Goal: Task Accomplishment & Management: Manage account settings

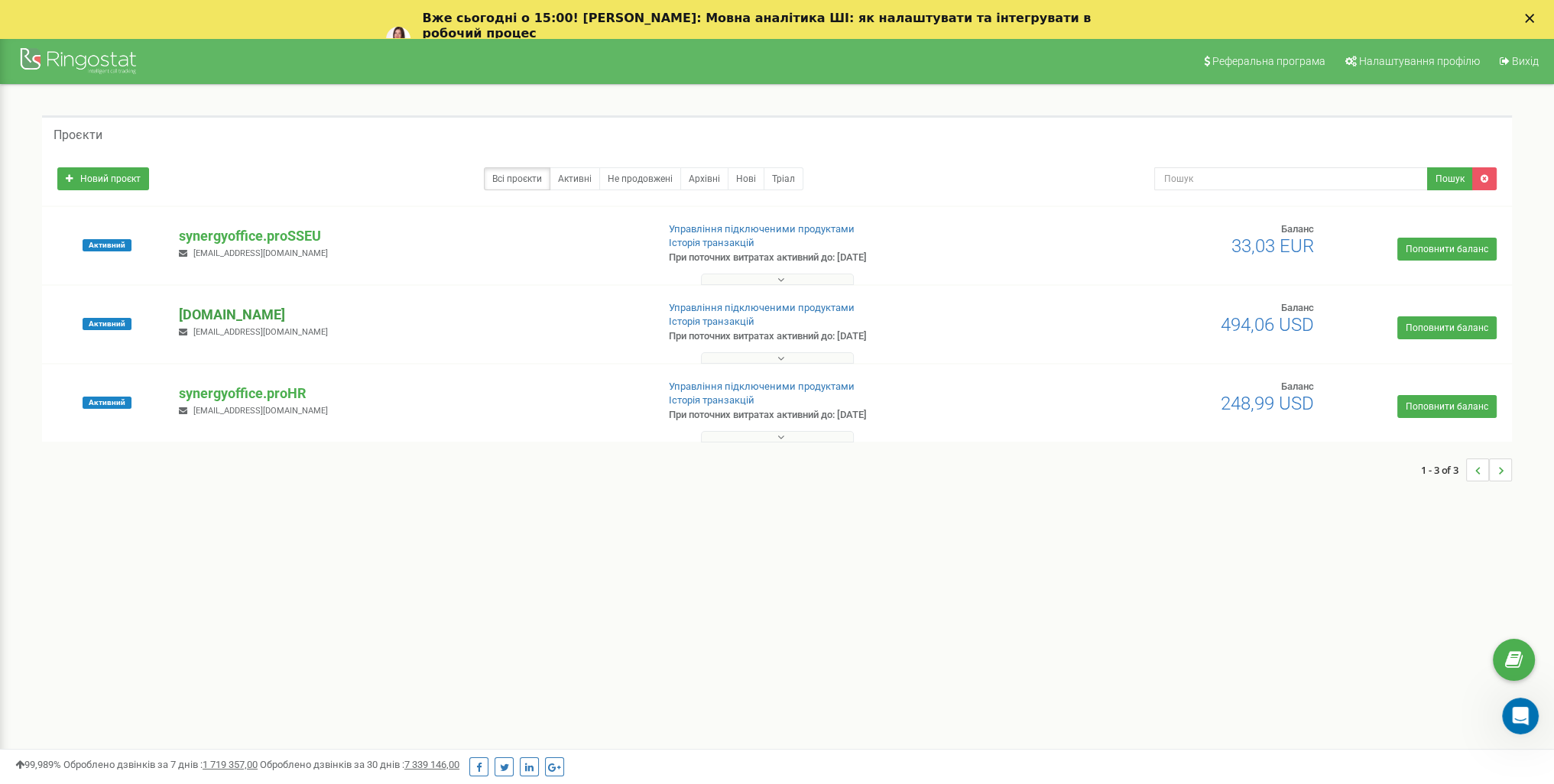
click at [282, 322] on p "[DOMAIN_NAME]" at bounding box center [411, 315] width 465 height 20
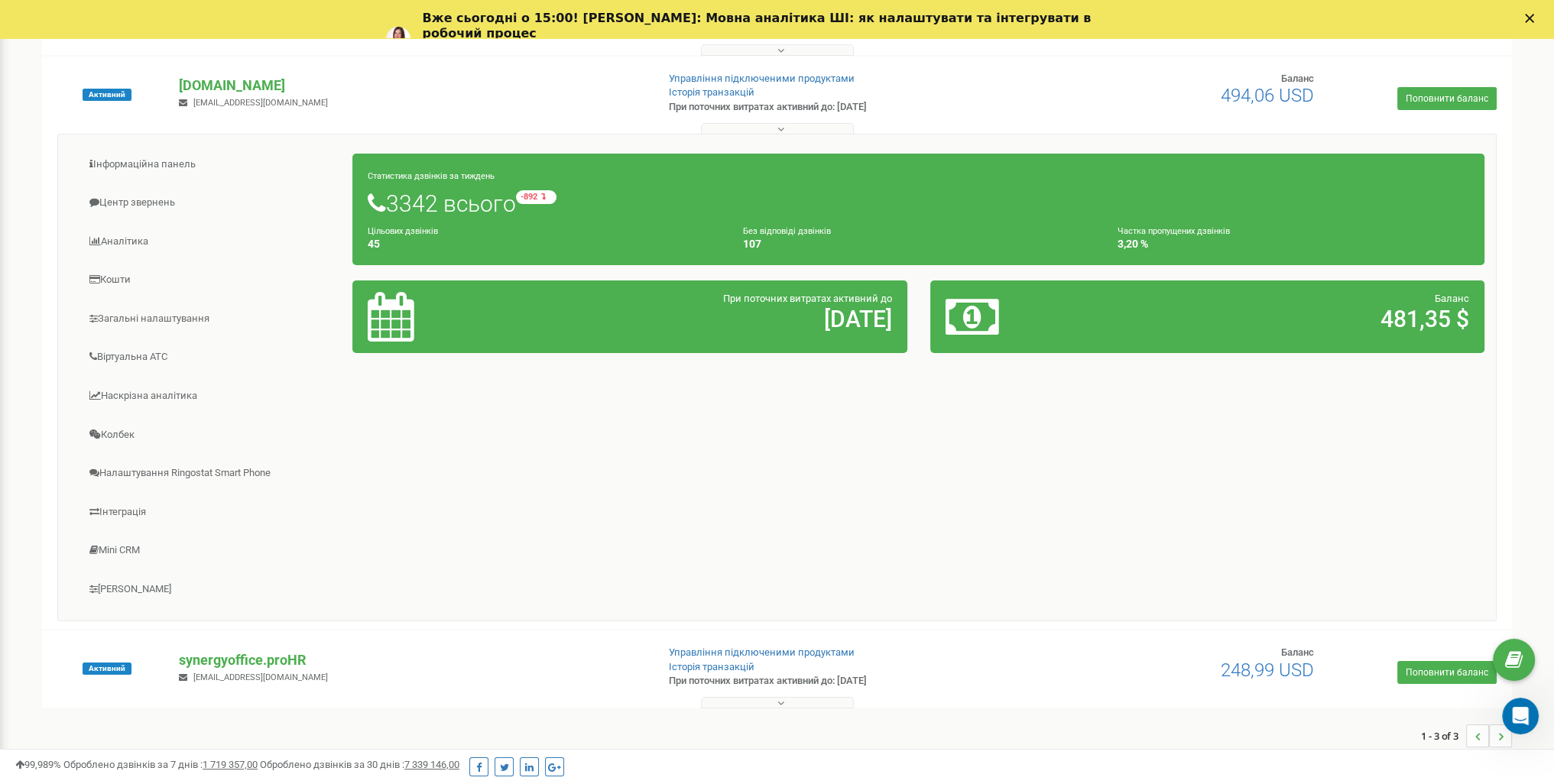
scroll to position [235, 0]
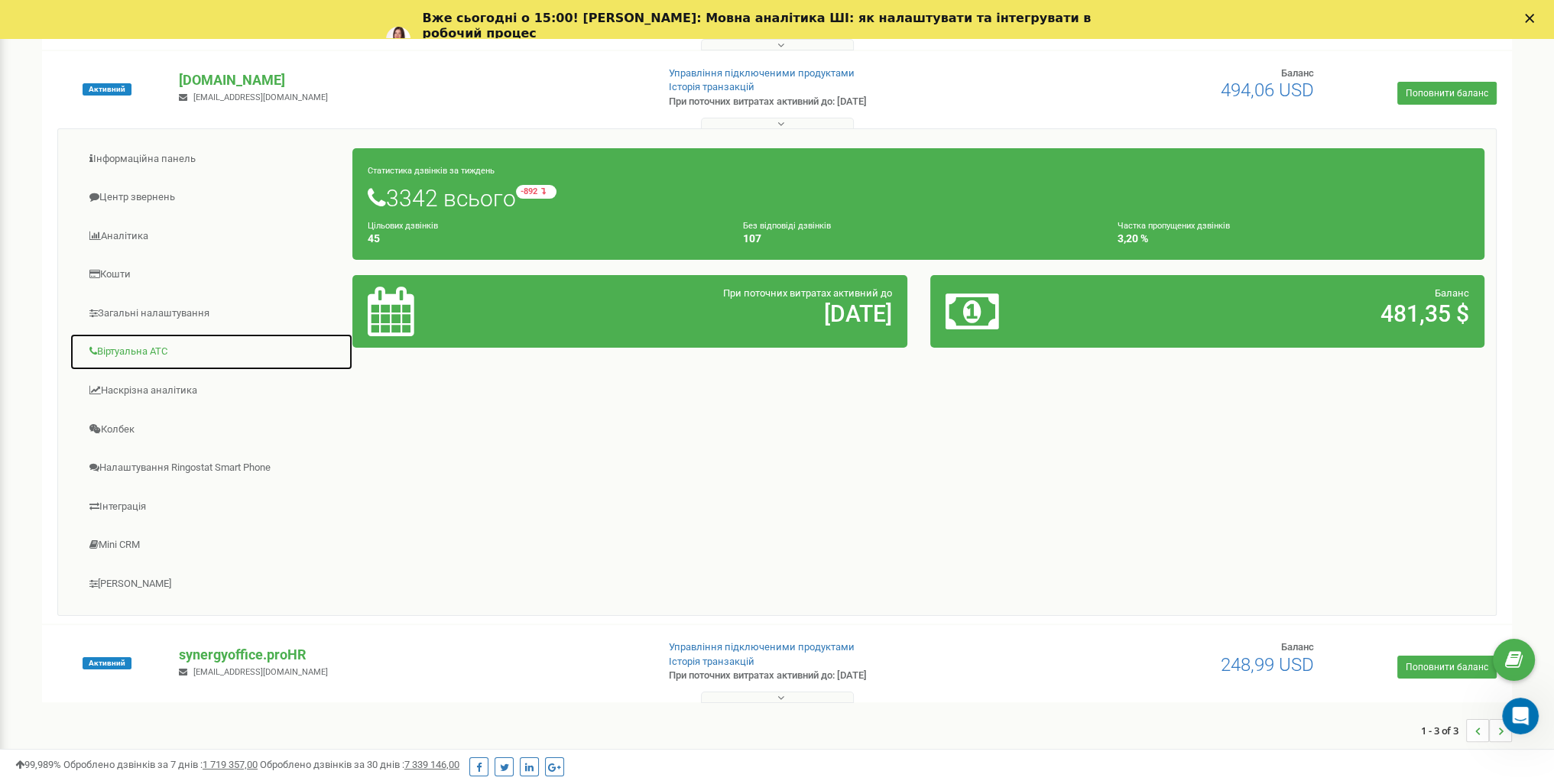
click at [154, 349] on link "Віртуальна АТС" at bounding box center [211, 351] width 283 height 37
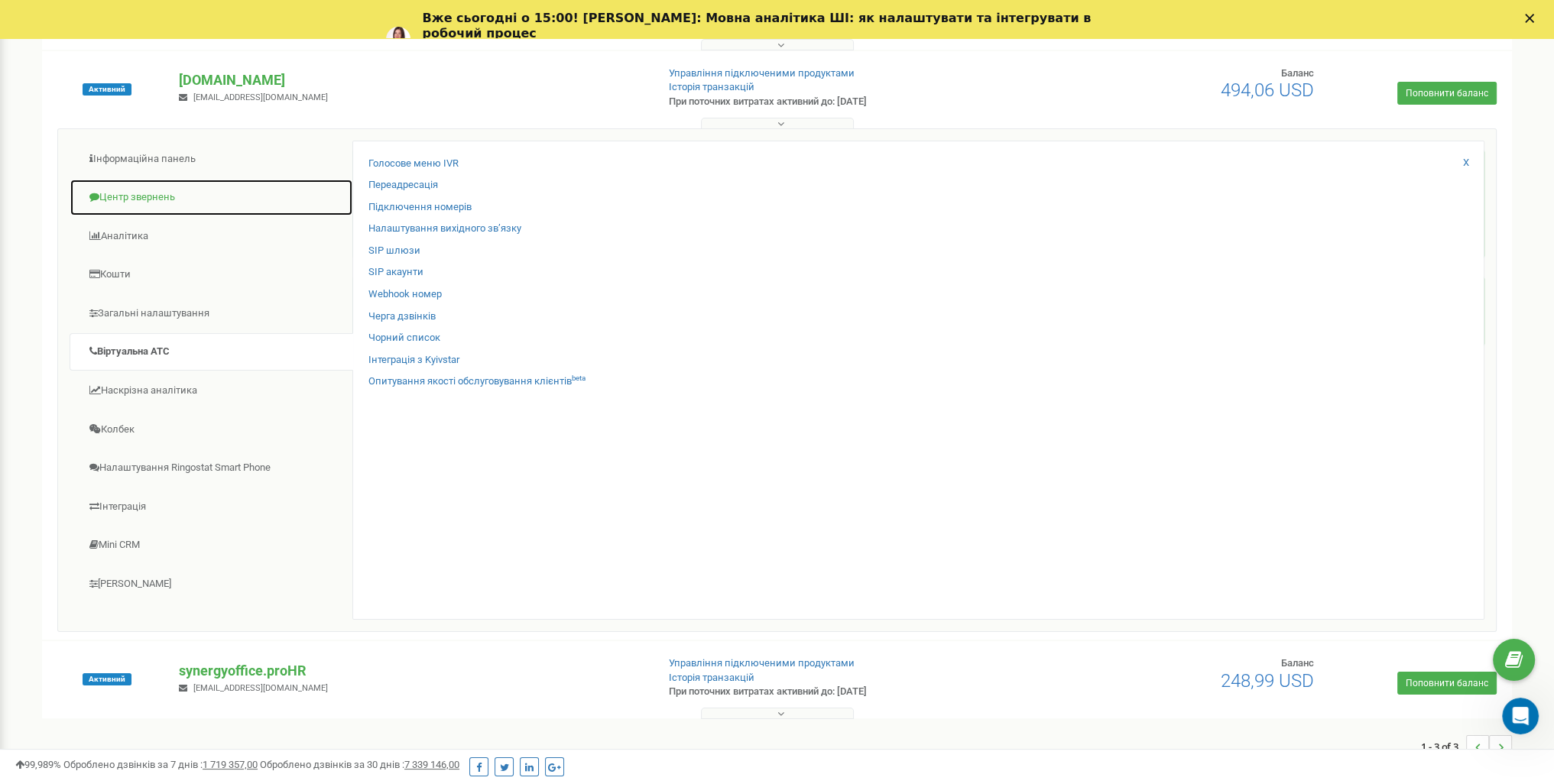
click at [153, 198] on link "Центр звернень" at bounding box center [211, 197] width 283 height 37
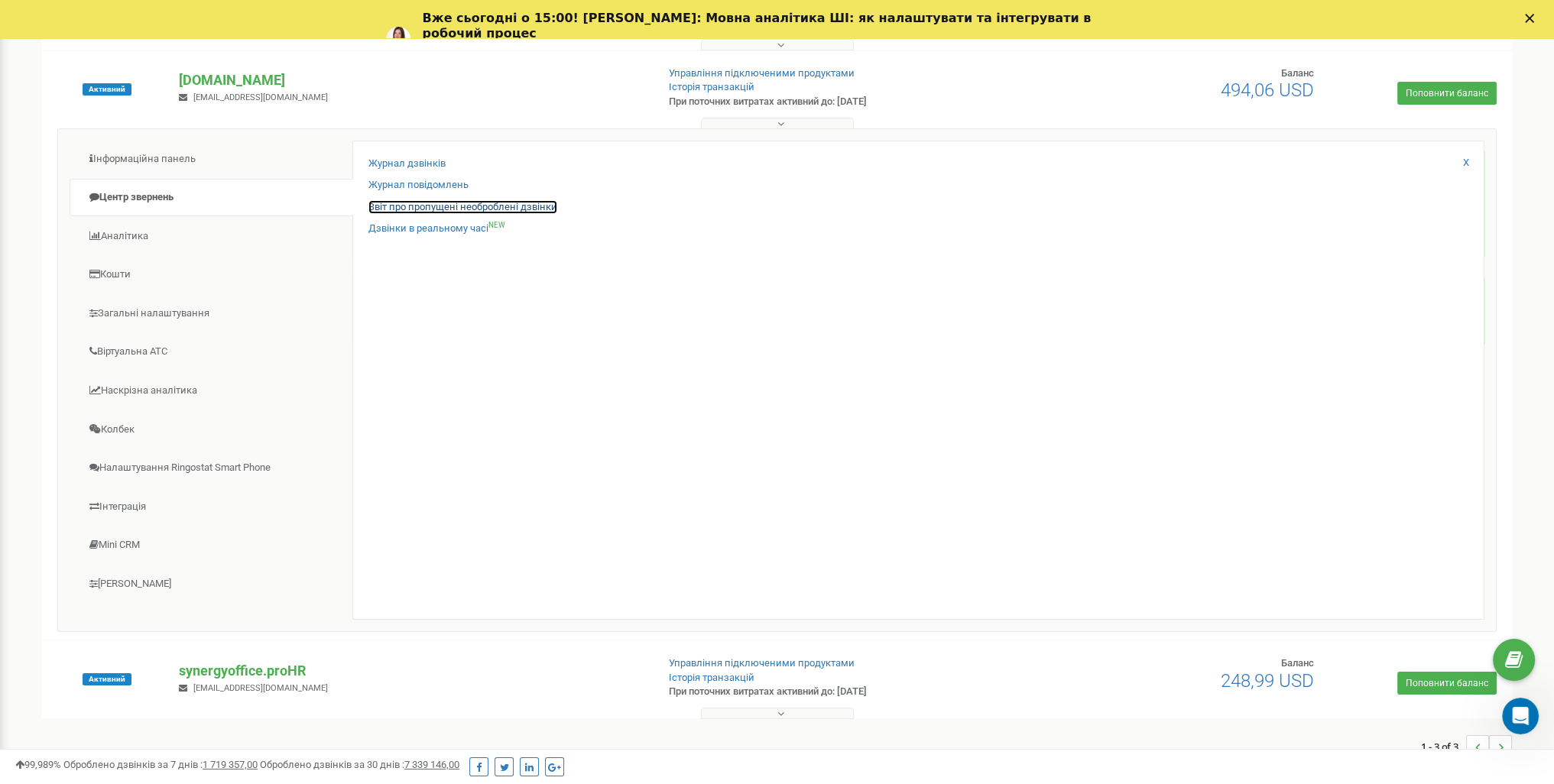
click at [427, 208] on link "Звіт про пропущені необроблені дзвінки" at bounding box center [463, 207] width 189 height 15
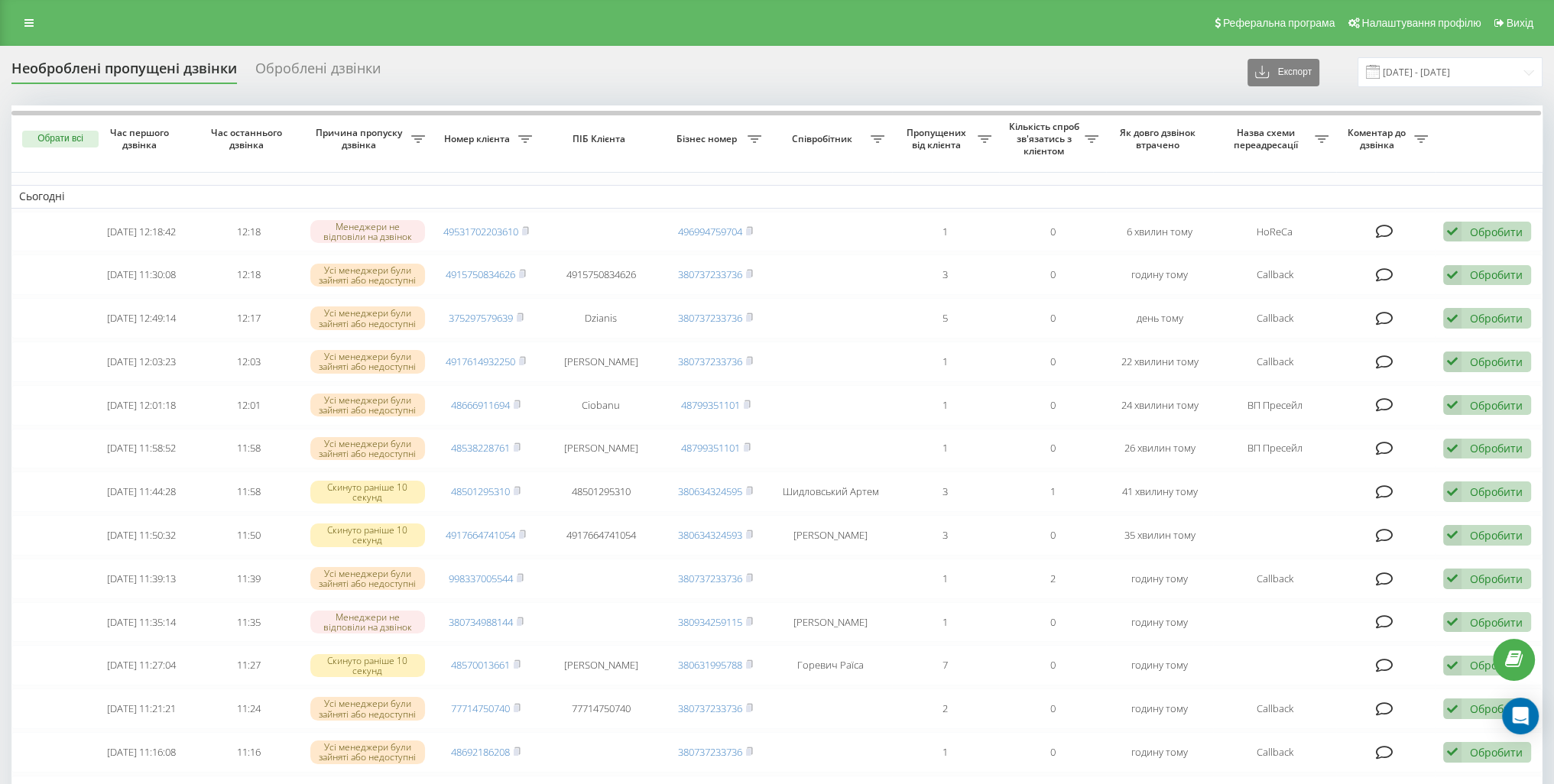
click at [308, 70] on div "Оброблені дзвінки" at bounding box center [318, 72] width 125 height 24
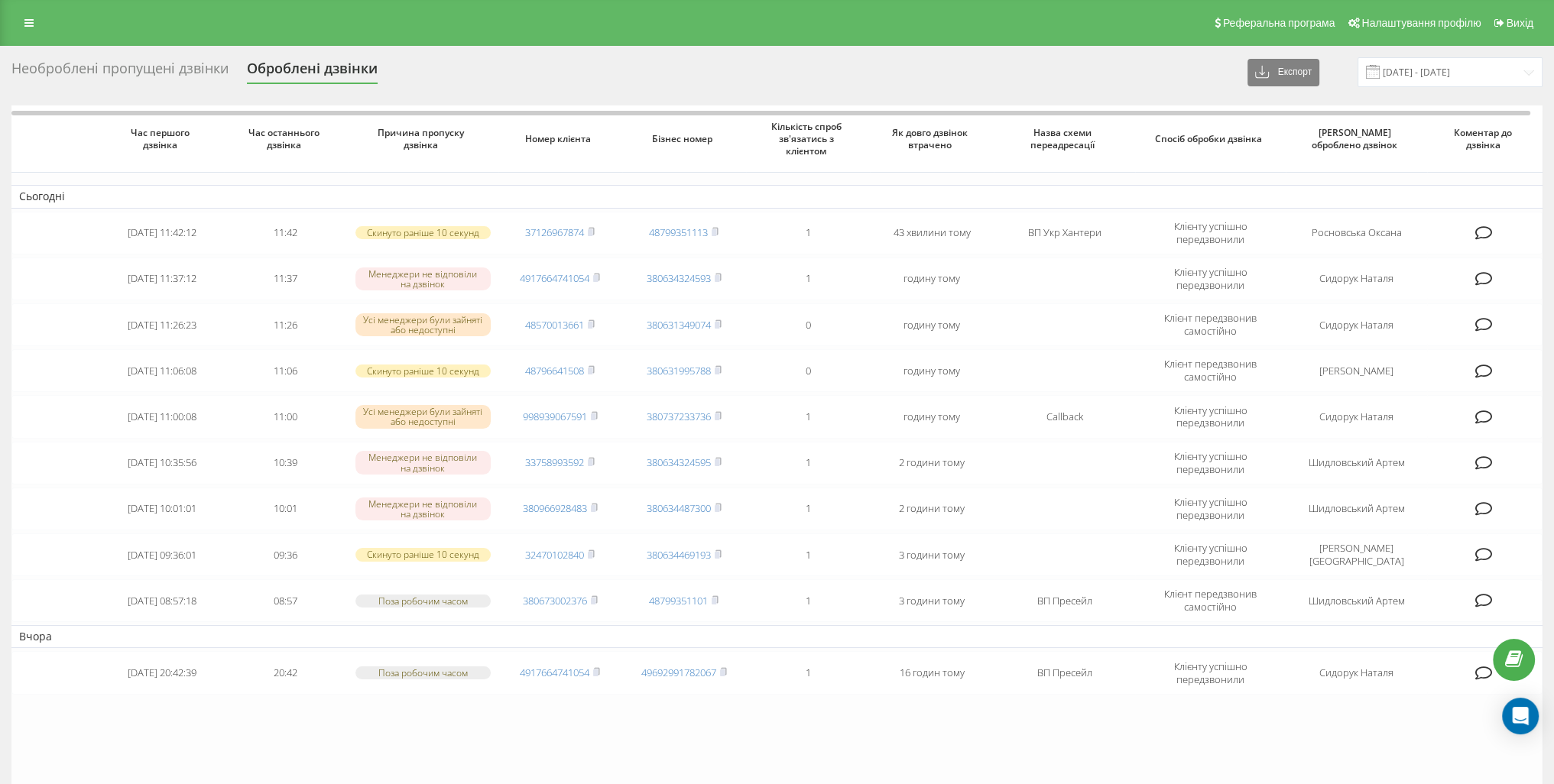
click at [201, 62] on div "Необроблені пропущені дзвінки" at bounding box center [120, 72] width 217 height 24
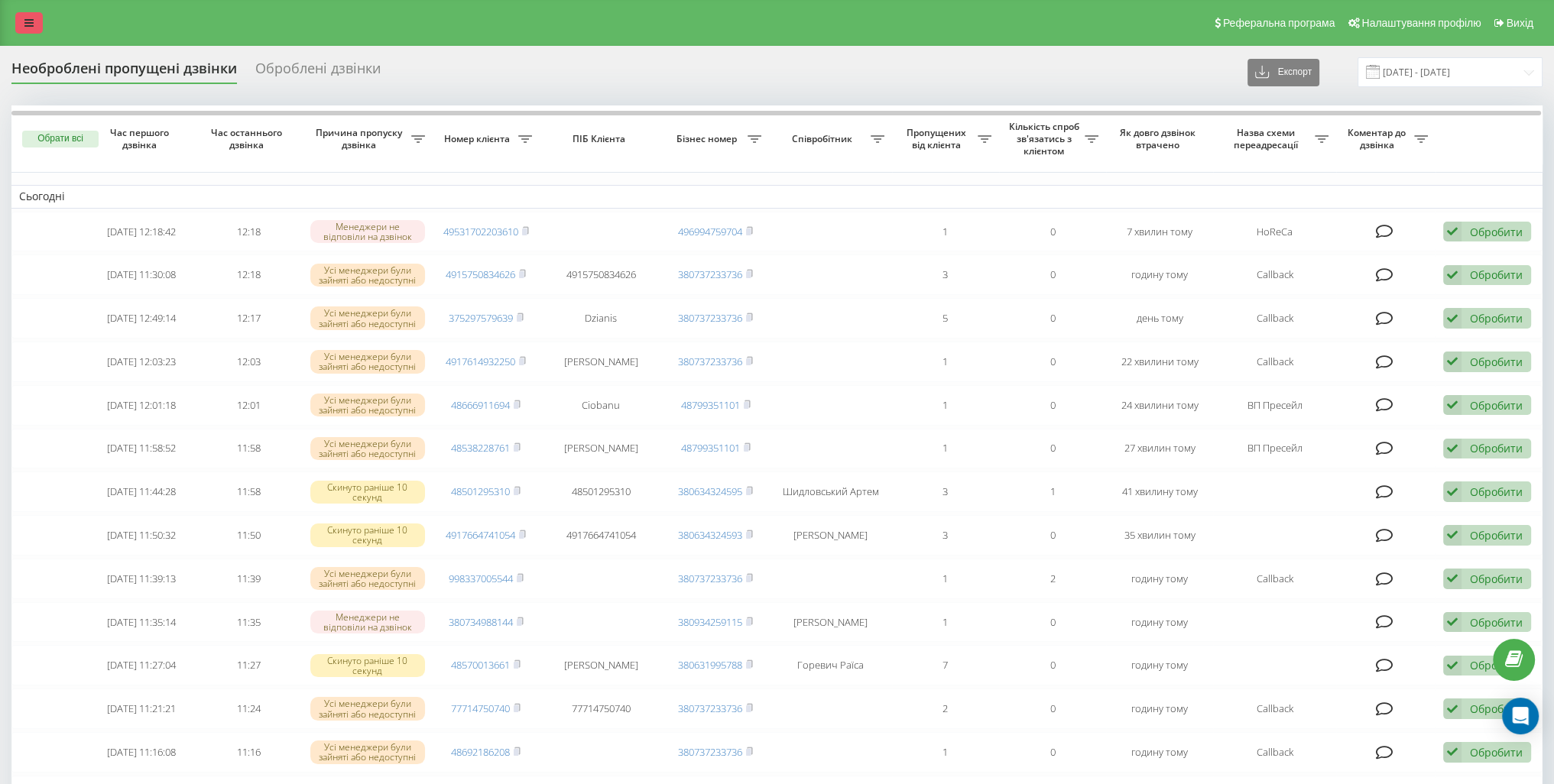
click at [30, 26] on icon at bounding box center [29, 23] width 9 height 11
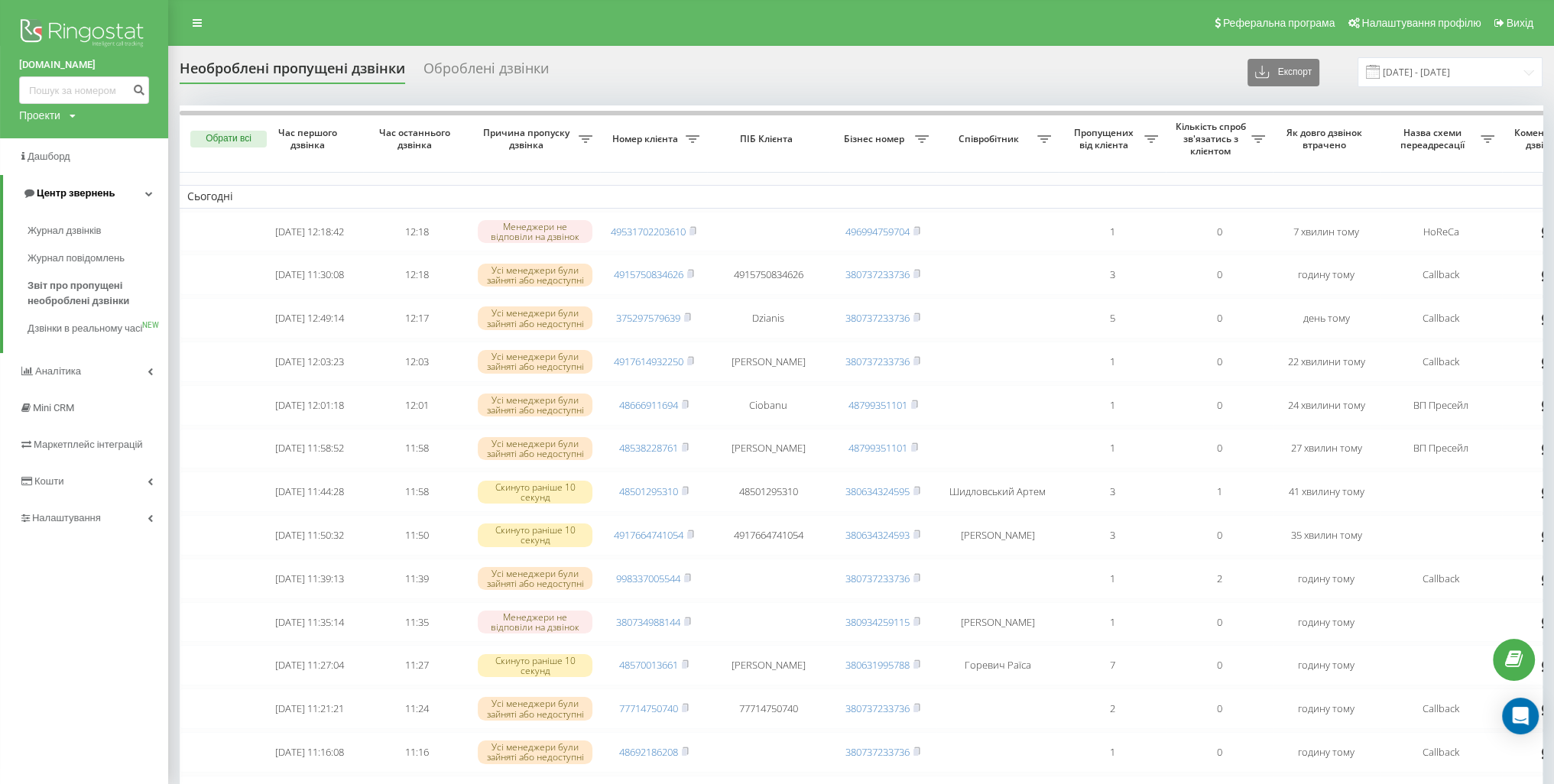
click at [113, 193] on link "Центр звернень" at bounding box center [85, 193] width 165 height 36
click at [113, 193] on link "Центр звернень" at bounding box center [84, 193] width 168 height 36
click at [91, 233] on span "Журнал дзвінків" at bounding box center [68, 231] width 81 height 15
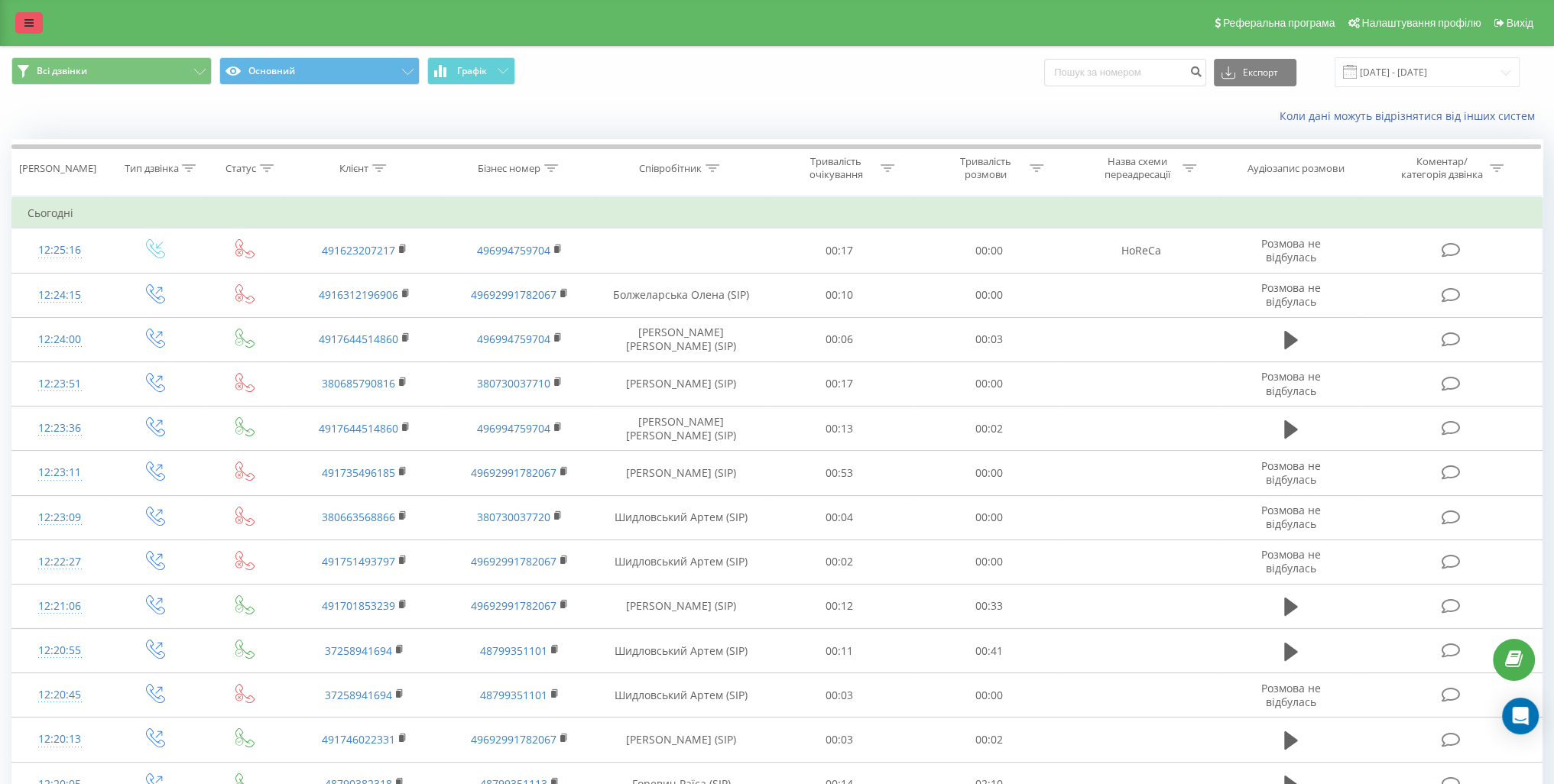
click at [29, 21] on icon at bounding box center [29, 23] width 9 height 11
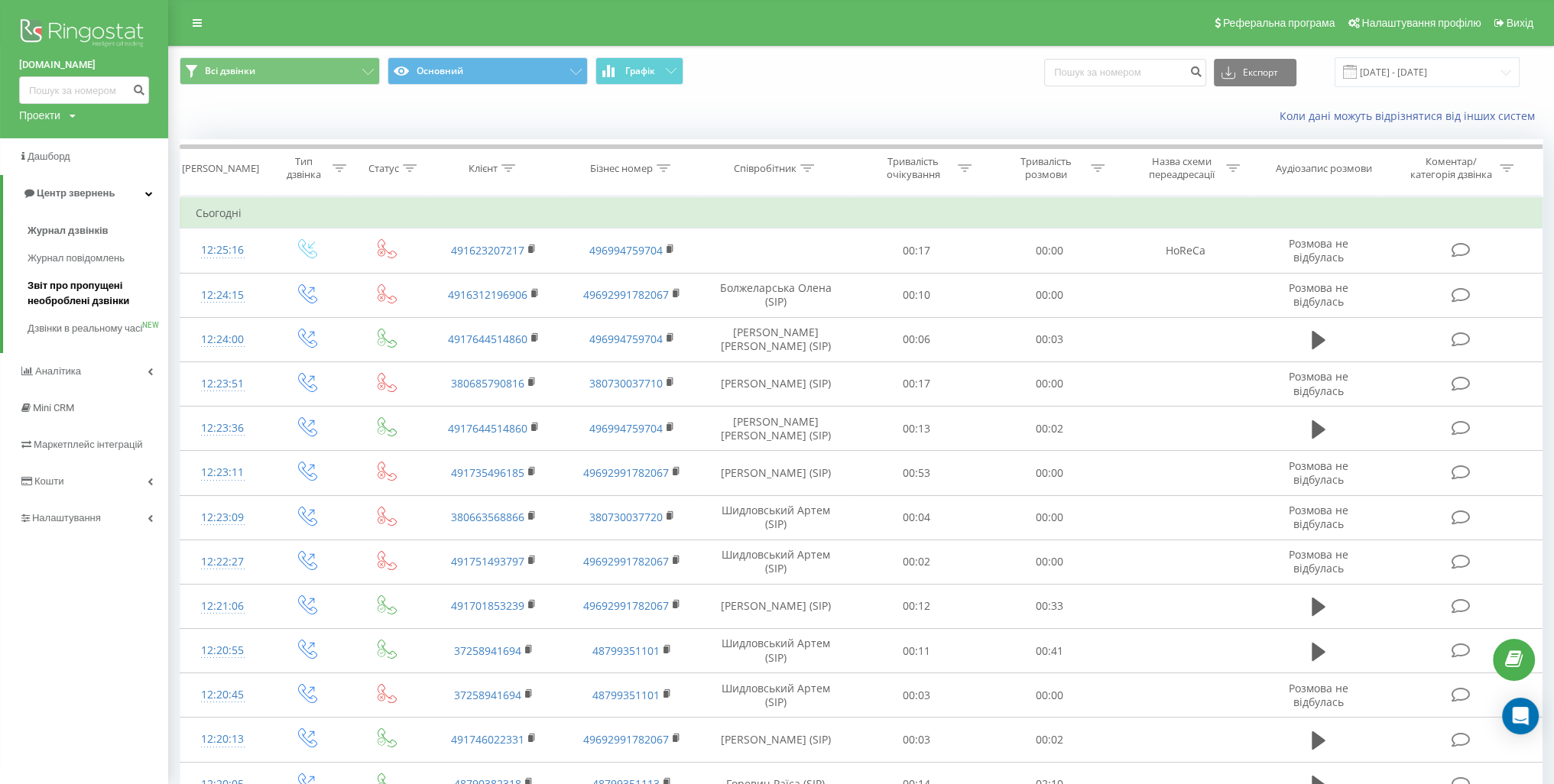
click at [94, 296] on span "Звіт про пропущені необроблені дзвінки" at bounding box center [94, 293] width 133 height 30
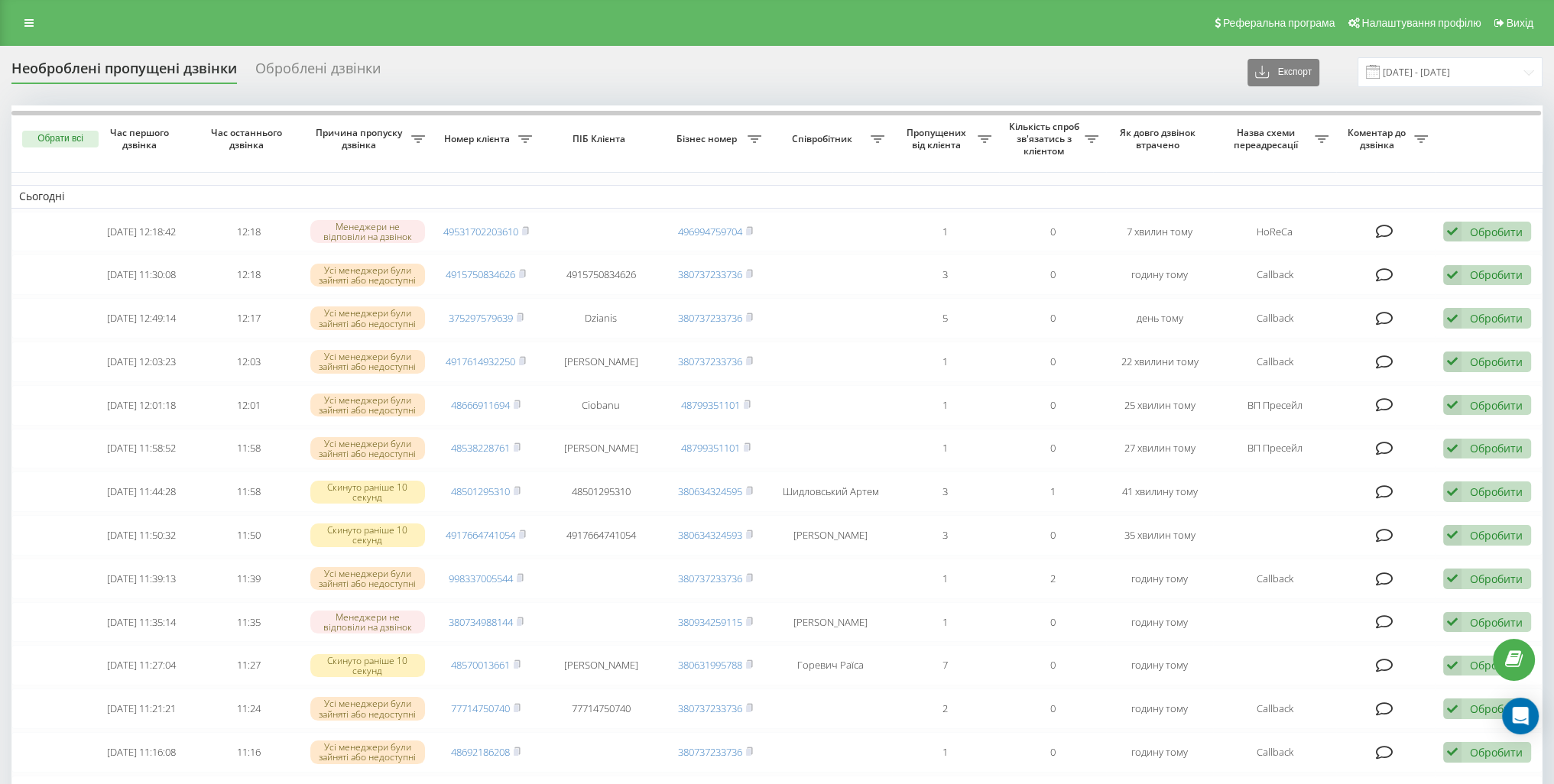
click at [320, 66] on div "Оброблені дзвінки" at bounding box center [318, 72] width 125 height 24
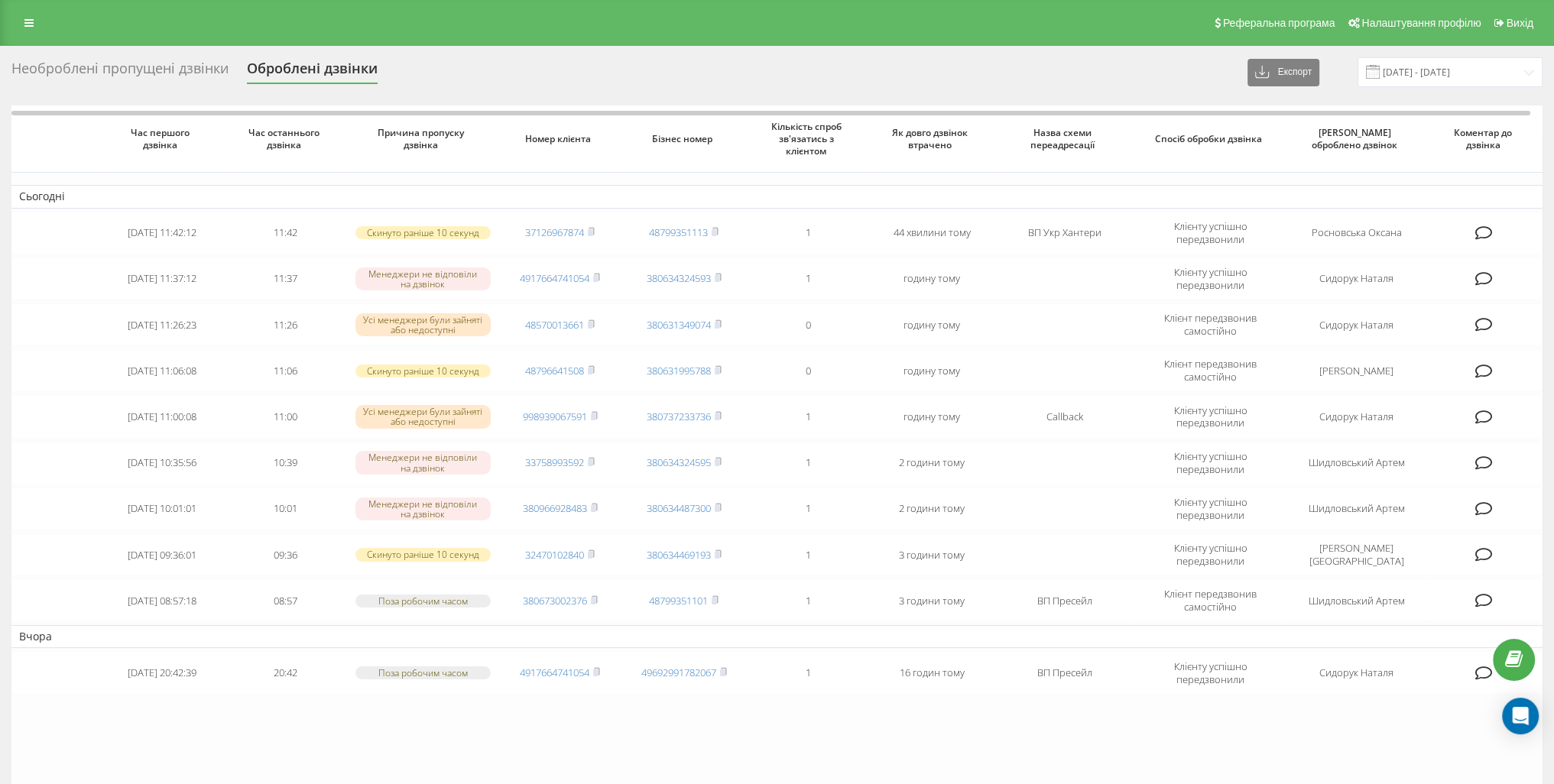
click at [152, 80] on div "Необроблені пропущені дзвінки" at bounding box center [120, 72] width 217 height 24
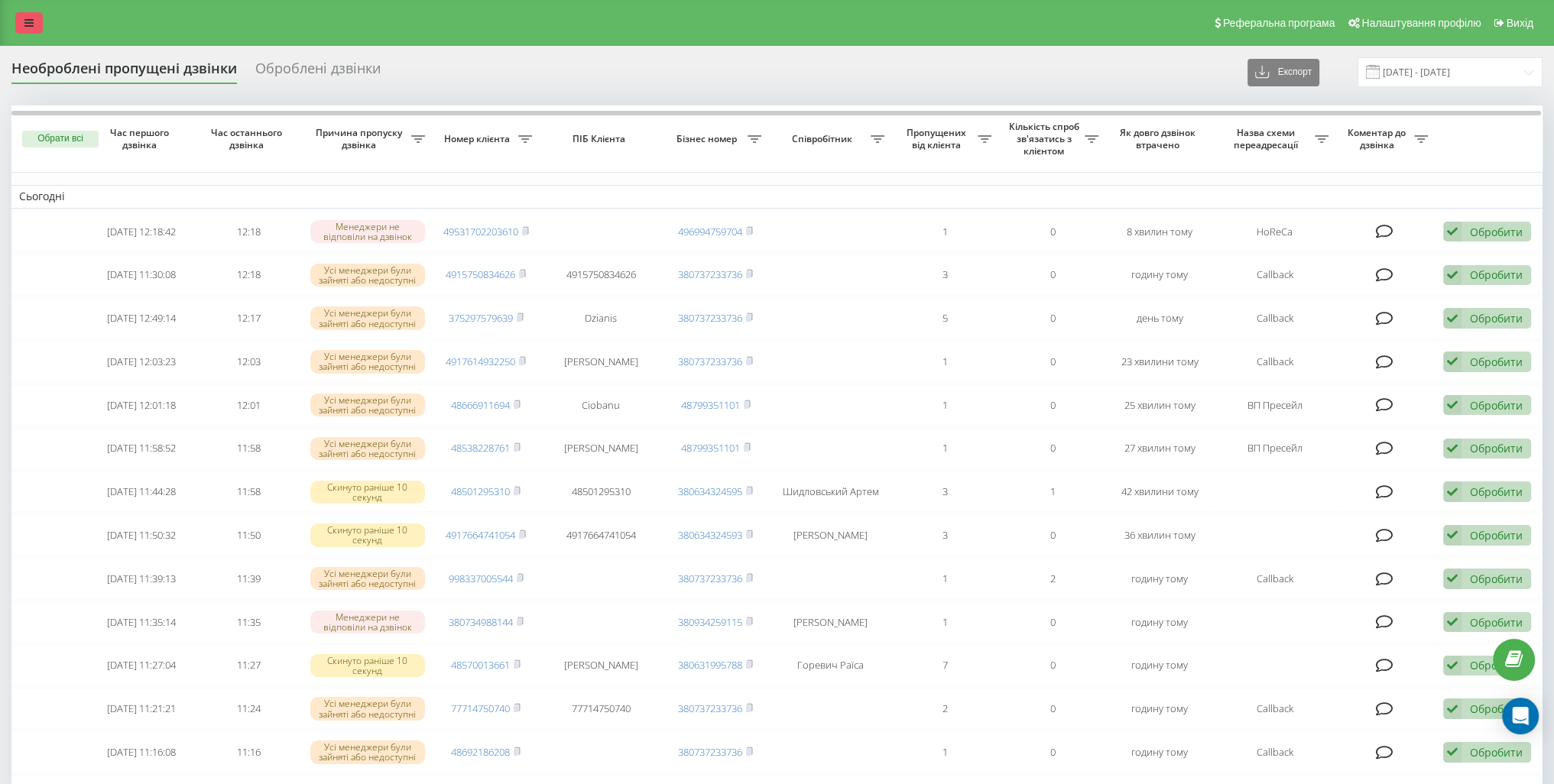
click at [32, 29] on icon at bounding box center [29, 23] width 9 height 11
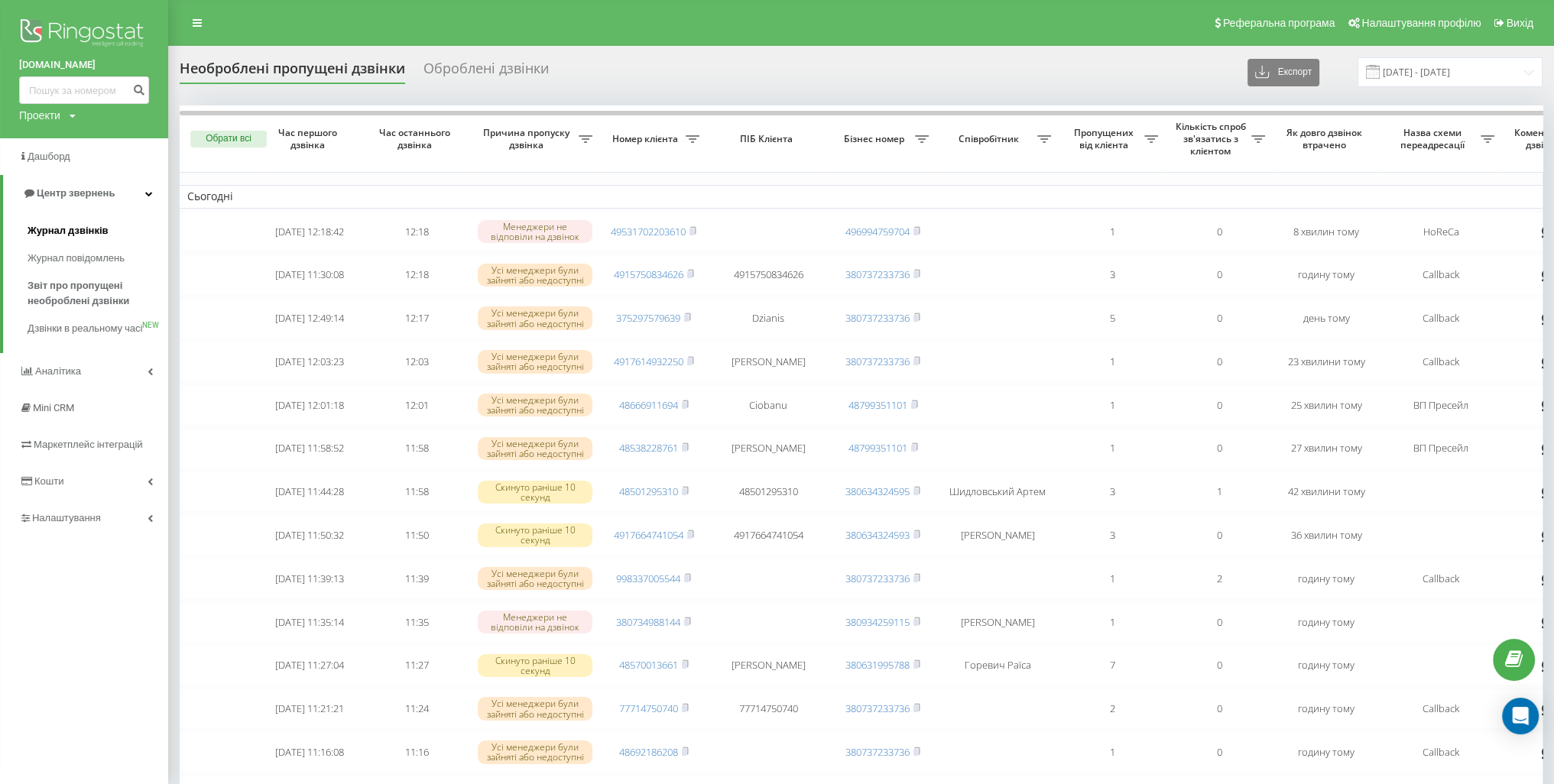
click at [91, 225] on span "Журнал дзвінків" at bounding box center [68, 231] width 81 height 15
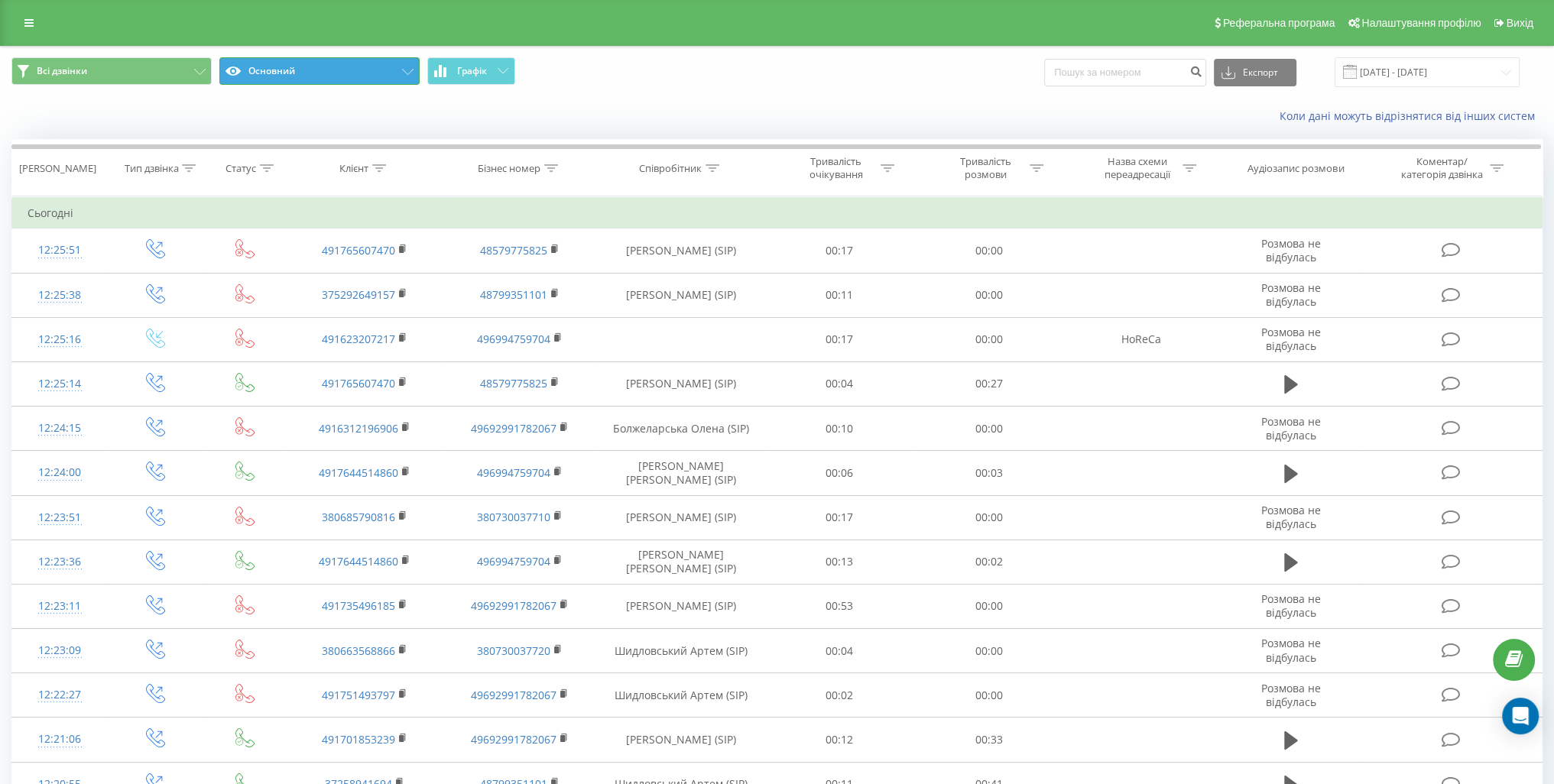
click at [413, 66] on button "Основний" at bounding box center [319, 71] width 201 height 28
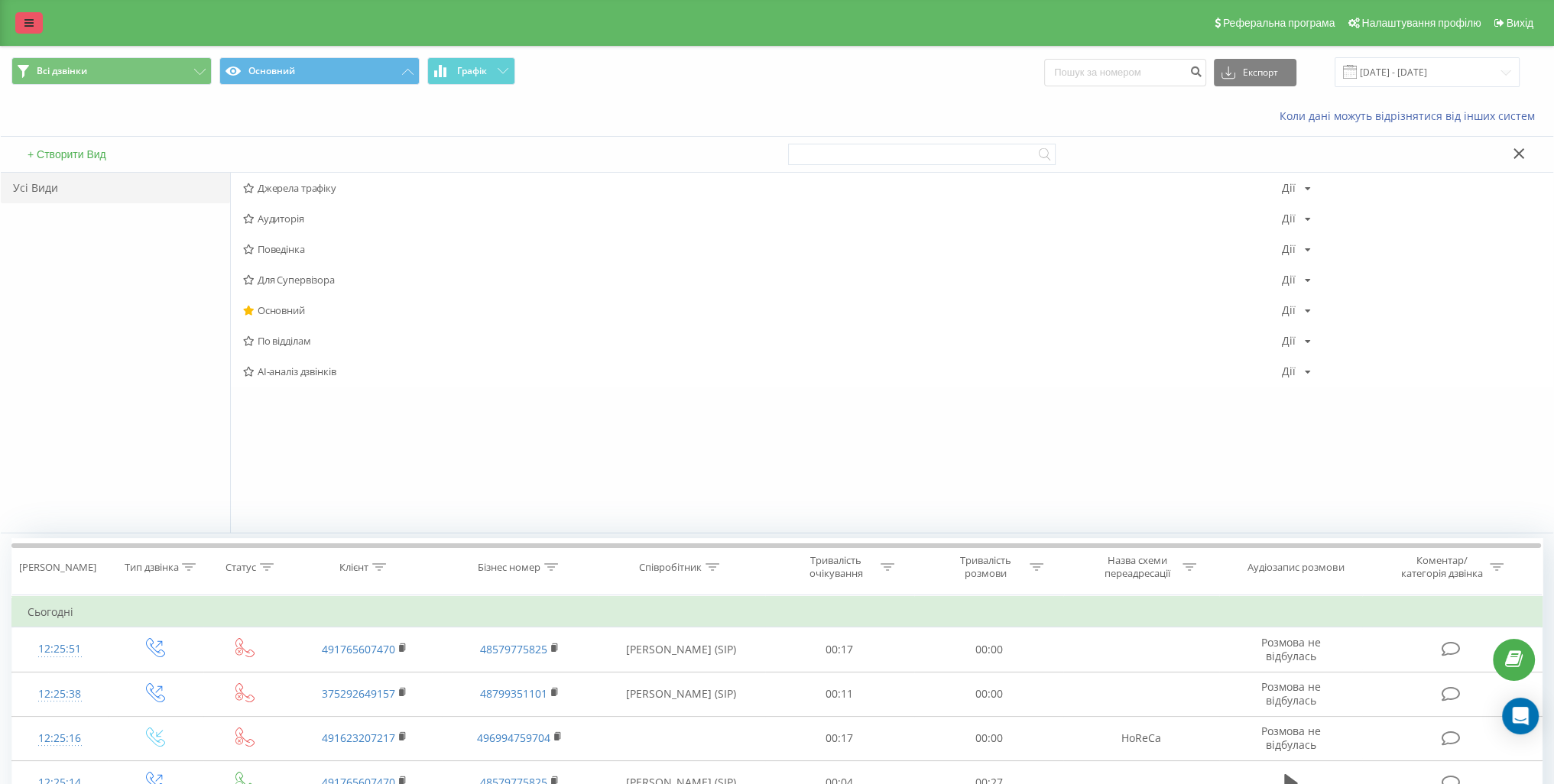
click at [30, 19] on icon at bounding box center [29, 23] width 9 height 11
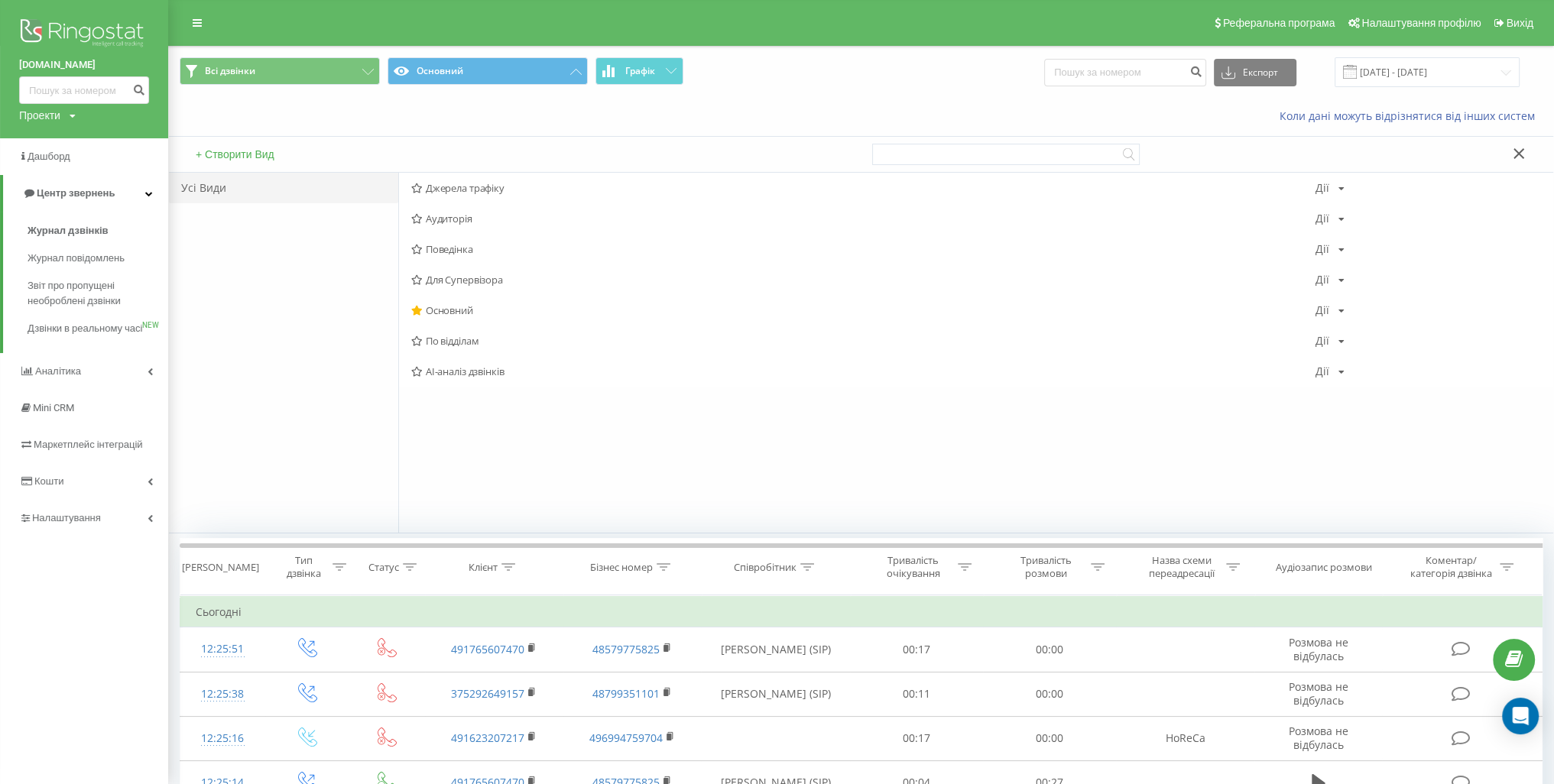
click at [89, 32] on img at bounding box center [84, 34] width 130 height 38
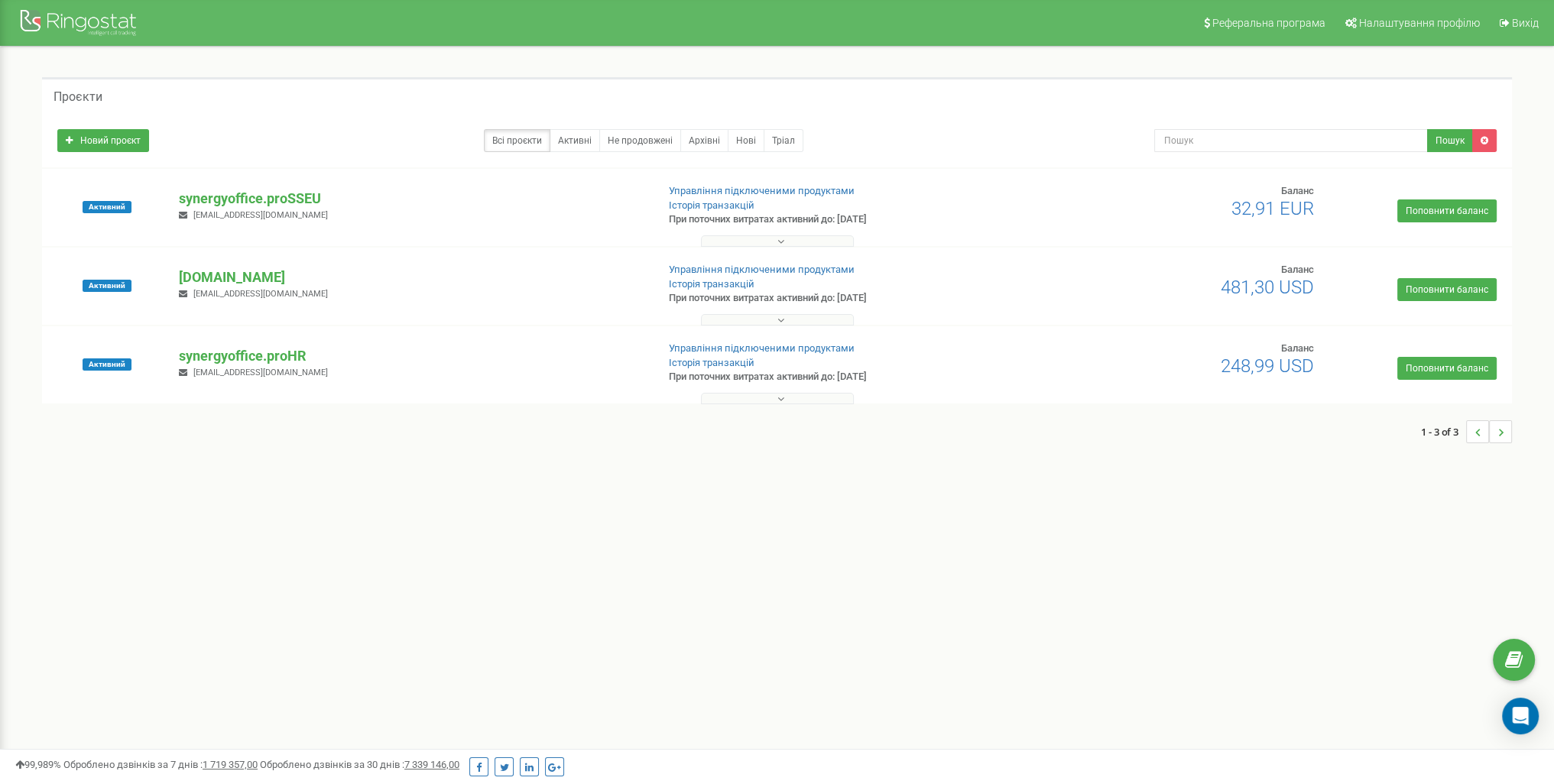
click at [786, 321] on button at bounding box center [777, 320] width 153 height 12
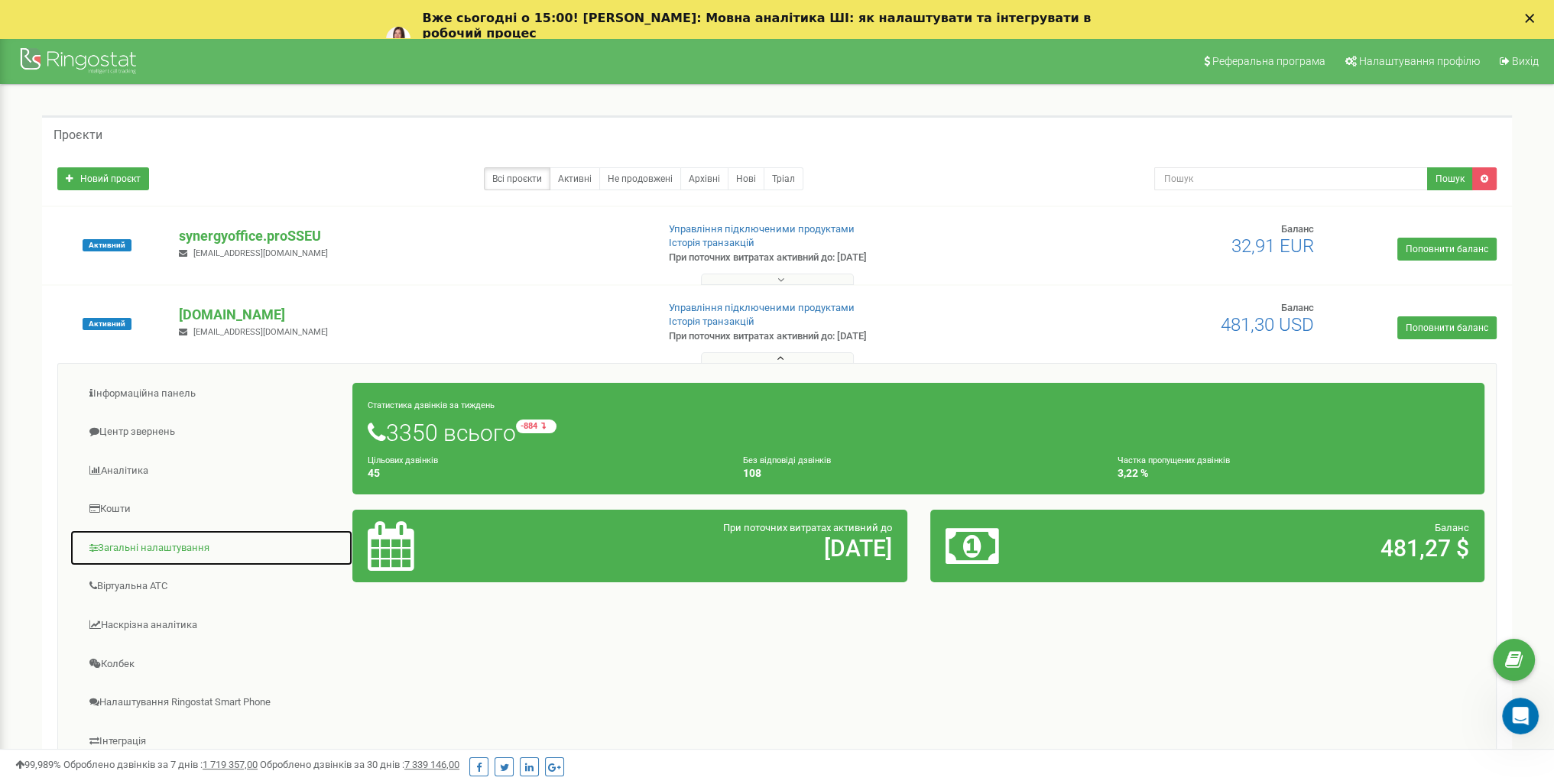
click at [166, 551] on link "Загальні налаштування" at bounding box center [211, 548] width 283 height 37
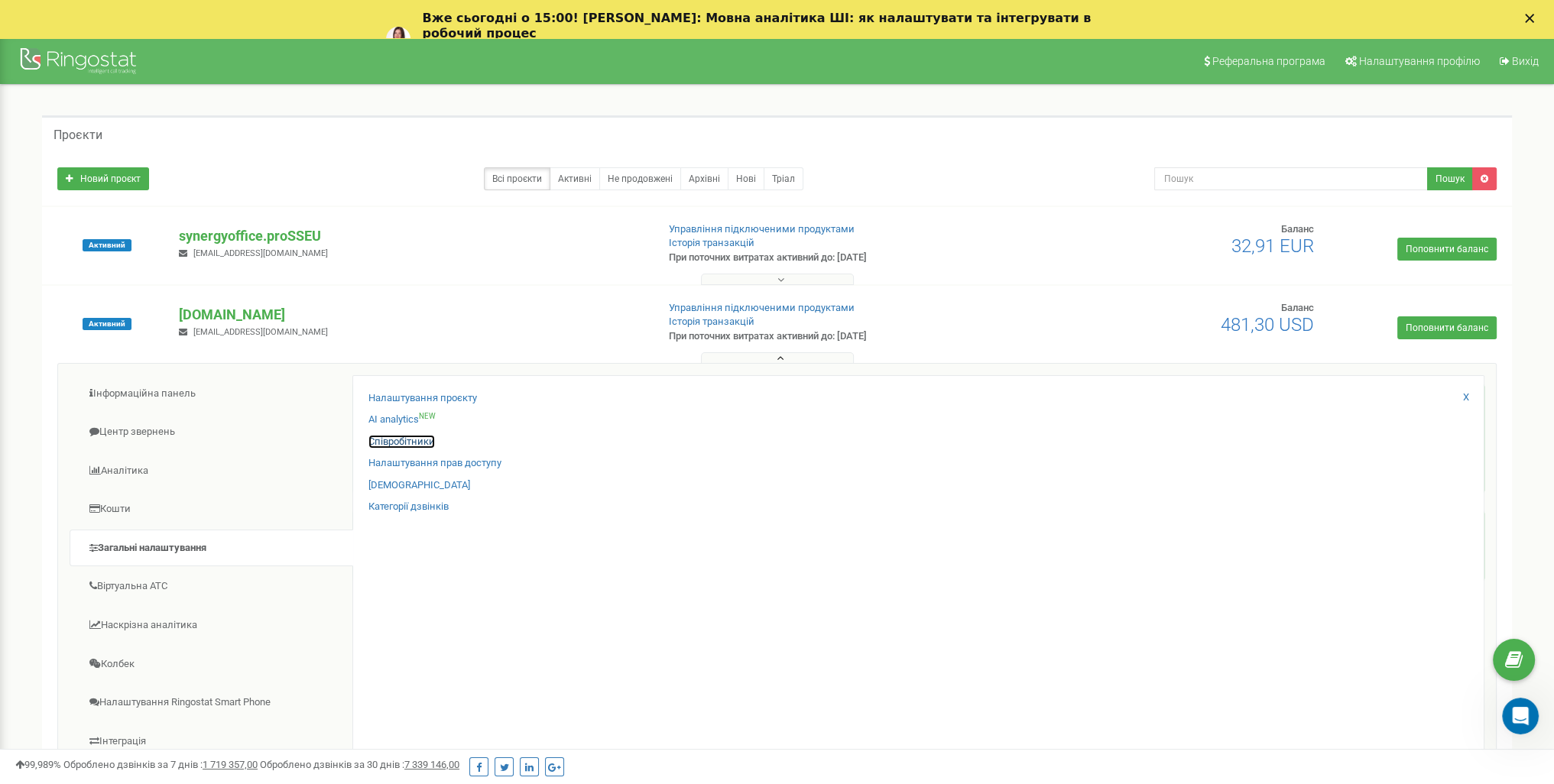
click at [400, 444] on link "Співробітники" at bounding box center [402, 442] width 67 height 15
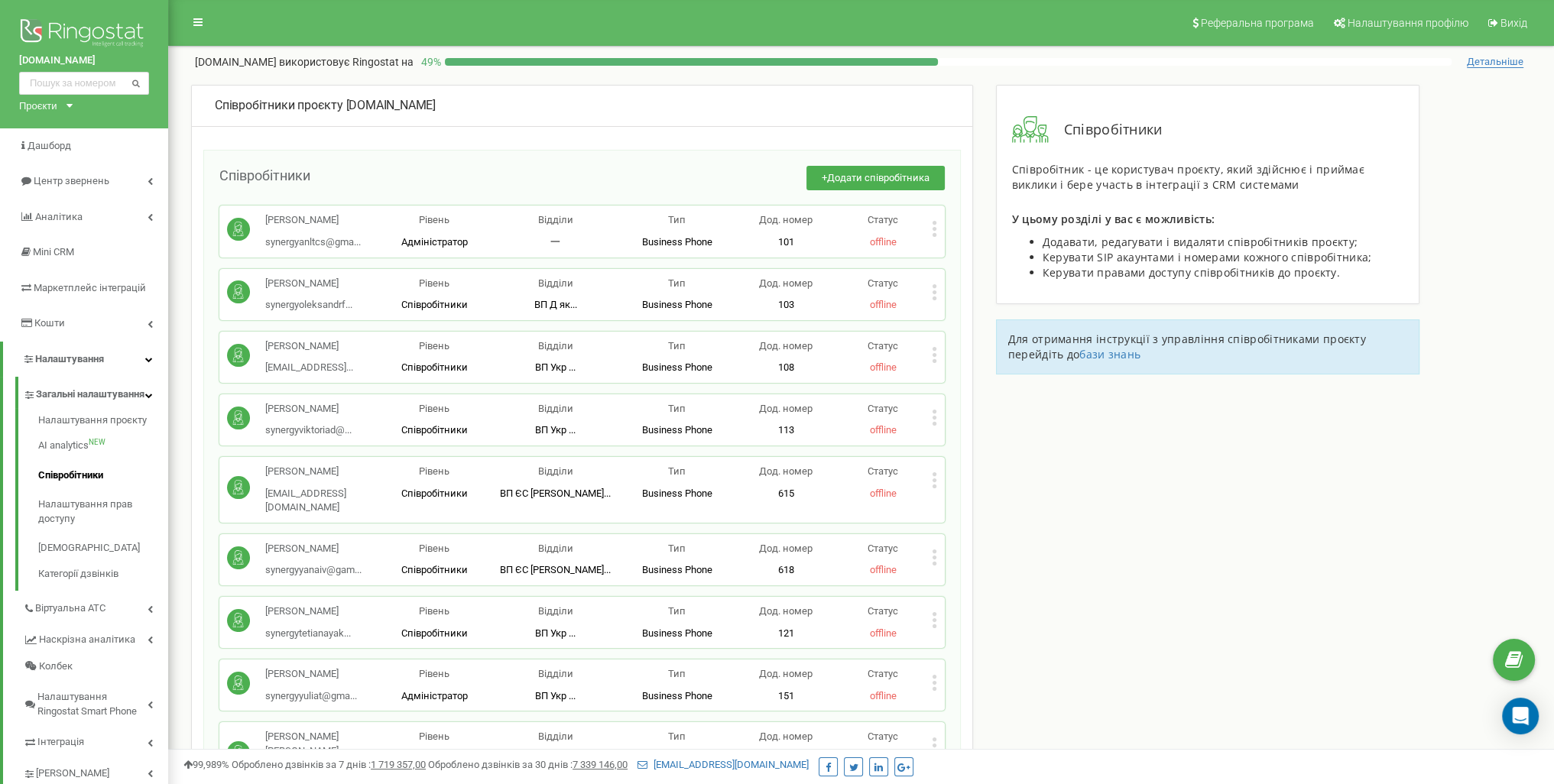
scroll to position [4593, 0]
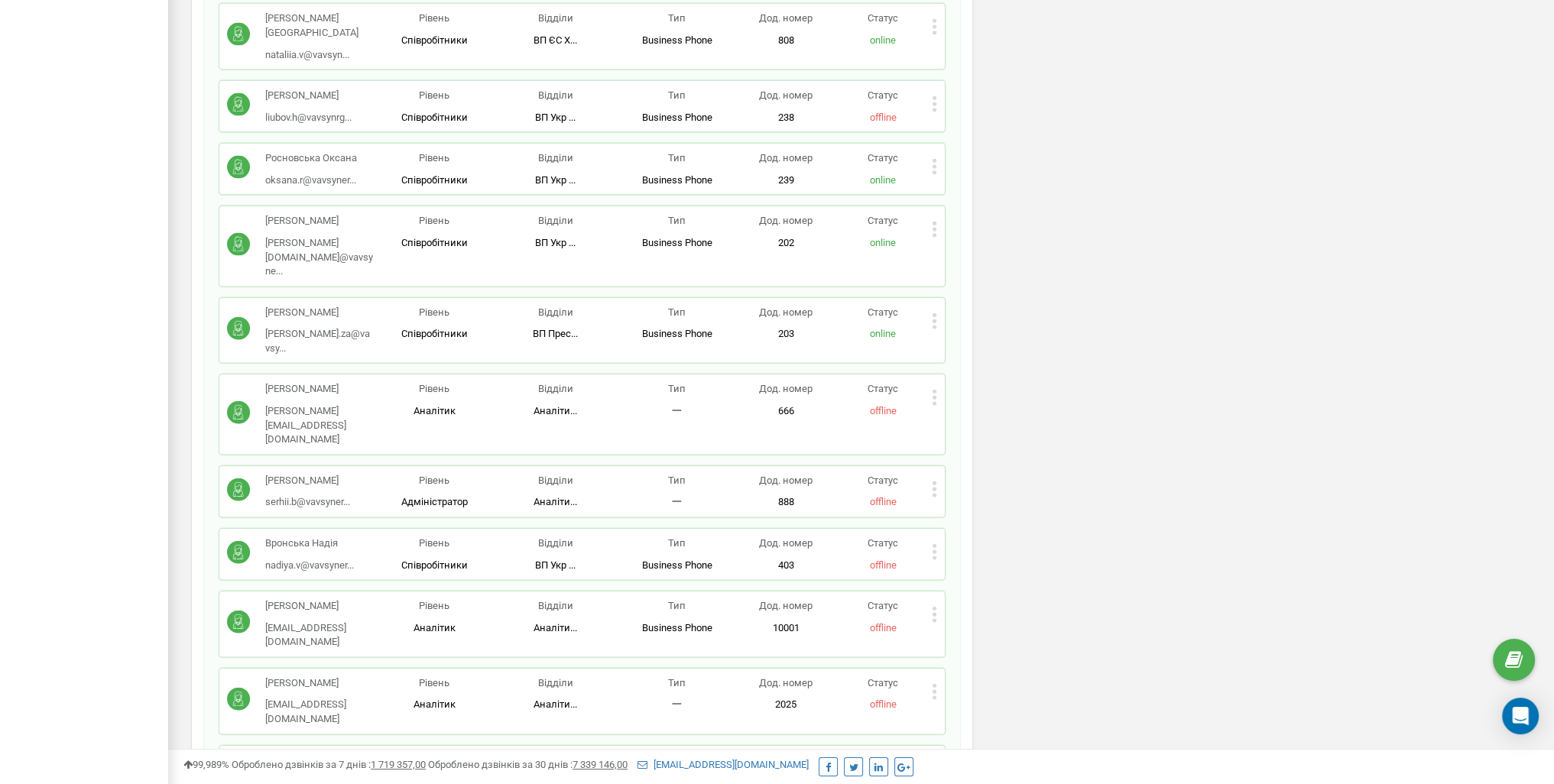
click at [937, 607] on icon at bounding box center [935, 615] width 5 height 16
click at [979, 635] on span "Редагувати" at bounding box center [983, 640] width 60 height 10
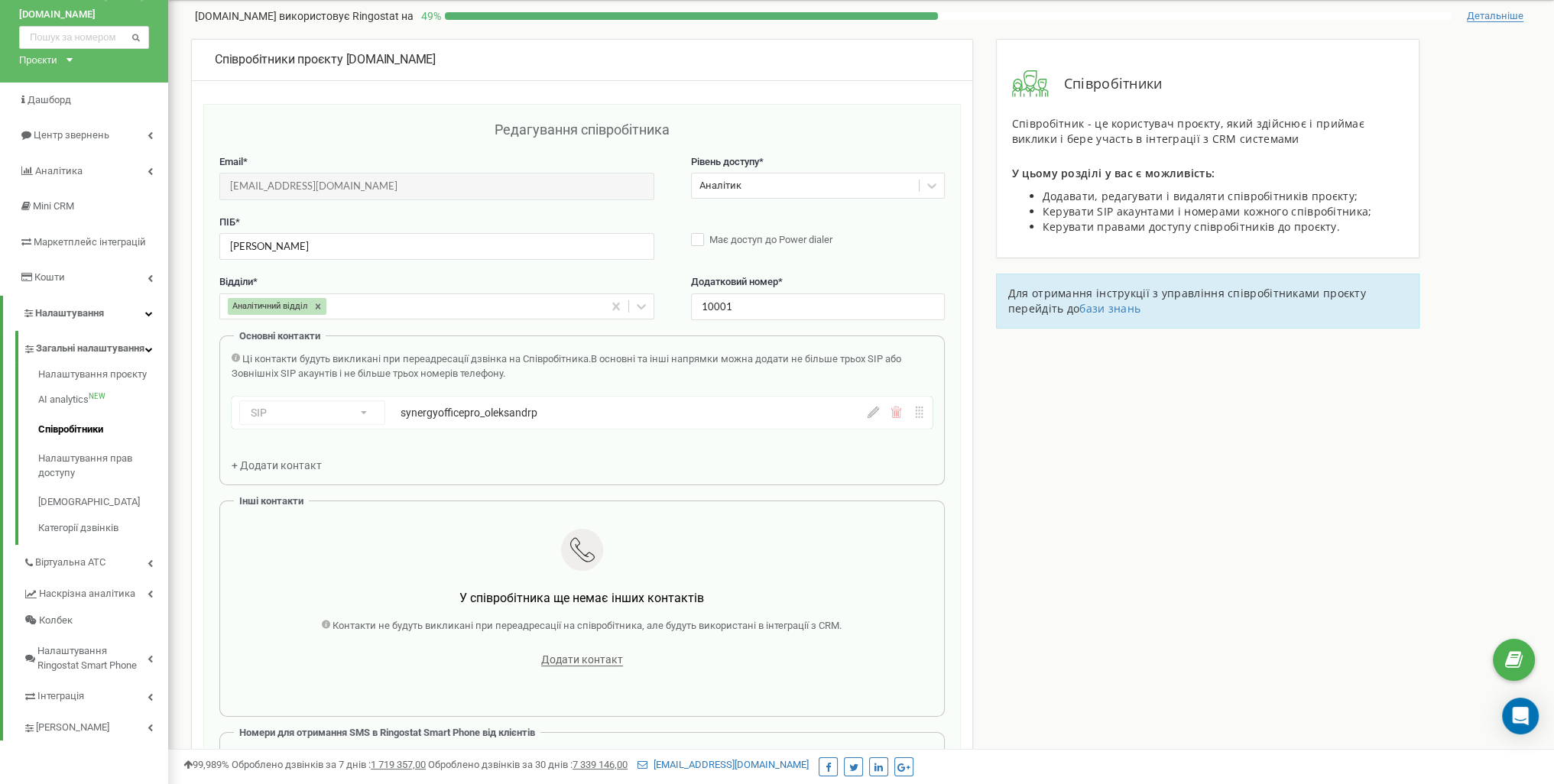
scroll to position [0, 0]
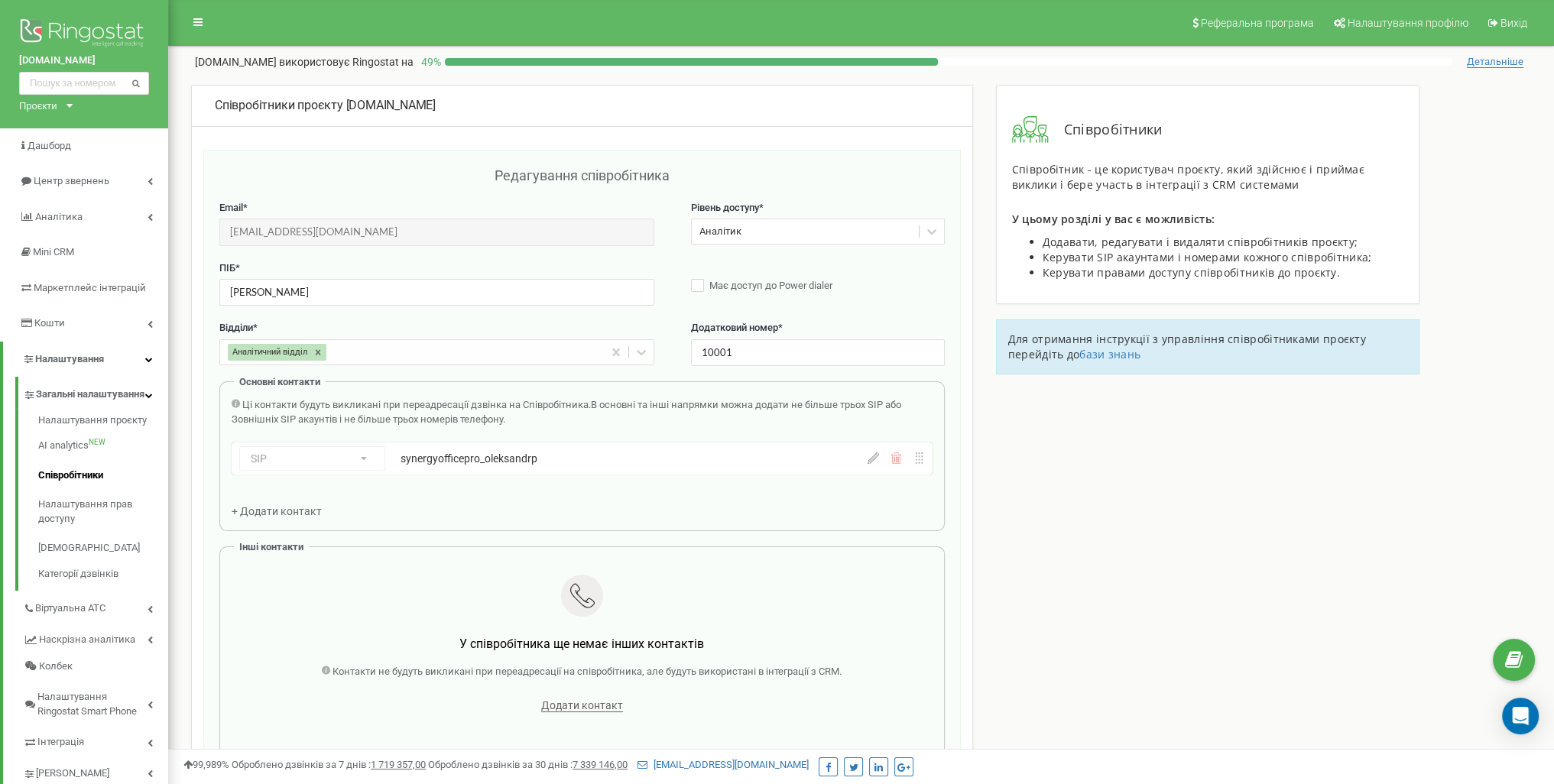
click at [779, 235] on div "Аналітик" at bounding box center [805, 231] width 227 height 24
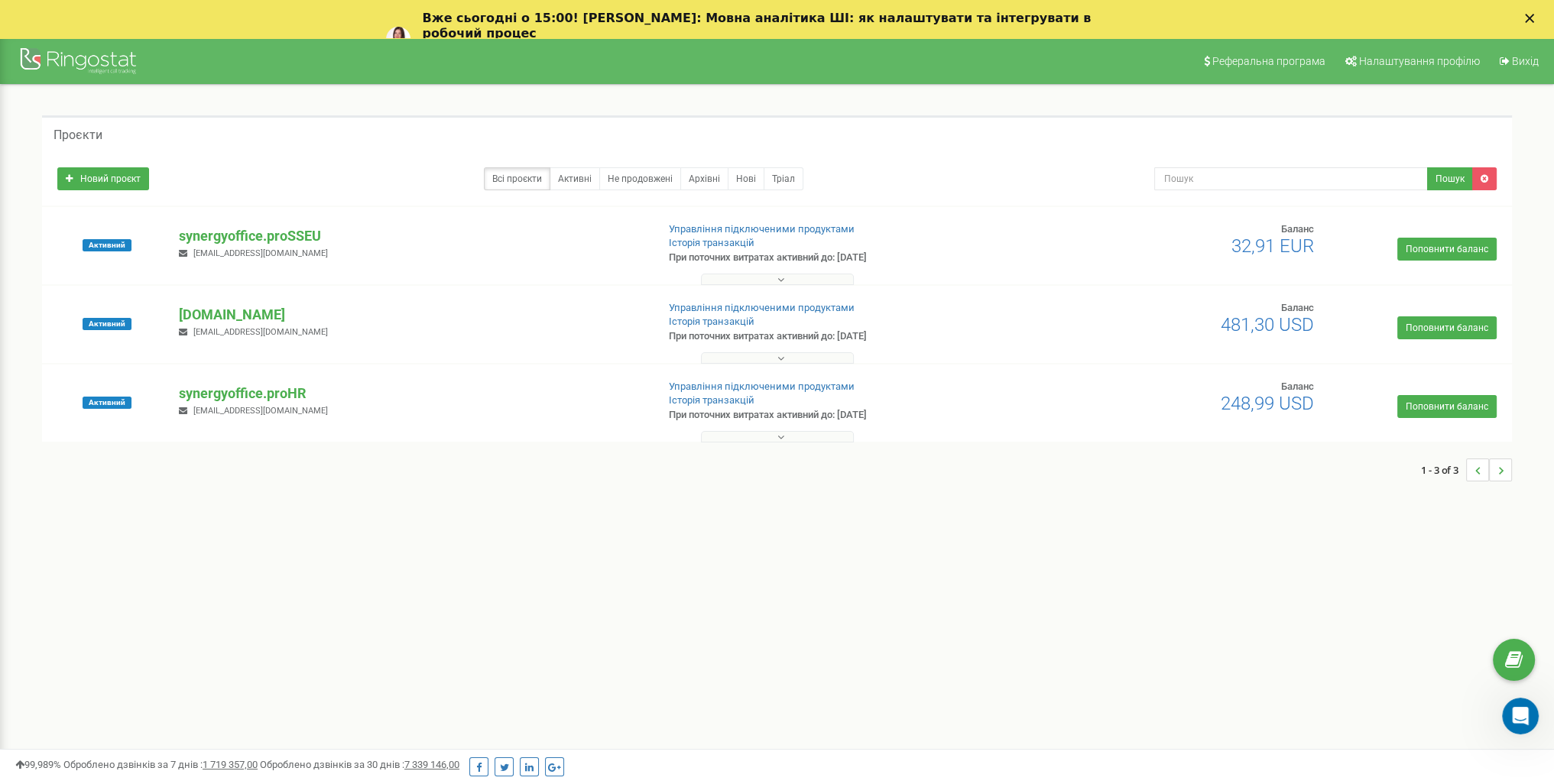
click at [271, 283] on div at bounding box center [777, 283] width 1463 height 1
click at [262, 323] on p "[DOMAIN_NAME]" at bounding box center [411, 315] width 465 height 20
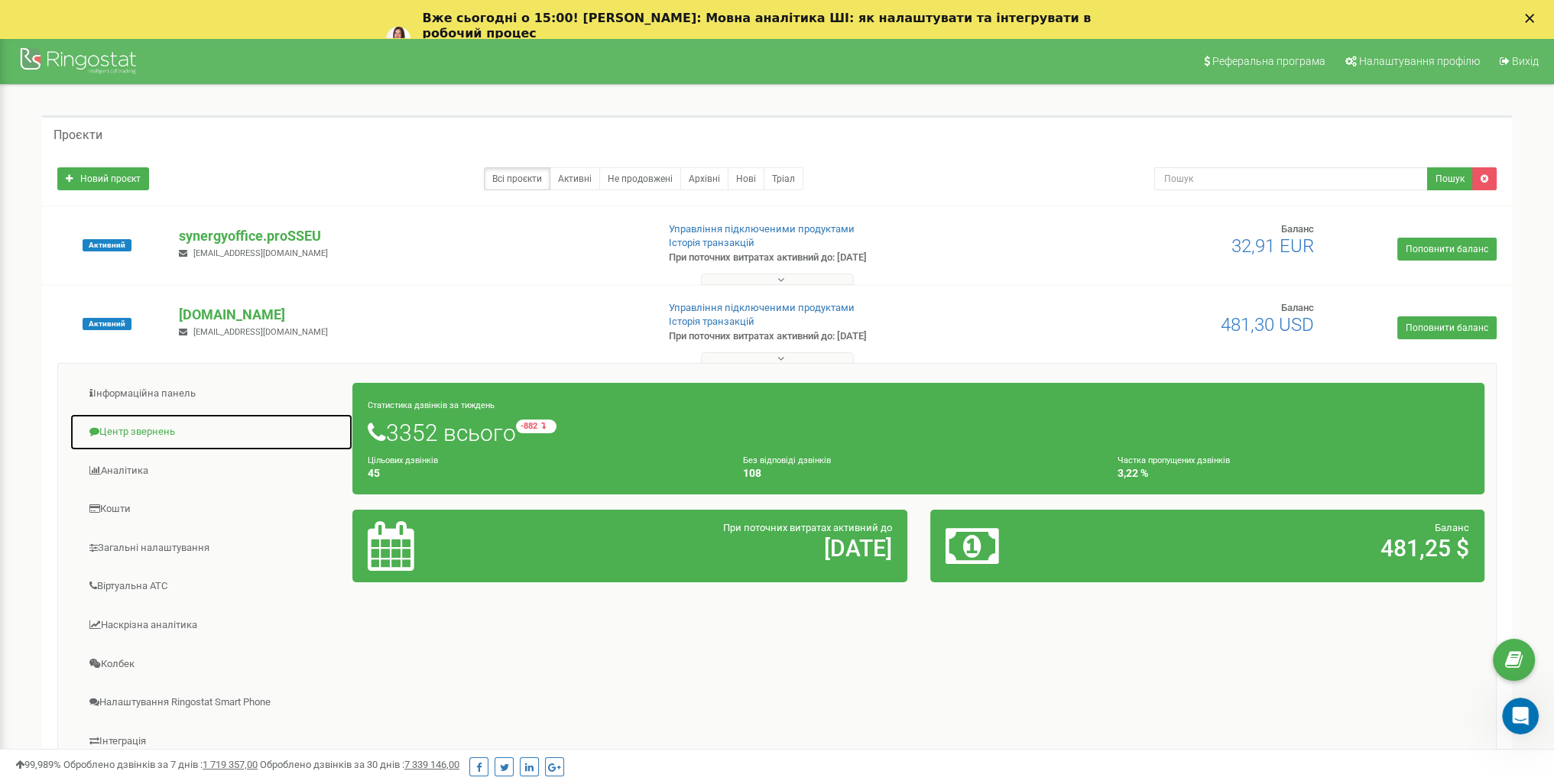
click at [150, 429] on link "Центр звернень" at bounding box center [211, 432] width 283 height 37
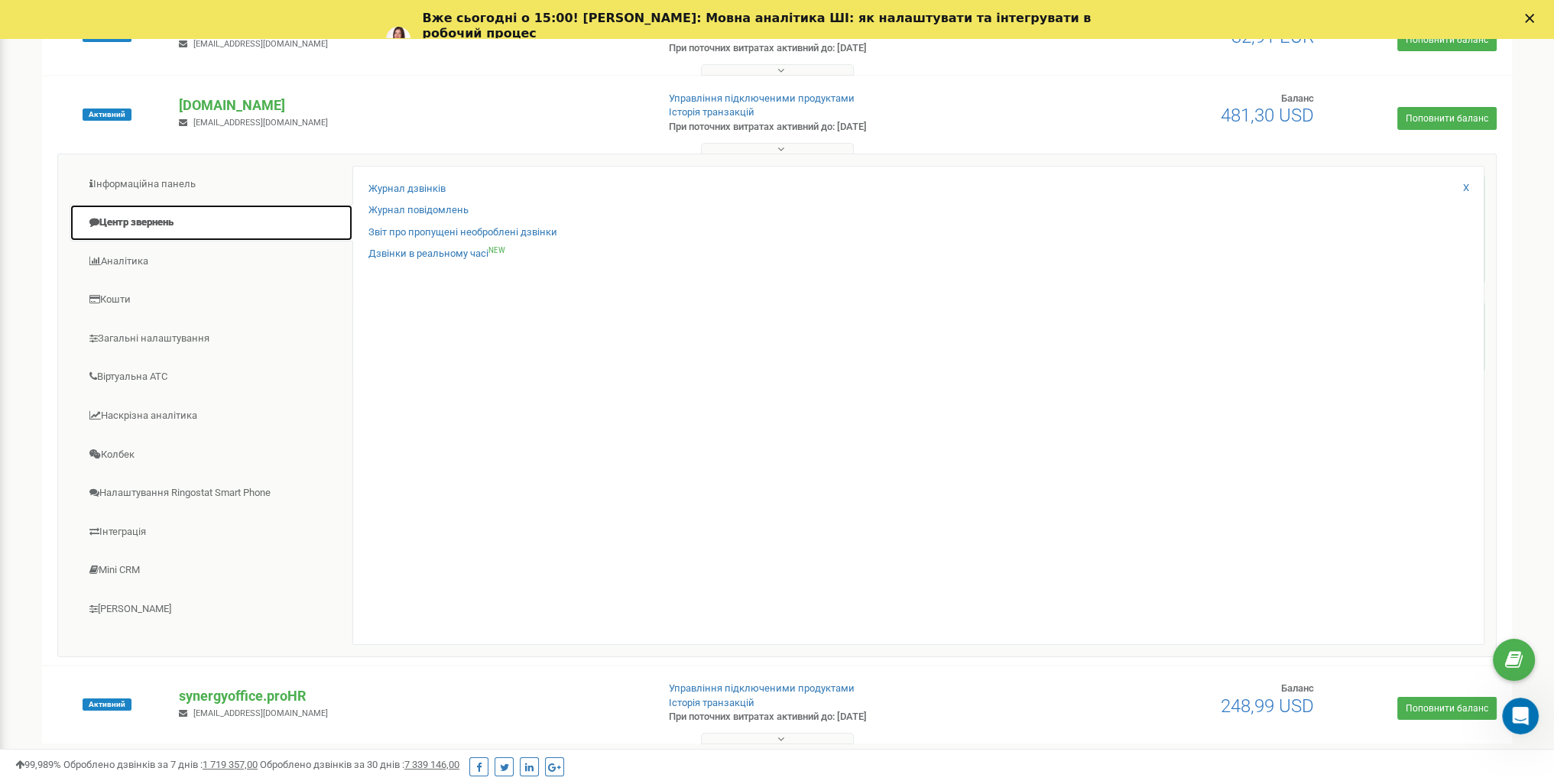
scroll to position [251, 0]
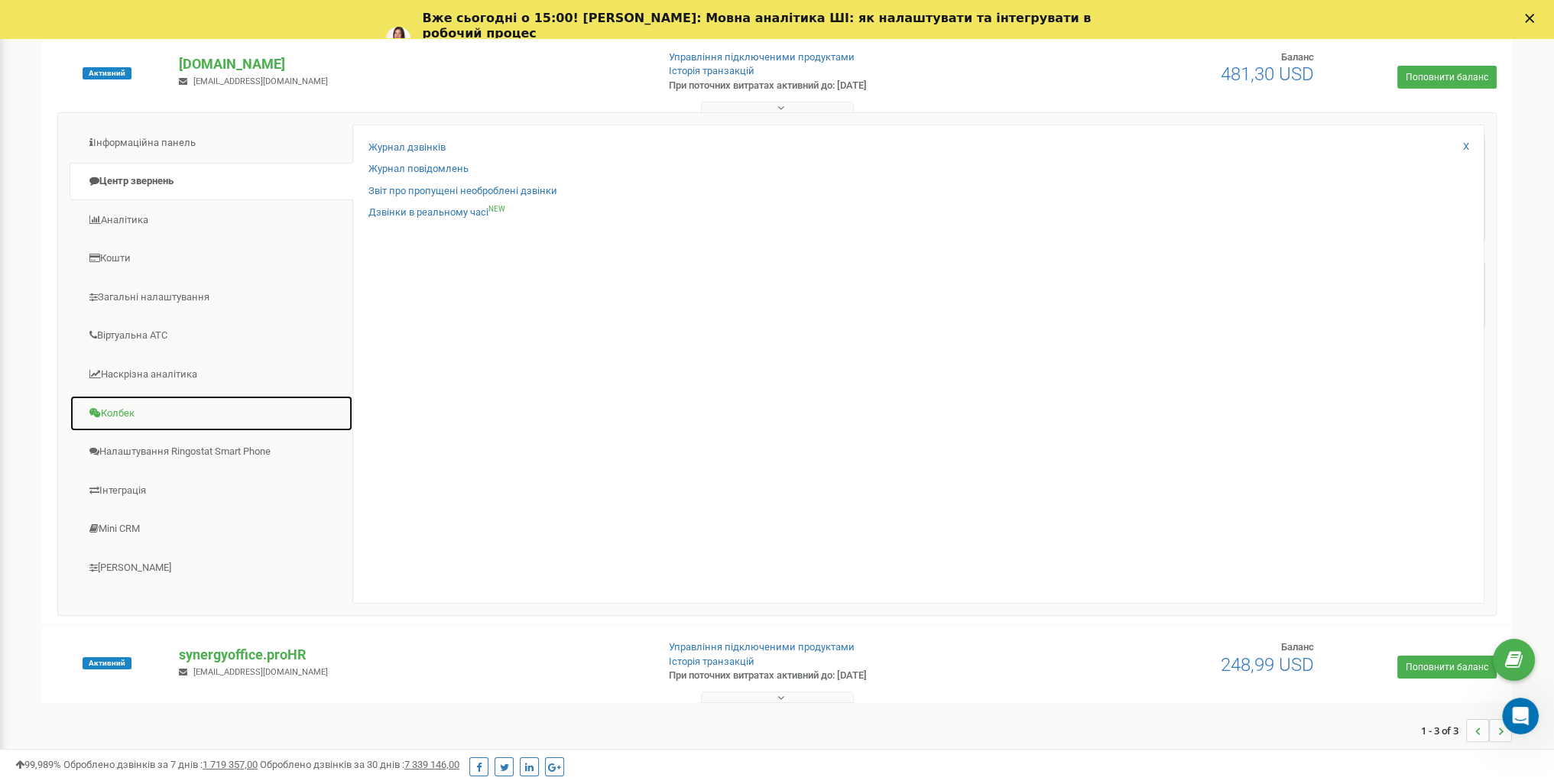
click at [226, 419] on link "Колбек" at bounding box center [211, 413] width 283 height 37
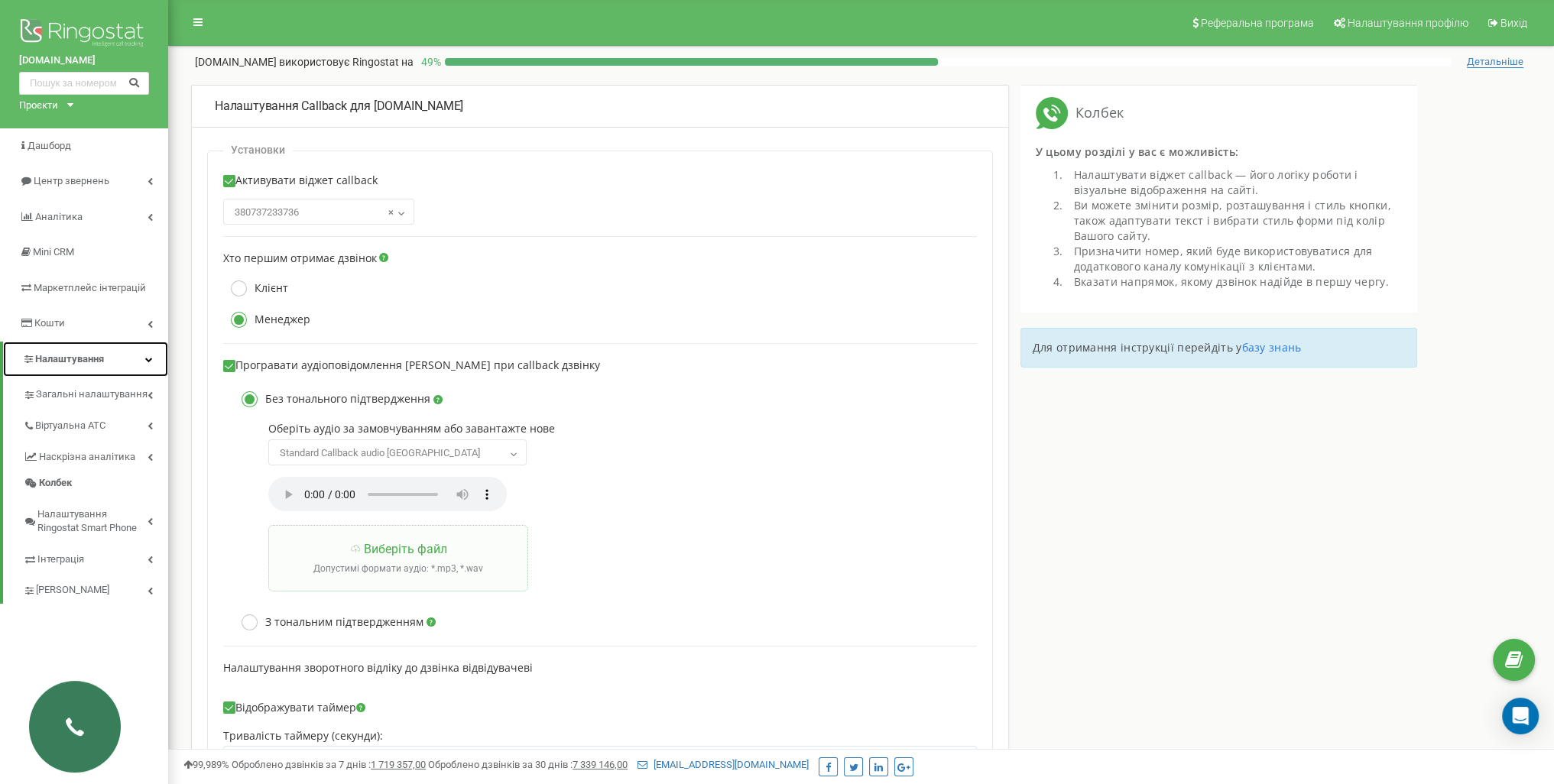
click at [129, 360] on link "Налаштування" at bounding box center [85, 359] width 165 height 36
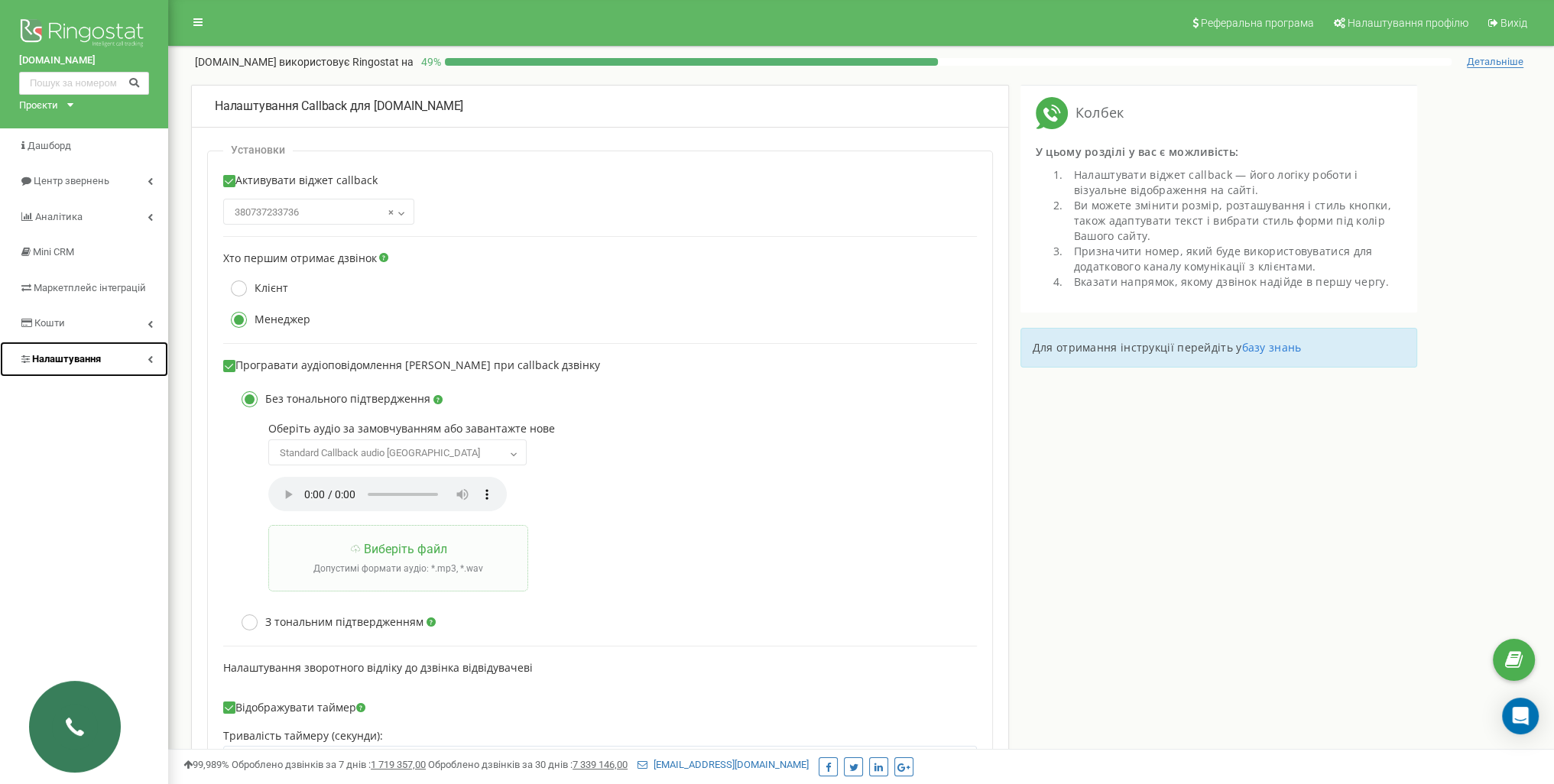
click at [129, 360] on link "Налаштування" at bounding box center [84, 359] width 168 height 36
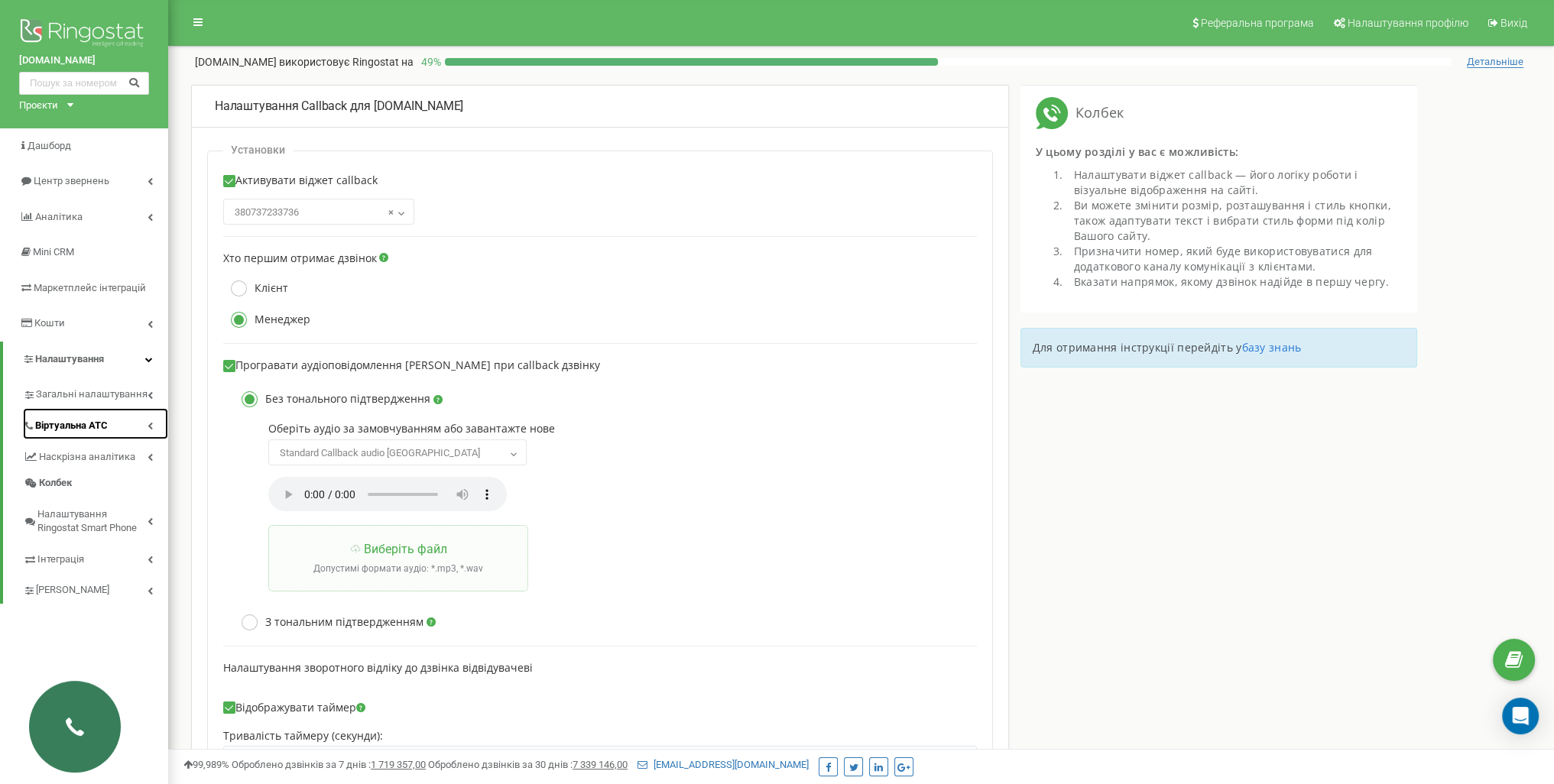
click at [136, 423] on link "Віртуальна АТС" at bounding box center [96, 423] width 146 height 31
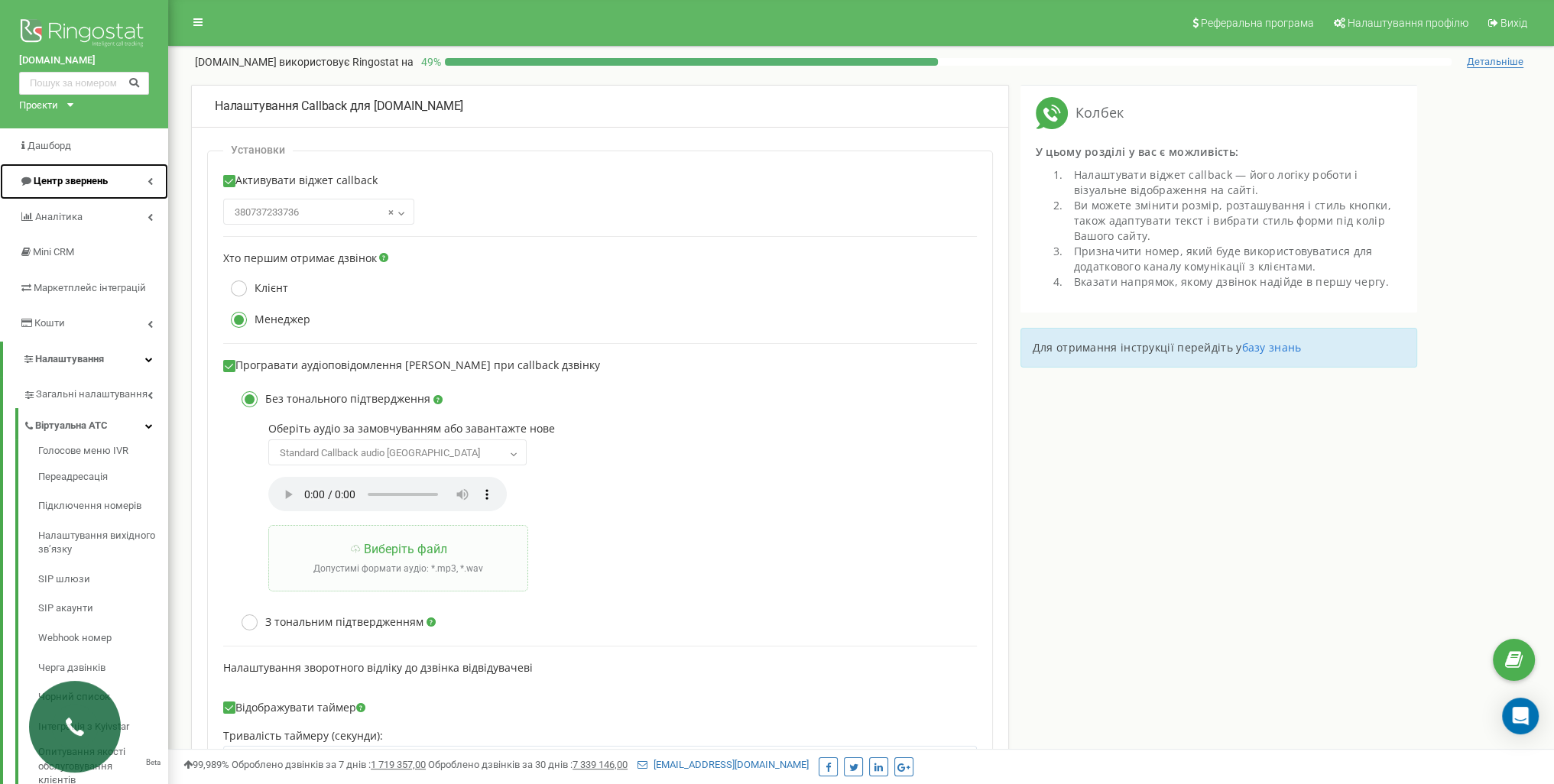
click at [94, 177] on span "Центр звернень" at bounding box center [70, 180] width 74 height 12
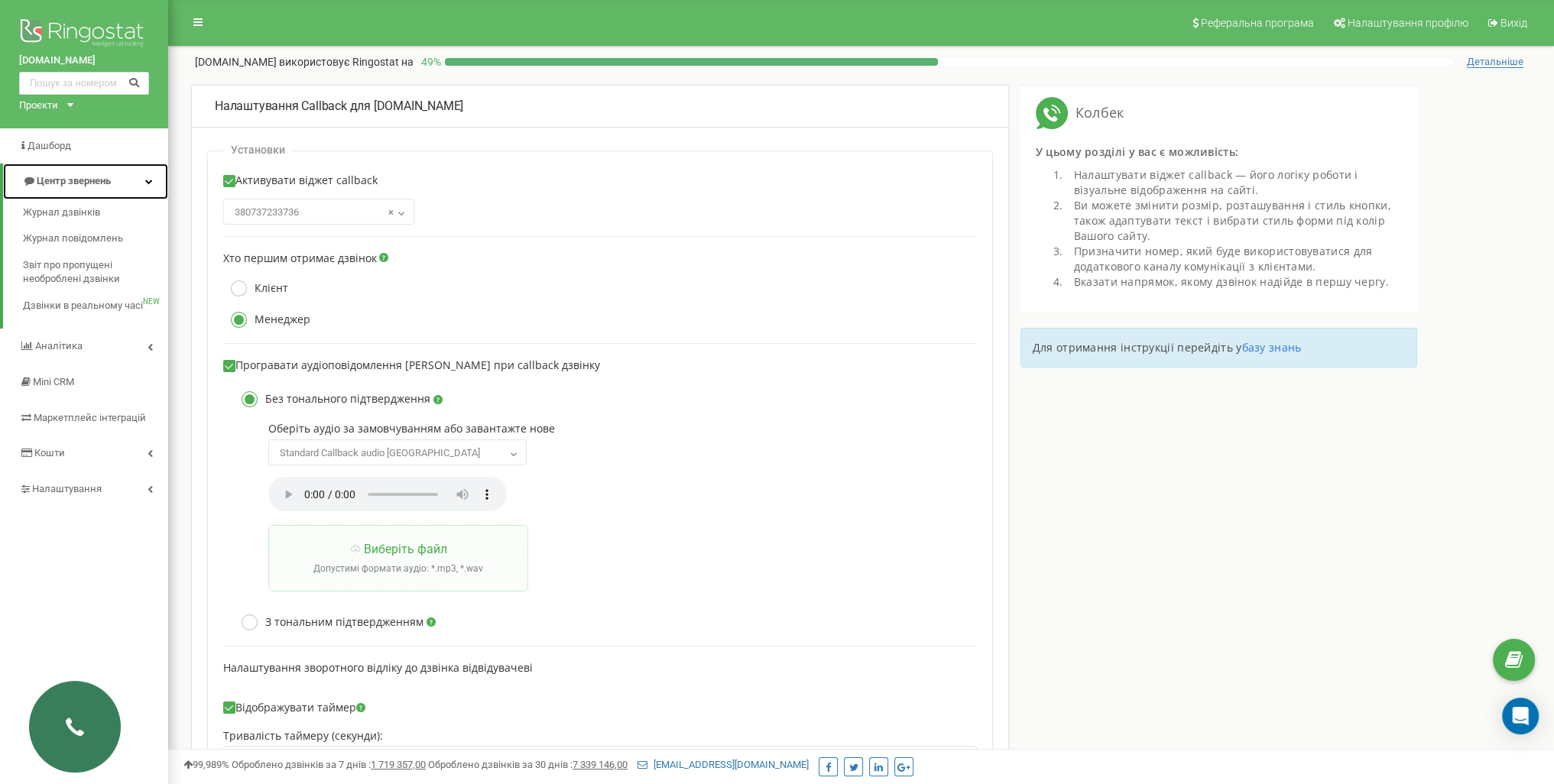
click at [77, 181] on span "Центр звернень" at bounding box center [74, 180] width 74 height 12
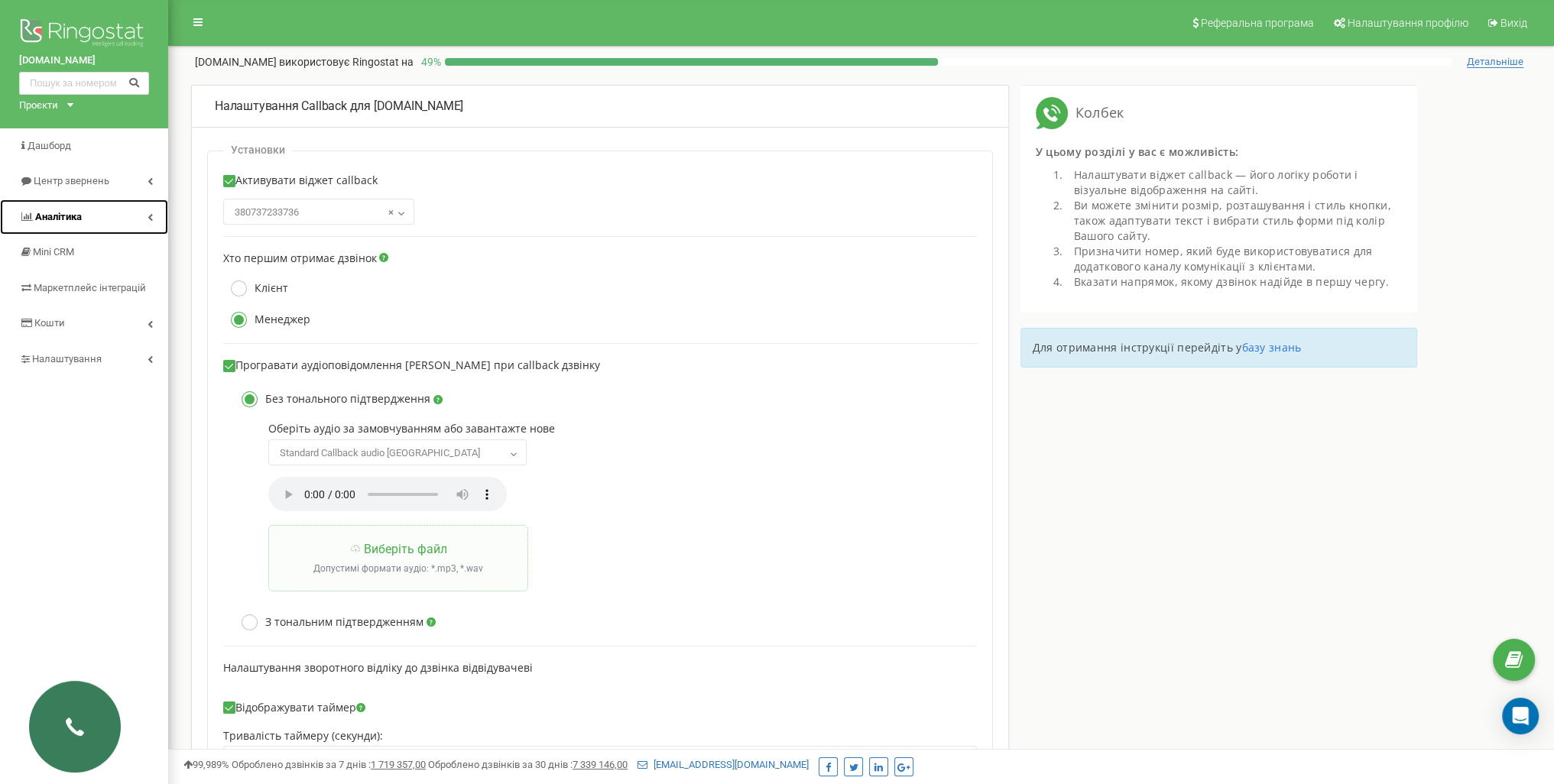
click at [83, 219] on link "Аналiтика" at bounding box center [84, 217] width 168 height 36
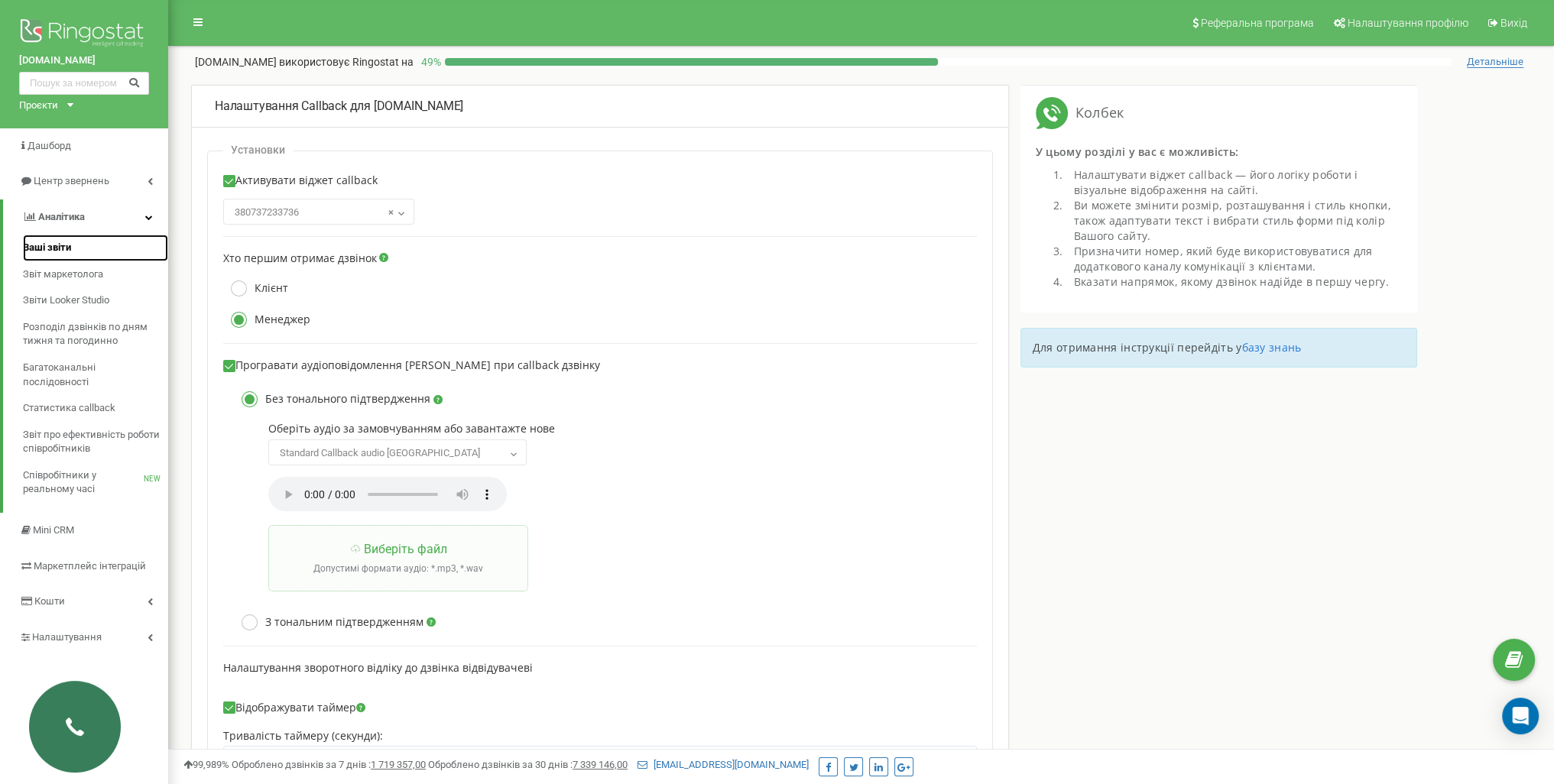
click at [73, 249] on link "Ваші звіти" at bounding box center [96, 248] width 146 height 27
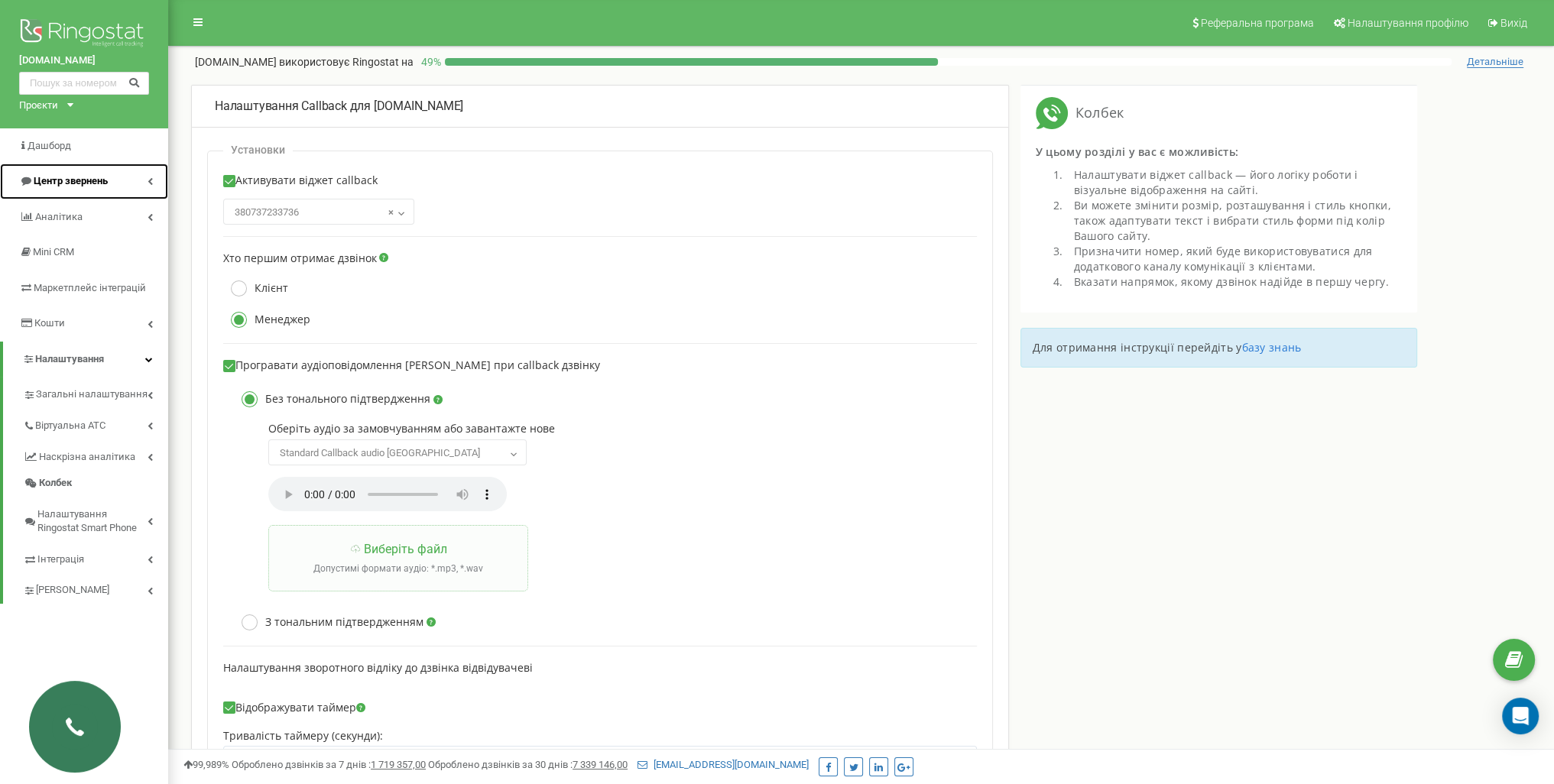
click at [134, 180] on link "Центр звернень" at bounding box center [84, 181] width 168 height 36
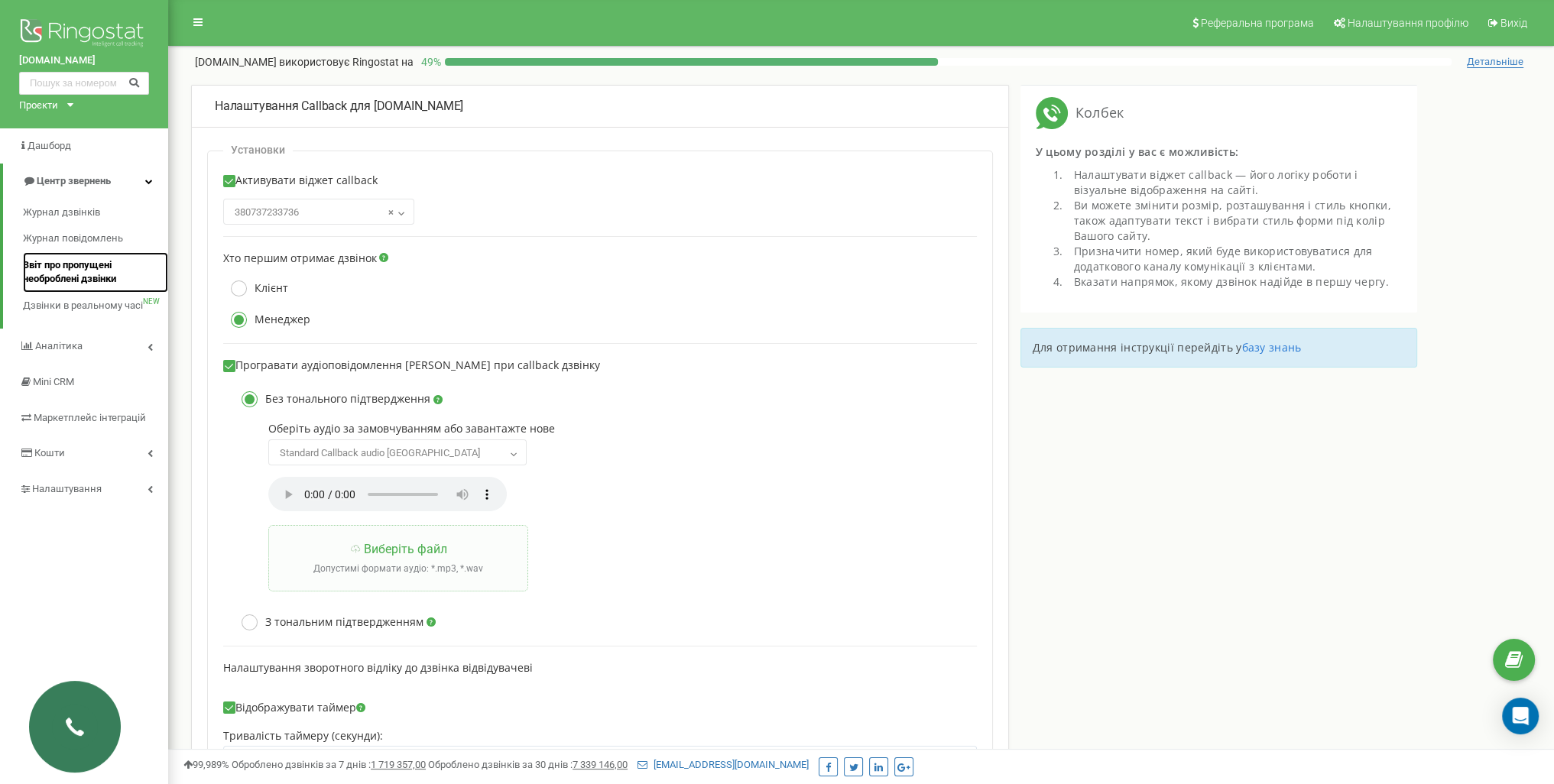
click at [87, 276] on span "Звіт про пропущені необроблені дзвінки" at bounding box center [92, 272] width 138 height 29
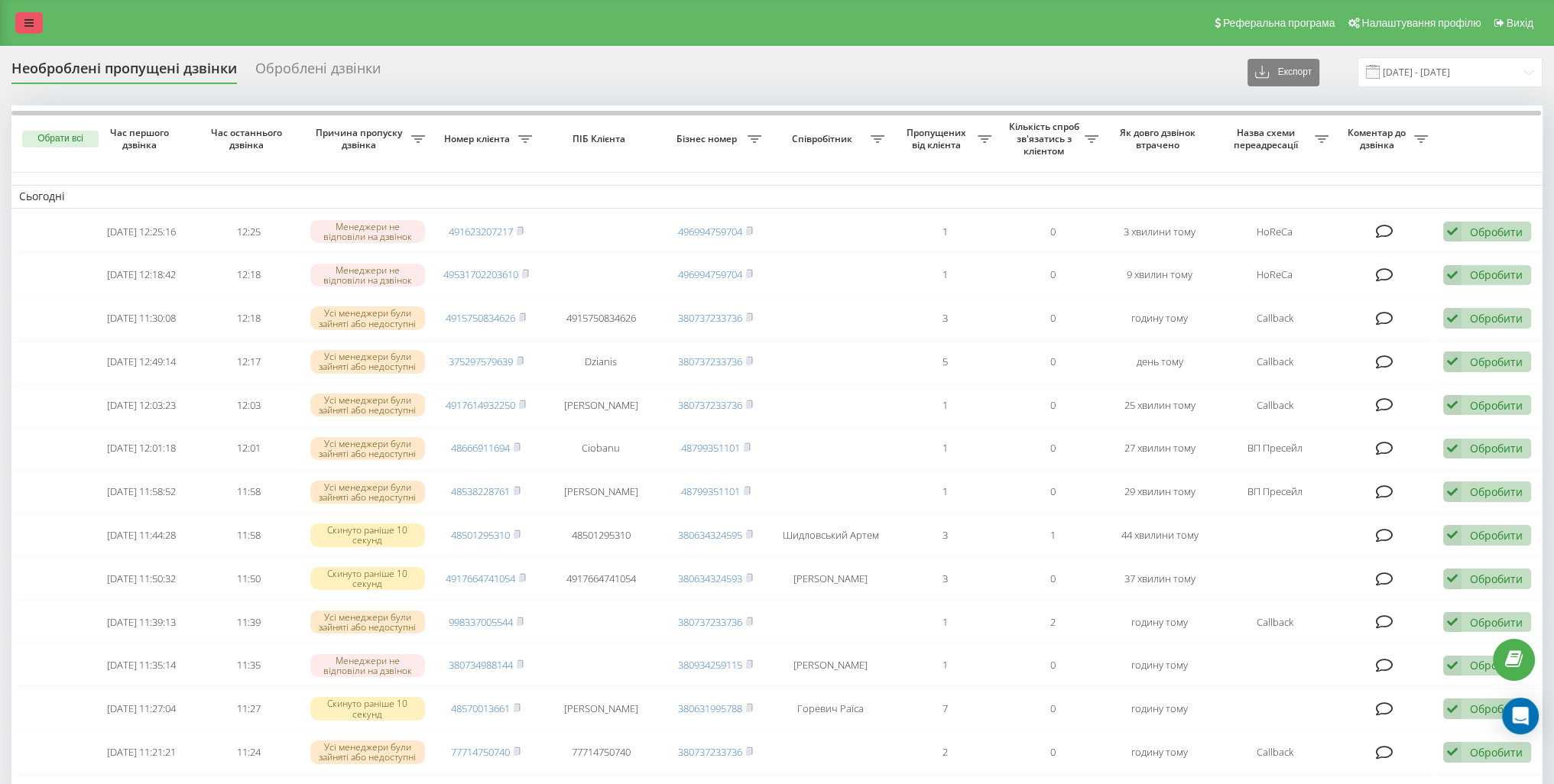
click at [33, 19] on link at bounding box center [29, 23] width 28 height 22
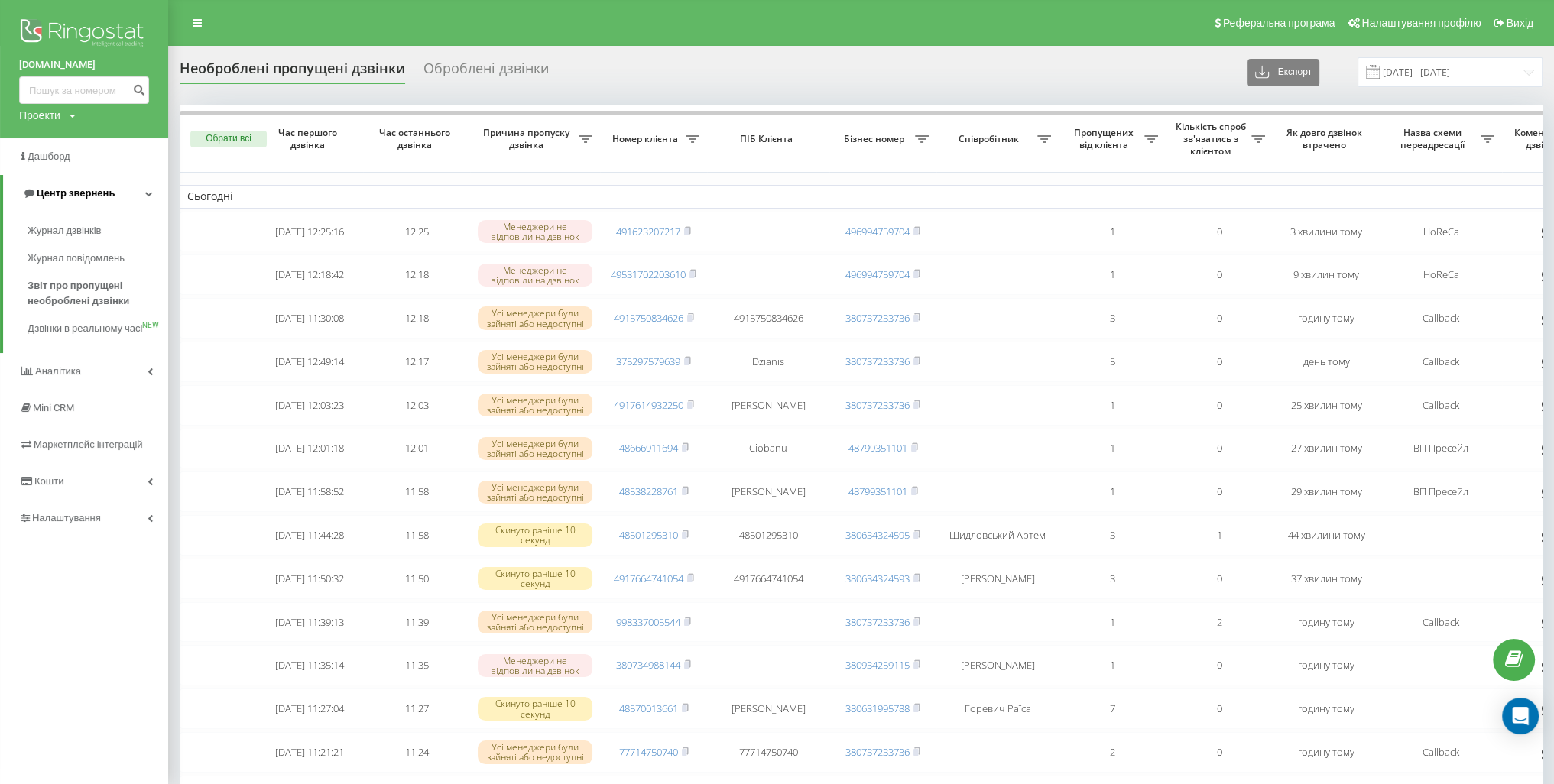
click at [113, 190] on link "Центр звернень" at bounding box center [85, 193] width 165 height 36
click at [89, 200] on span "Центр звернень" at bounding box center [65, 193] width 92 height 15
click at [75, 23] on img at bounding box center [84, 34] width 130 height 38
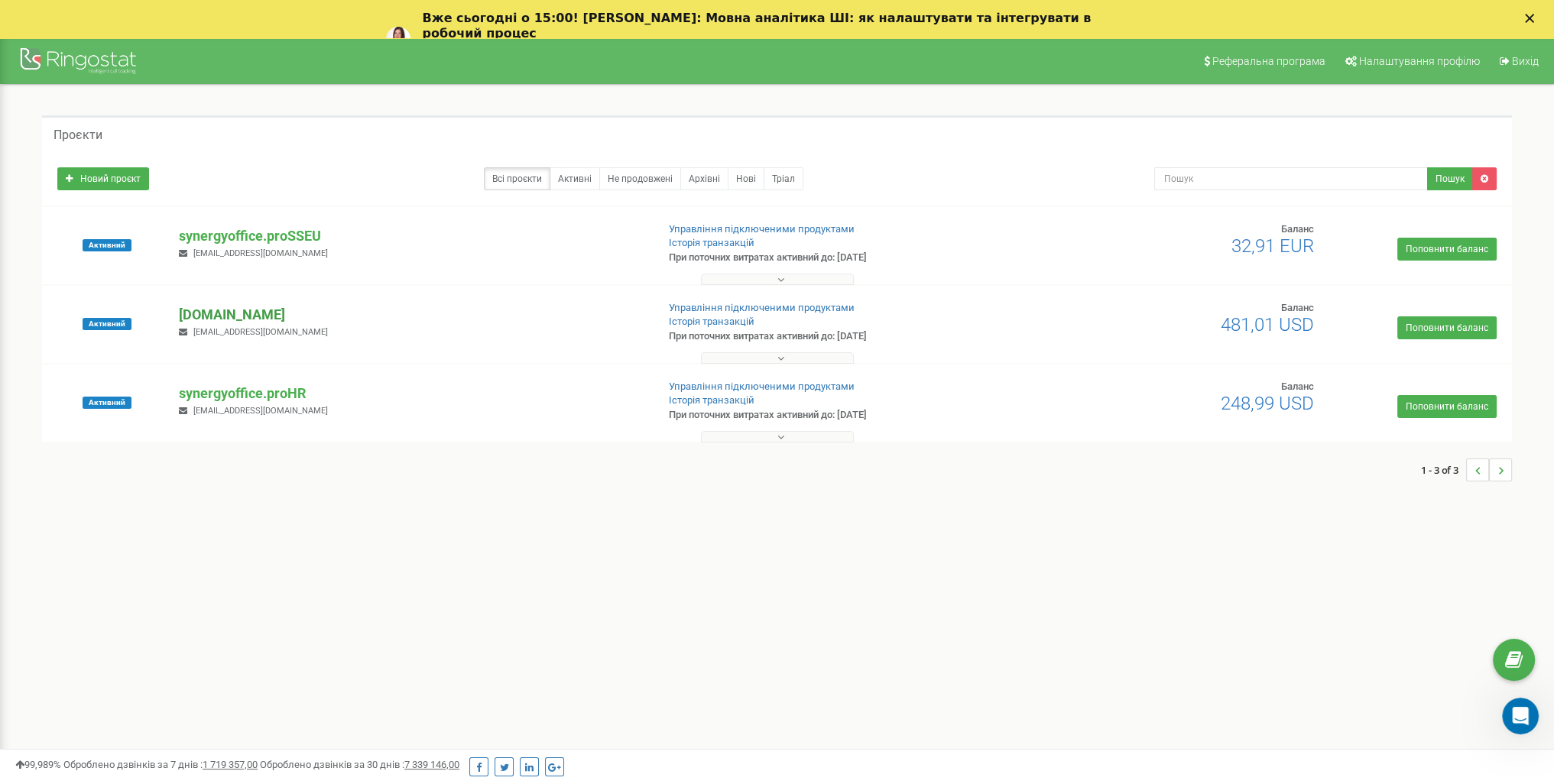
click at [321, 317] on p "[DOMAIN_NAME]" at bounding box center [411, 315] width 465 height 20
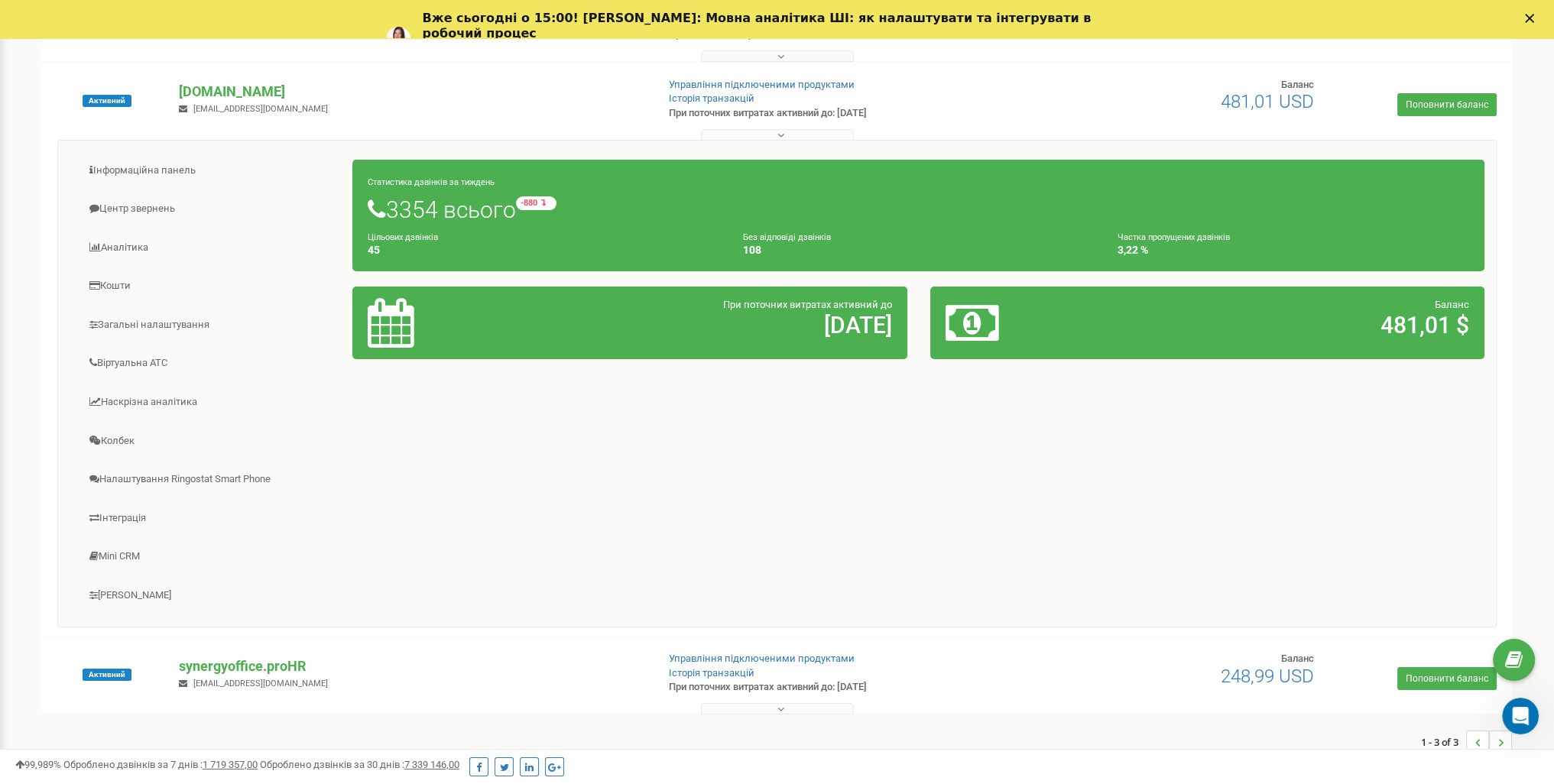
scroll to position [229, 0]
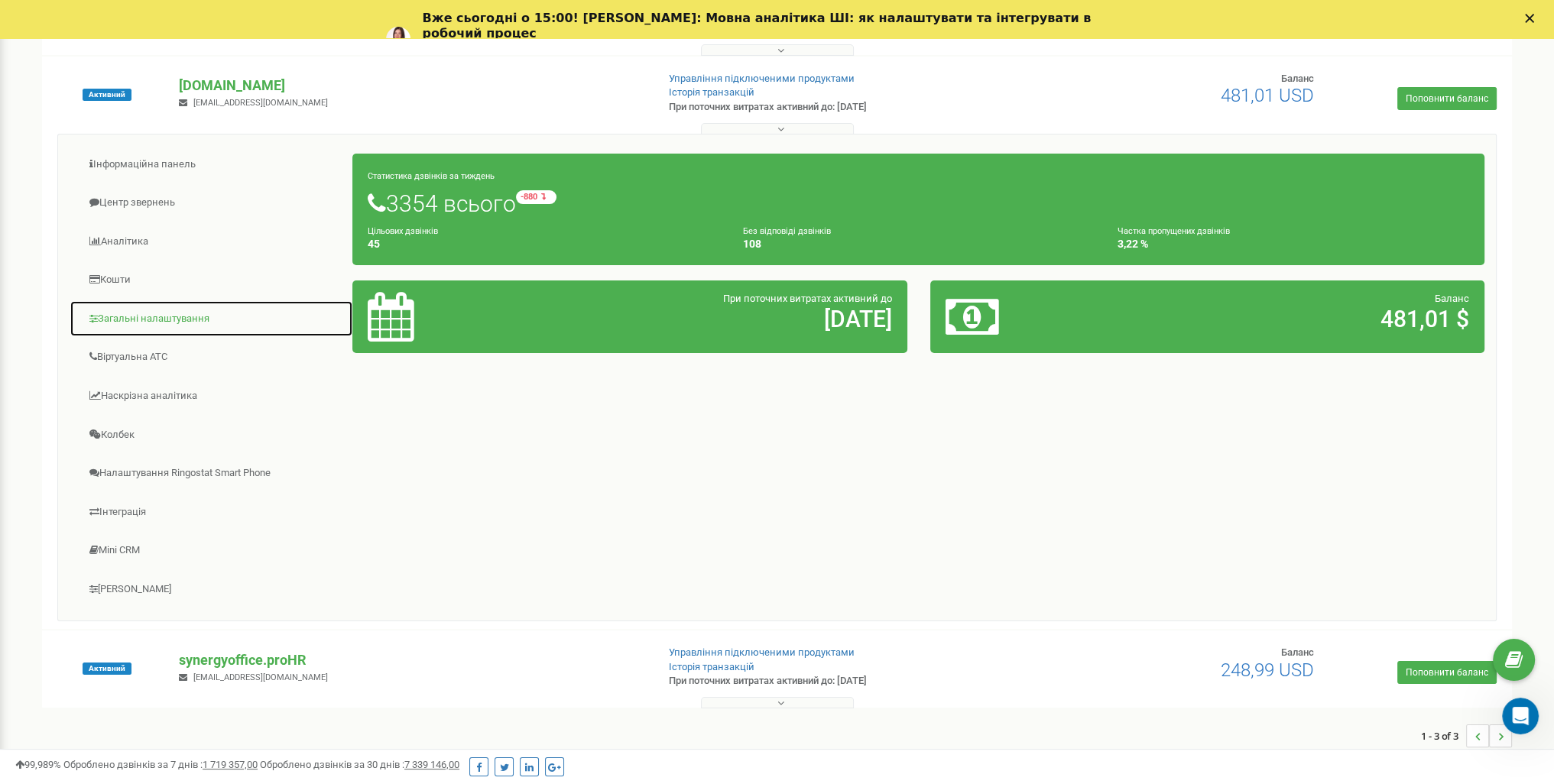
click at [170, 313] on link "Загальні налаштування" at bounding box center [211, 319] width 283 height 37
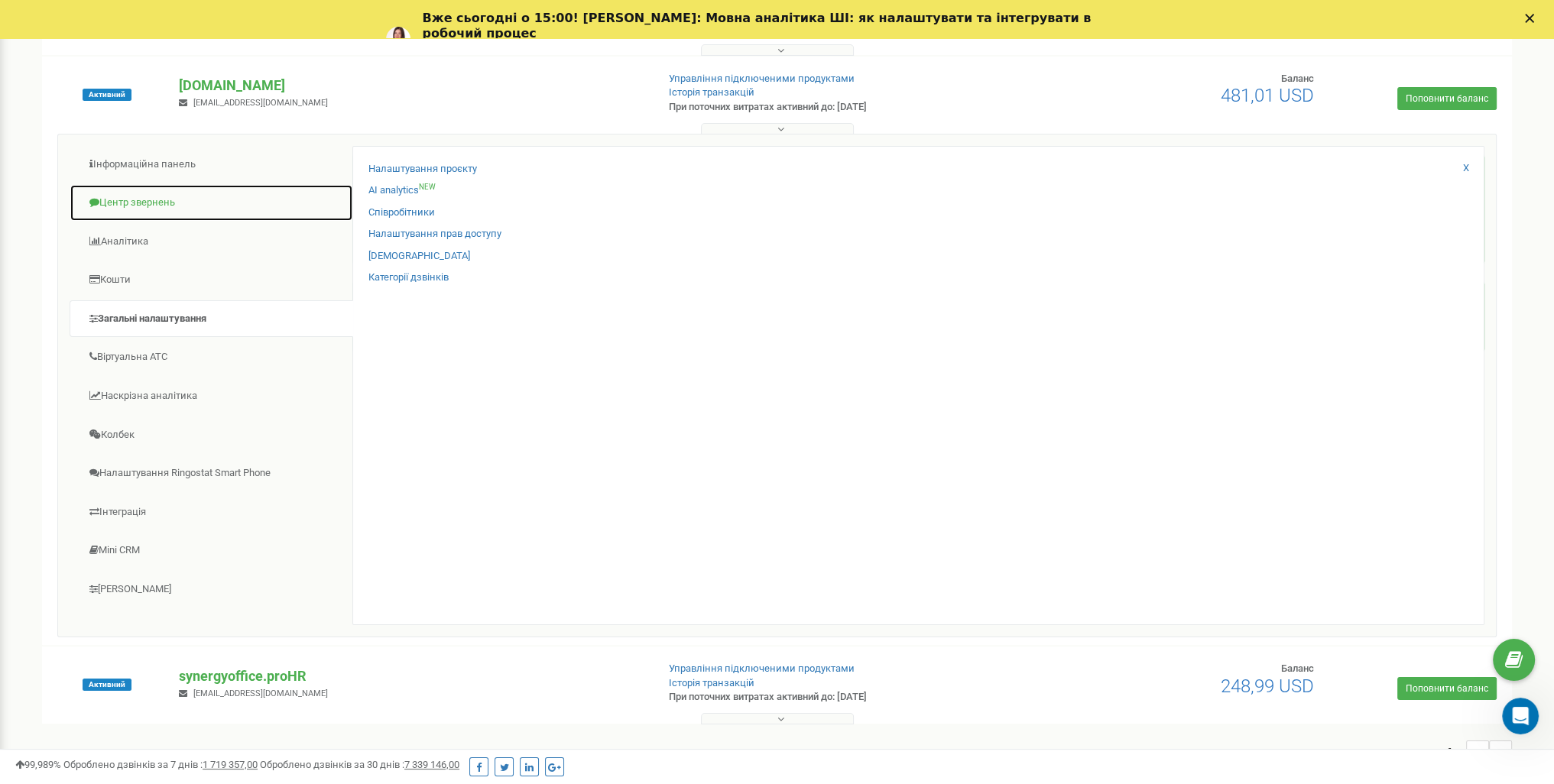
click at [160, 192] on link "Центр звернень" at bounding box center [211, 203] width 283 height 37
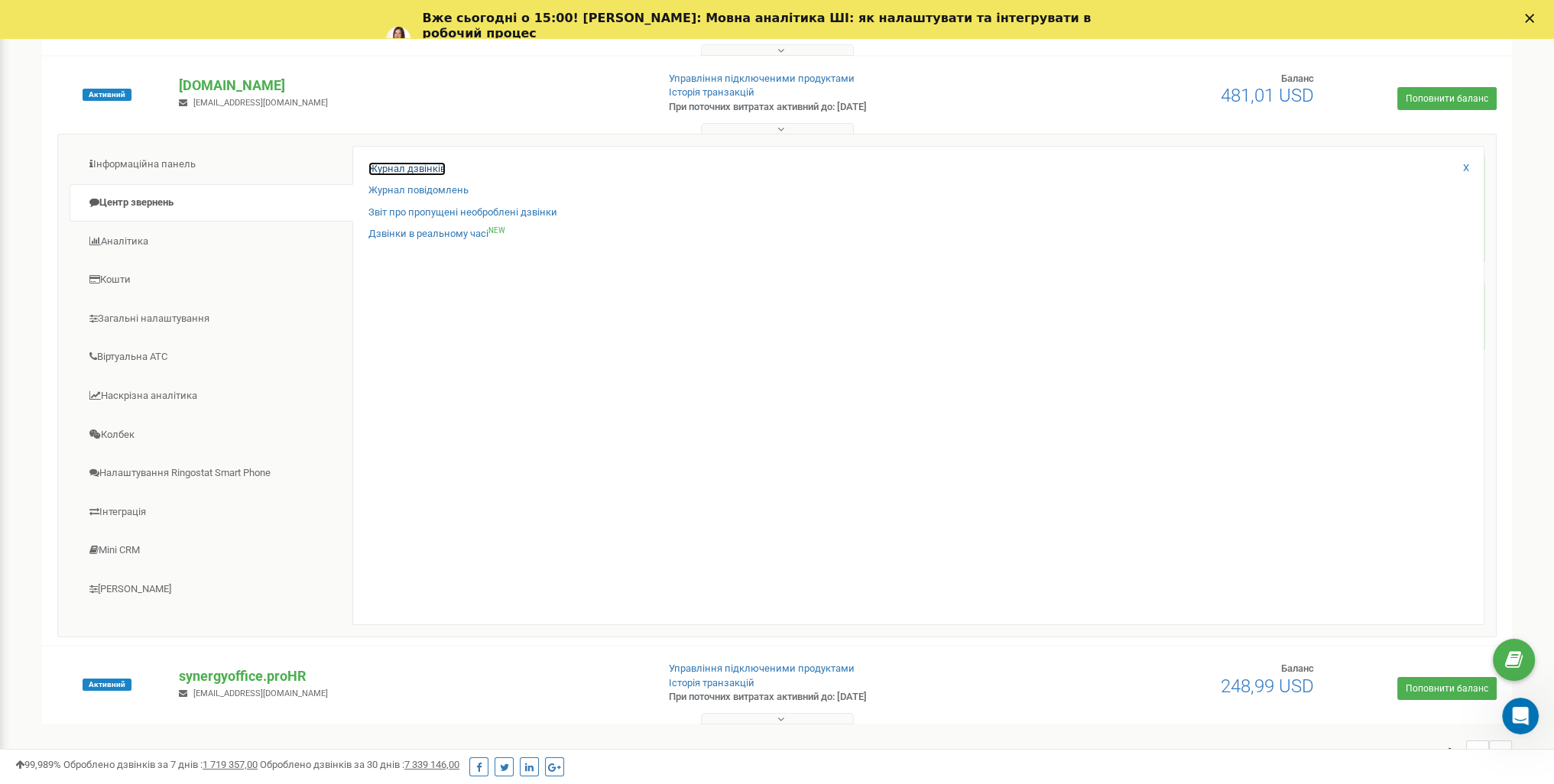
click at [425, 170] on link "Журнал дзвінків" at bounding box center [407, 169] width 77 height 15
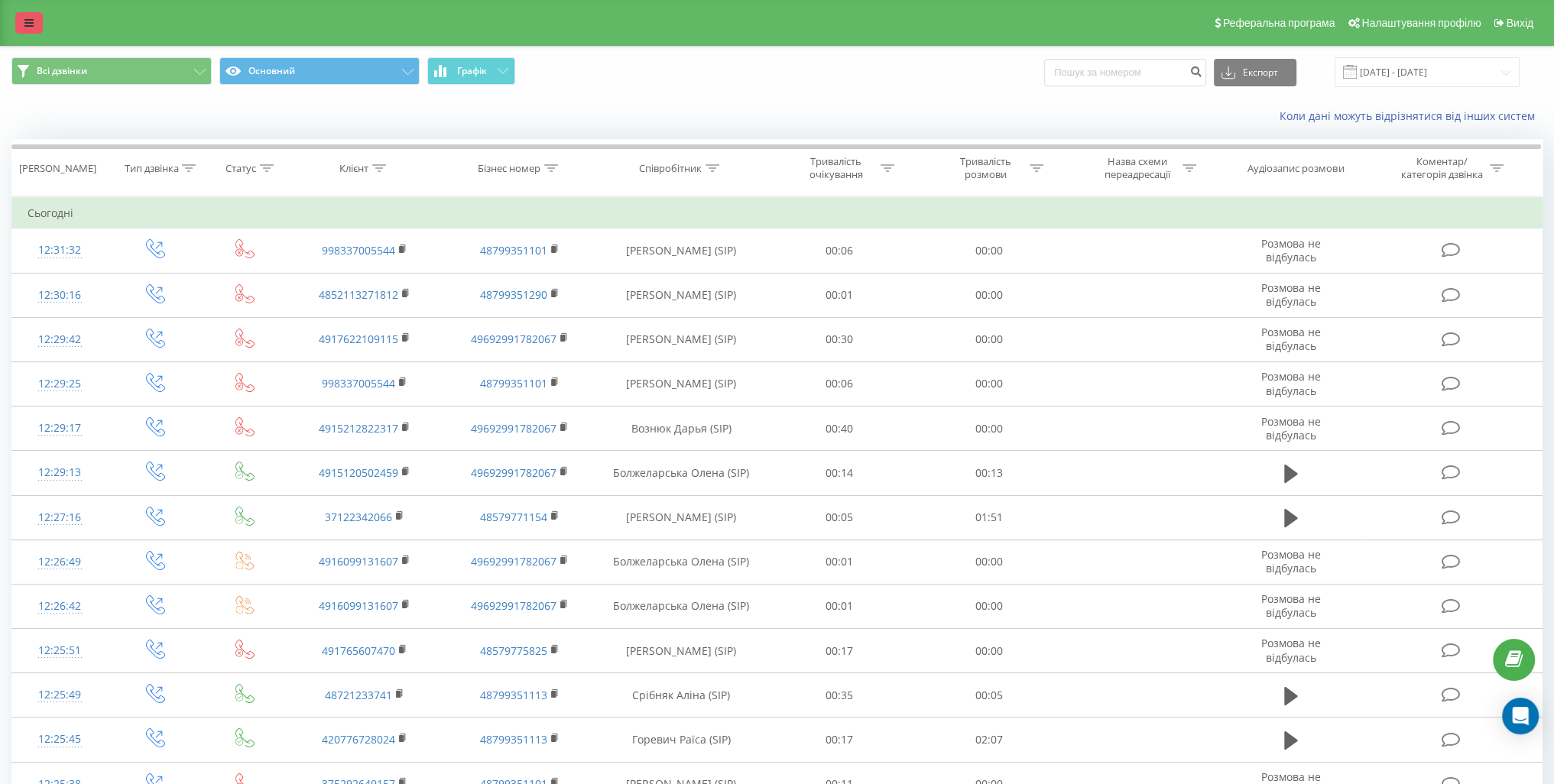
click at [29, 22] on icon at bounding box center [29, 23] width 9 height 11
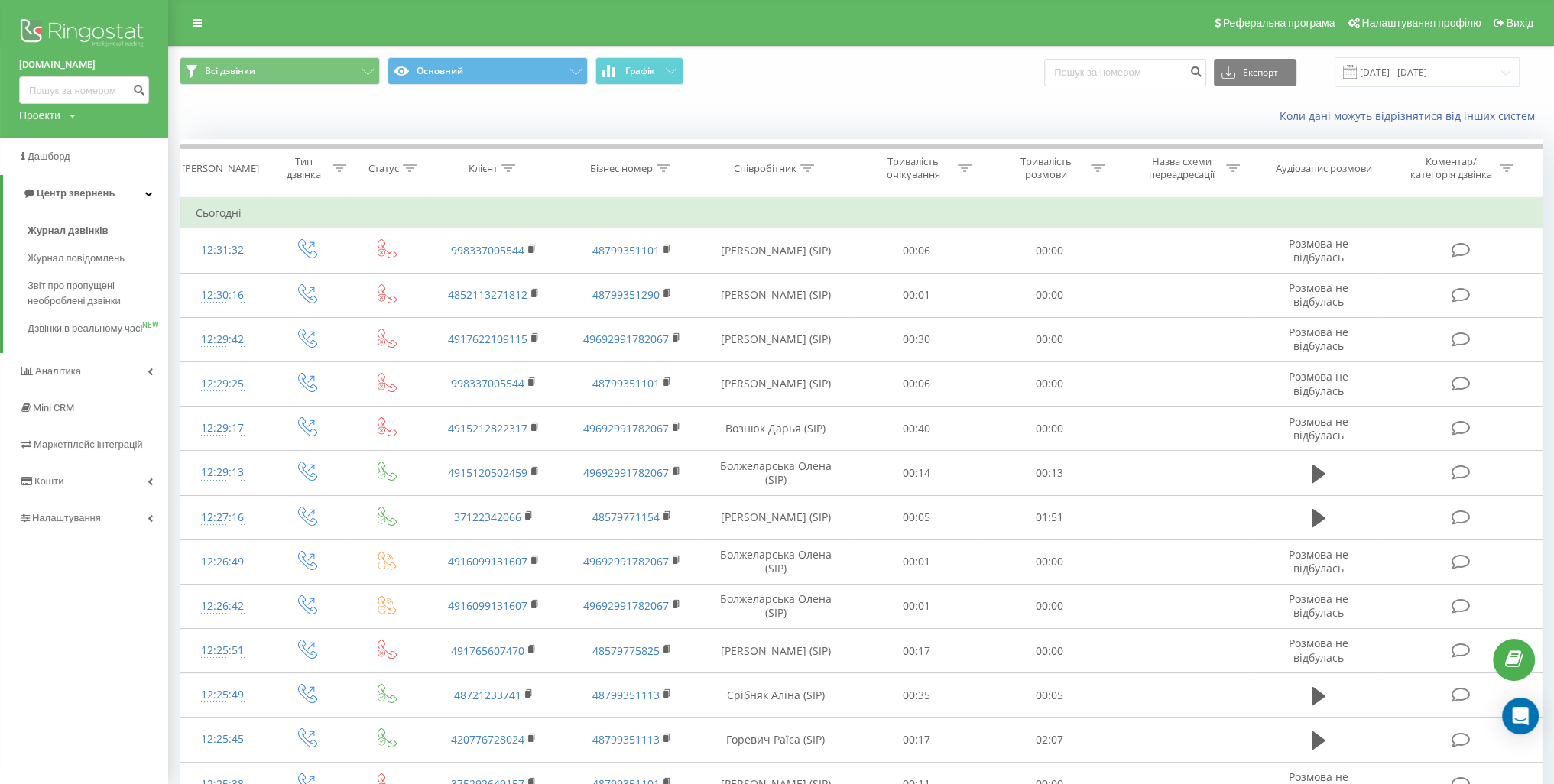
click at [46, 28] on img at bounding box center [84, 34] width 130 height 38
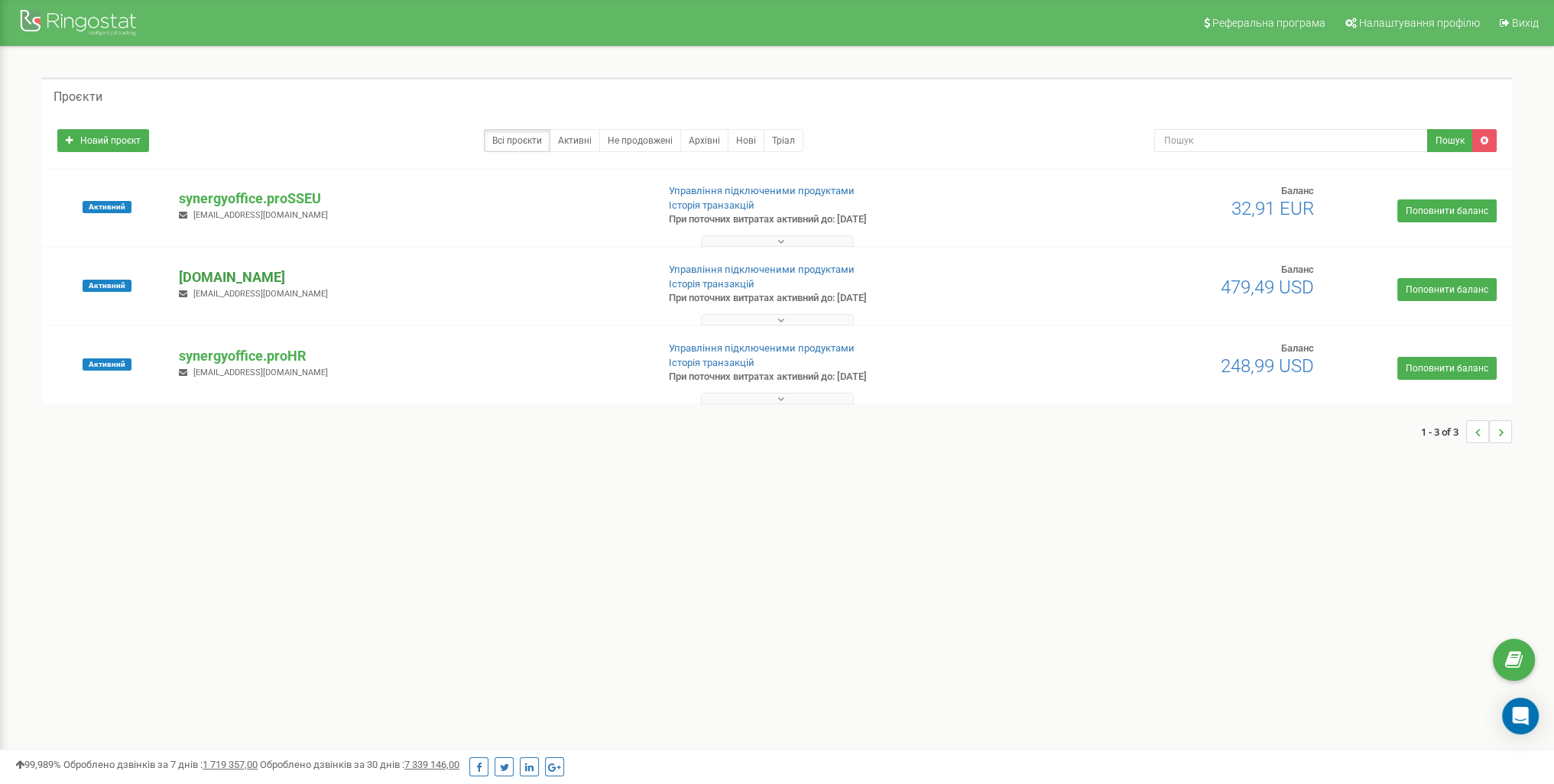
click at [297, 279] on p "[DOMAIN_NAME]" at bounding box center [411, 278] width 465 height 20
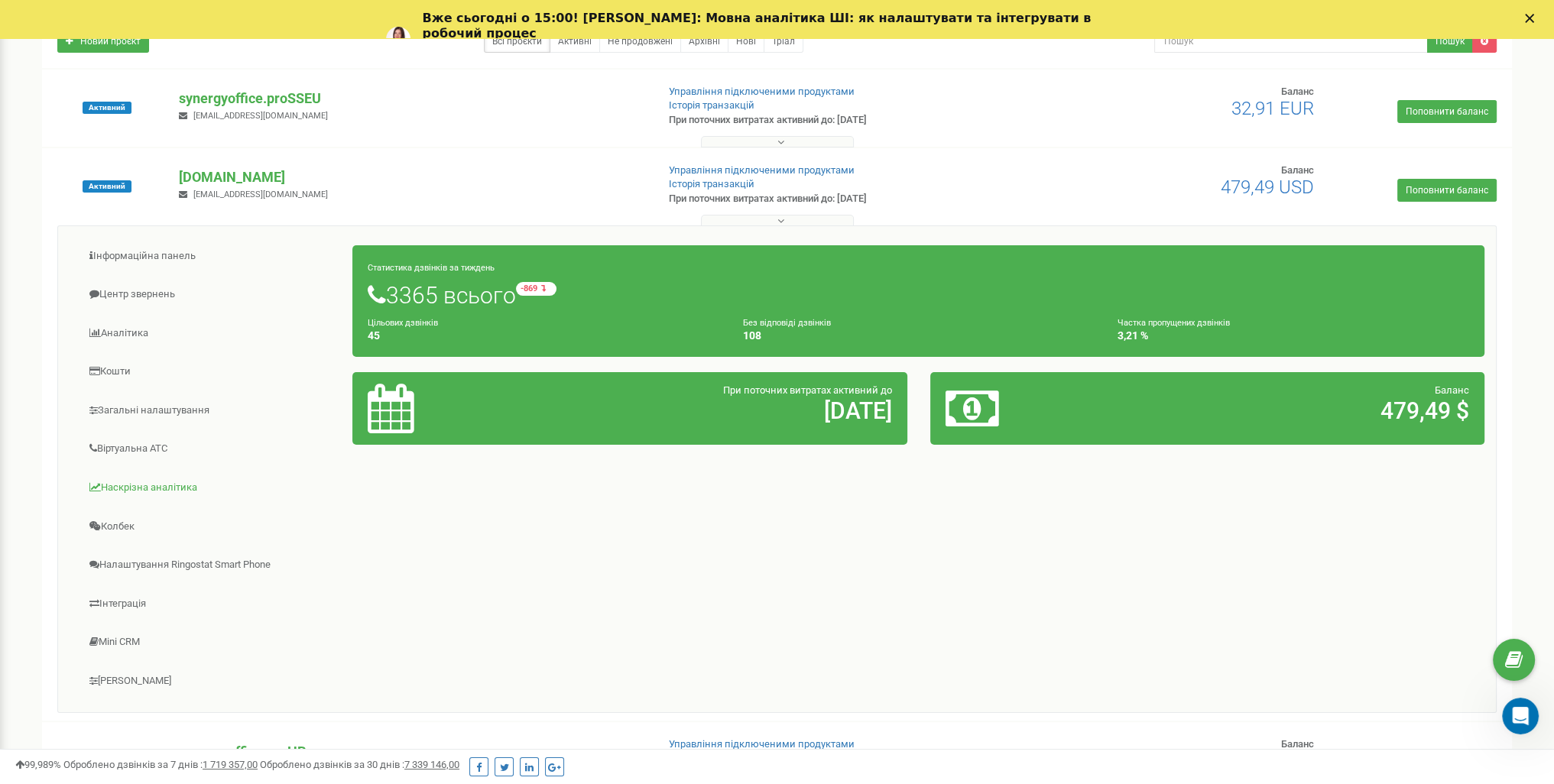
scroll to position [152, 0]
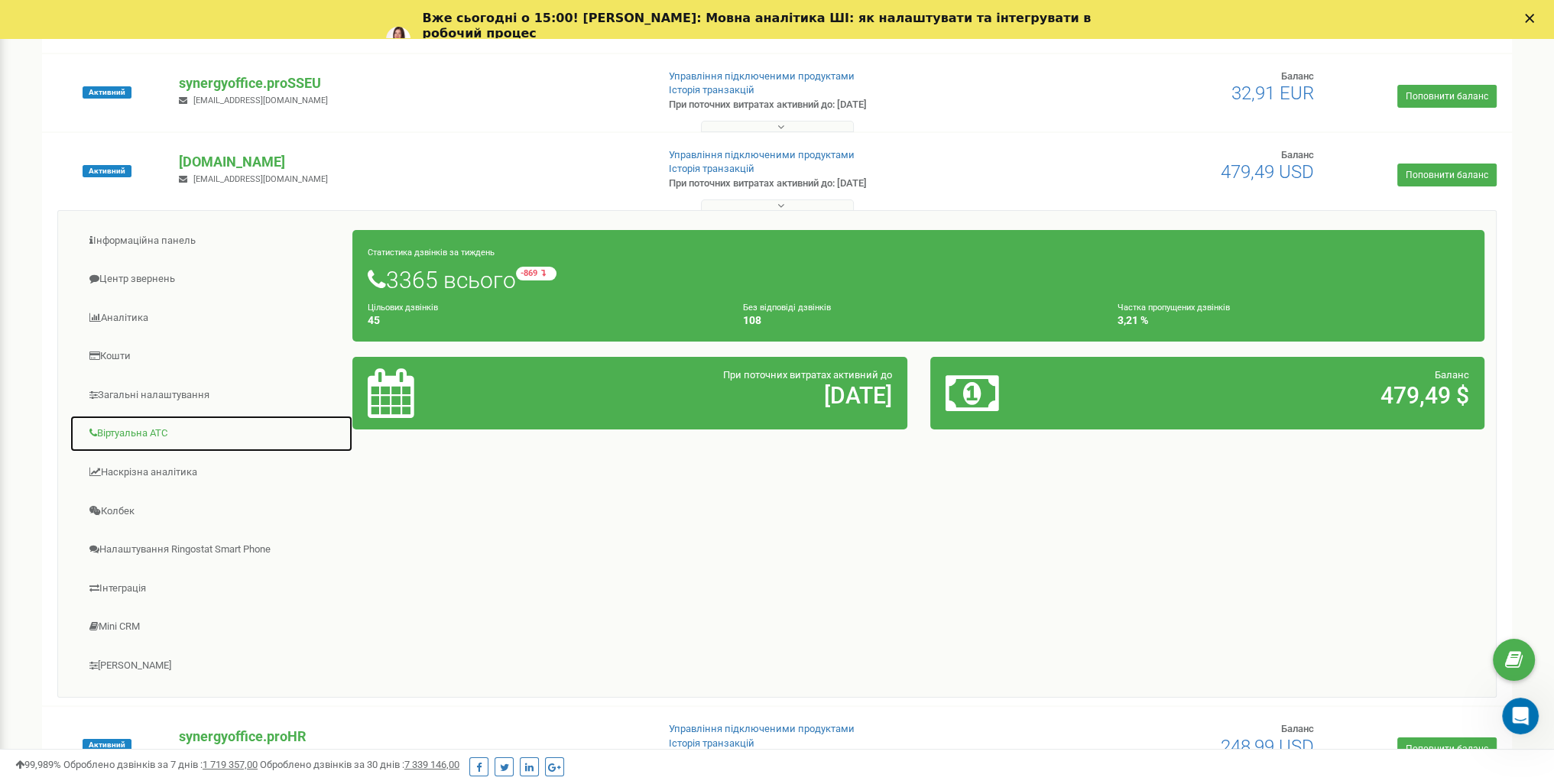
click at [149, 438] on link "Віртуальна АТС" at bounding box center [211, 433] width 283 height 37
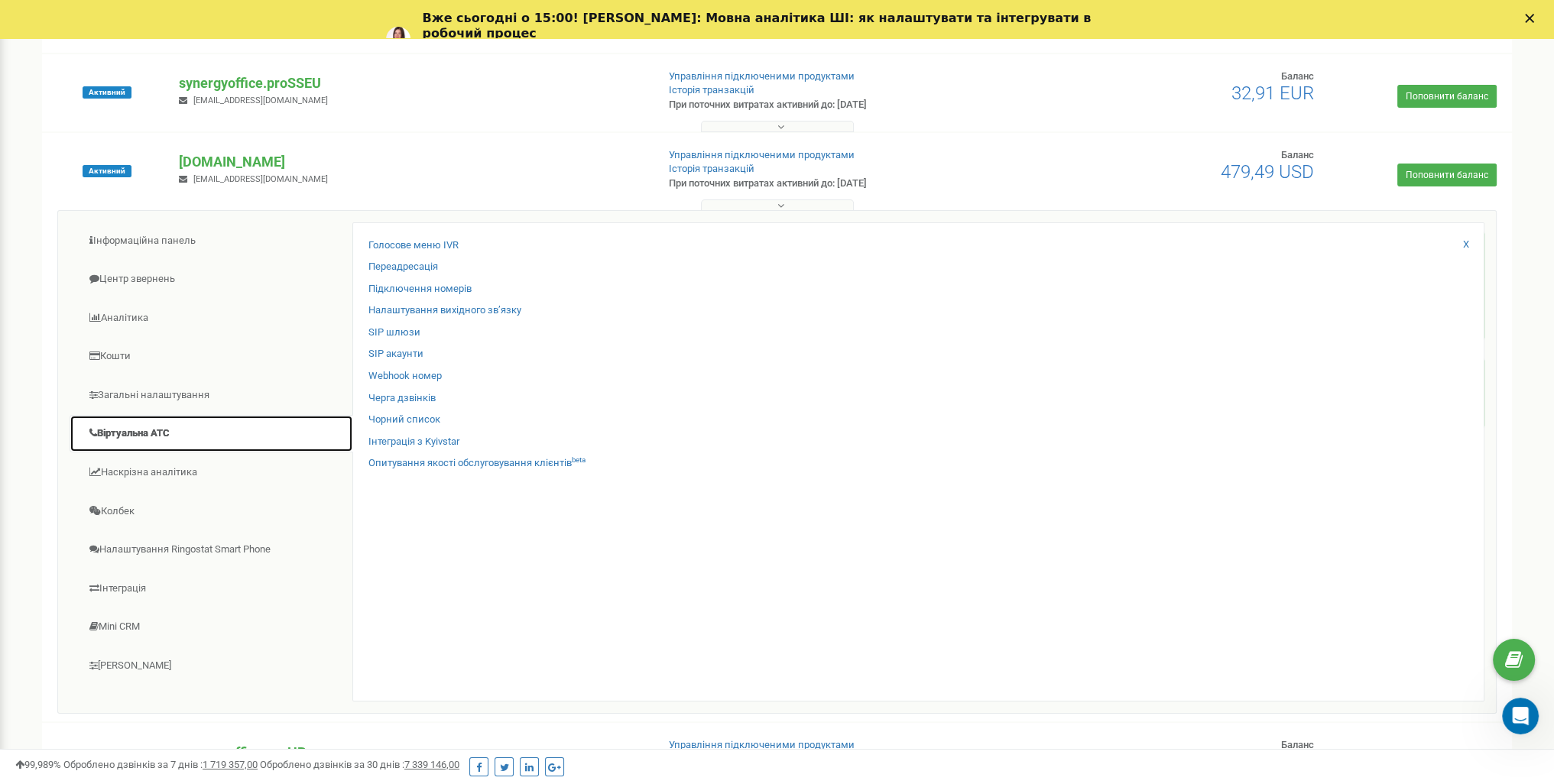
click at [153, 430] on link "Віртуальна АТС" at bounding box center [211, 433] width 283 height 37
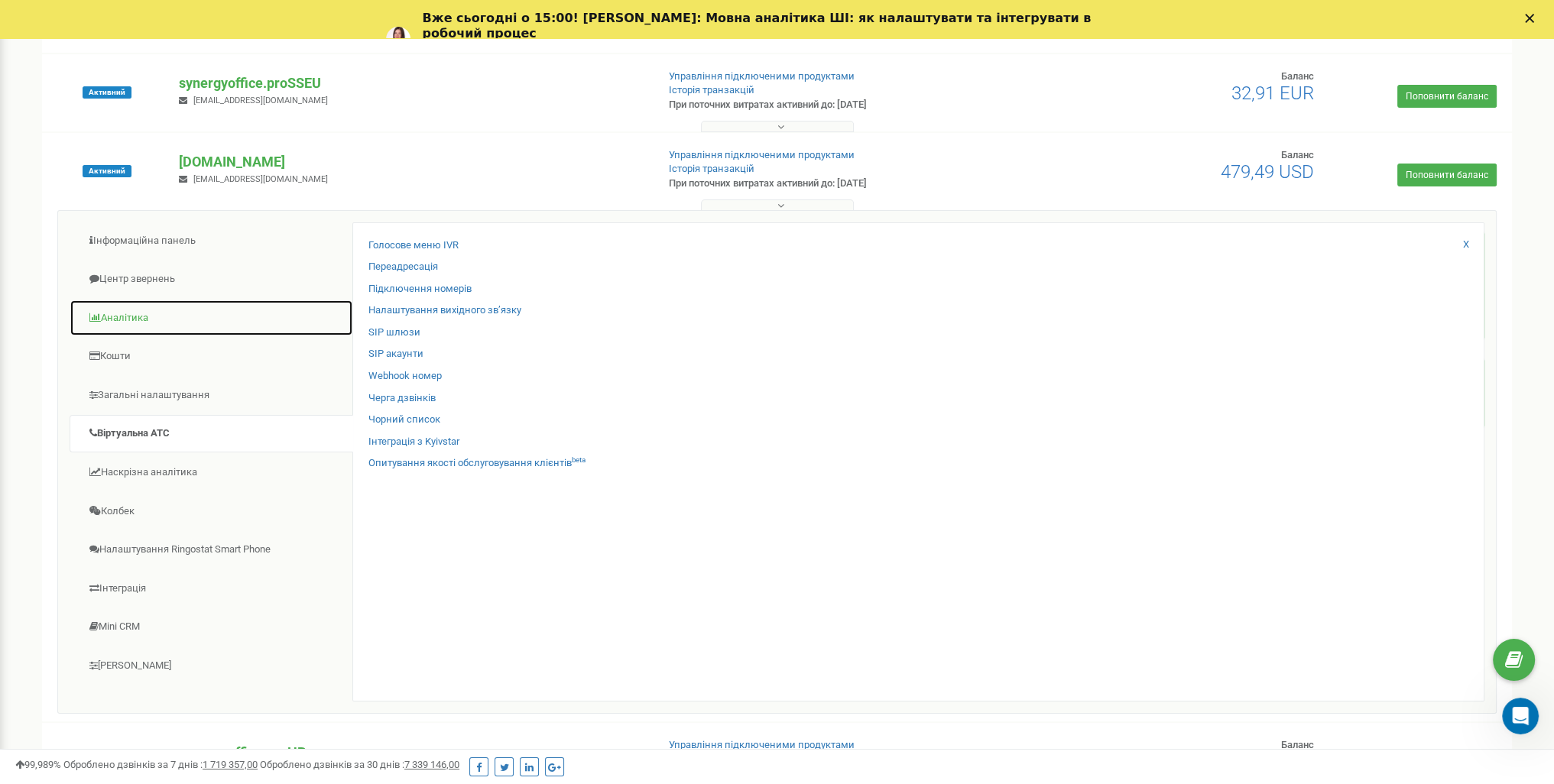
click at [134, 313] on link "Аналiтика" at bounding box center [211, 318] width 283 height 37
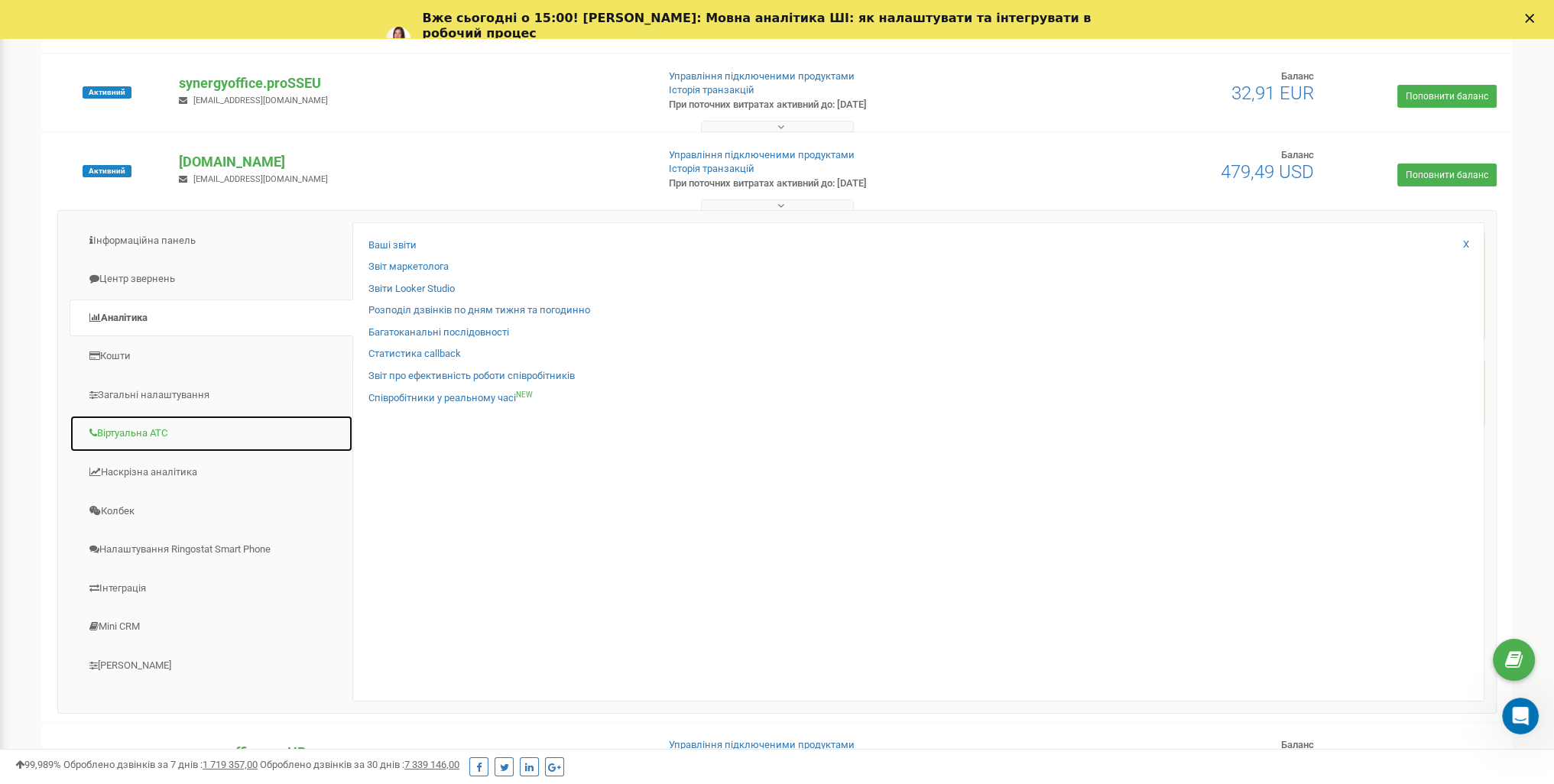
click at [170, 423] on link "Віртуальна АТС" at bounding box center [211, 433] width 283 height 37
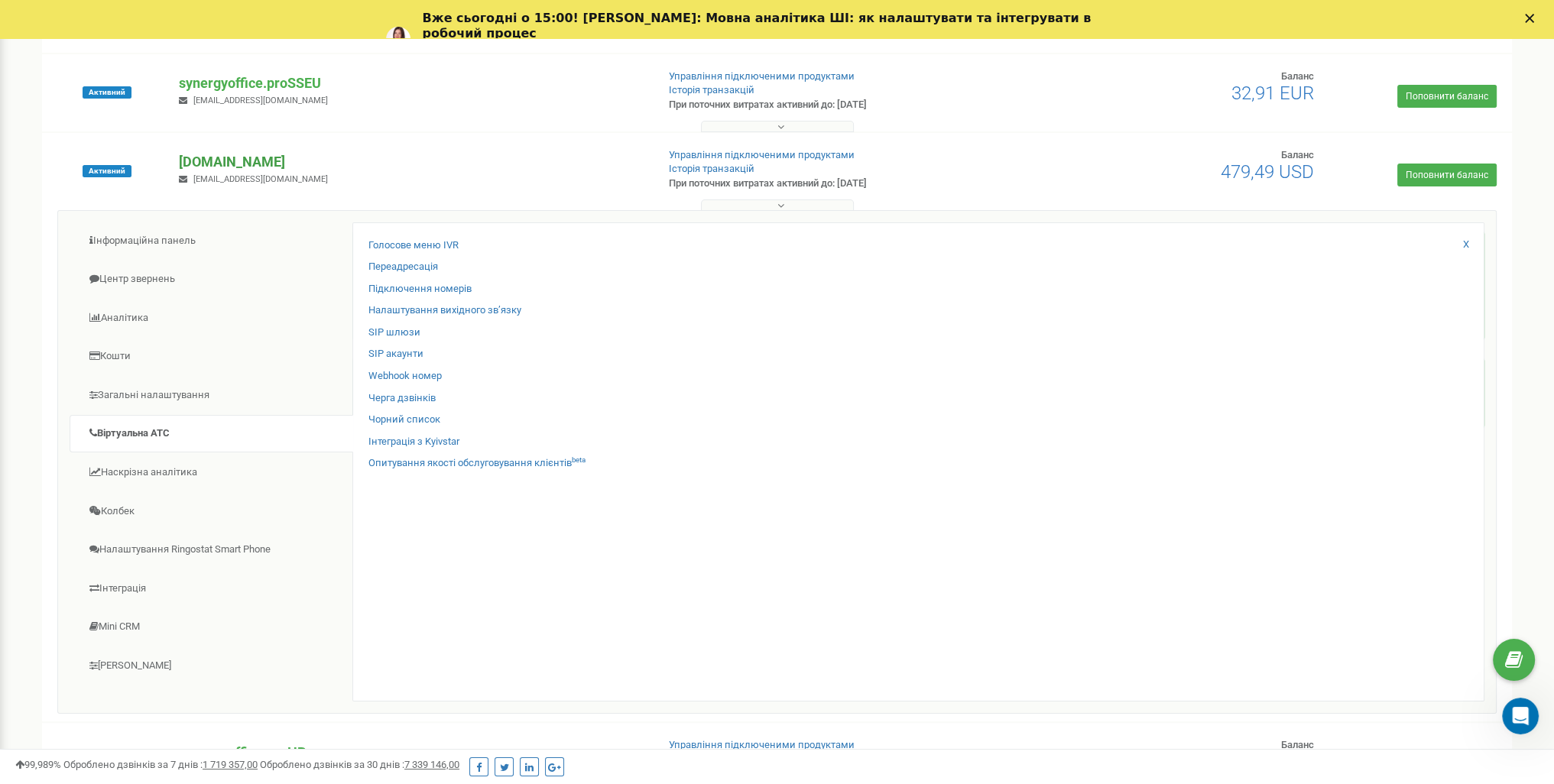
click at [299, 169] on p "[DOMAIN_NAME]" at bounding box center [411, 162] width 465 height 20
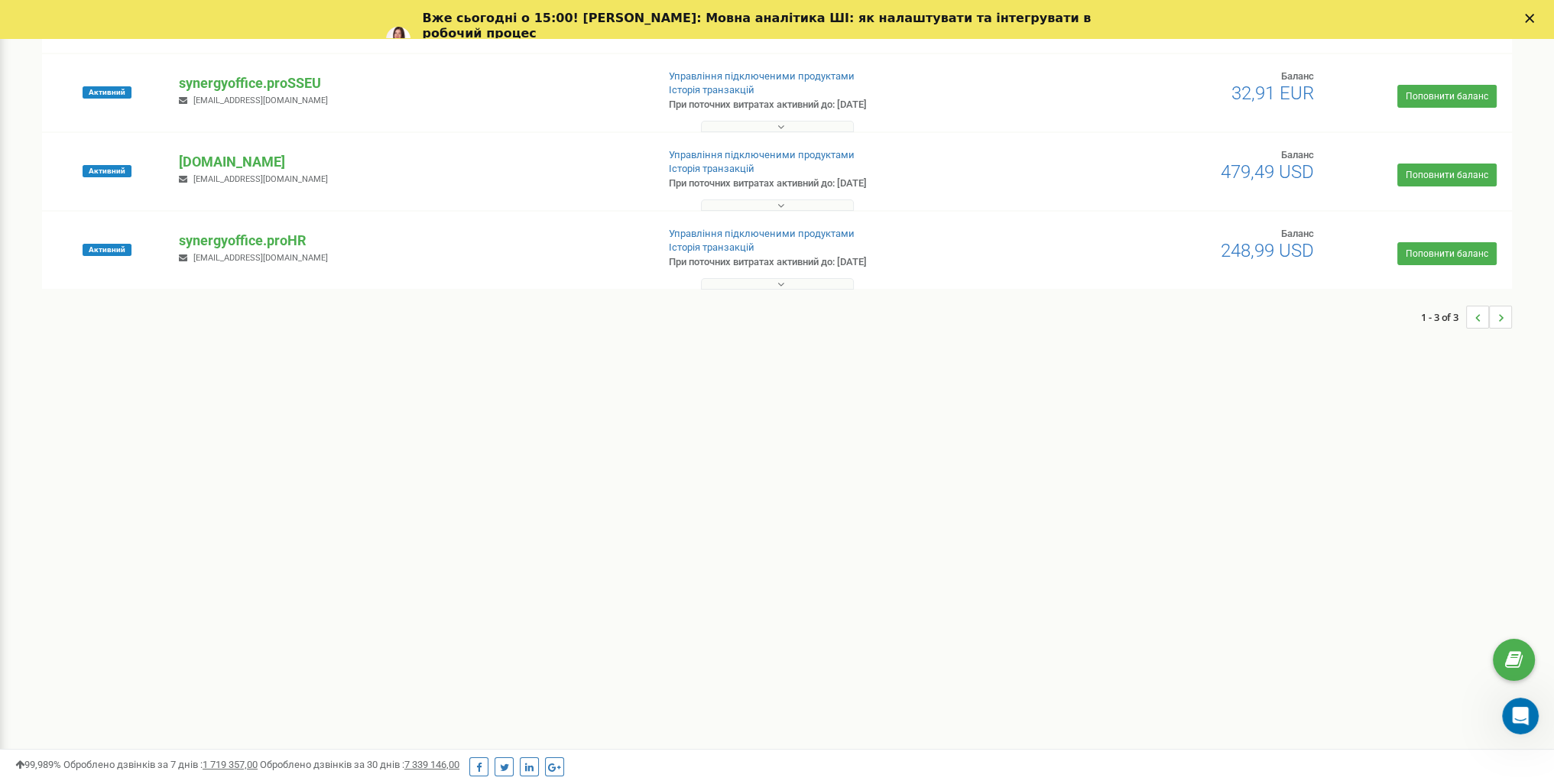
click at [301, 169] on p "[DOMAIN_NAME]" at bounding box center [411, 162] width 465 height 20
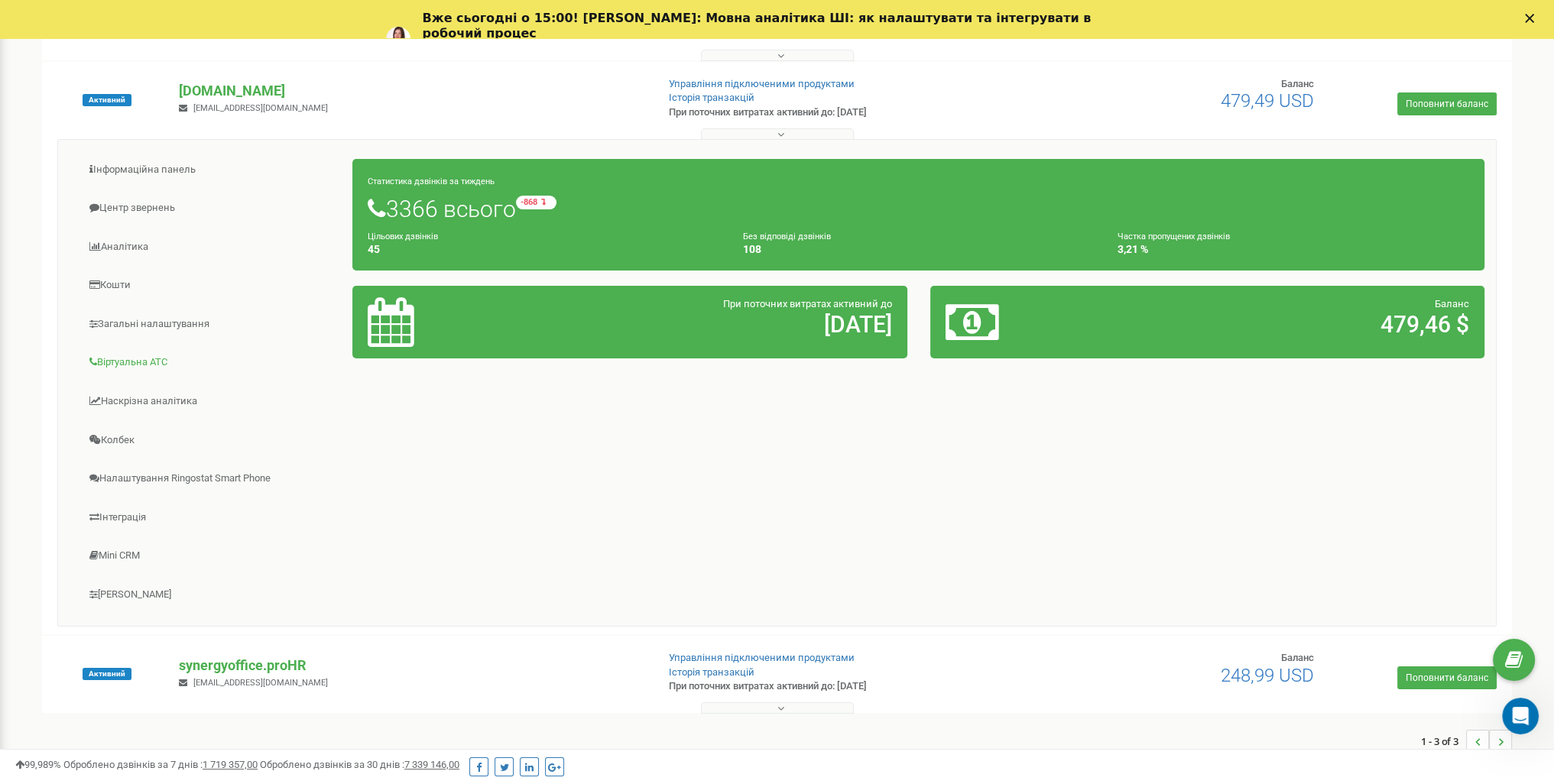
scroll to position [229, 0]
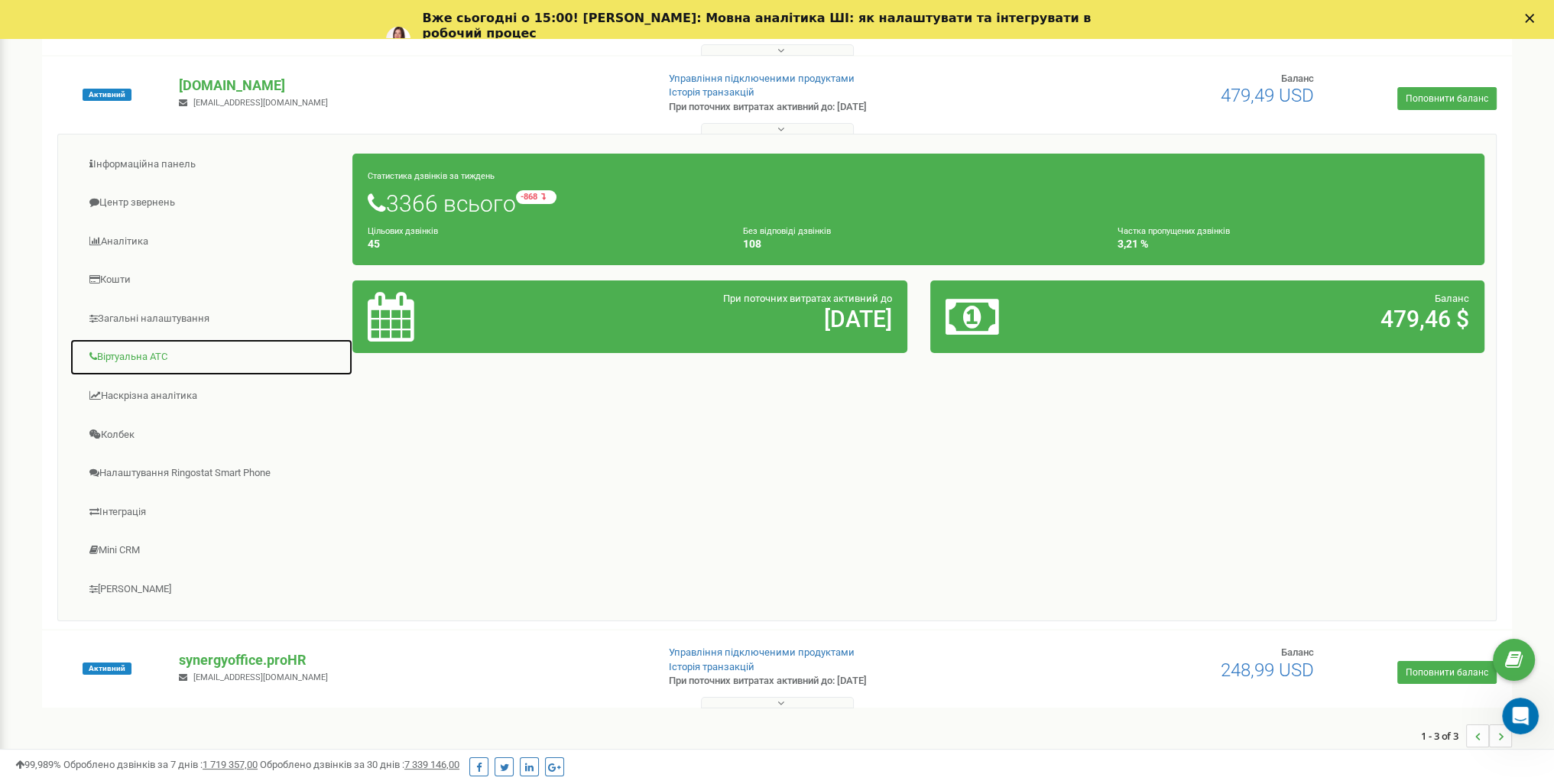
click at [135, 349] on link "Віртуальна АТС" at bounding box center [211, 357] width 283 height 37
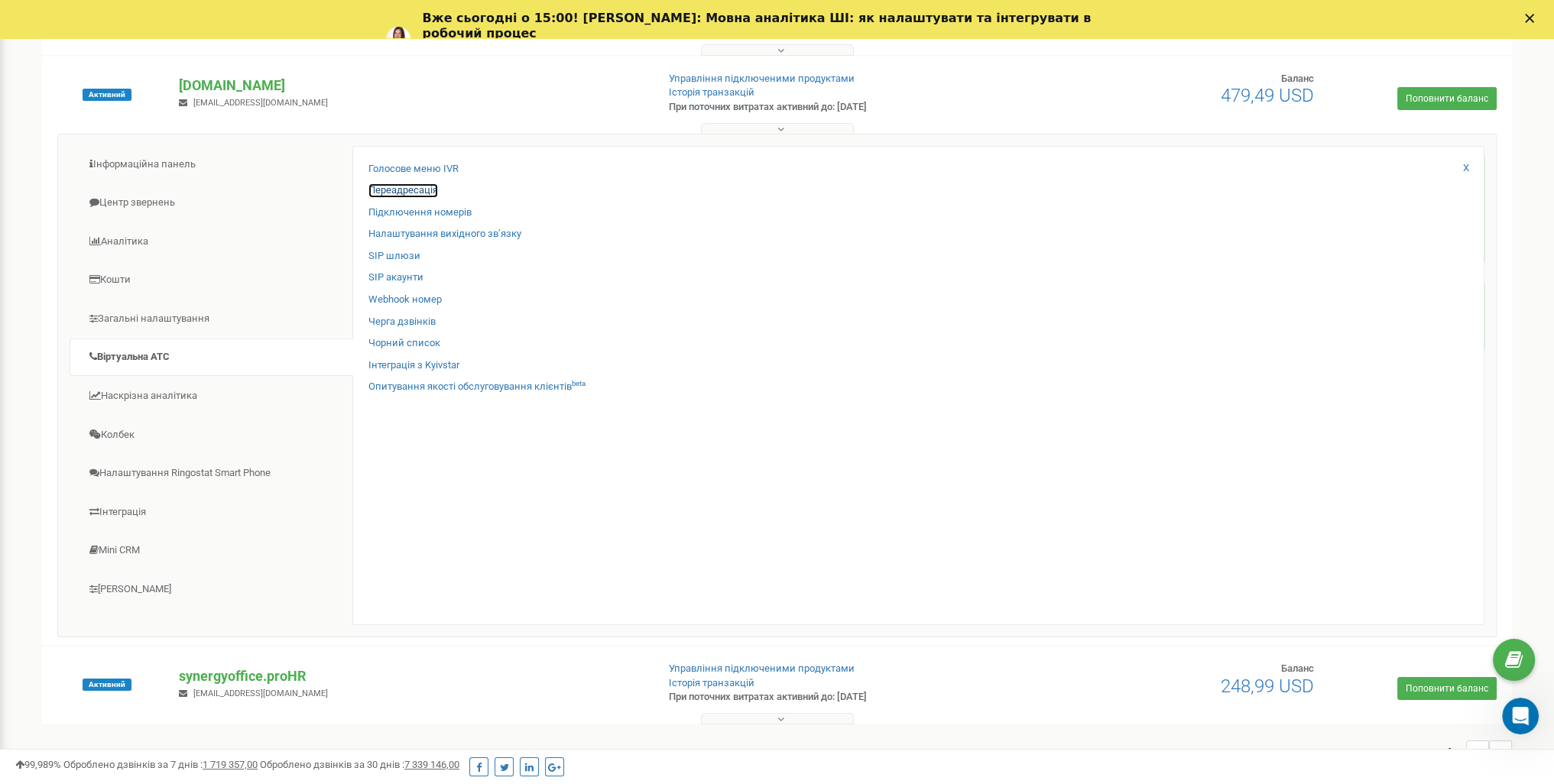
click at [403, 184] on link "Переадресація" at bounding box center [403, 190] width 70 height 15
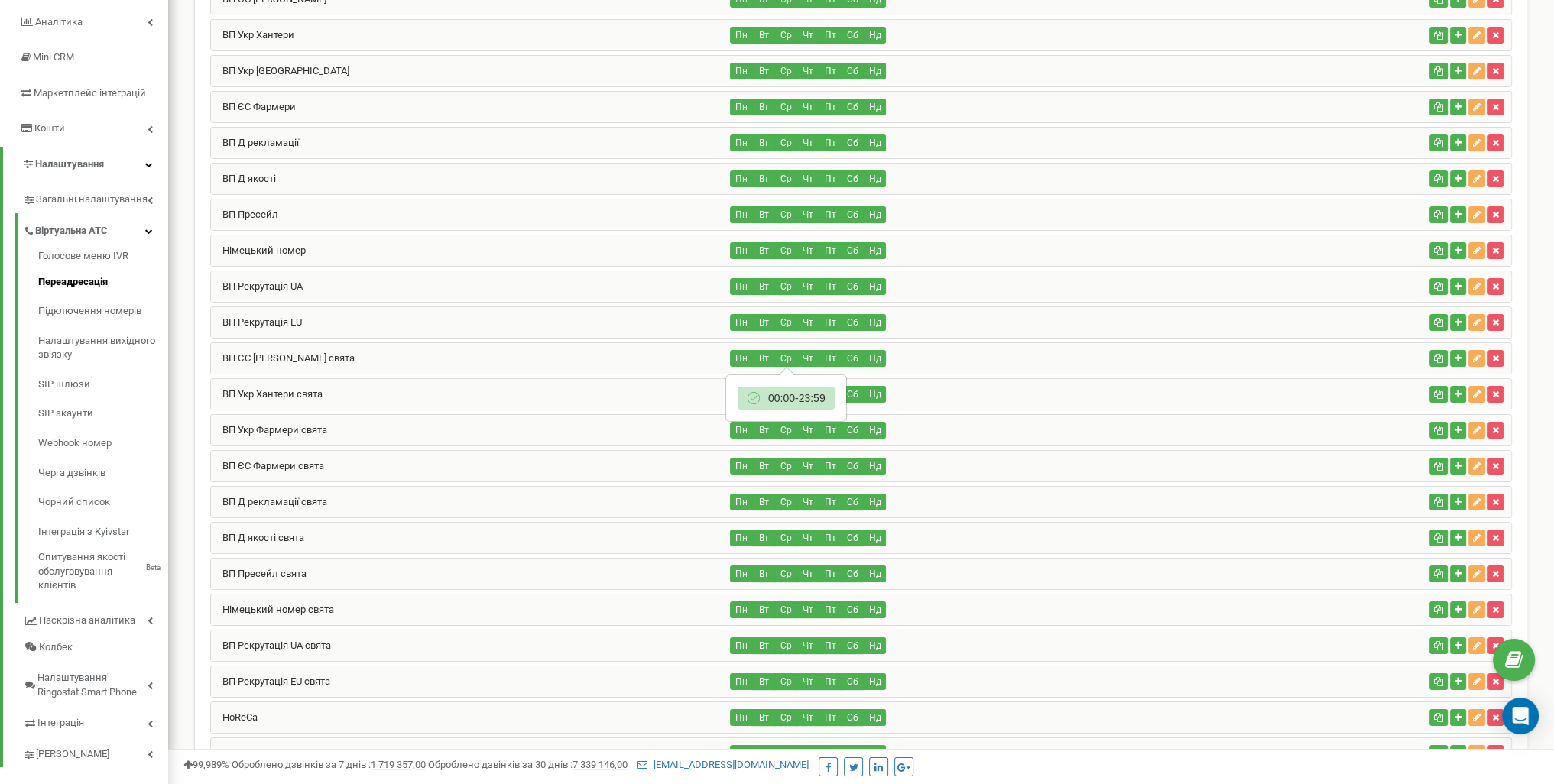
scroll to position [149, 0]
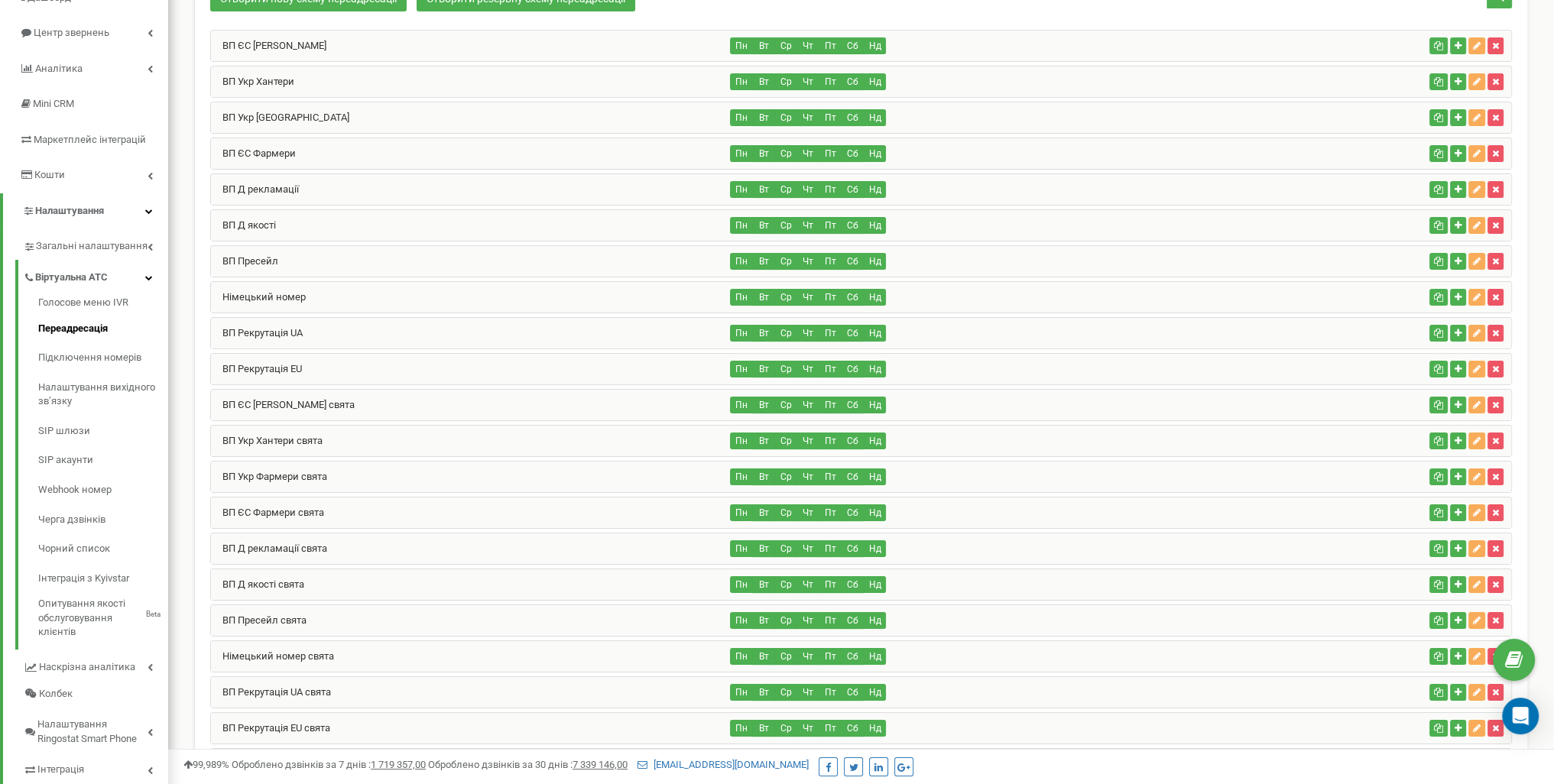
click at [389, 285] on div "Німецький номер" at bounding box center [471, 296] width 520 height 30
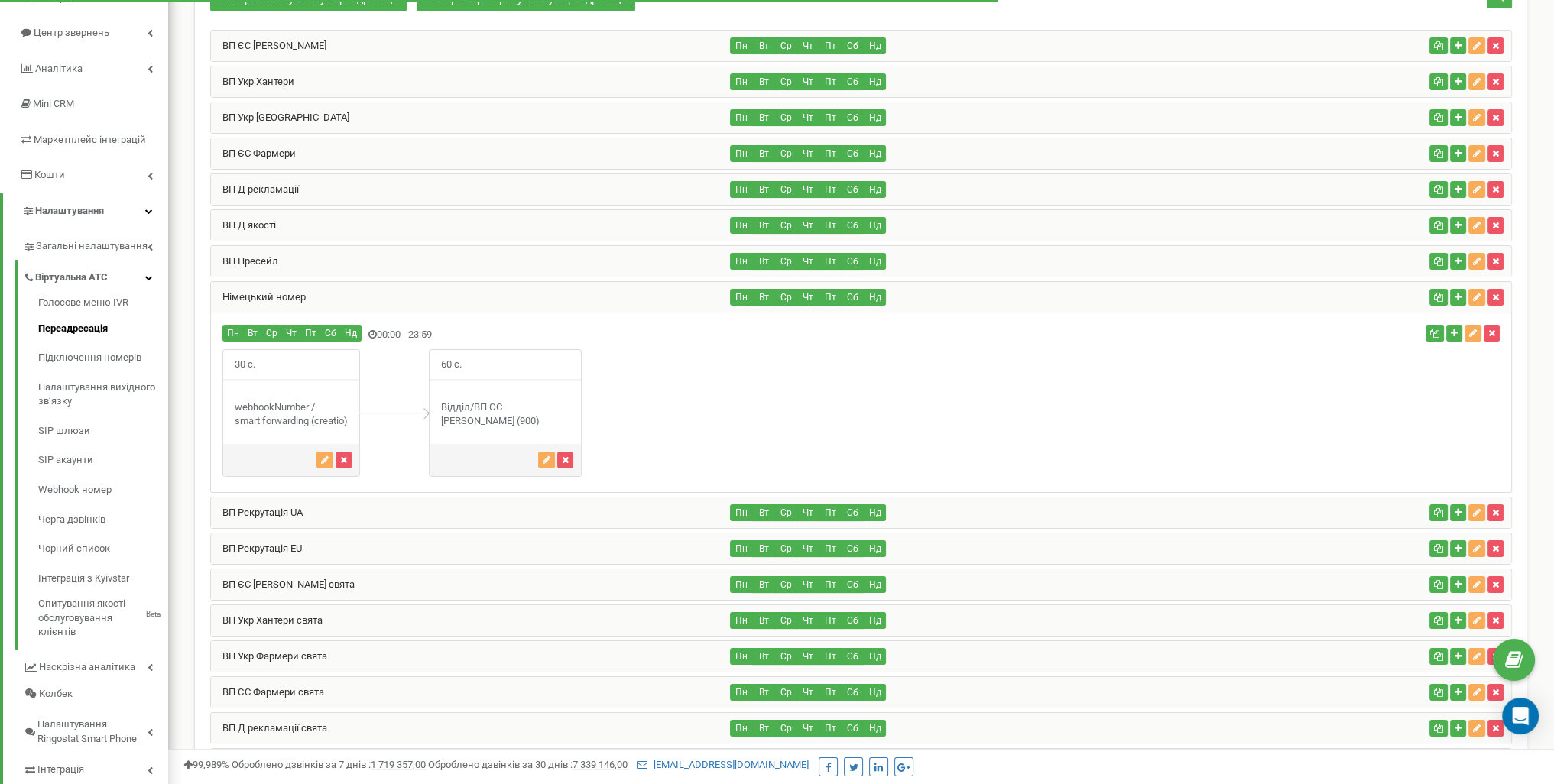
click at [410, 292] on div "Німецький номер" at bounding box center [471, 296] width 520 height 30
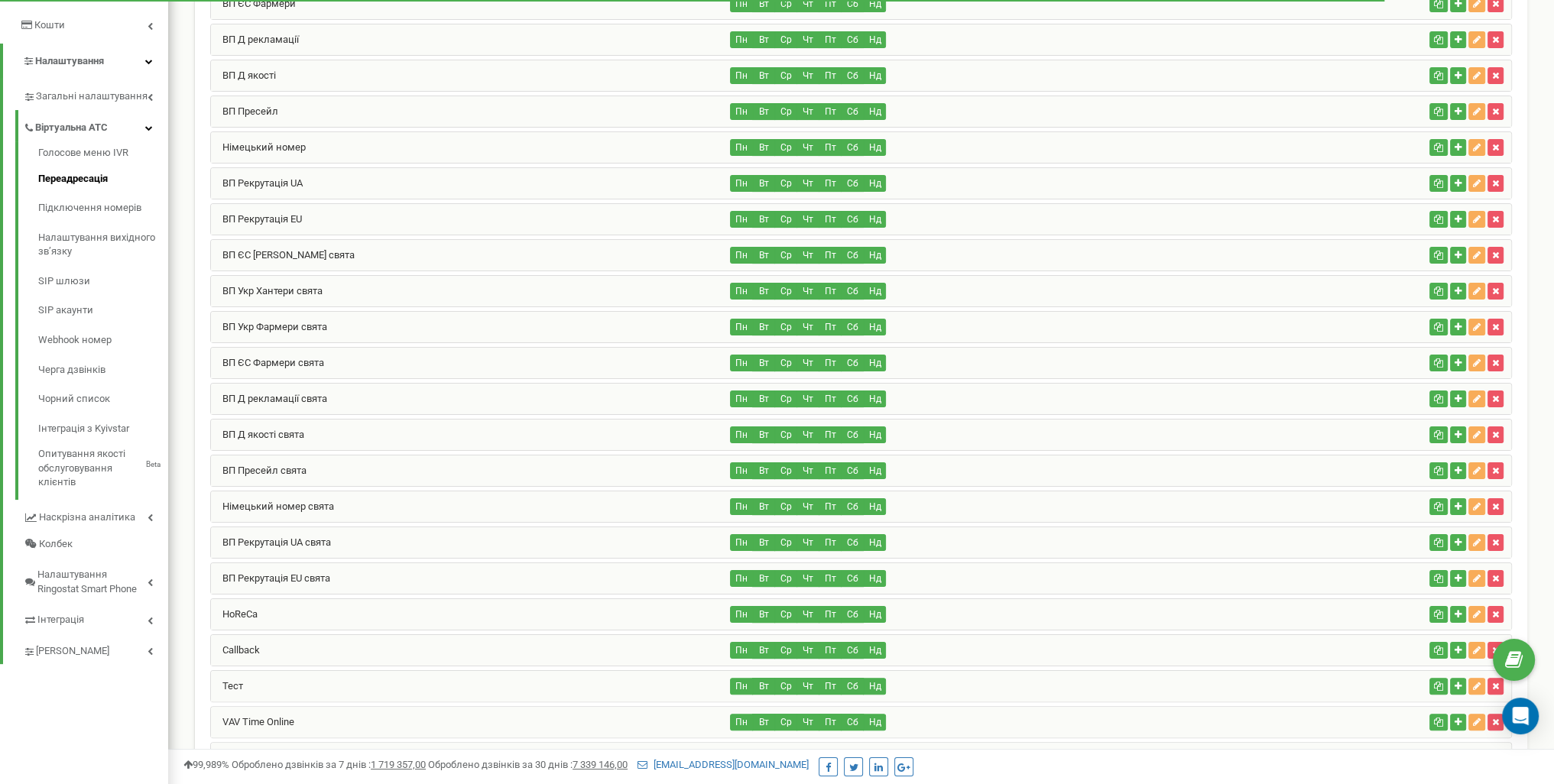
scroll to position [301, 0]
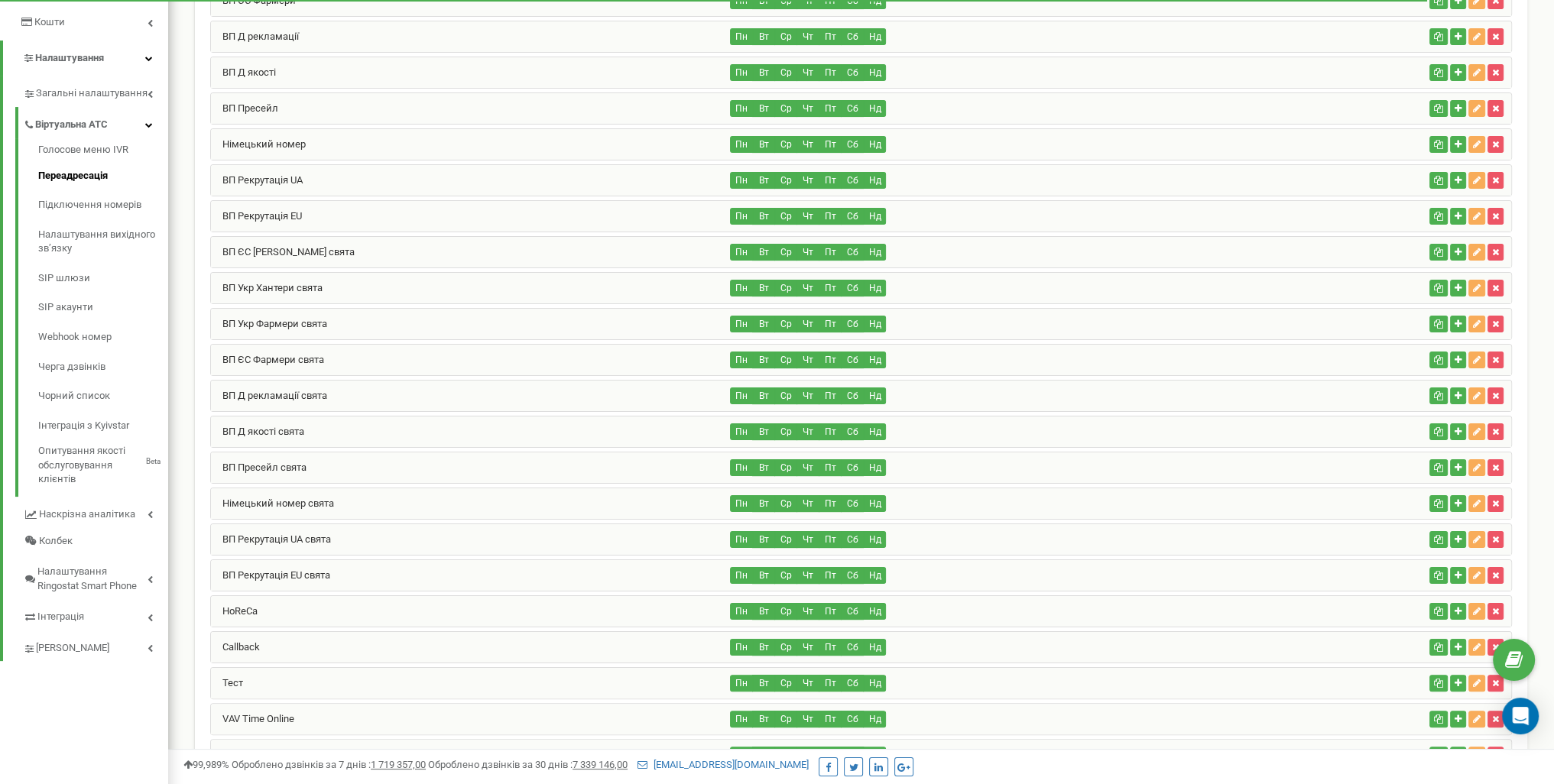
click at [315, 600] on div "HoReCa" at bounding box center [471, 611] width 520 height 30
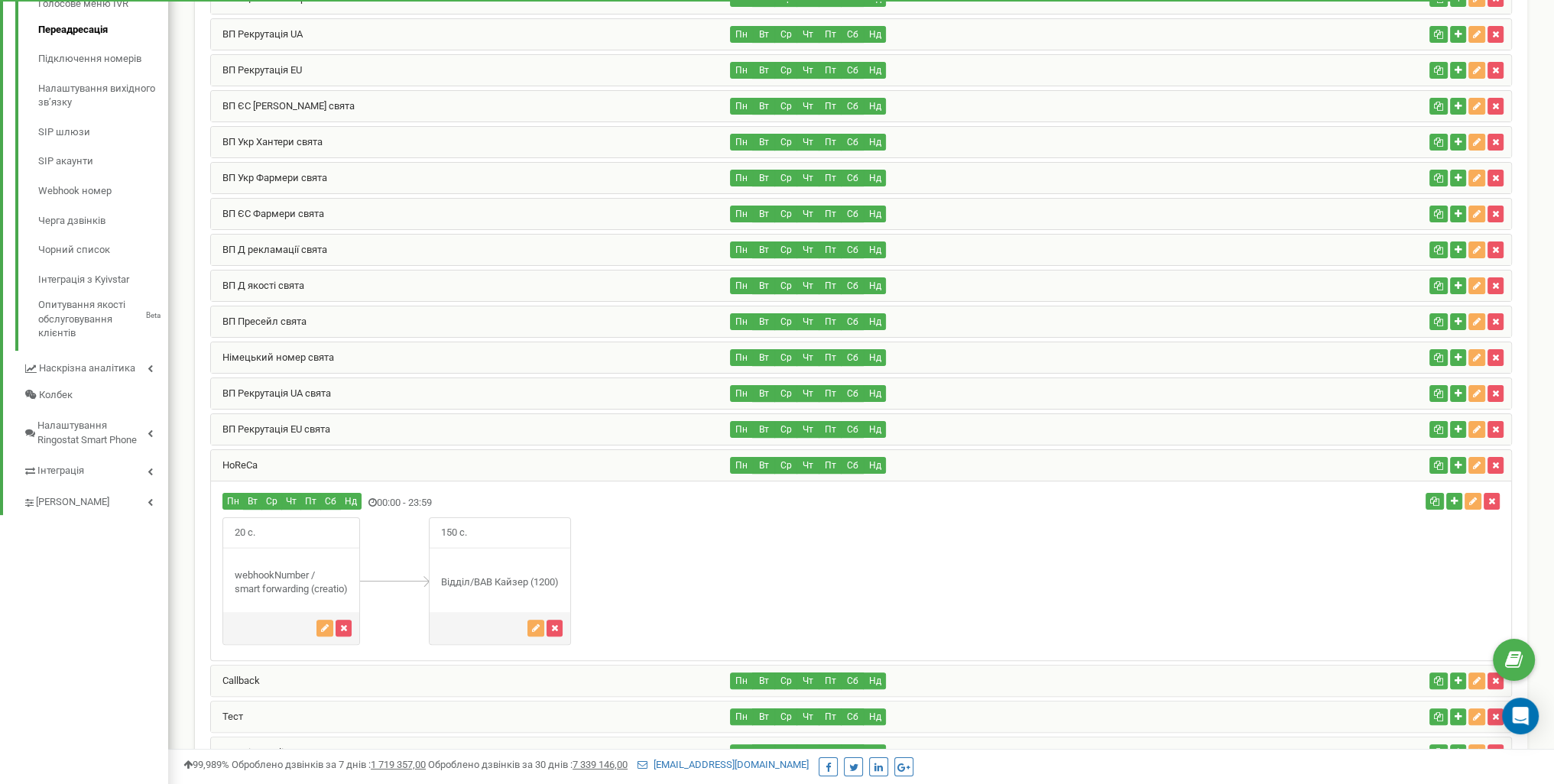
scroll to position [454, 0]
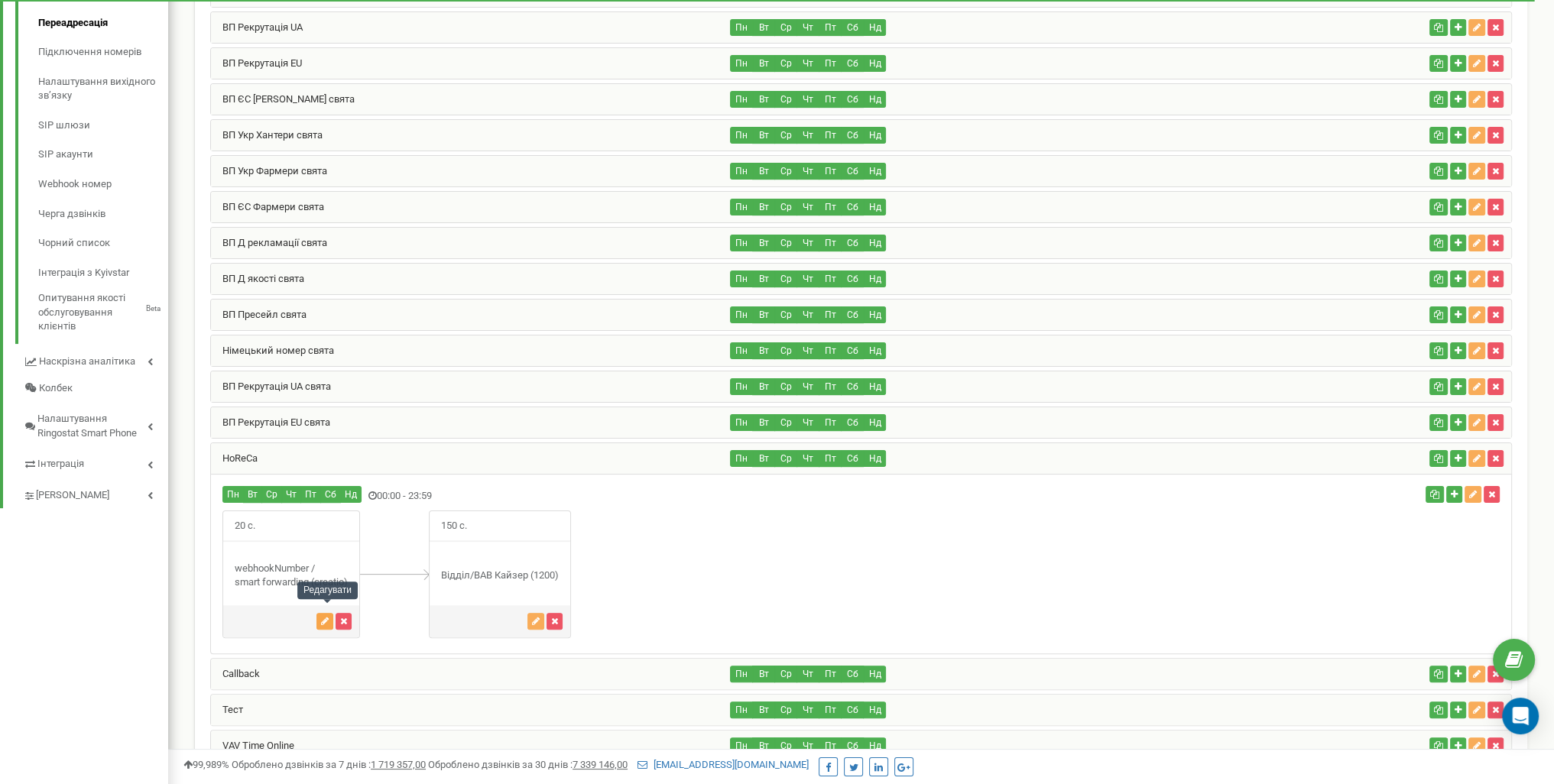
click at [325, 618] on button "button" at bounding box center [325, 621] width 17 height 17
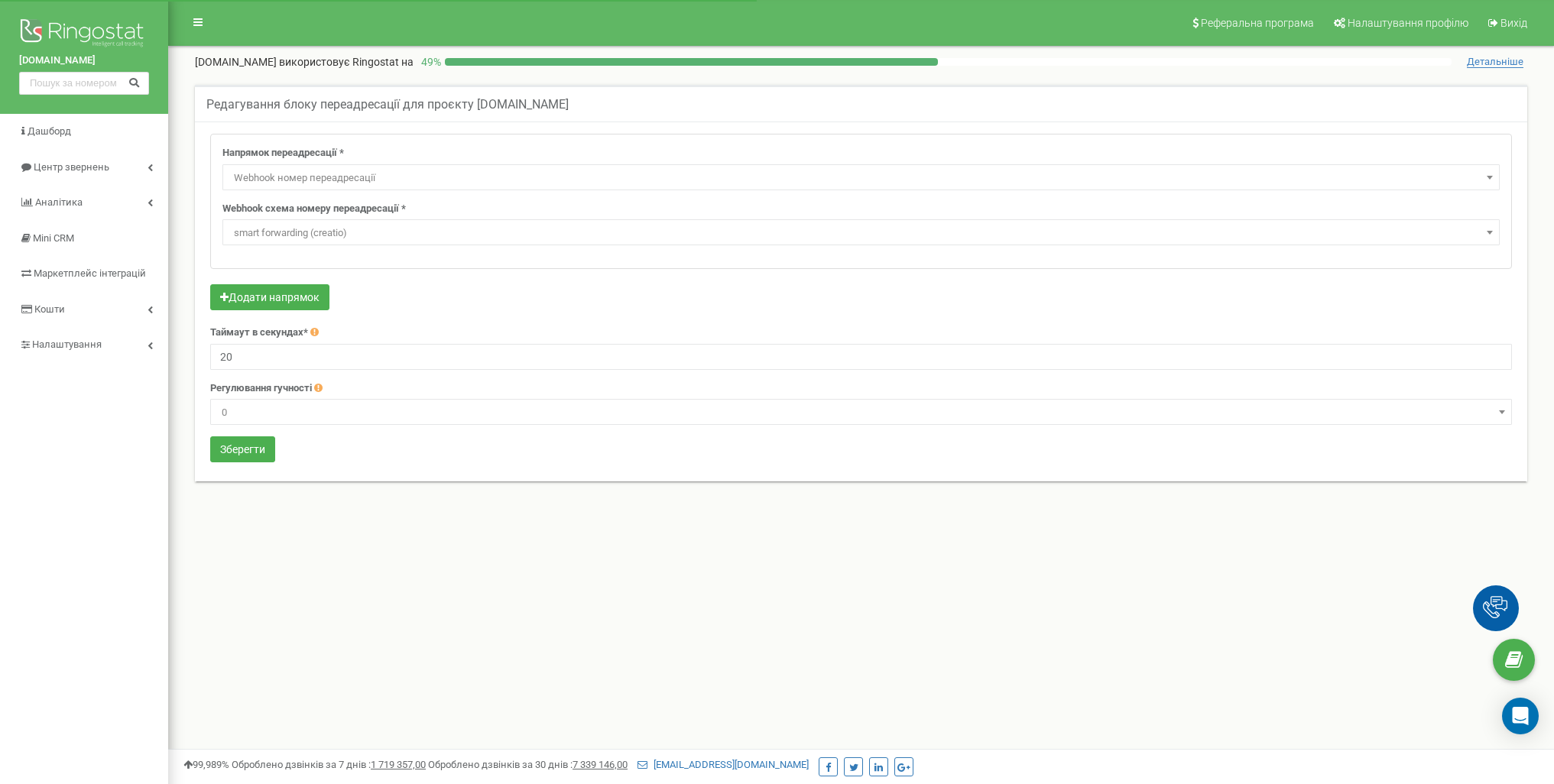
select select "webhookNumber"
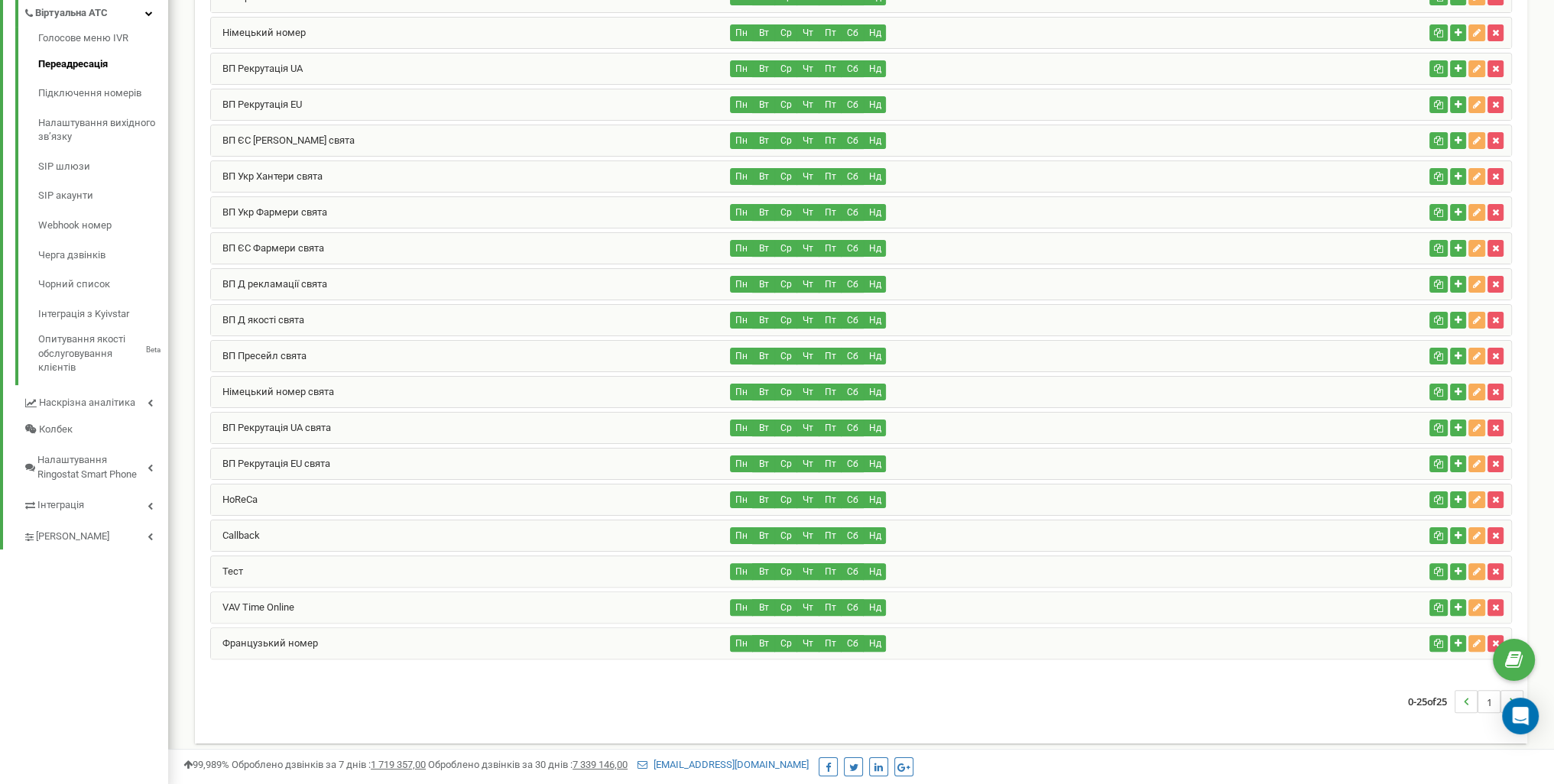
click at [482, 485] on div "HoReCa" at bounding box center [471, 499] width 520 height 30
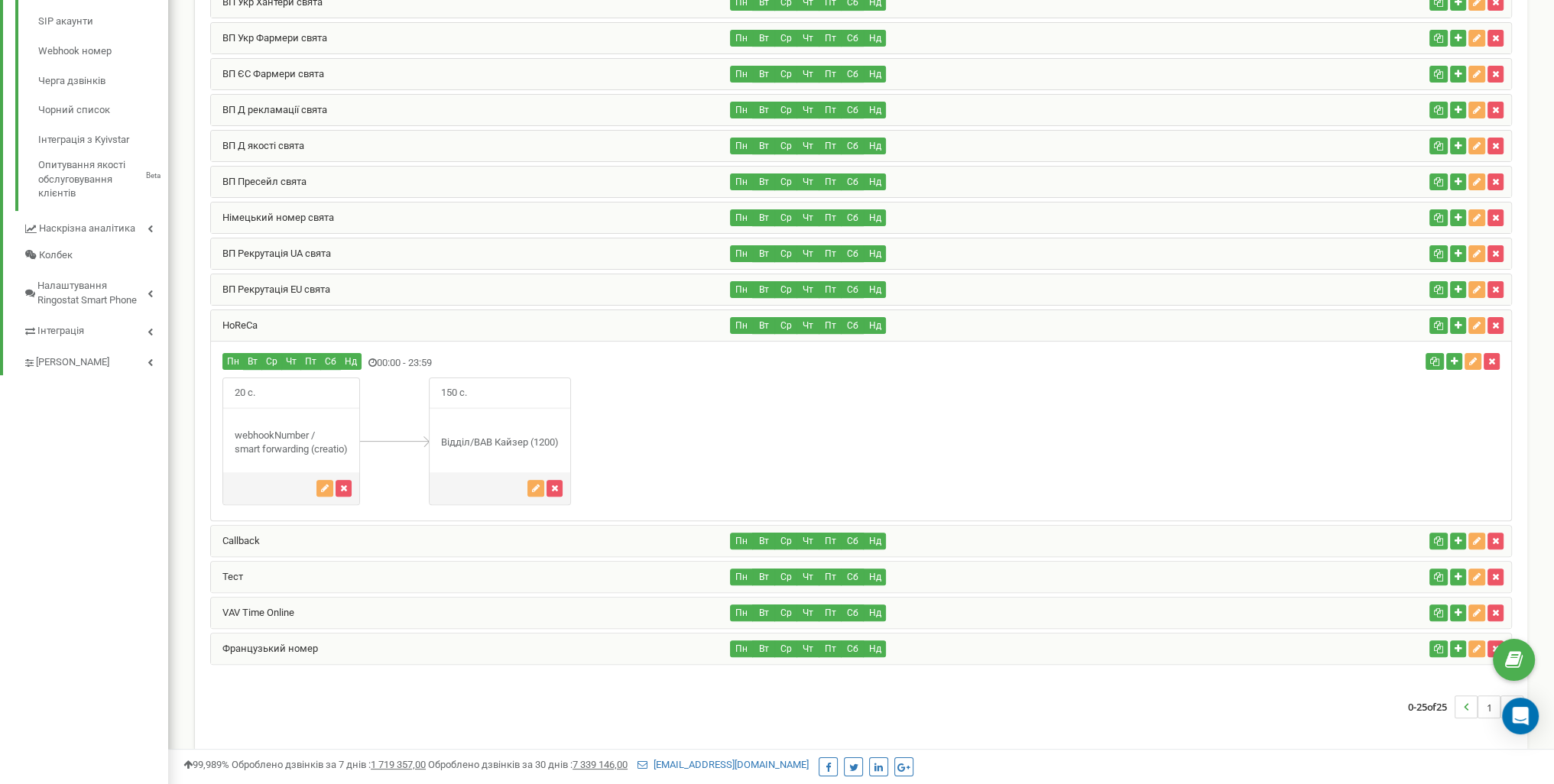
scroll to position [592, 0]
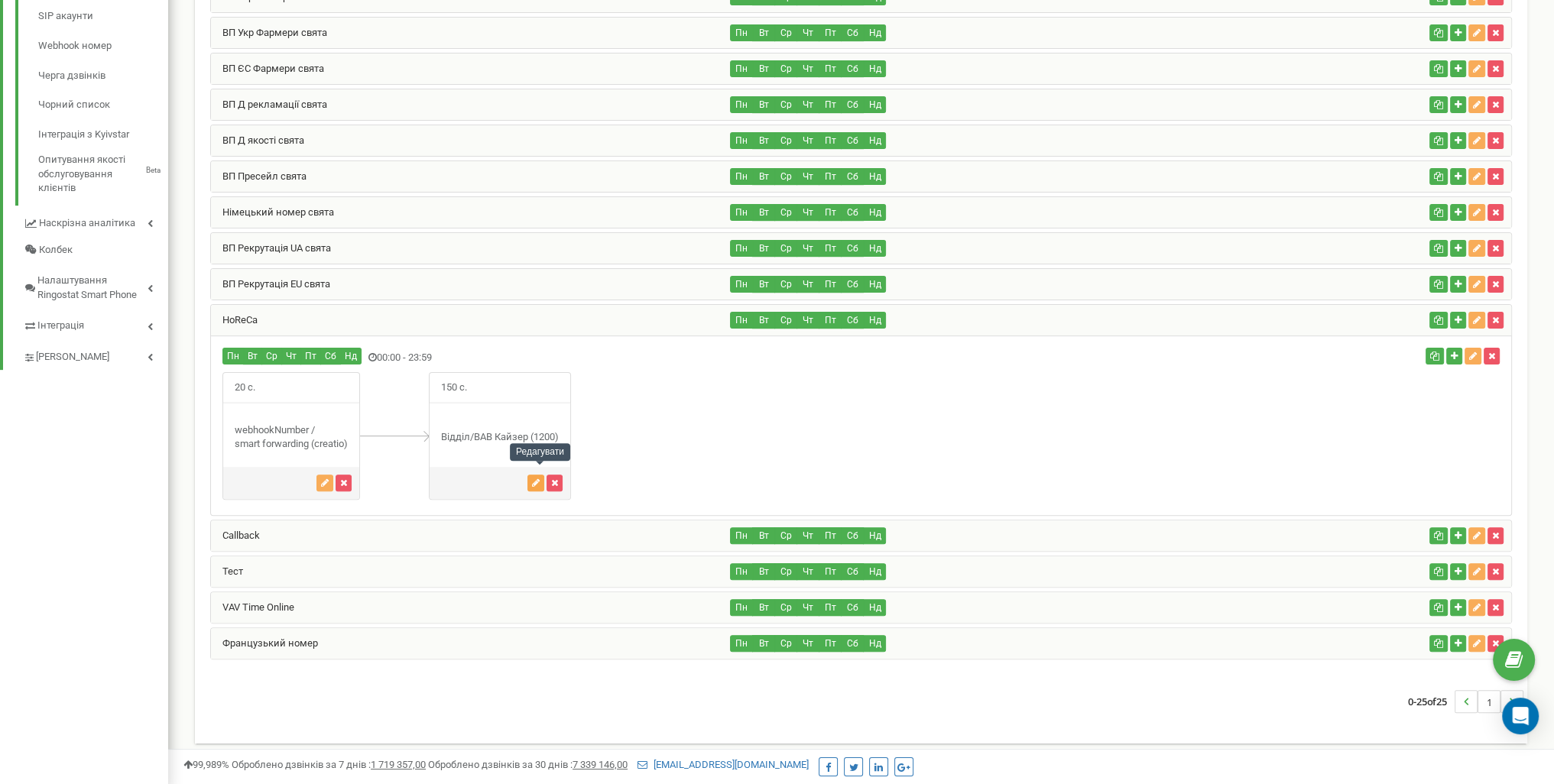
click at [538, 478] on icon "button" at bounding box center [536, 483] width 8 height 9
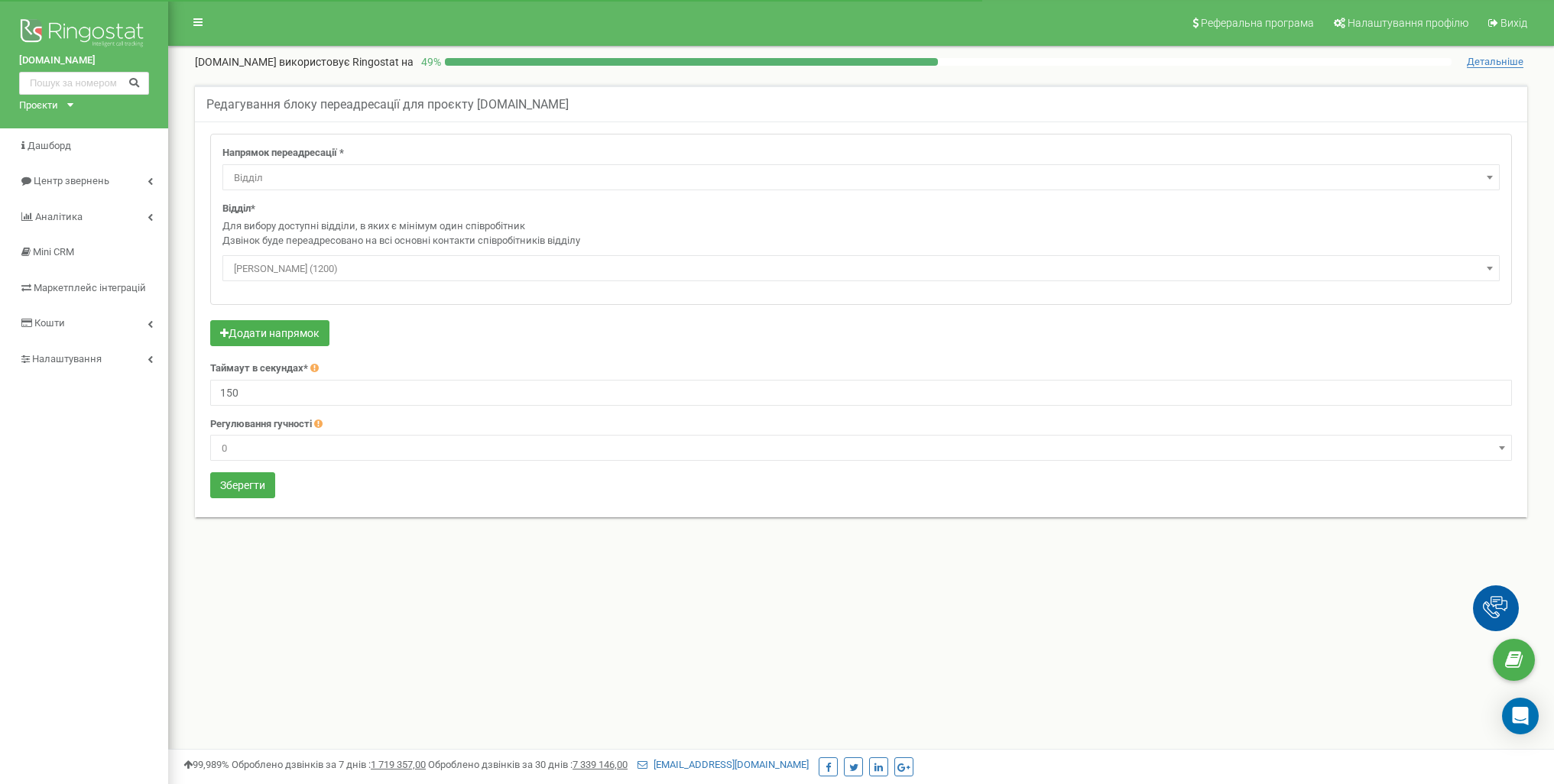
select select "Department"
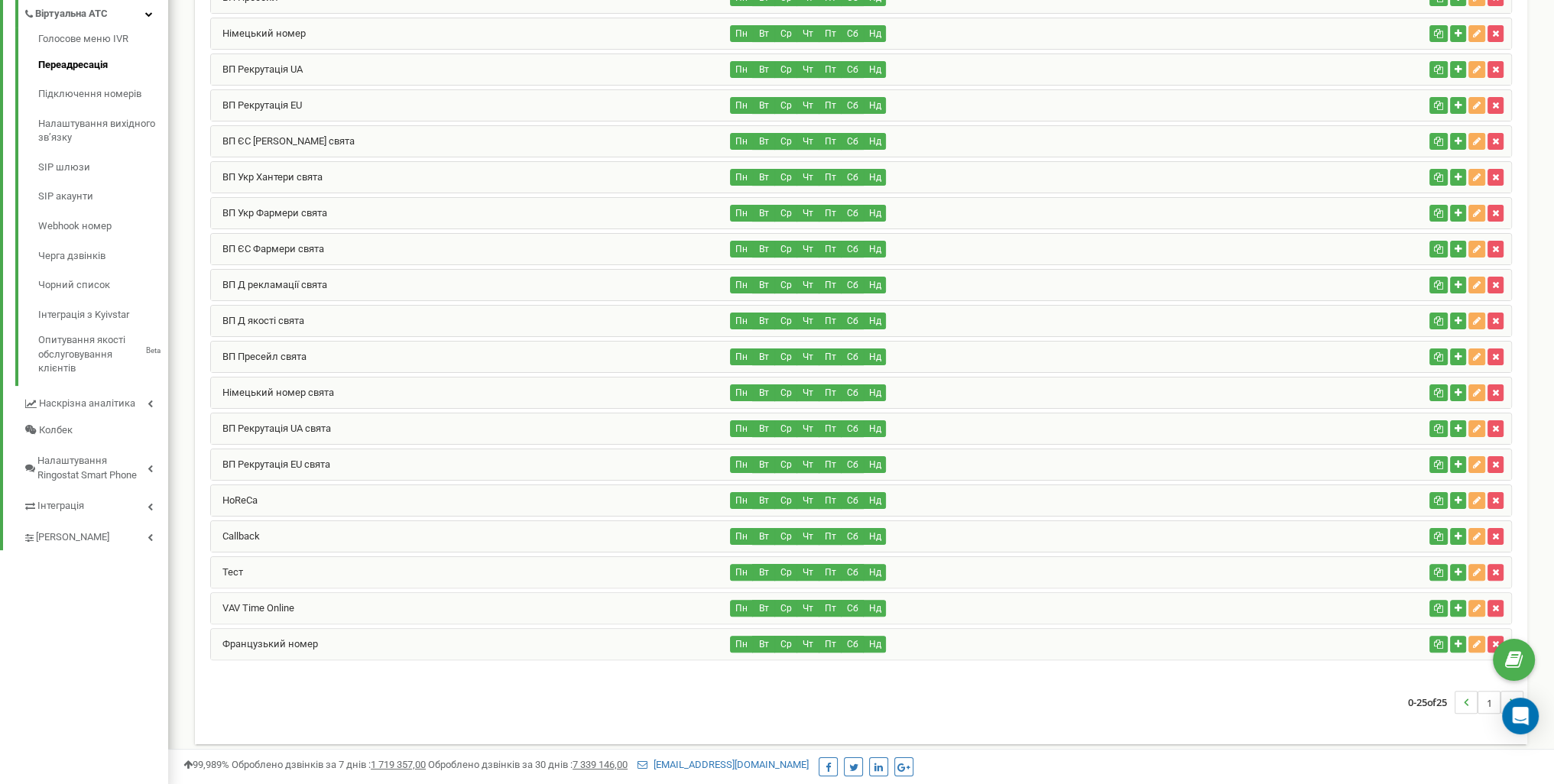
scroll to position [413, 0]
click at [479, 491] on div "HoReCa" at bounding box center [471, 499] width 520 height 30
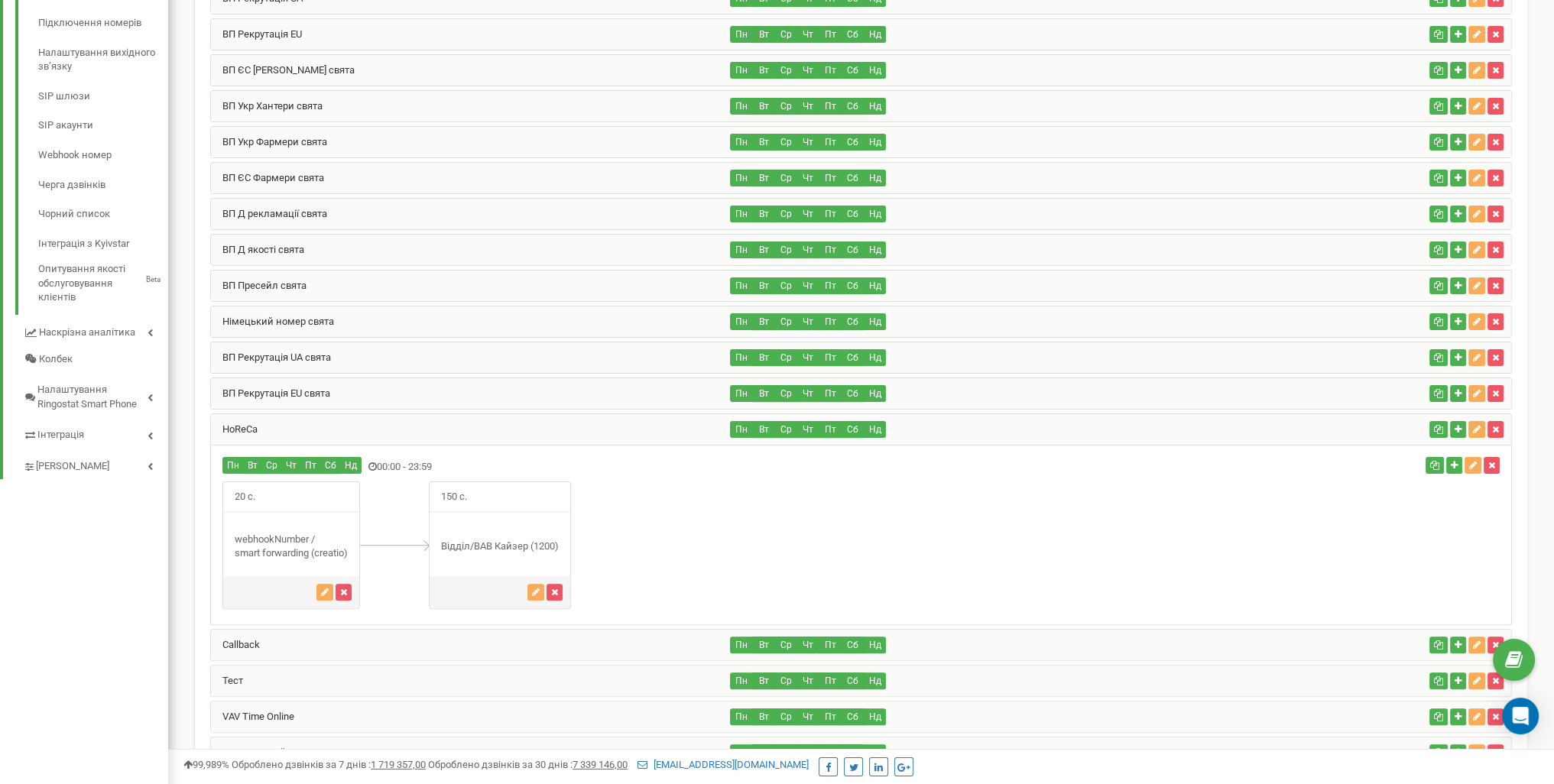
scroll to position [489, 0]
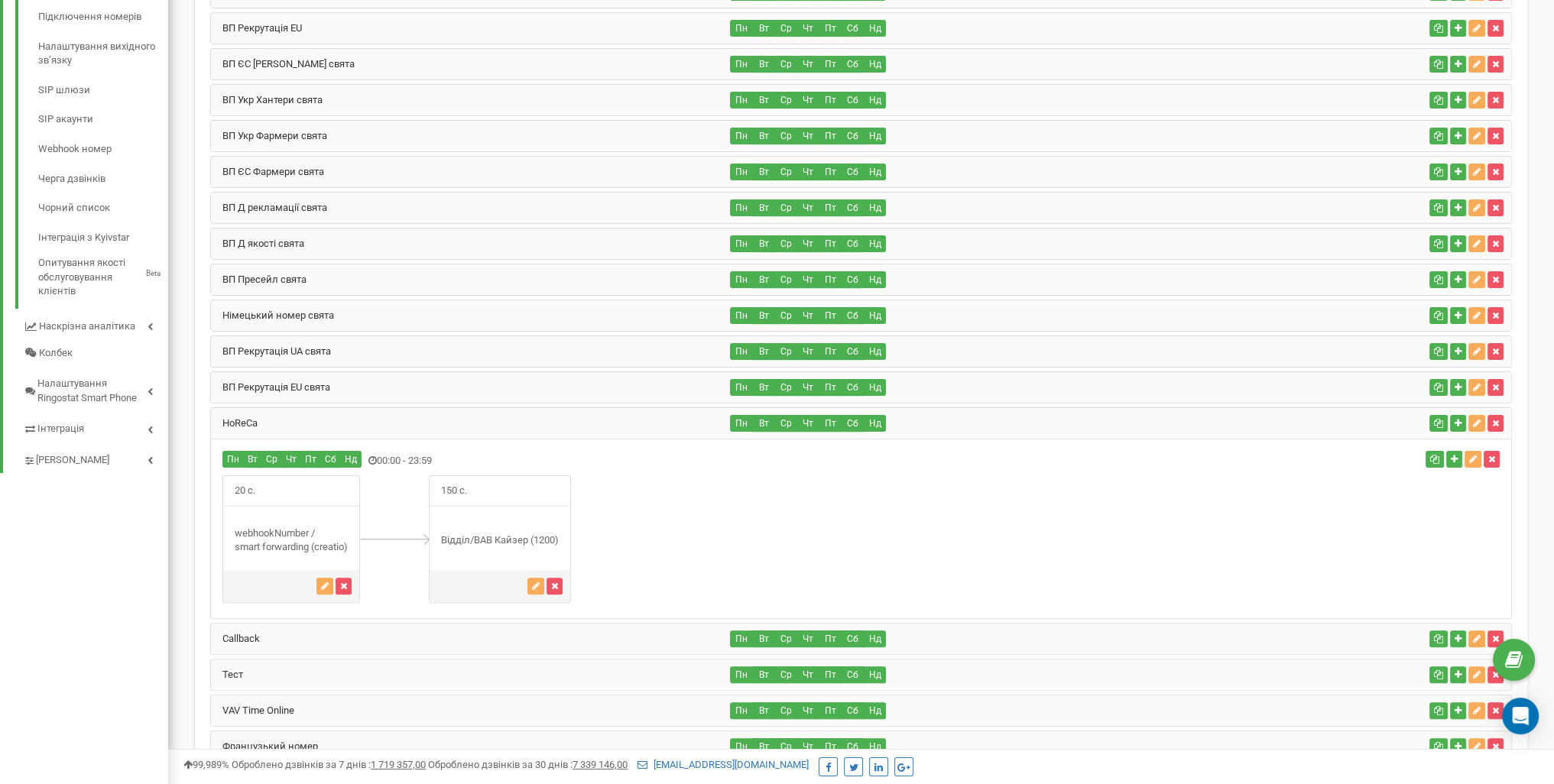
click at [299, 529] on div "webhookNumber / smart forwarding (creatio)" at bounding box center [291, 540] width 136 height 29
click at [326, 581] on icon "button" at bounding box center [325, 586] width 8 height 9
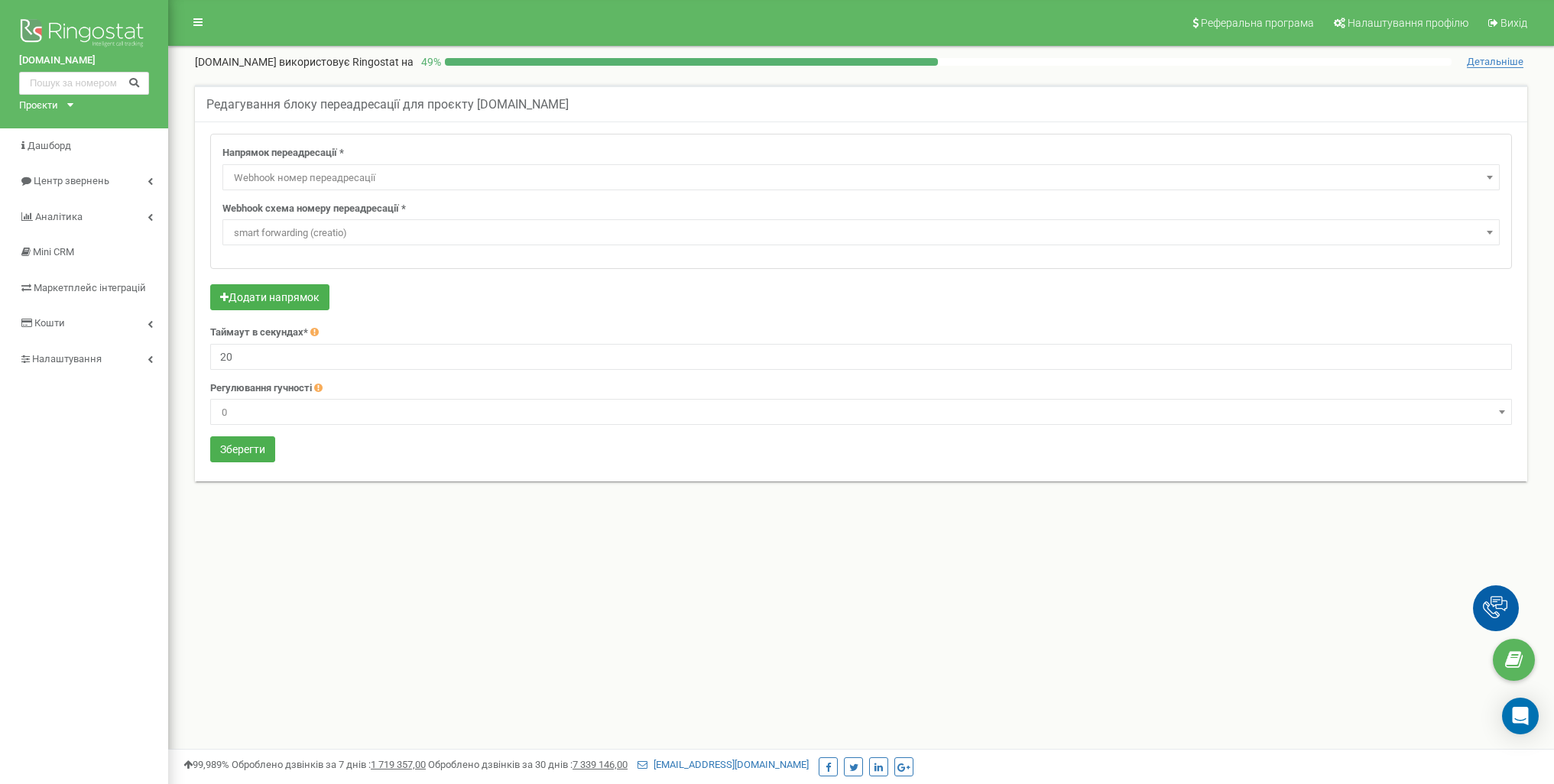
select select "webhookNumber"
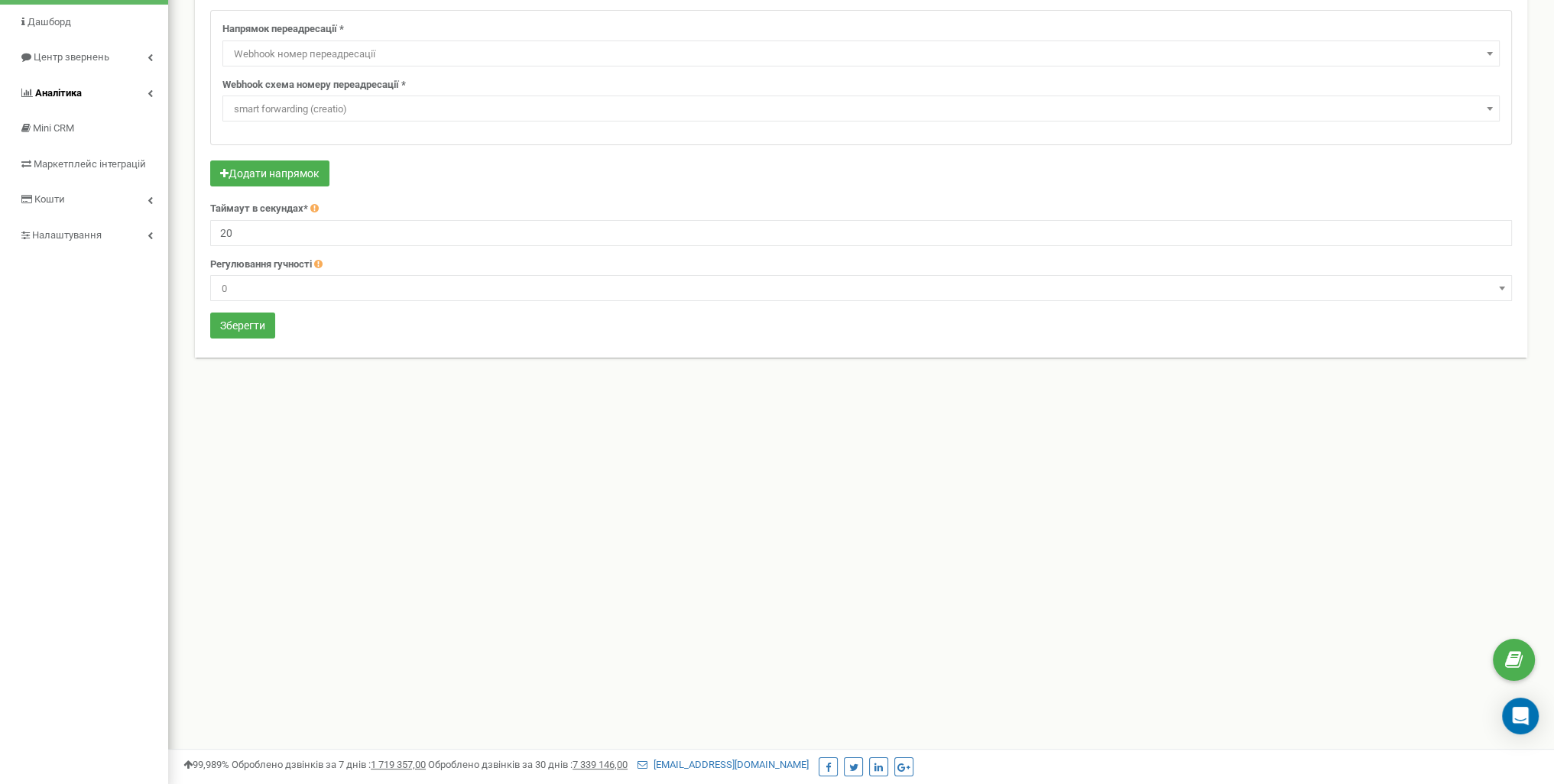
scroll to position [133, 0]
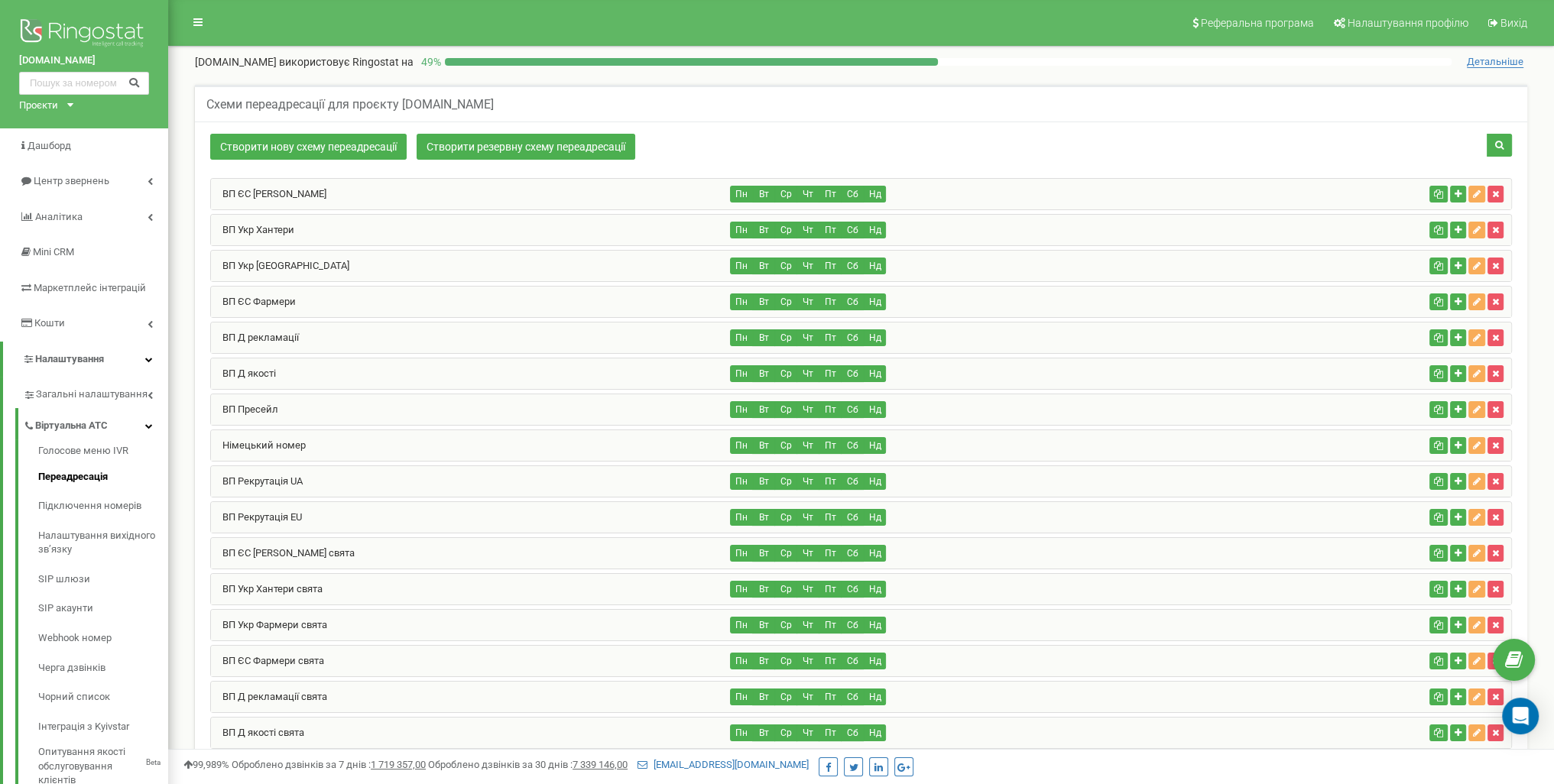
click at [352, 231] on div "ВП Укр Хантери" at bounding box center [471, 229] width 520 height 30
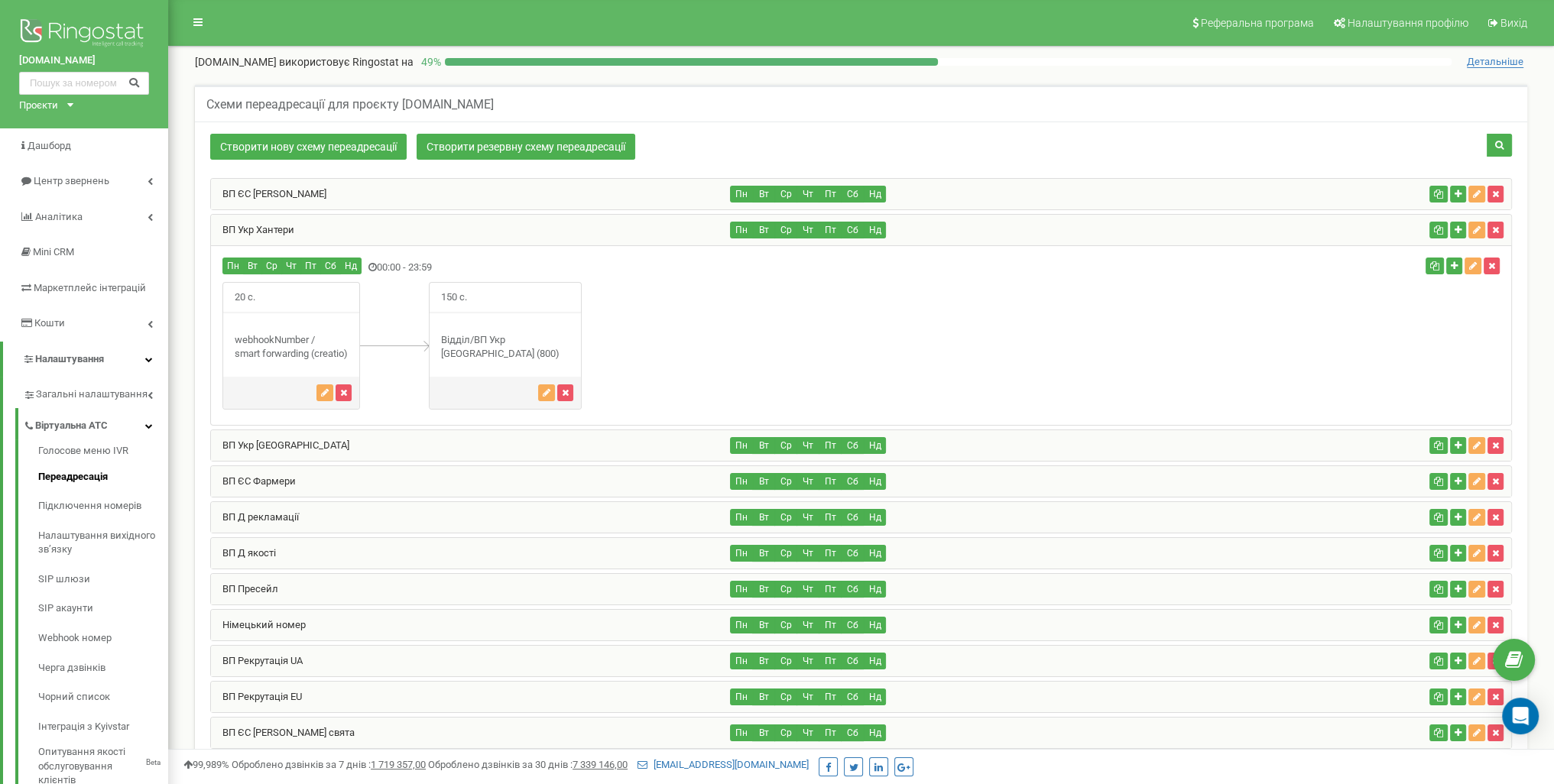
click at [435, 448] on div "ВП Укр [GEOGRAPHIC_DATA]" at bounding box center [471, 445] width 520 height 30
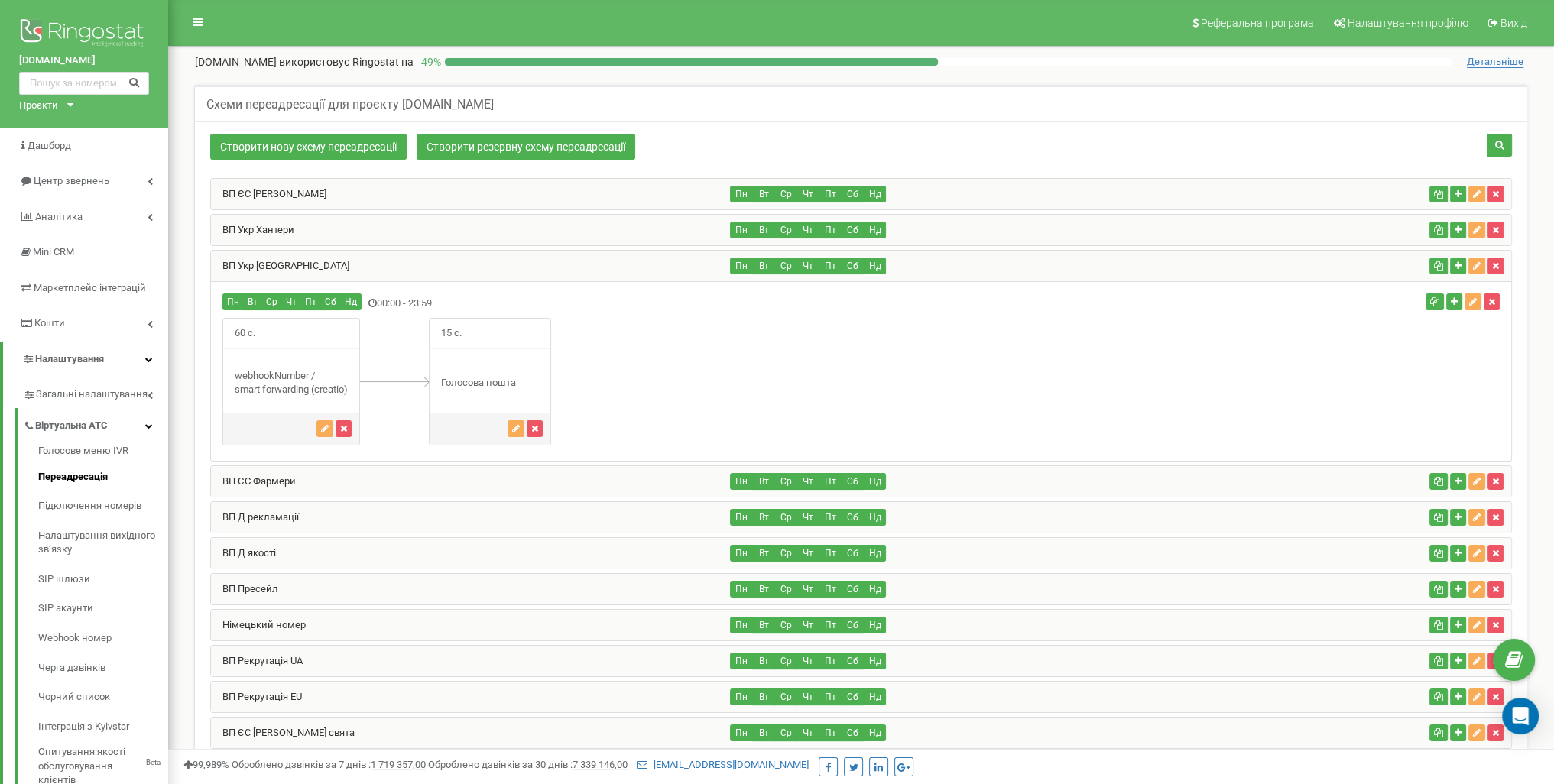
click at [429, 481] on div "ВП ЄС Фармери" at bounding box center [471, 481] width 520 height 30
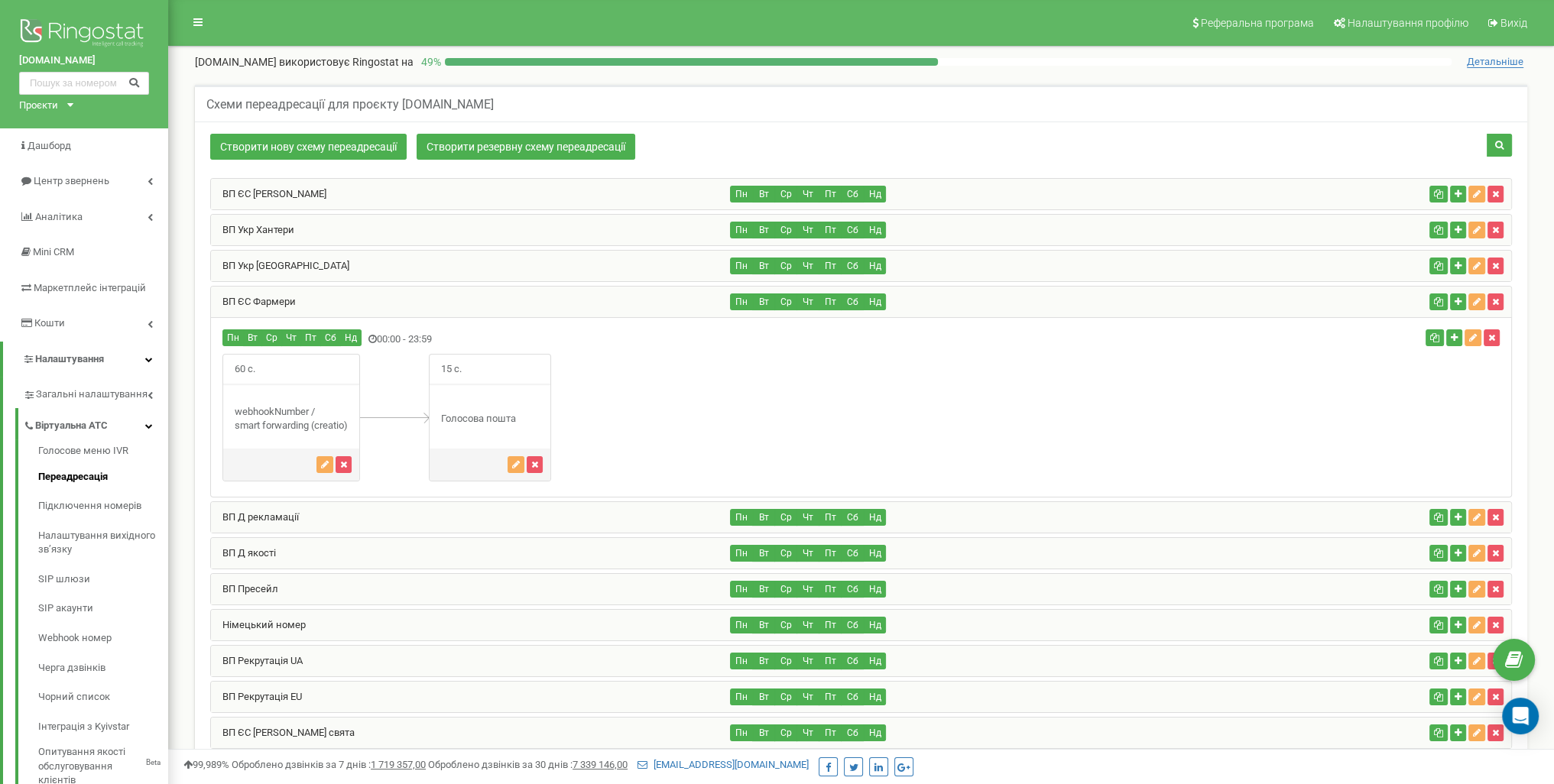
click at [442, 513] on div "ВП Д рекламації" at bounding box center [471, 517] width 520 height 30
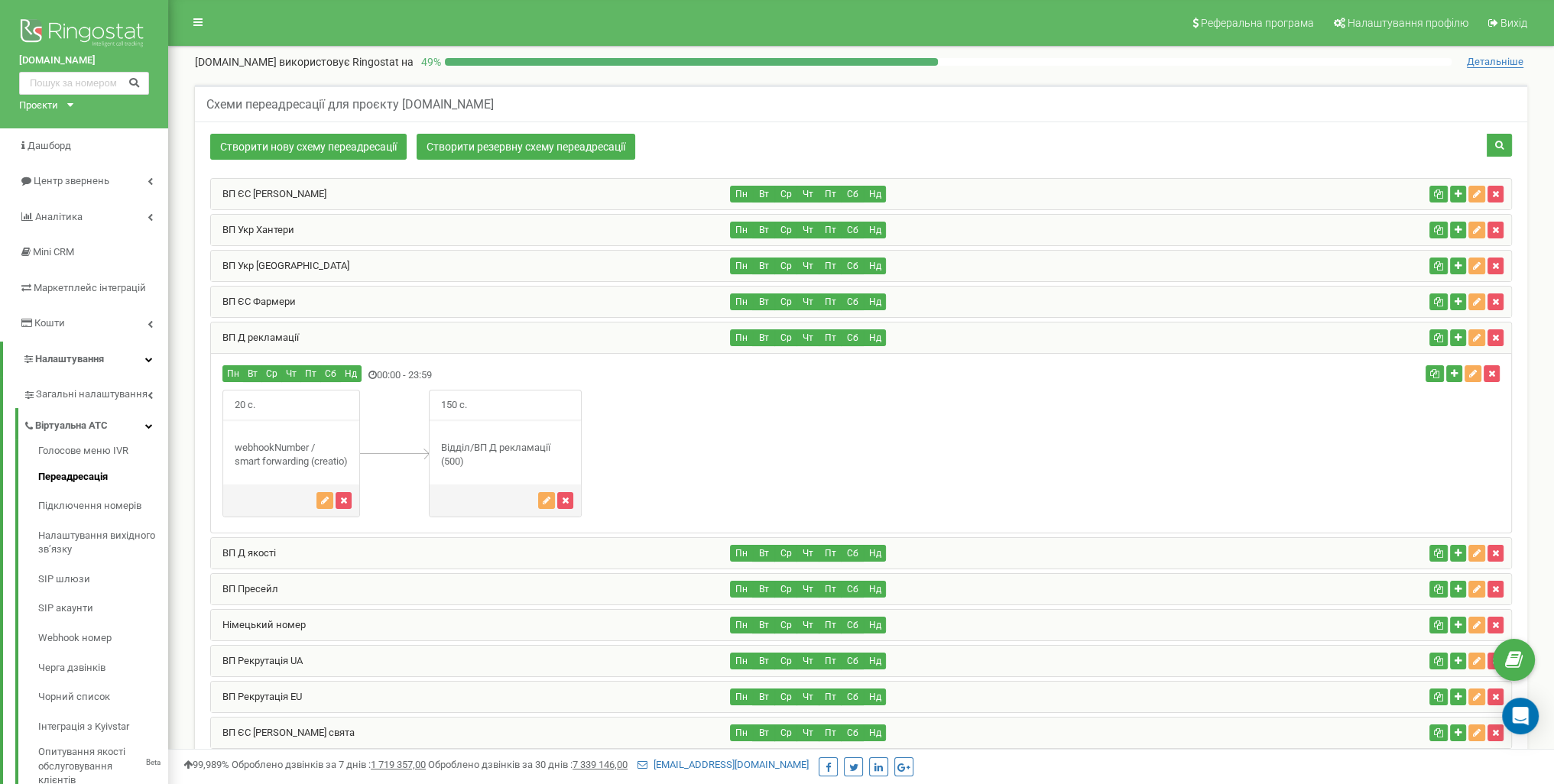
click at [445, 556] on div "ВП Д якості" at bounding box center [471, 553] width 520 height 30
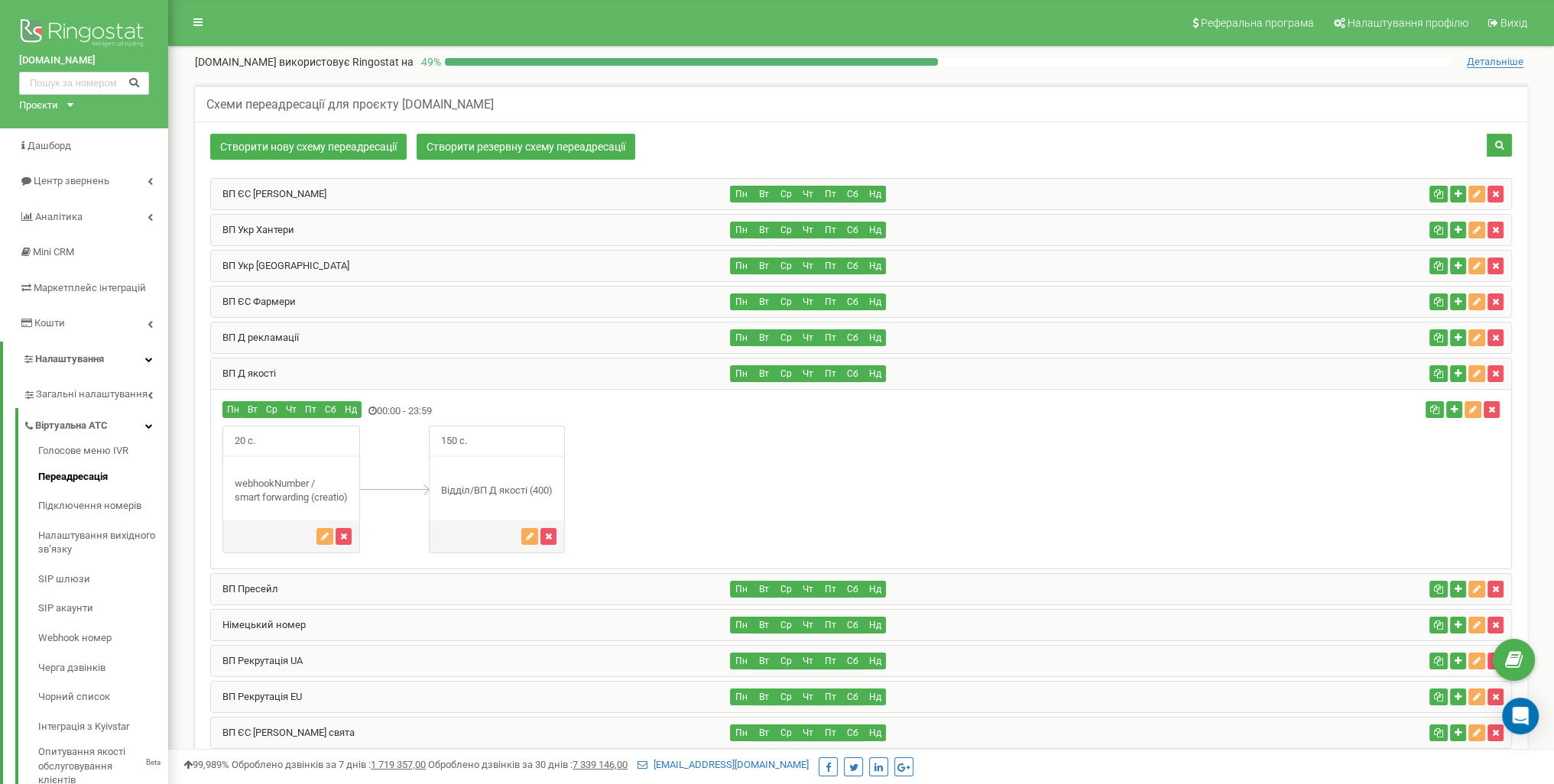
click at [447, 587] on div "ВП Пресейл" at bounding box center [471, 589] width 520 height 30
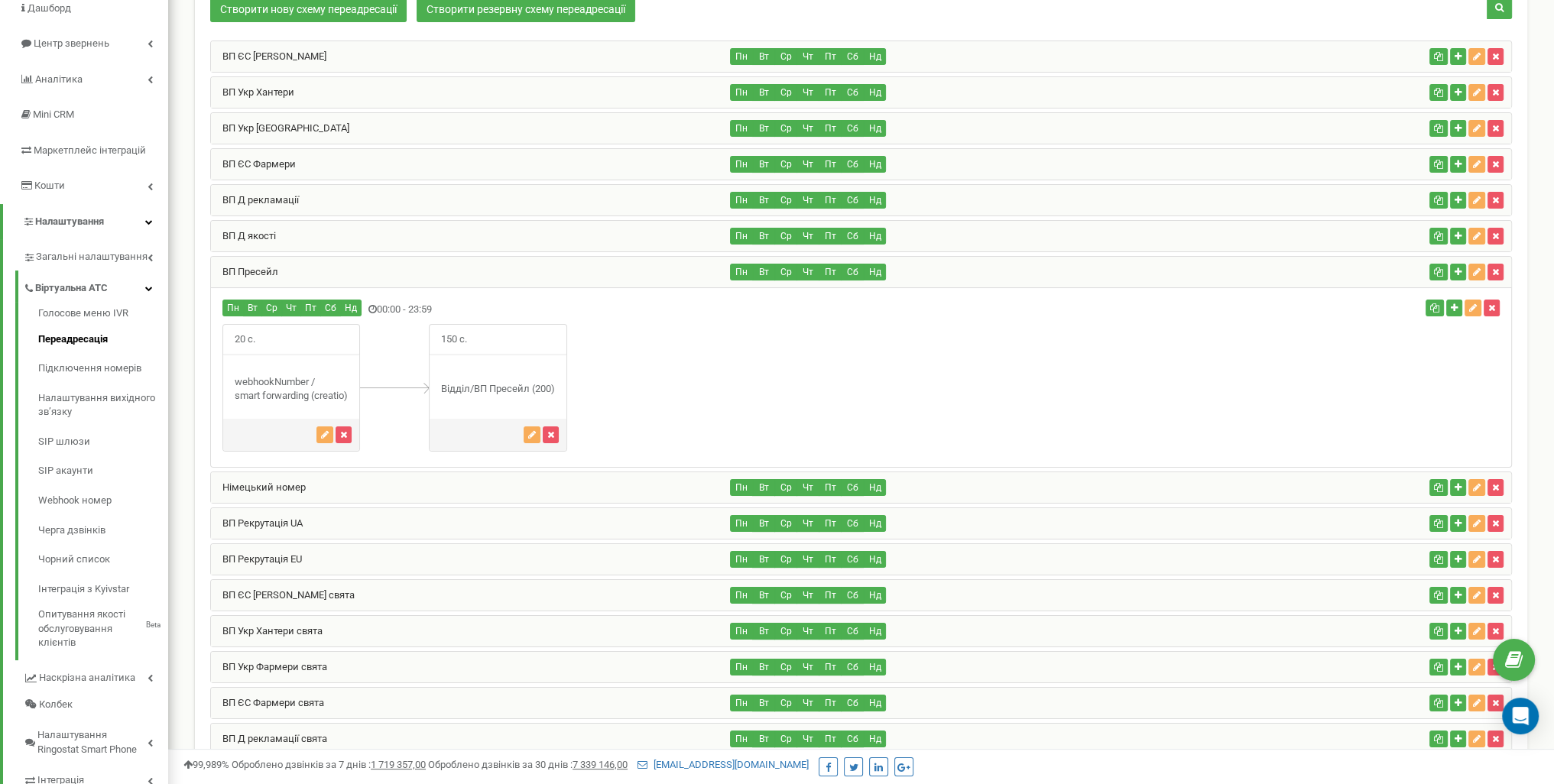
scroll to position [152, 0]
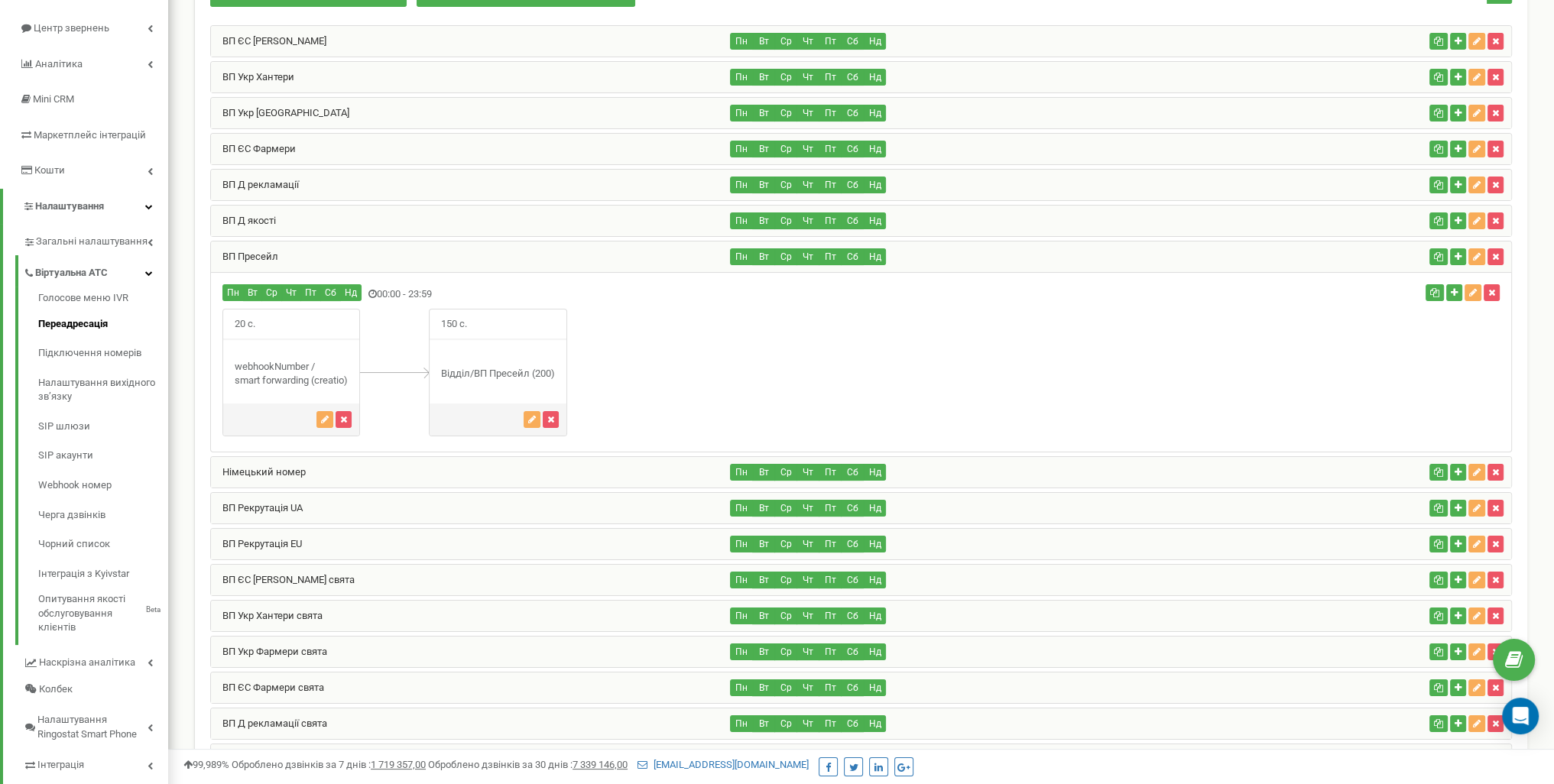
click at [466, 499] on div "ВП Рекрутація UA" at bounding box center [471, 508] width 520 height 30
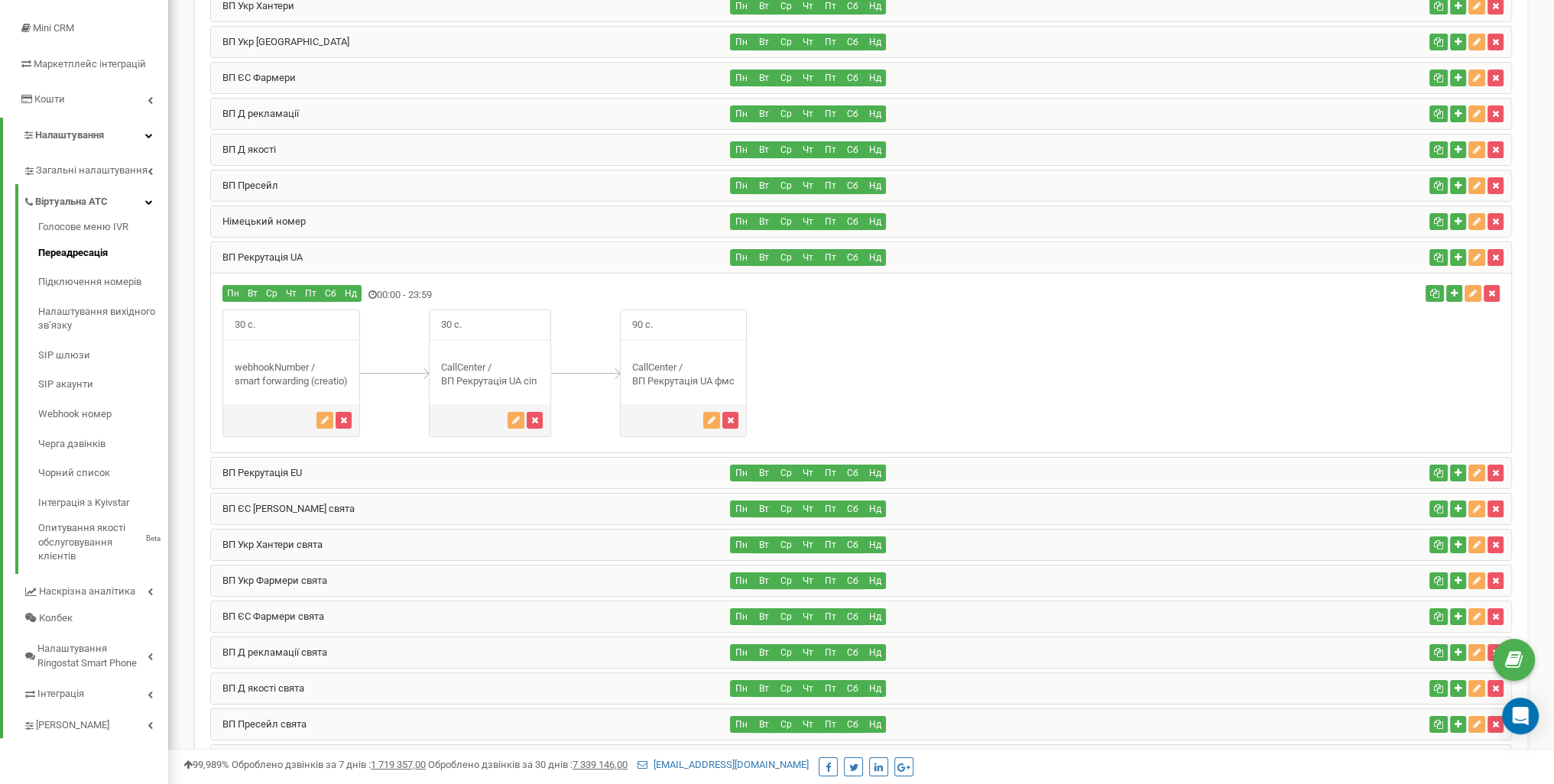
scroll to position [229, 0]
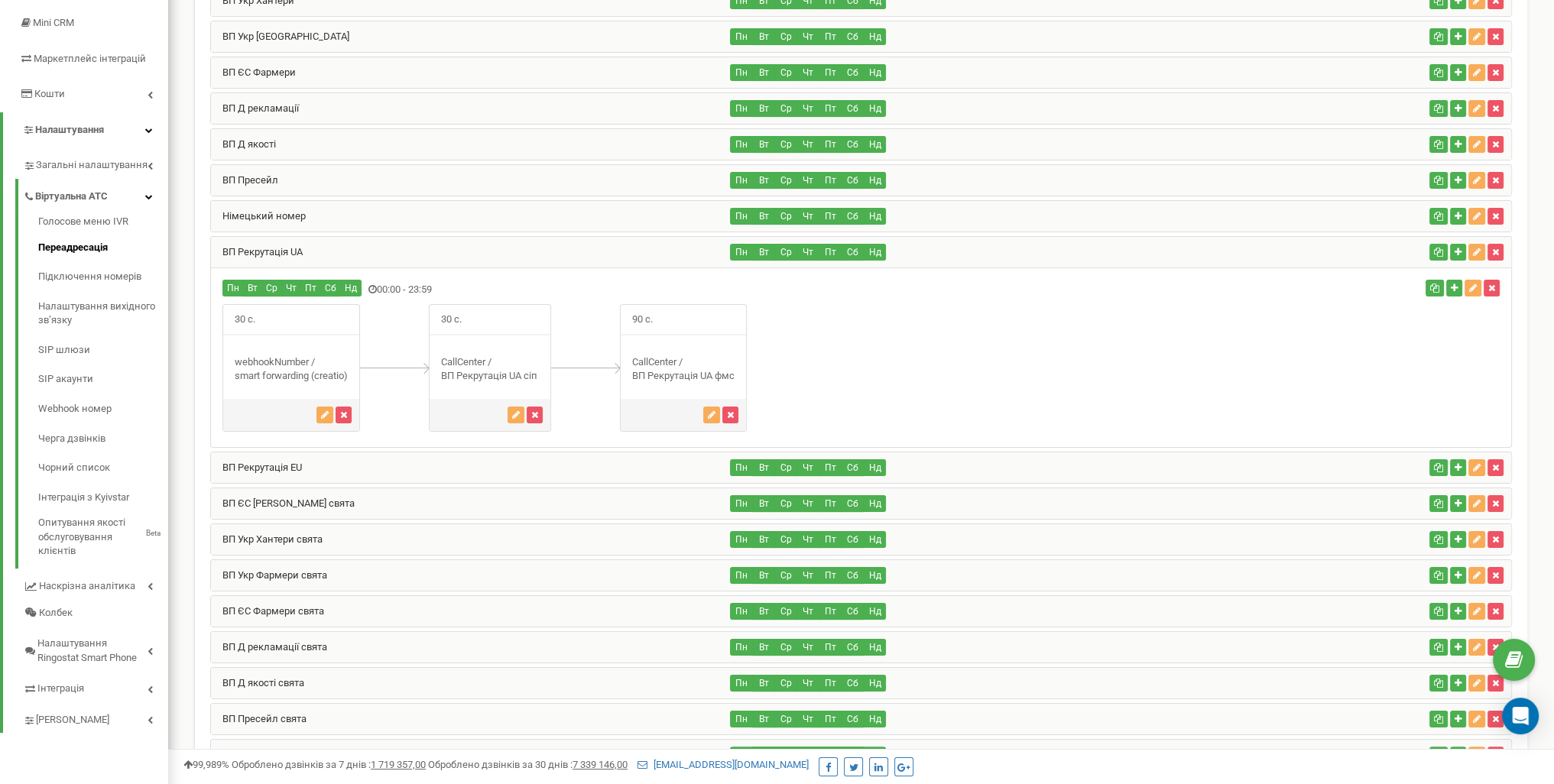
click at [419, 481] on div "ВП ЄС [PERSON_NAME] Пн Вт Ср Чт Пт Сб Нд Пн" at bounding box center [862, 485] width 1302 height 1073
click at [419, 464] on div "ВП Рекрутація EU" at bounding box center [471, 467] width 520 height 30
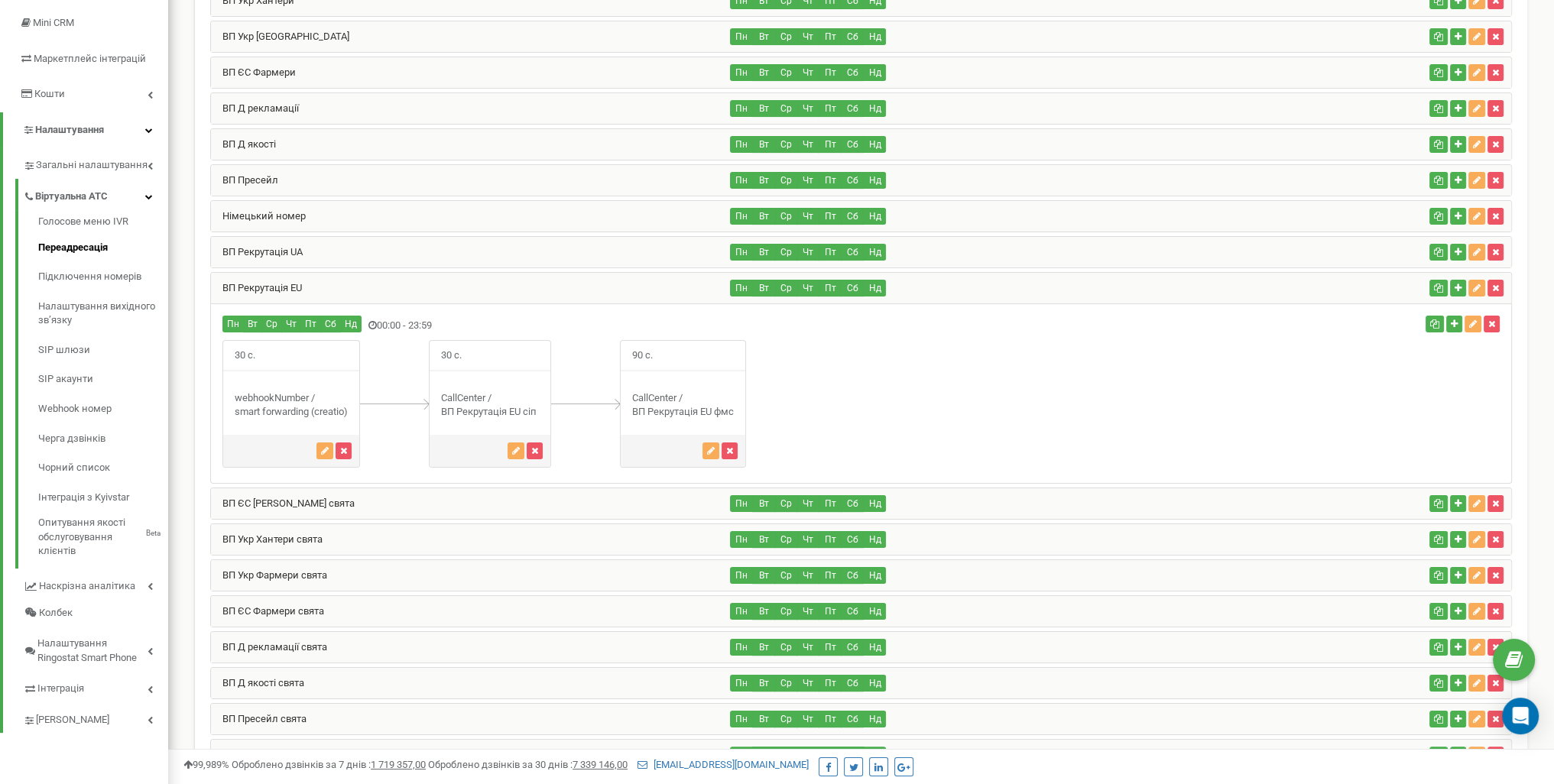
click at [386, 503] on div "ВП ЄС [PERSON_NAME] свята" at bounding box center [471, 503] width 520 height 30
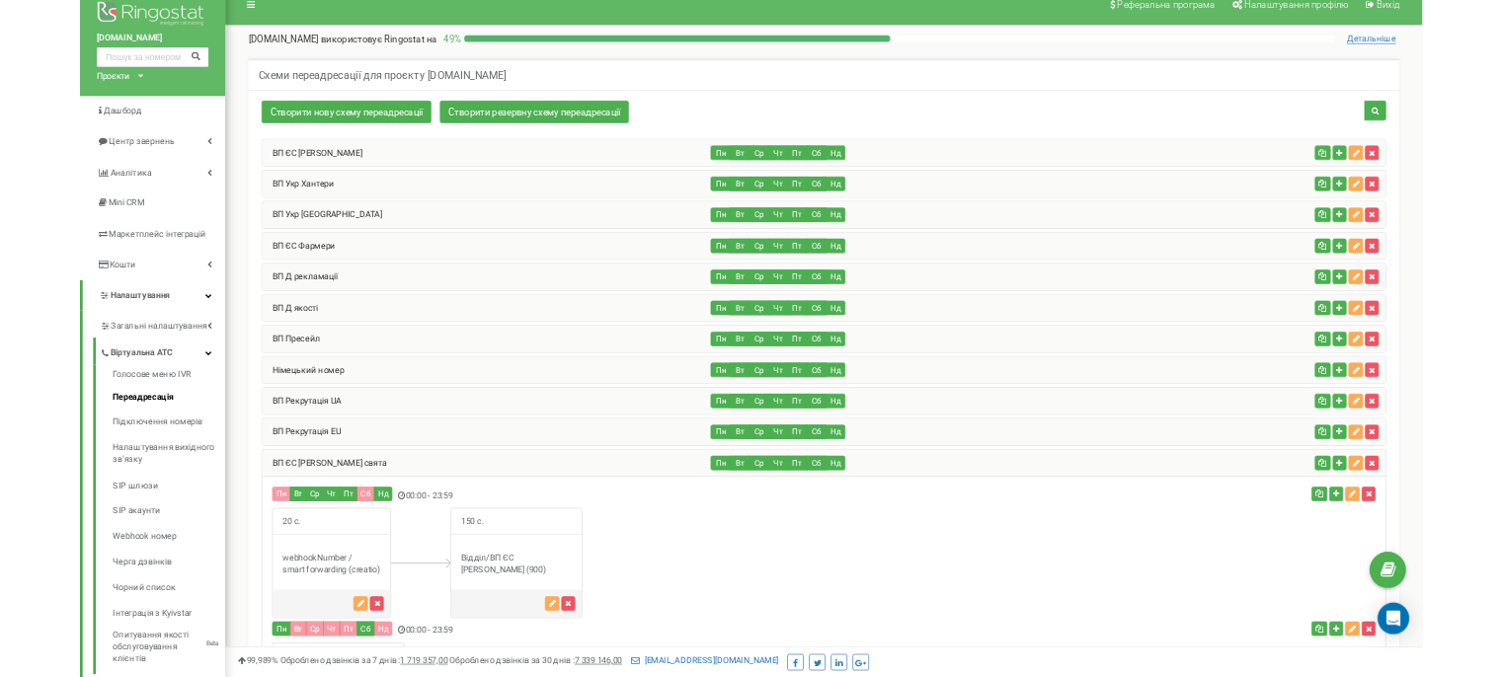
scroll to position [0, 0]
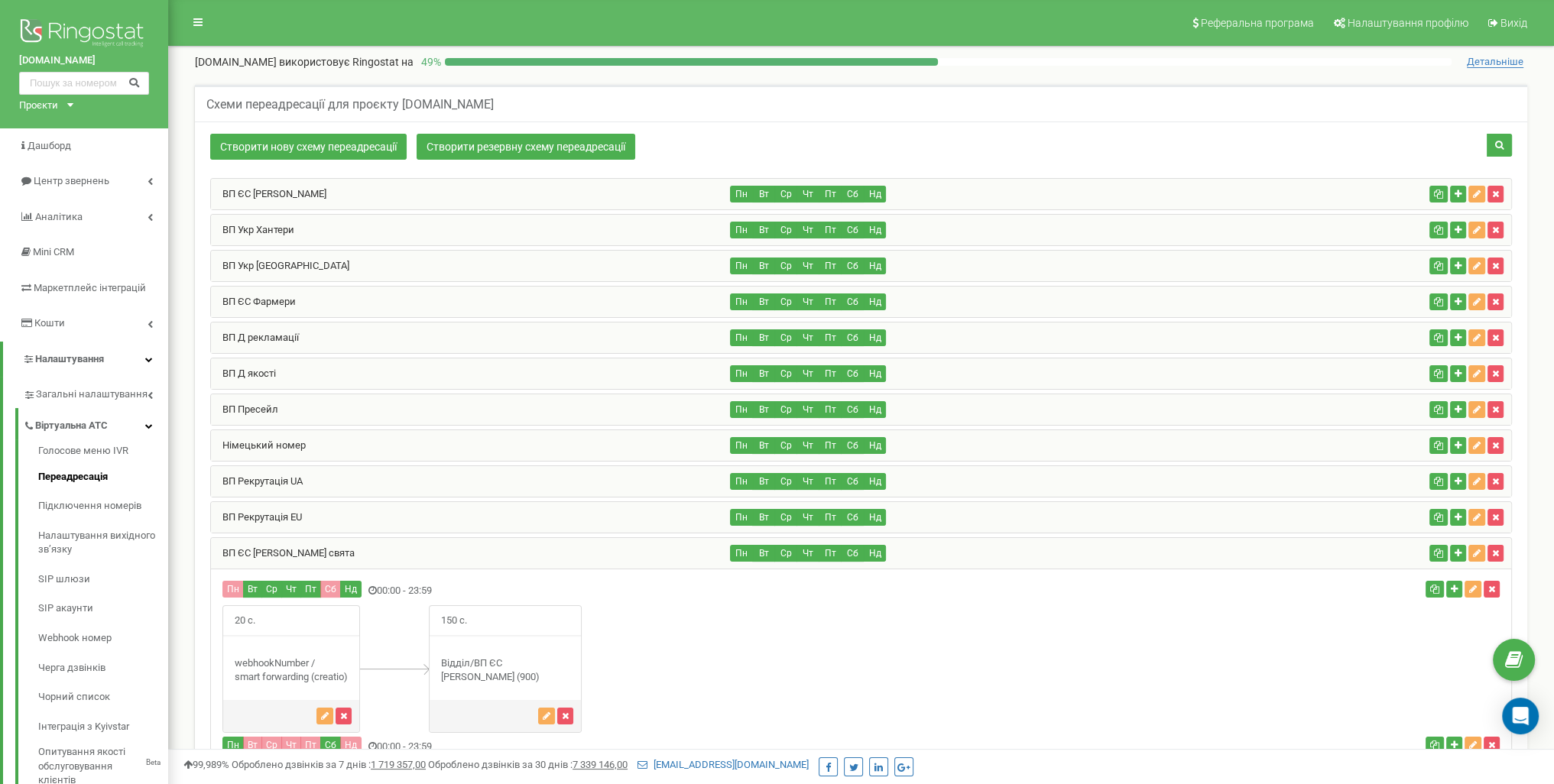
click at [396, 198] on div "ВП ЄС [PERSON_NAME]" at bounding box center [471, 193] width 520 height 30
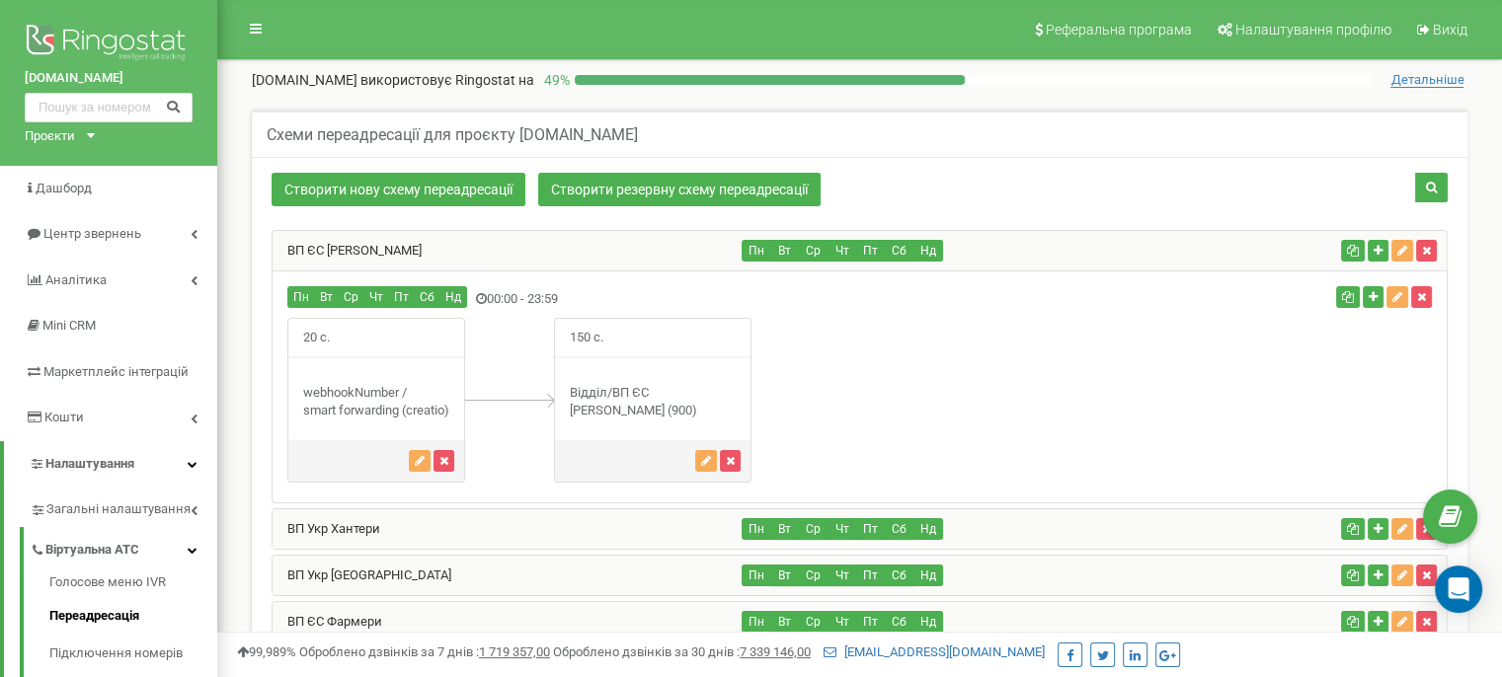
click at [509, 245] on div "ВП ЄС [PERSON_NAME]" at bounding box center [508, 250] width 470 height 39
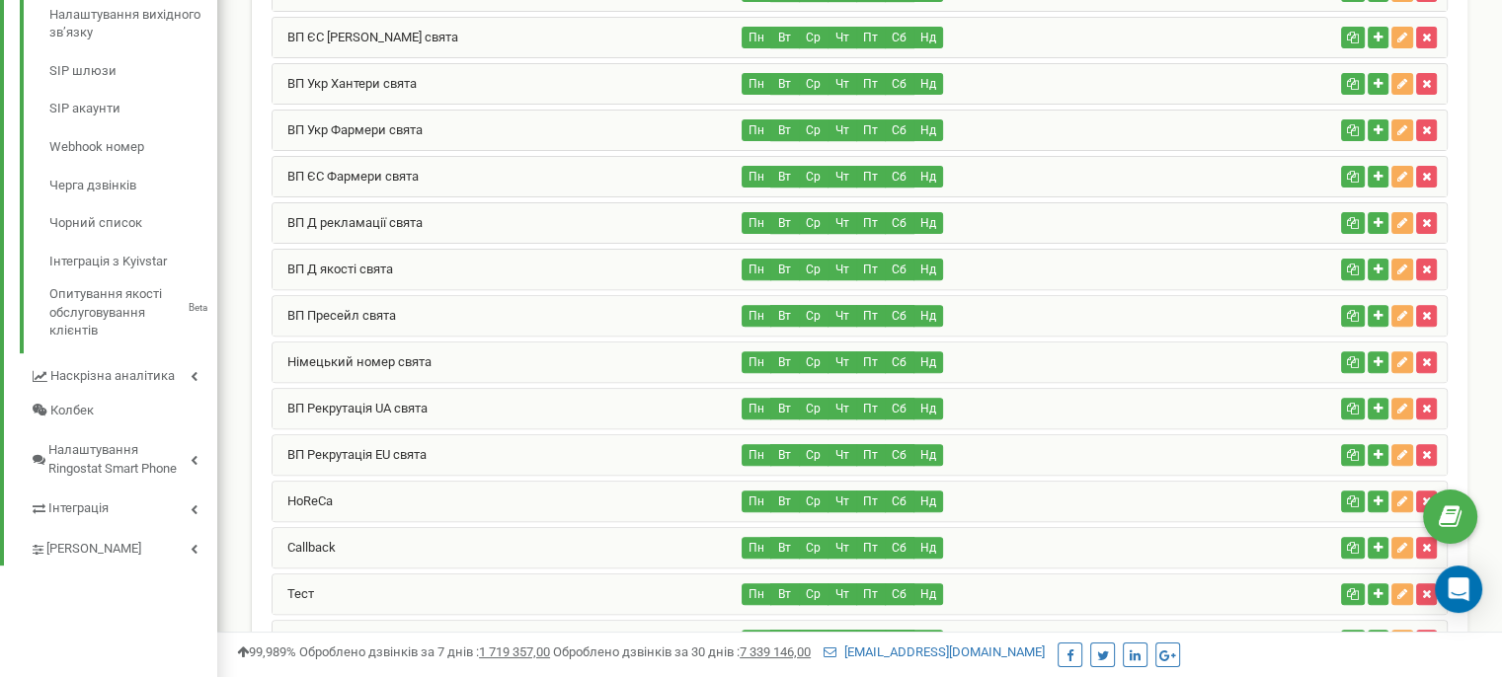
scroll to position [691, 0]
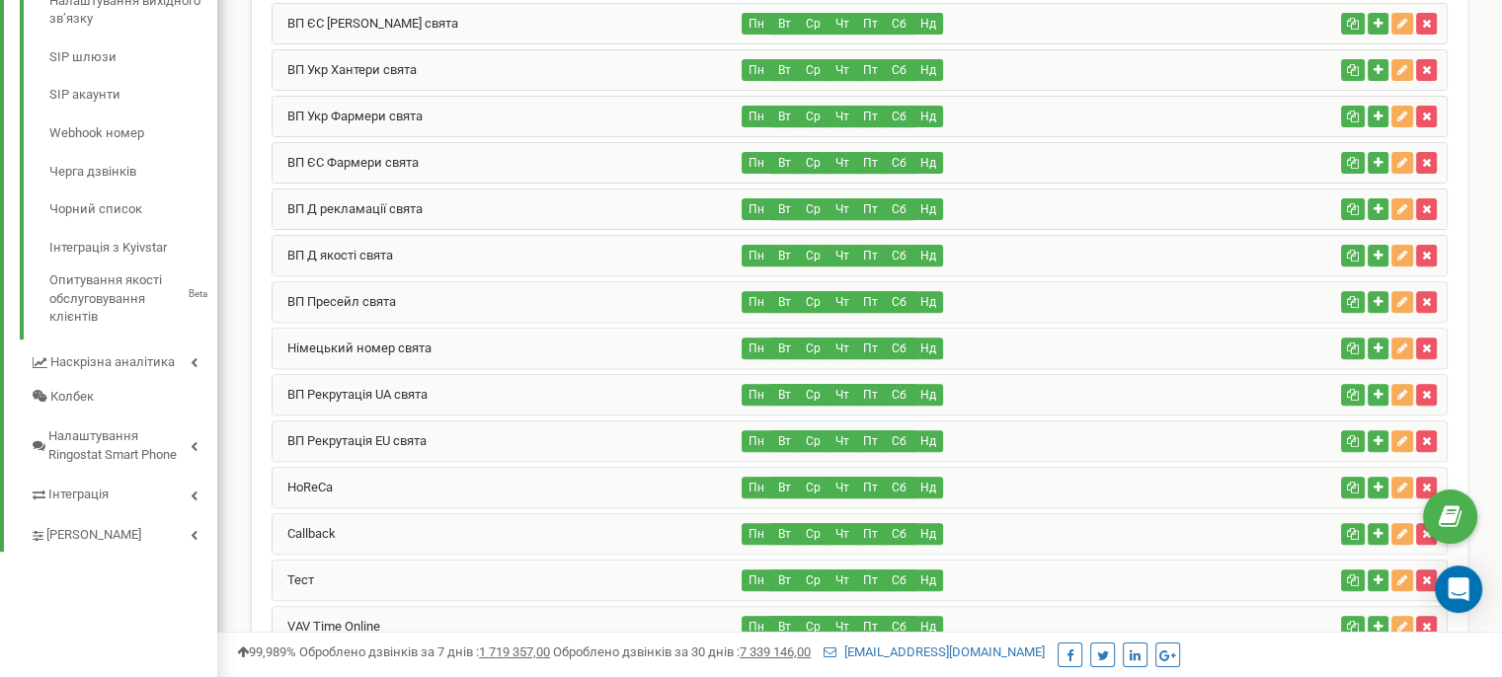
click at [482, 341] on div "Німецький номер свята" at bounding box center [508, 348] width 470 height 39
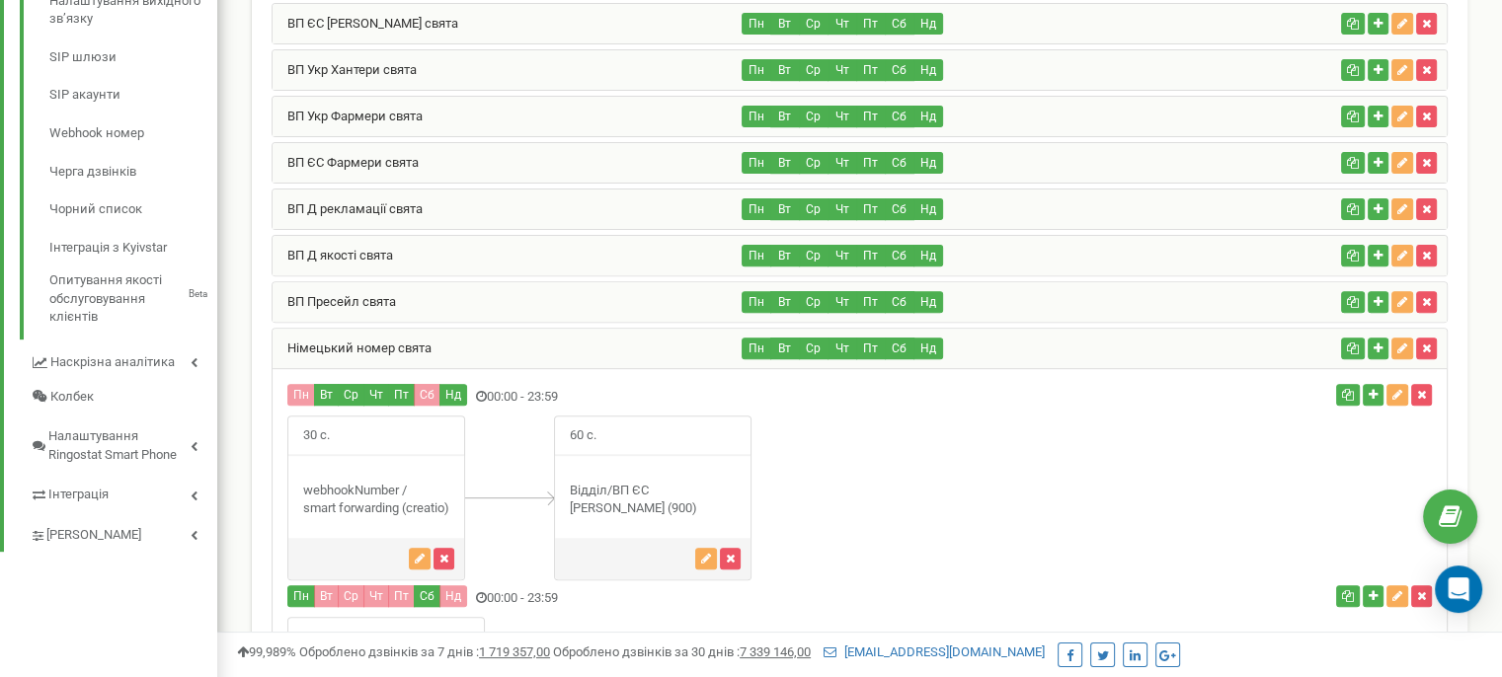
drag, startPoint x: 574, startPoint y: 493, endPoint x: 690, endPoint y: 488, distance: 116.6
click at [690, 488] on div "Відділ/ВП ЄС Хантер (900)" at bounding box center [653, 500] width 196 height 37
drag, startPoint x: 705, startPoint y: 490, endPoint x: 728, endPoint y: 490, distance: 22.7
click at [728, 490] on div "Відділ/ВП ЄС Хантер (900)" at bounding box center [653, 500] width 196 height 37
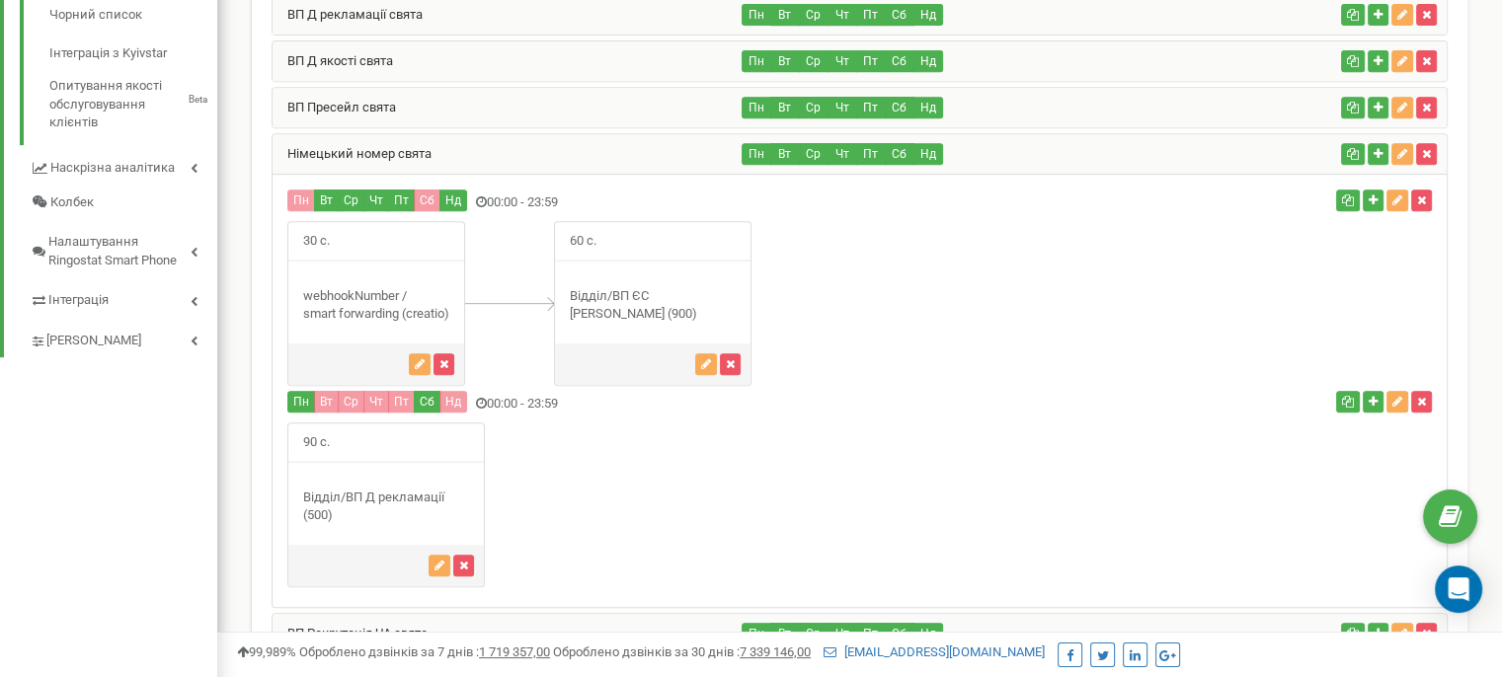
scroll to position [889, 0]
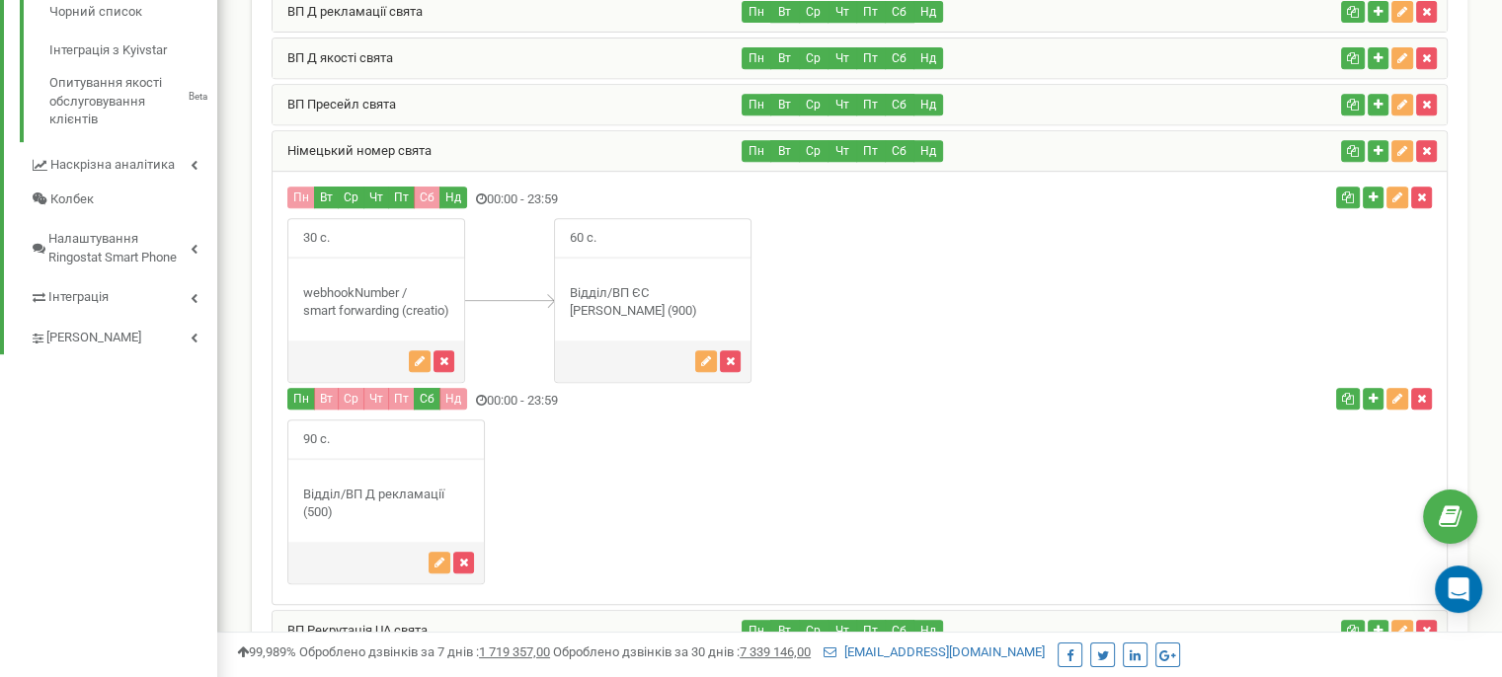
drag, startPoint x: 309, startPoint y: 504, endPoint x: 333, endPoint y: 506, distance: 23.8
click at [333, 506] on div "Відділ/ВП Д рекламації (500)" at bounding box center [386, 504] width 196 height 37
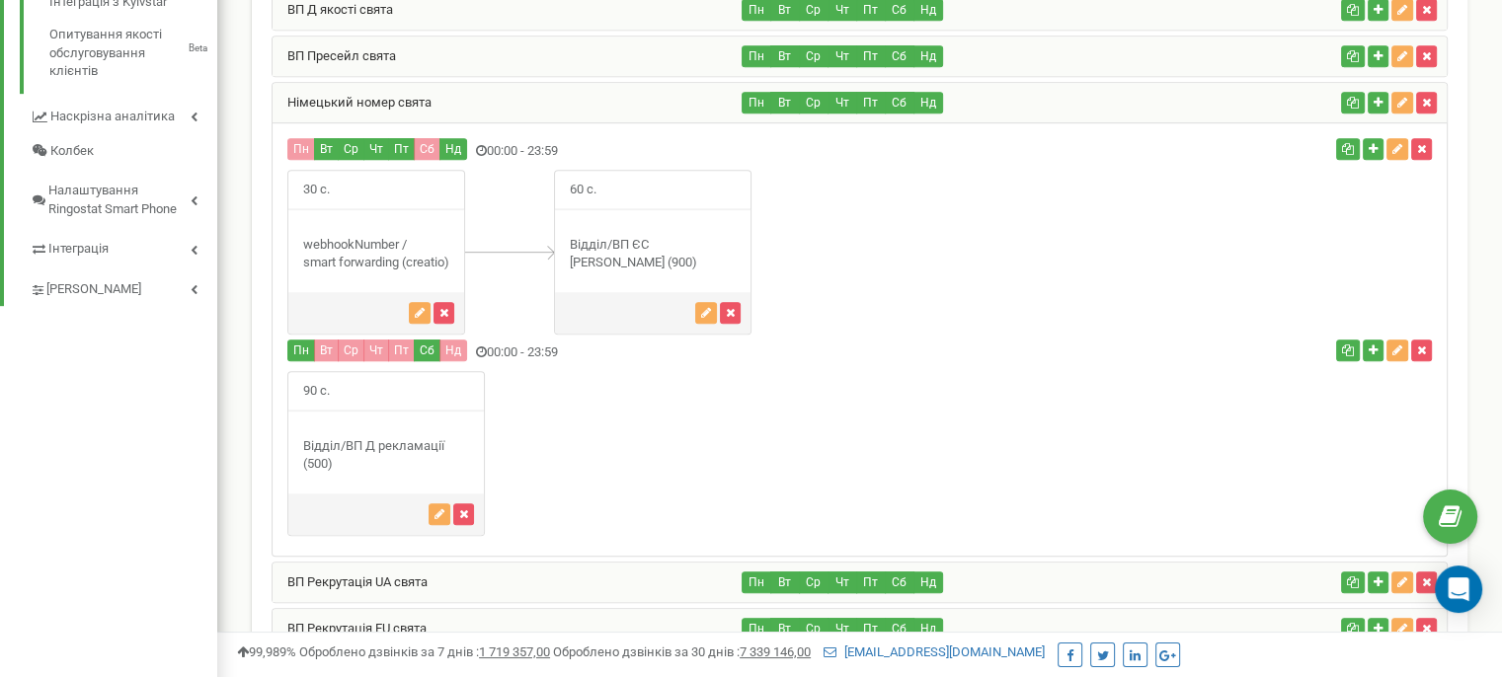
scroll to position [1185, 0]
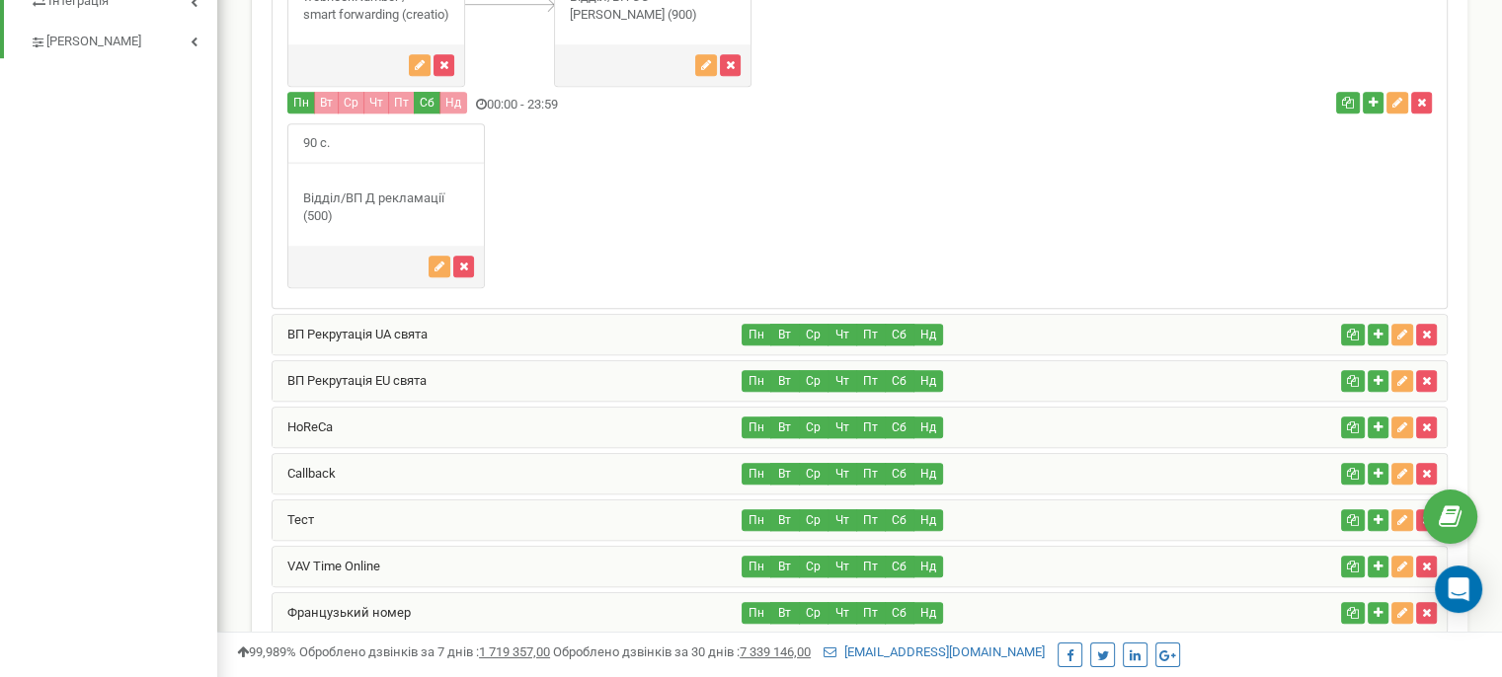
click at [624, 327] on div "ВП Рекрутація UA свята" at bounding box center [508, 334] width 470 height 39
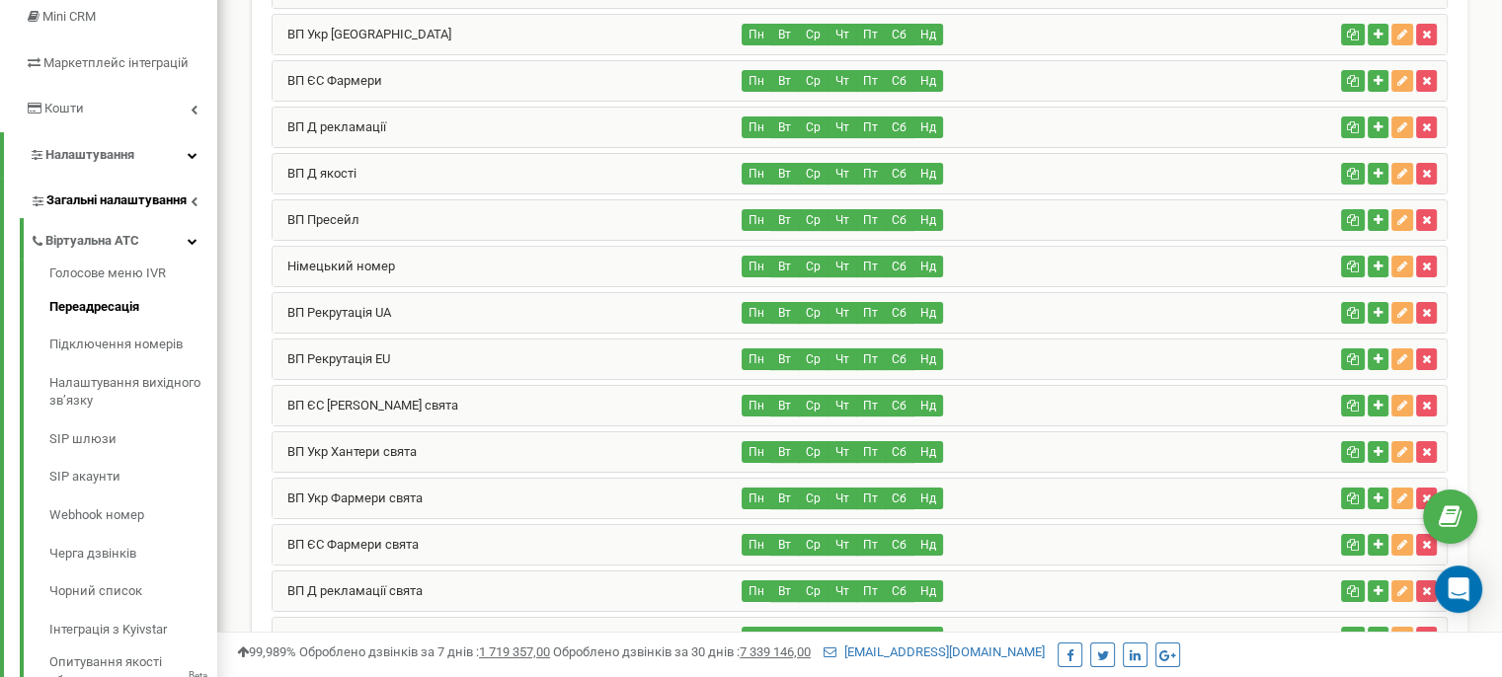
scroll to position [296, 0]
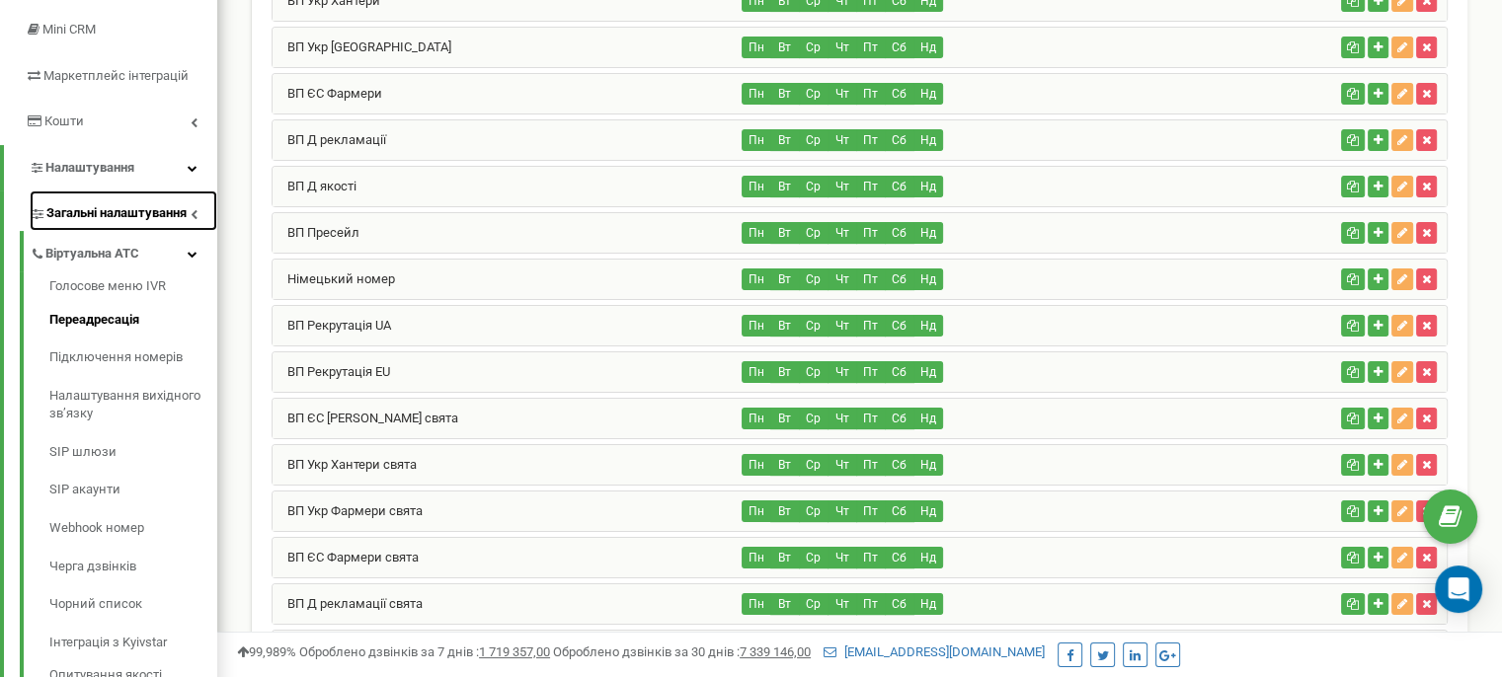
click at [125, 218] on span "Загальні налаштування" at bounding box center [116, 213] width 140 height 19
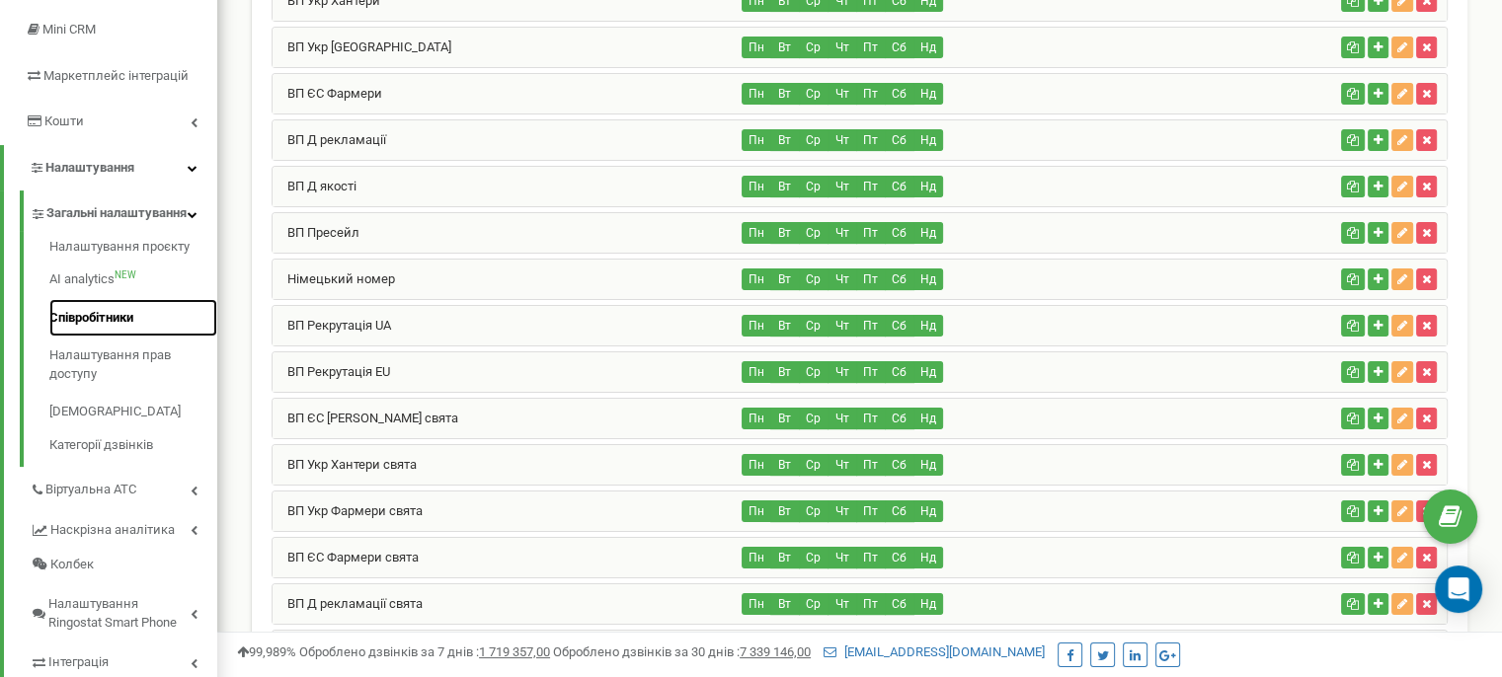
click at [105, 337] on link "Співробітники" at bounding box center [133, 318] width 168 height 39
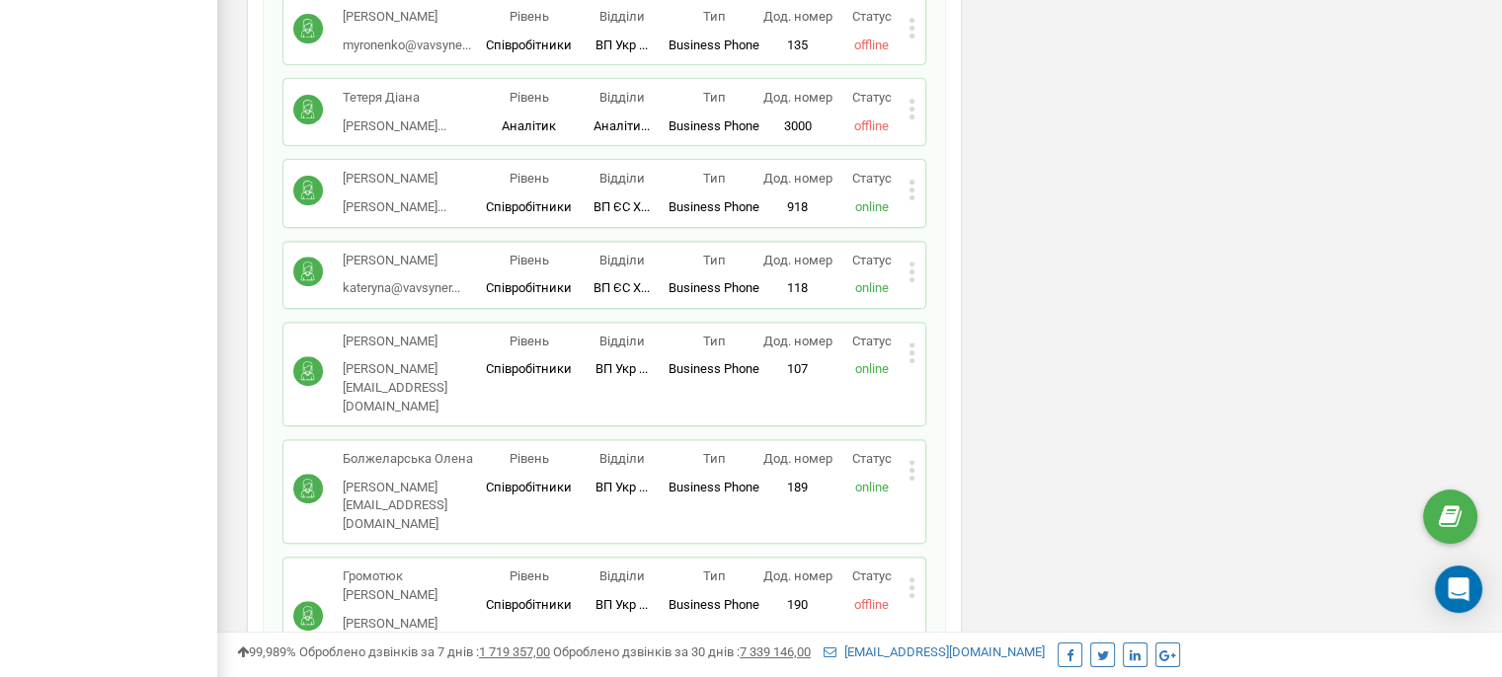
scroll to position [8294, 0]
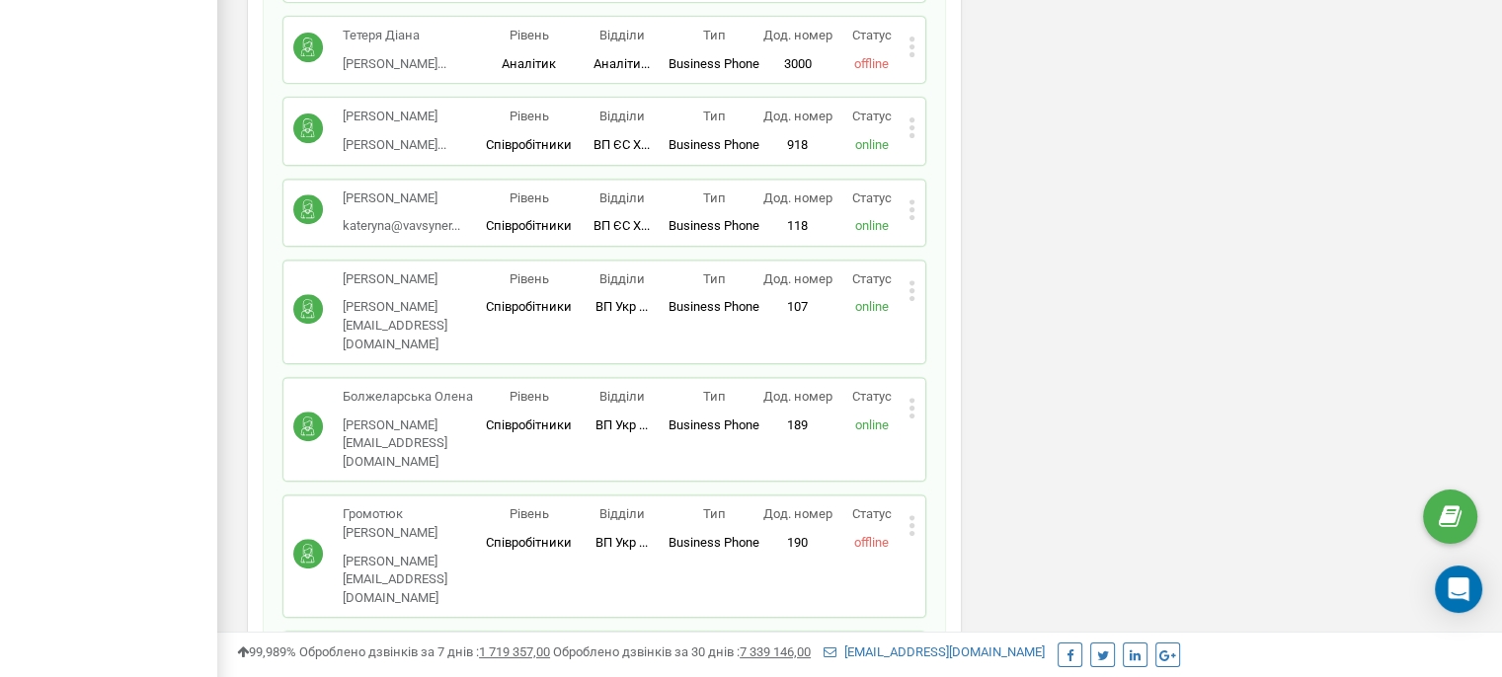
drag, startPoint x: 563, startPoint y: 155, endPoint x: 695, endPoint y: 158, distance: 132.3
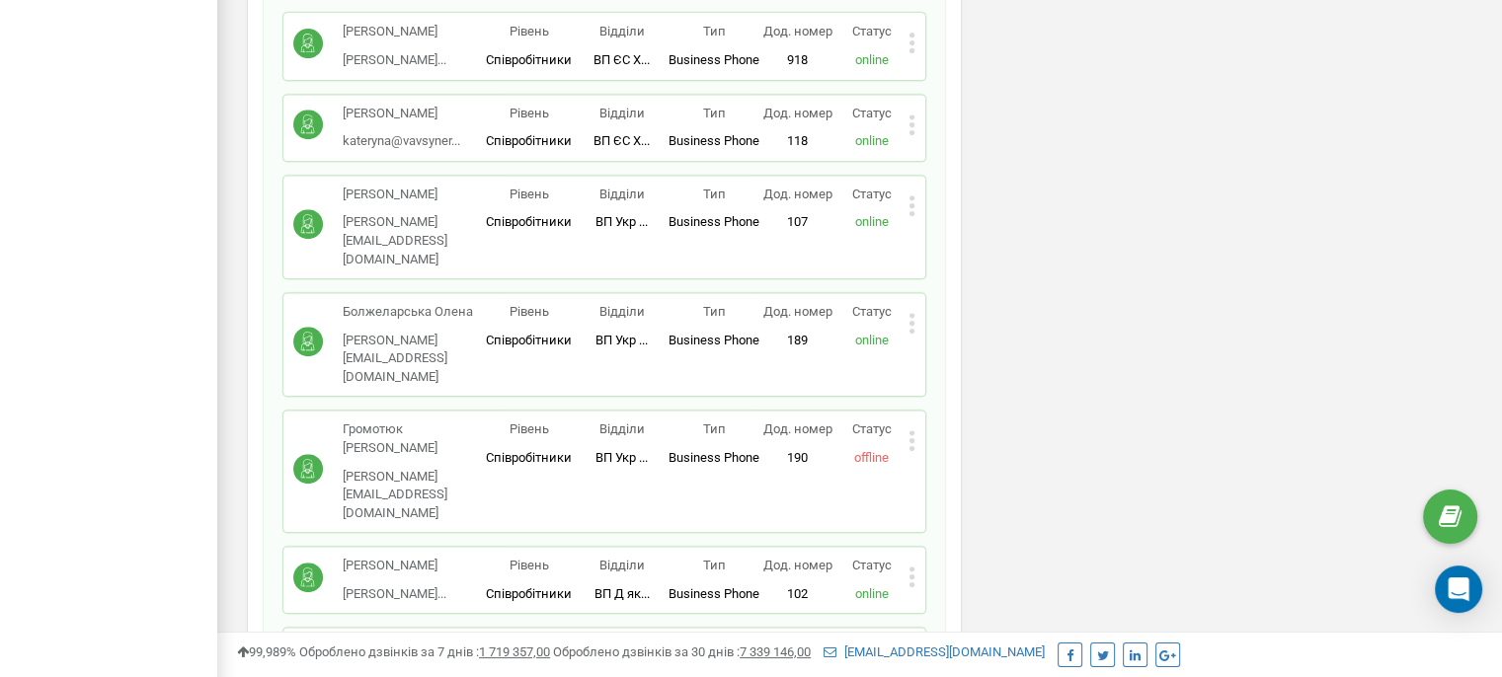
scroll to position [8393, 0]
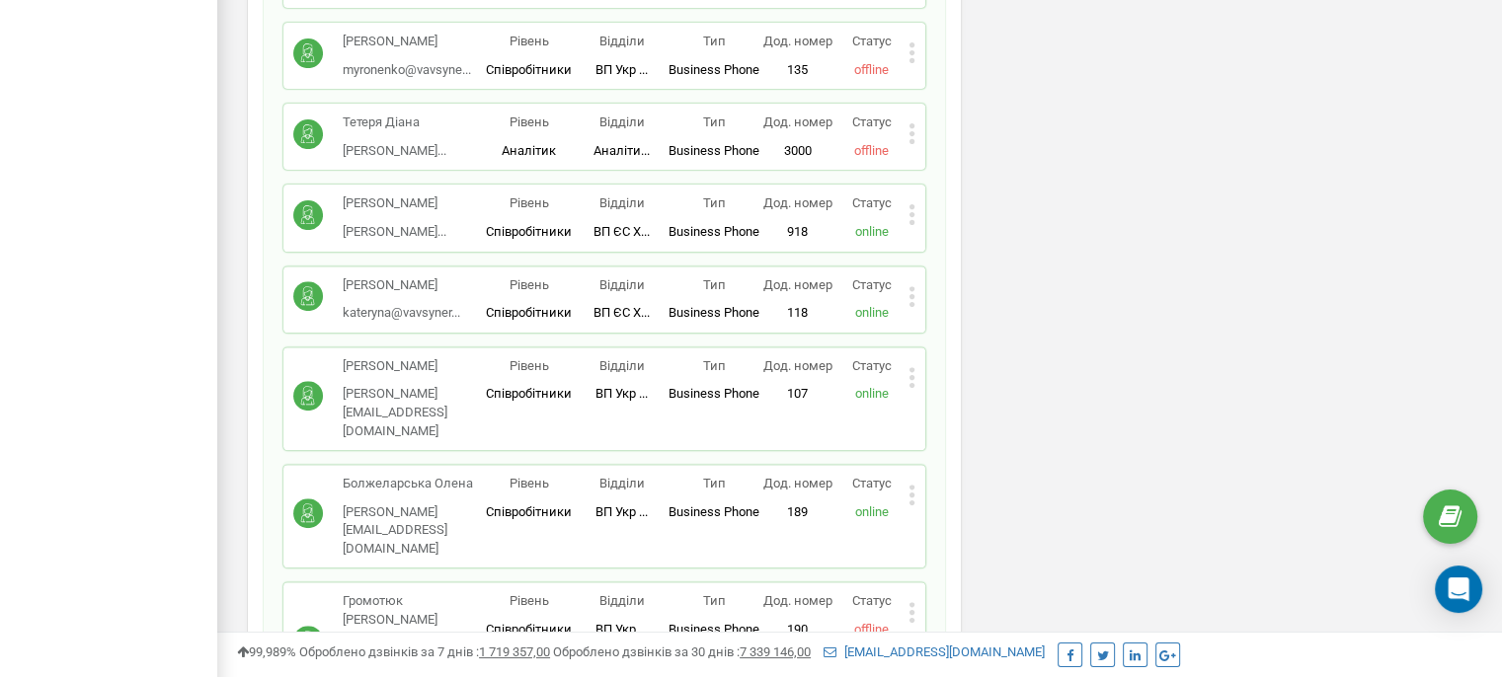
scroll to position [8195, 0]
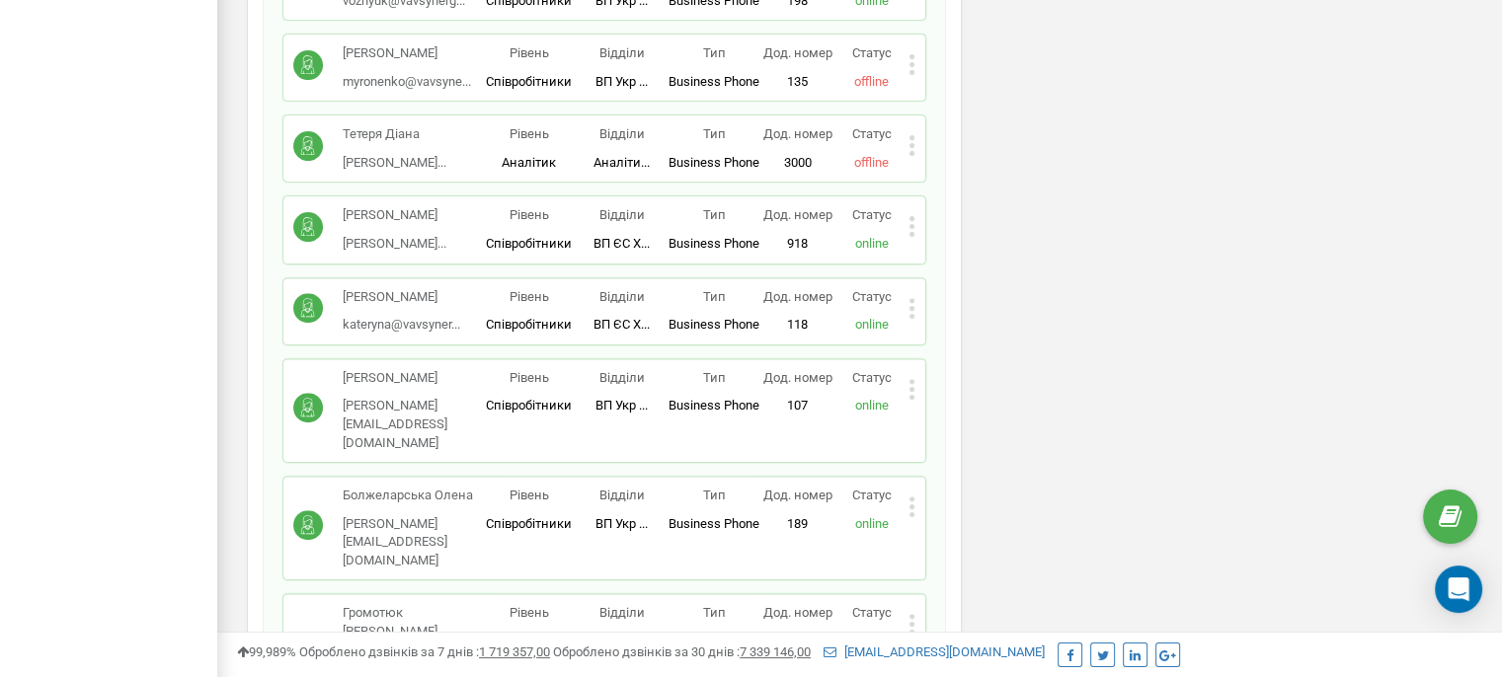
drag, startPoint x: 282, startPoint y: 307, endPoint x: 468, endPoint y: 312, distance: 185.7
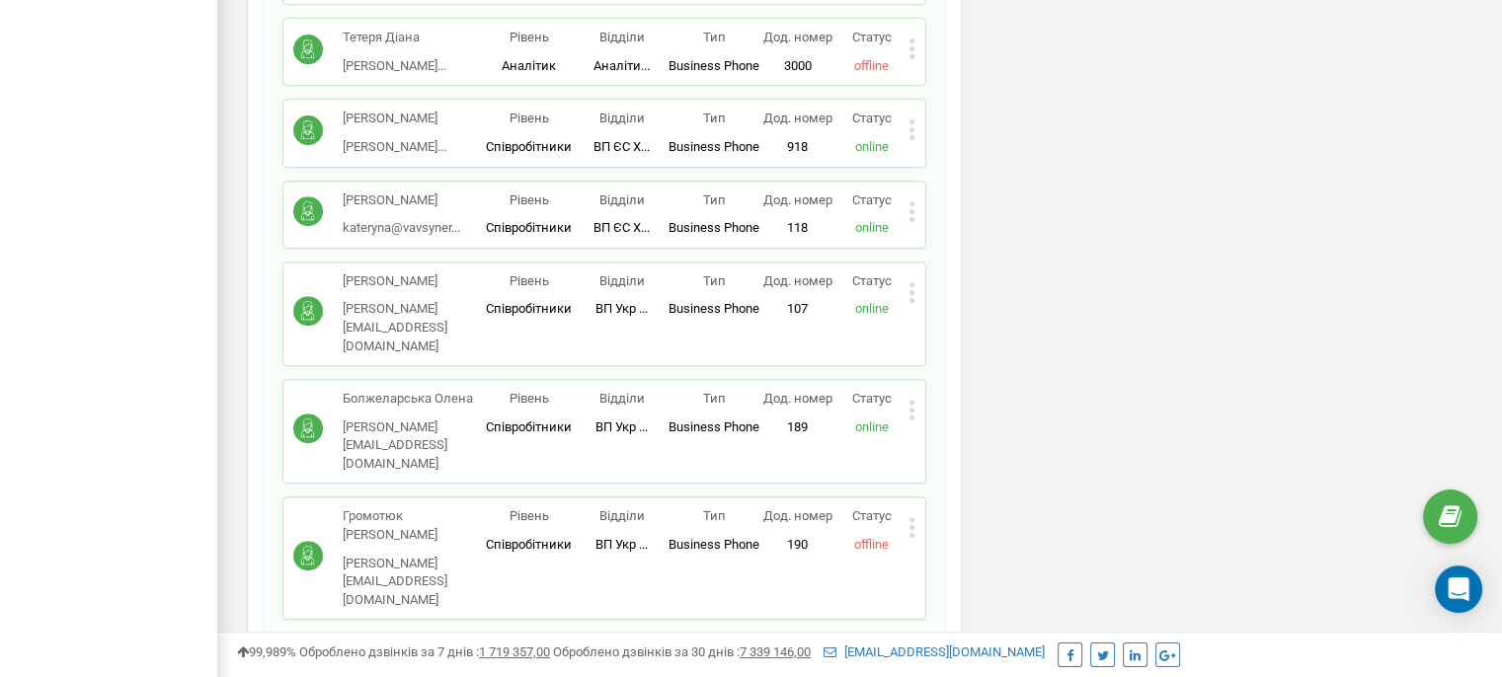
scroll to position [8294, 0]
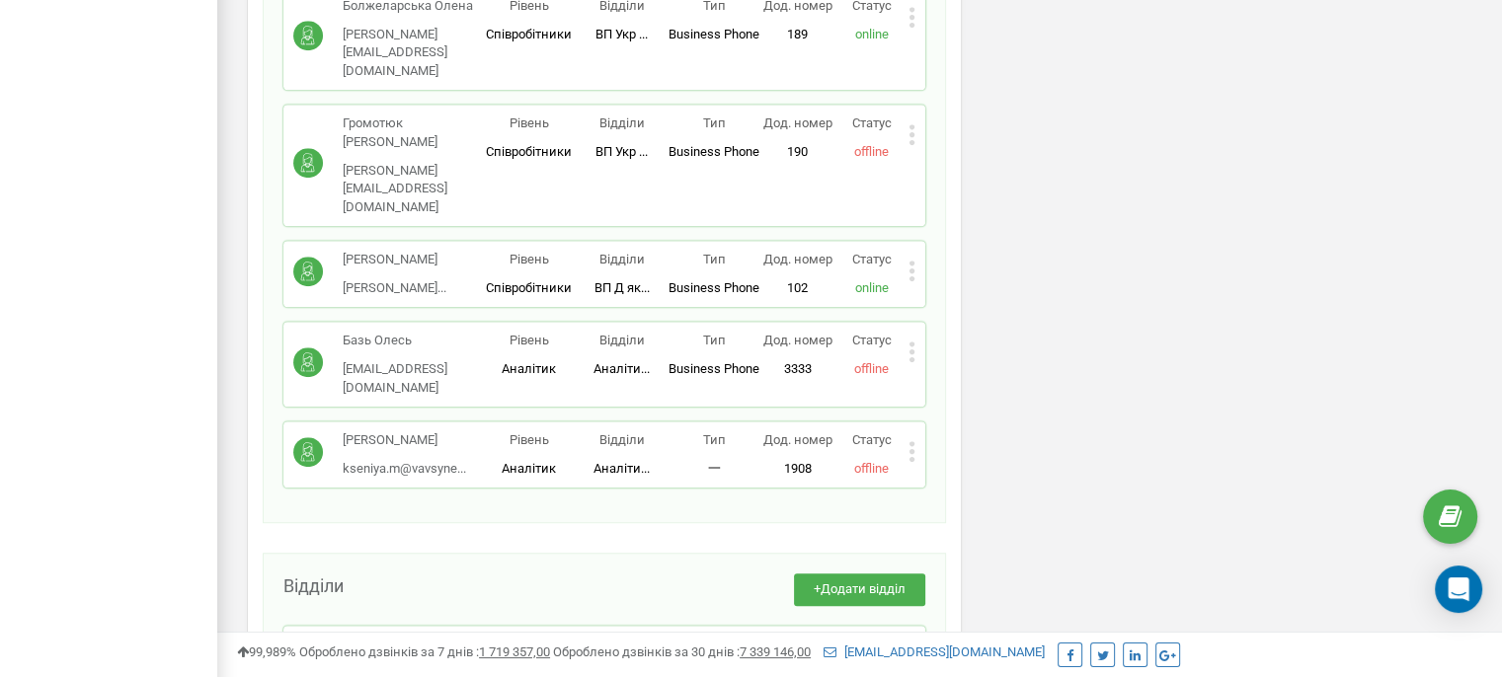
scroll to position [8689, 0]
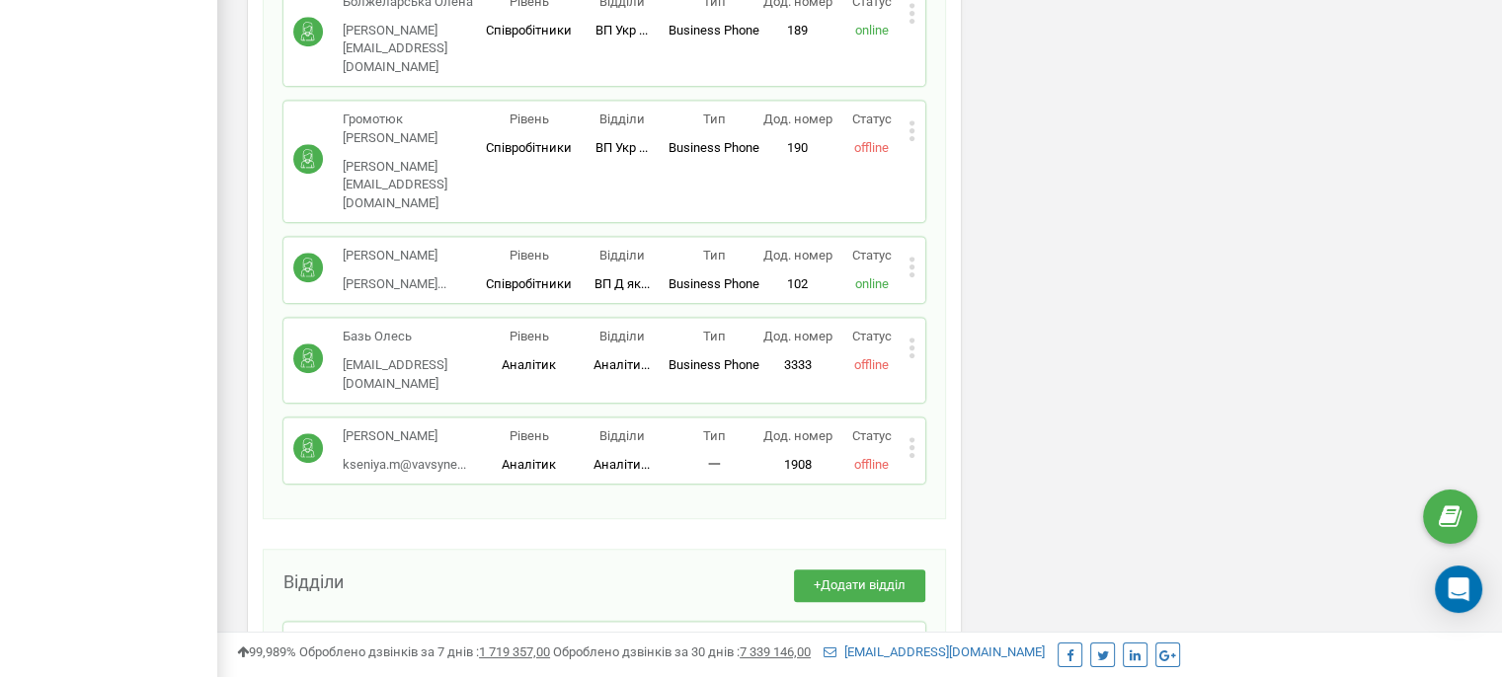
drag, startPoint x: 329, startPoint y: 433, endPoint x: 459, endPoint y: 434, distance: 130.3
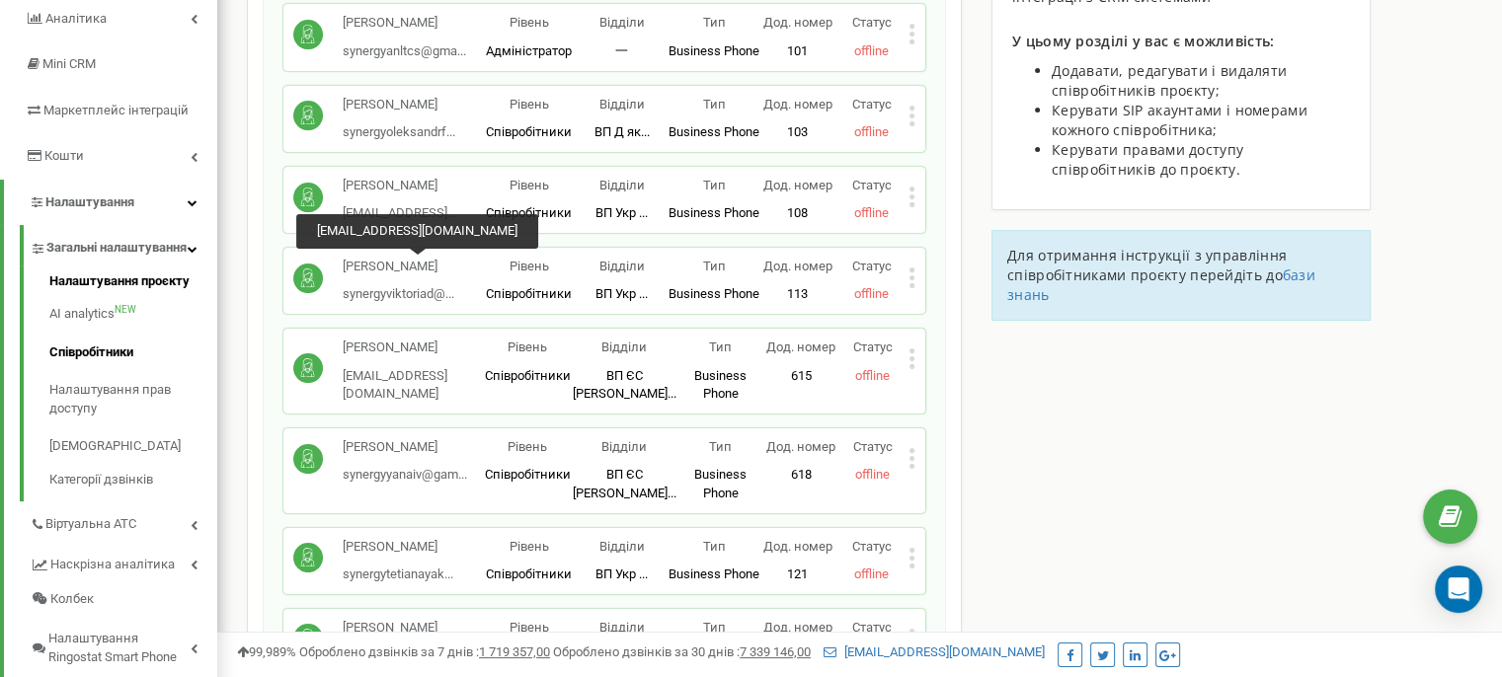
scroll to position [296, 0]
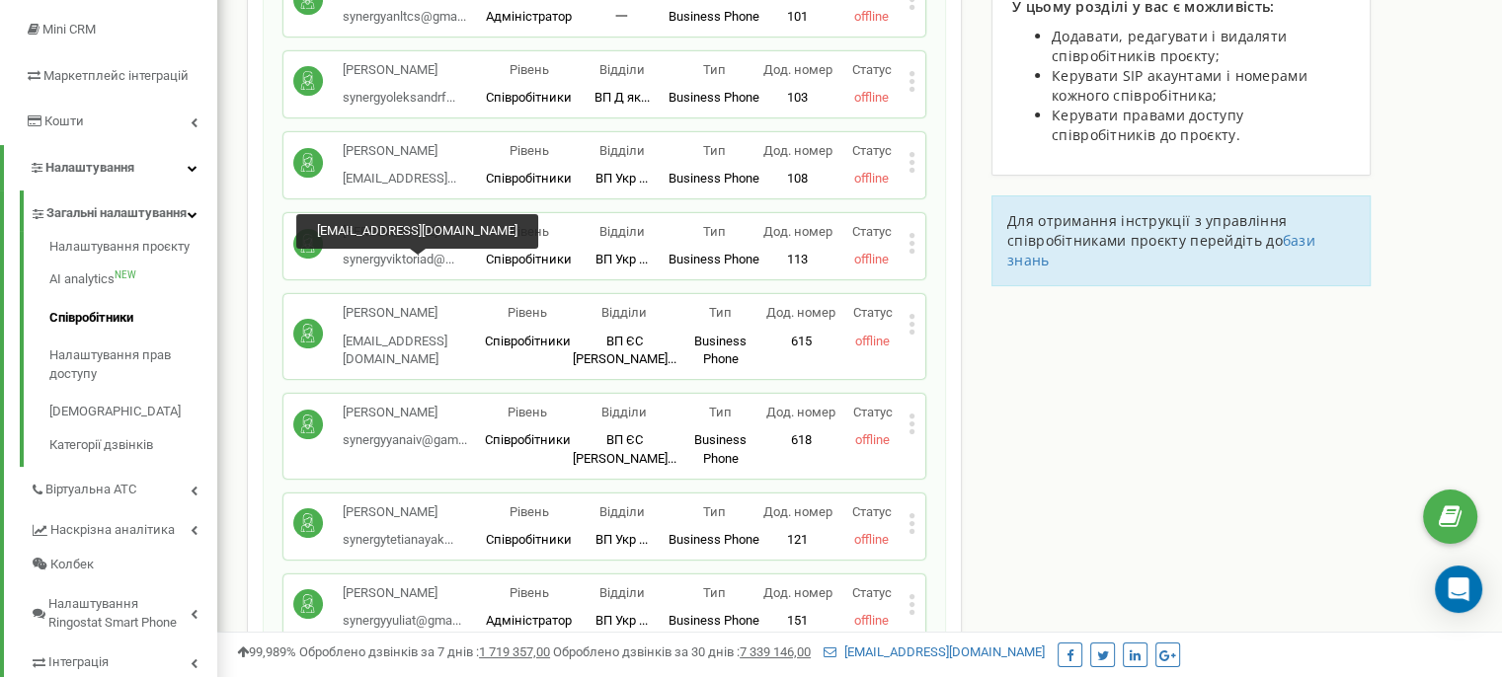
click at [465, 269] on div "Дідурик Вікторія synergyviktoriad@... synergyviktoriad@gmail.com" at bounding box center [388, 246] width 190 height 46
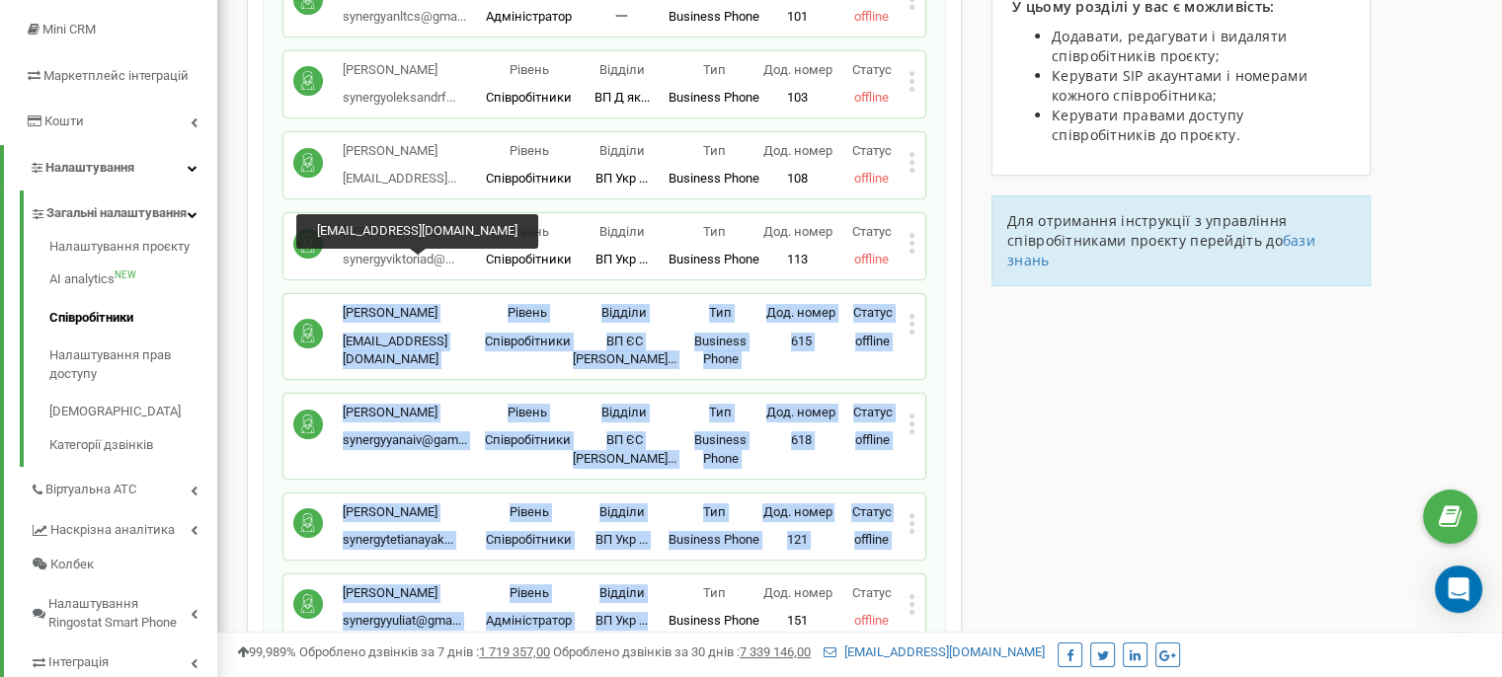
drag, startPoint x: 333, startPoint y: 298, endPoint x: 695, endPoint y: 541, distance: 436.2
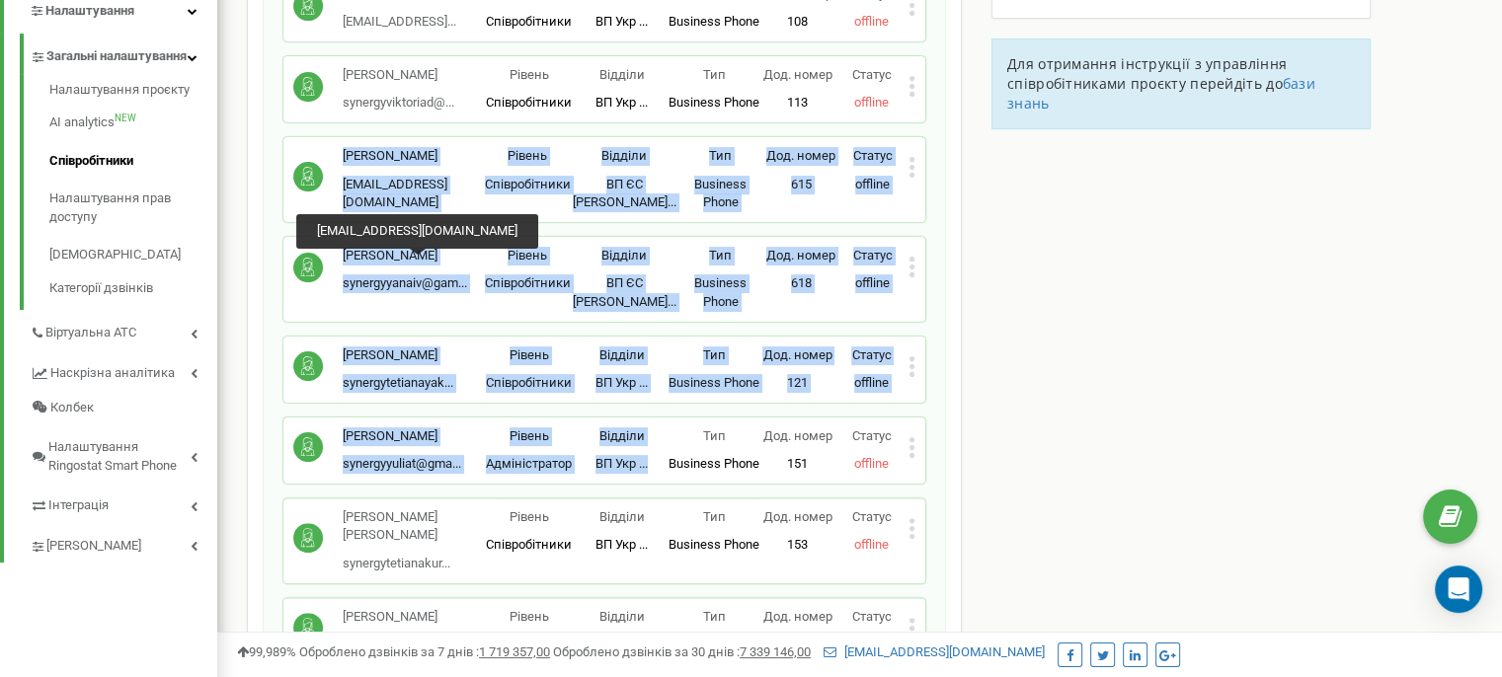
scroll to position [494, 0]
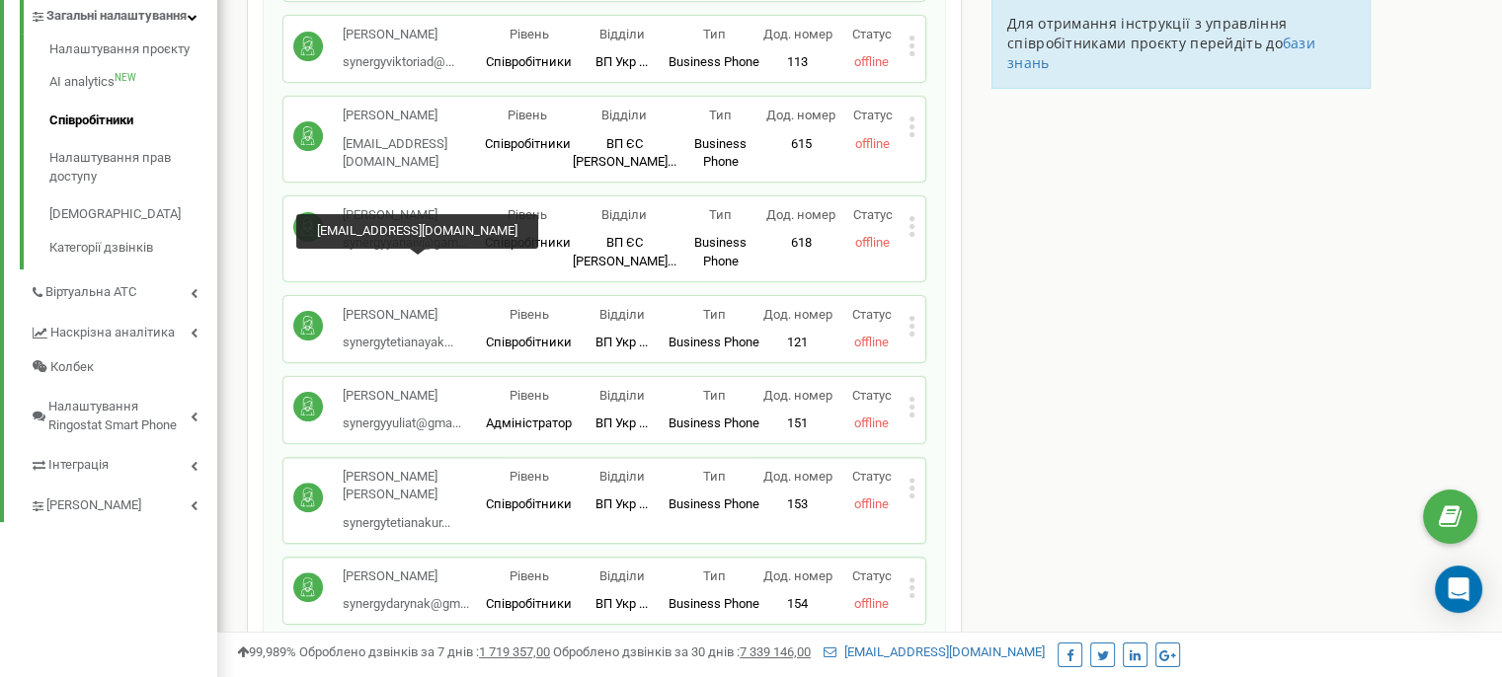
drag, startPoint x: 404, startPoint y: 257, endPoint x: 394, endPoint y: 252, distance: 11.0
drag, startPoint x: 395, startPoint y: 250, endPoint x: 423, endPoint y: 254, distance: 27.9
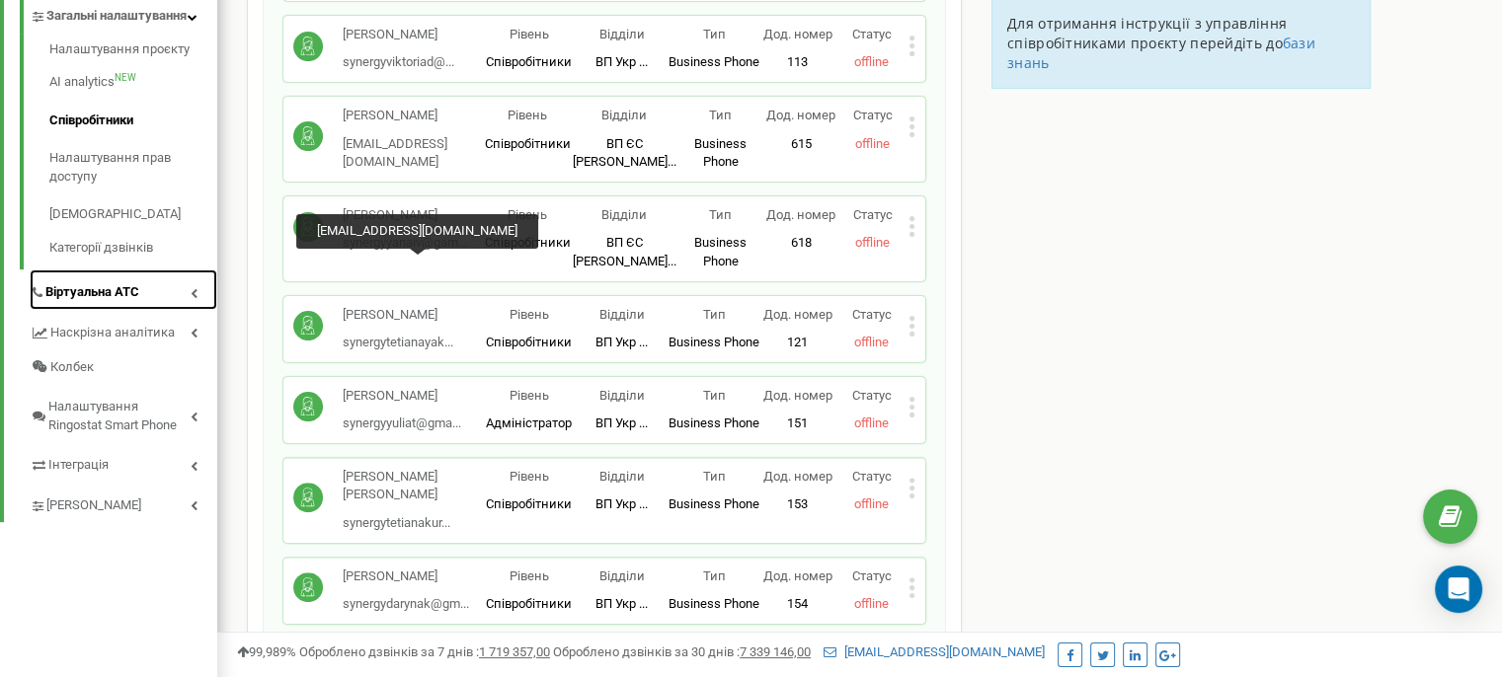
click at [134, 302] on span "Віртуальна АТС" at bounding box center [92, 292] width 94 height 19
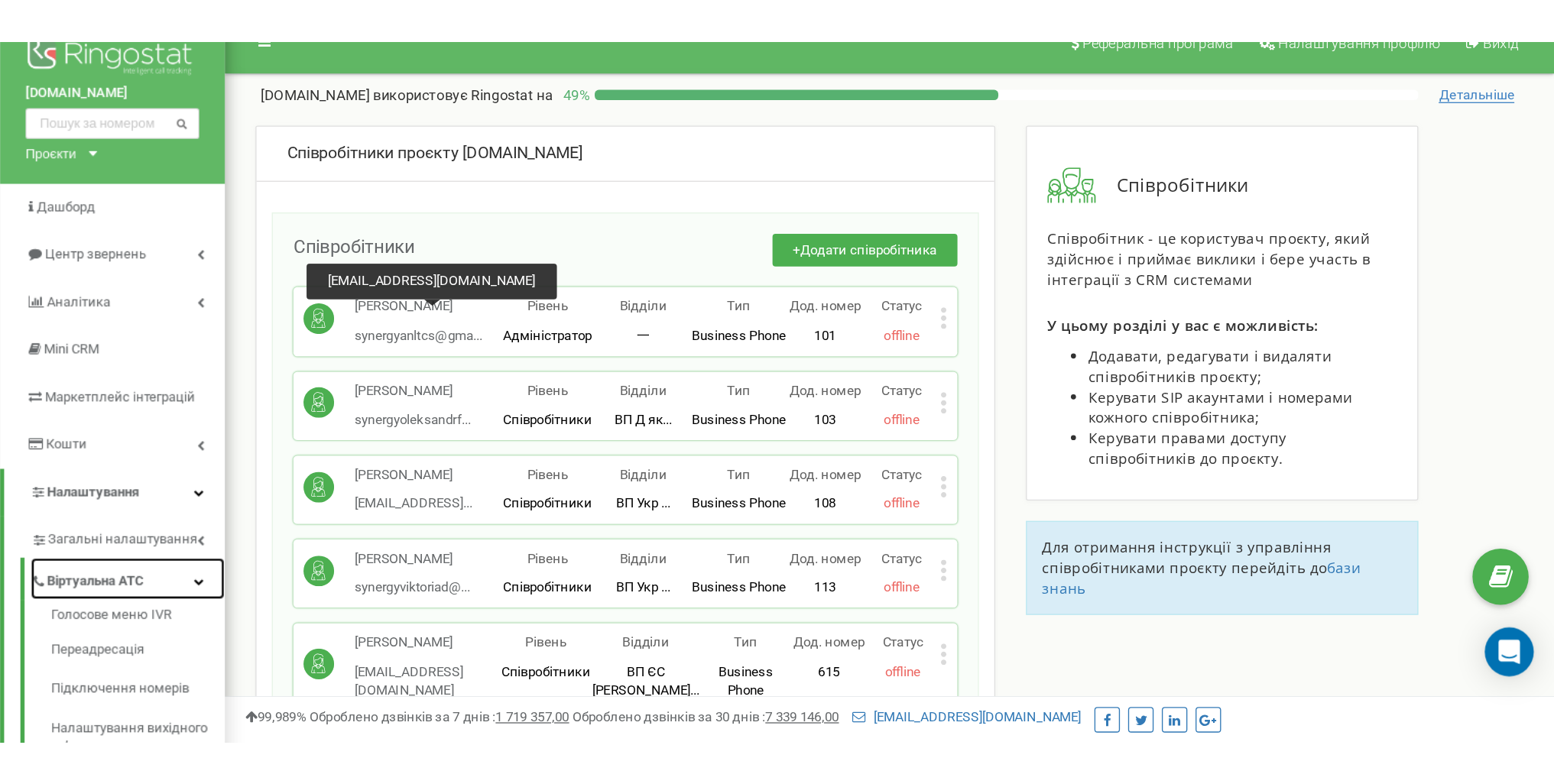
scroll to position [0, 0]
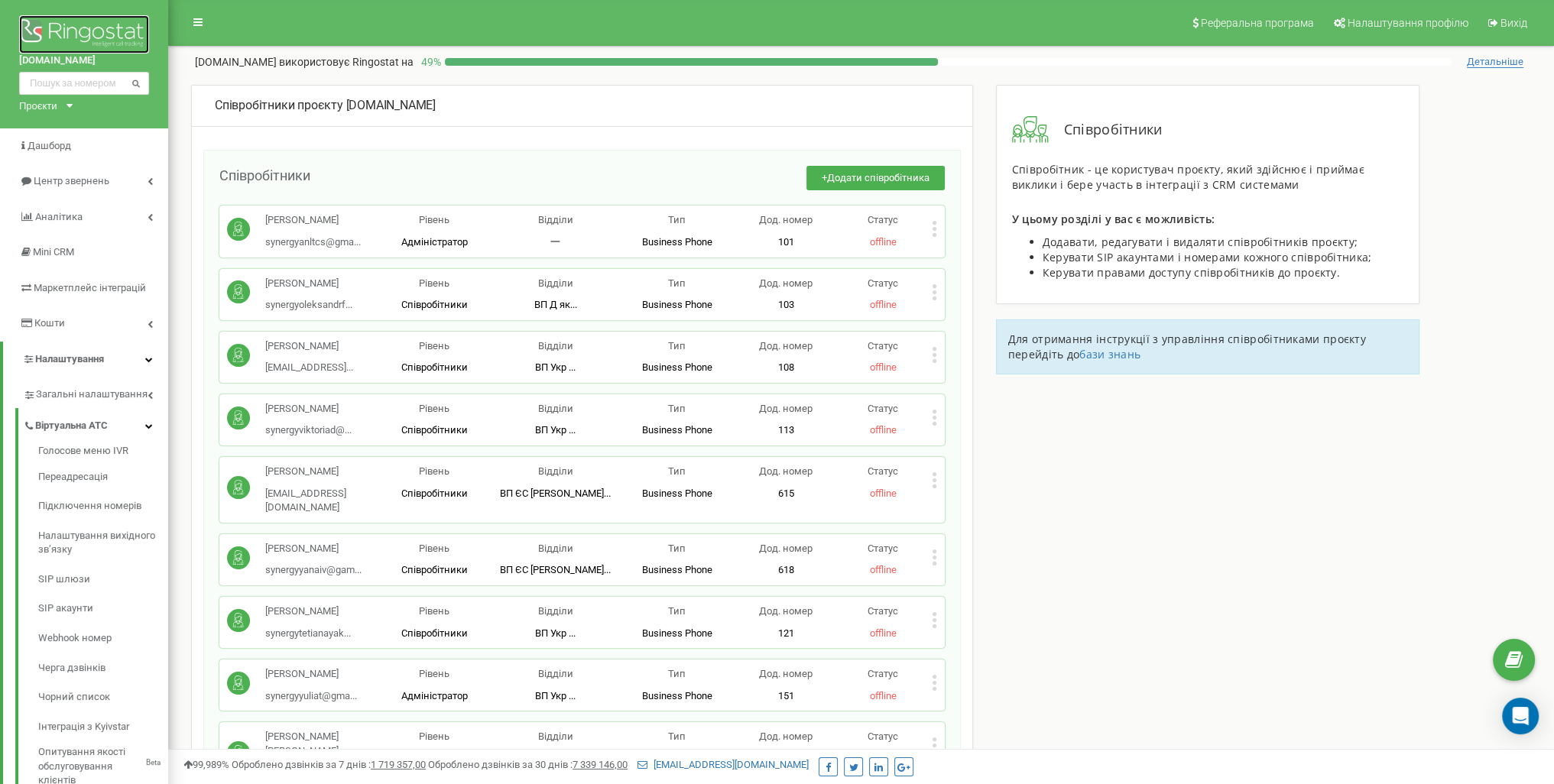
click at [83, 26] on img at bounding box center [84, 34] width 130 height 38
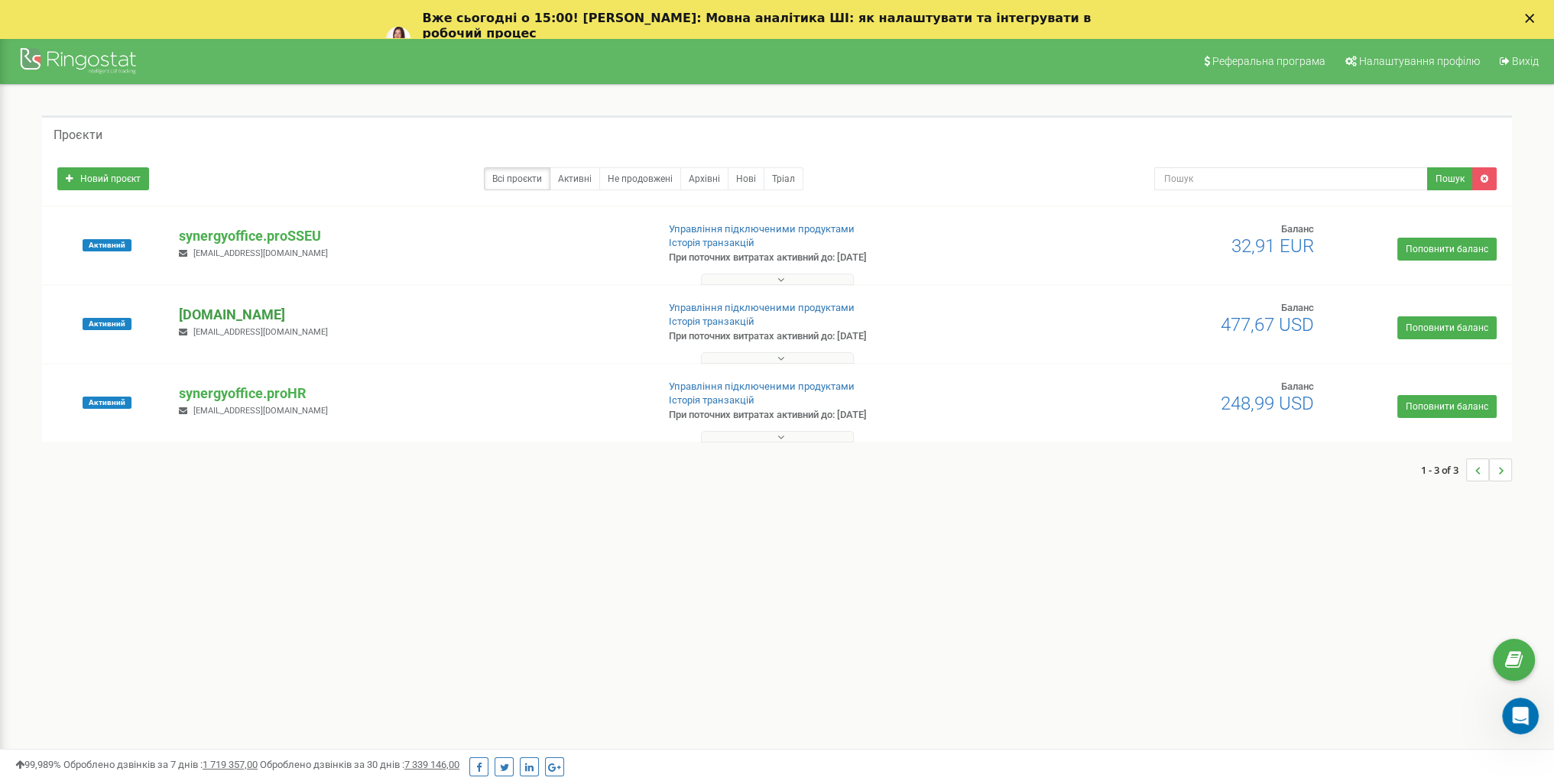
click at [596, 323] on p "[DOMAIN_NAME]" at bounding box center [411, 315] width 465 height 20
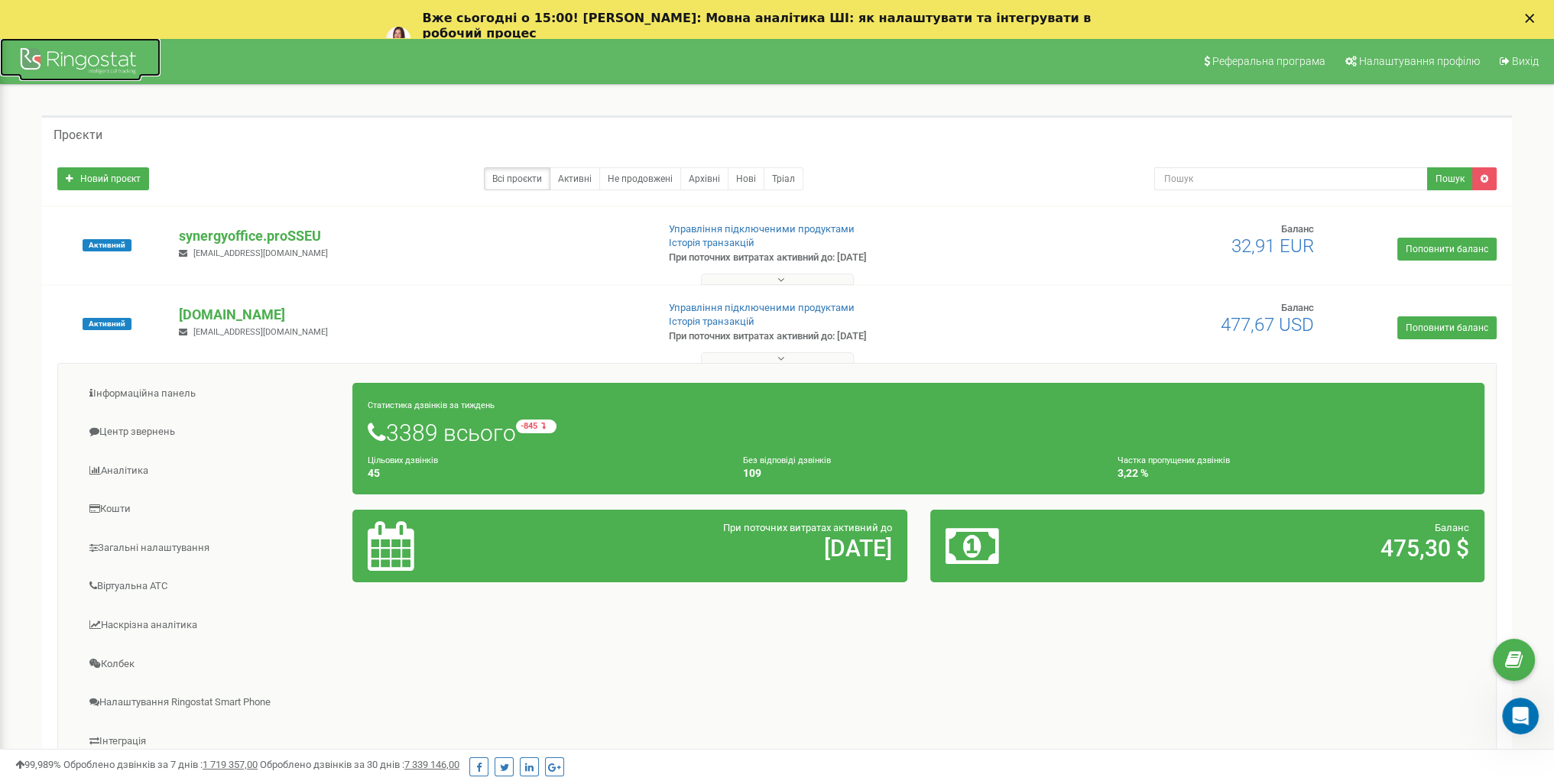
click at [86, 58] on div at bounding box center [81, 62] width 122 height 36
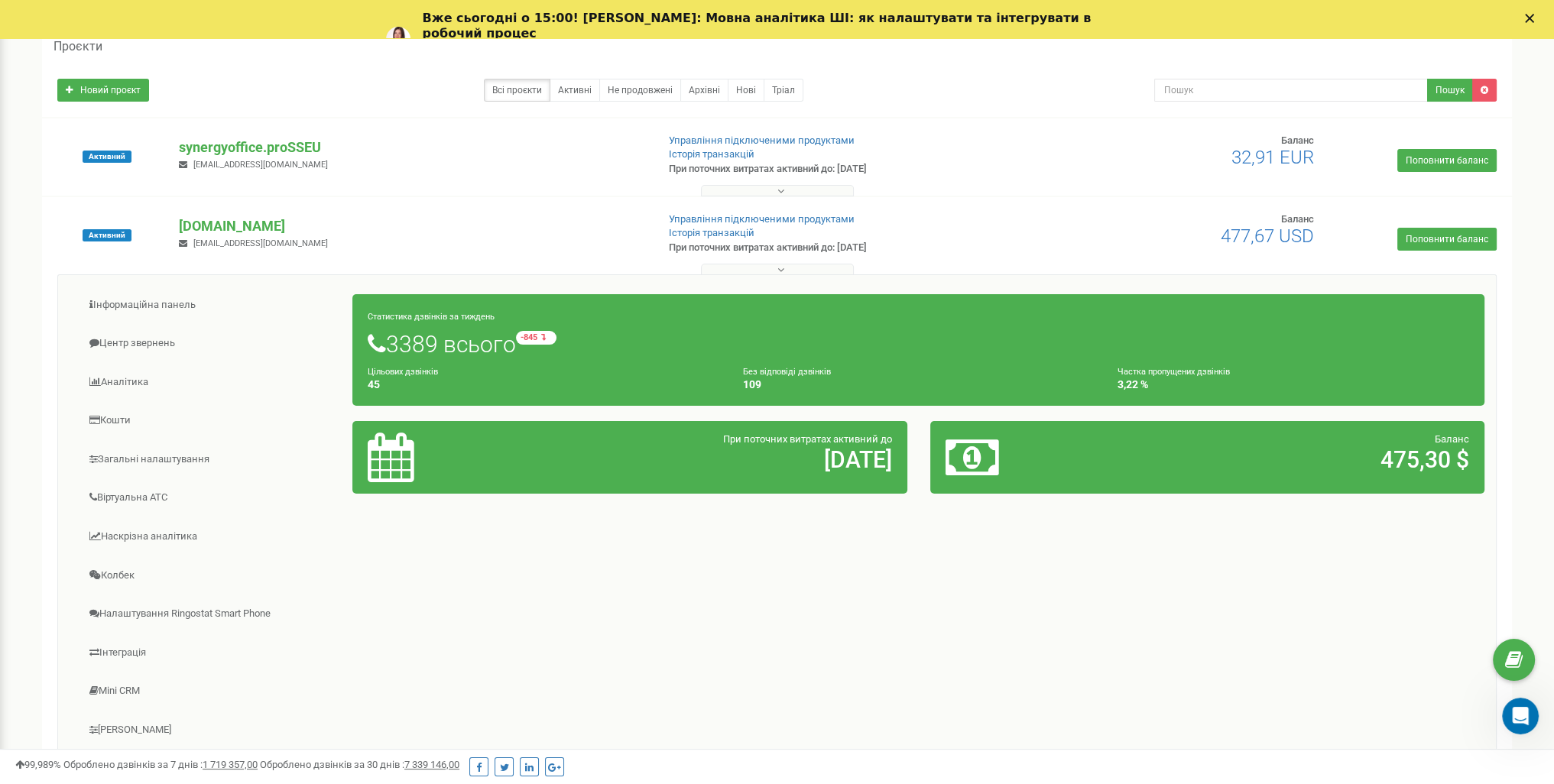
scroll to position [235, 0]
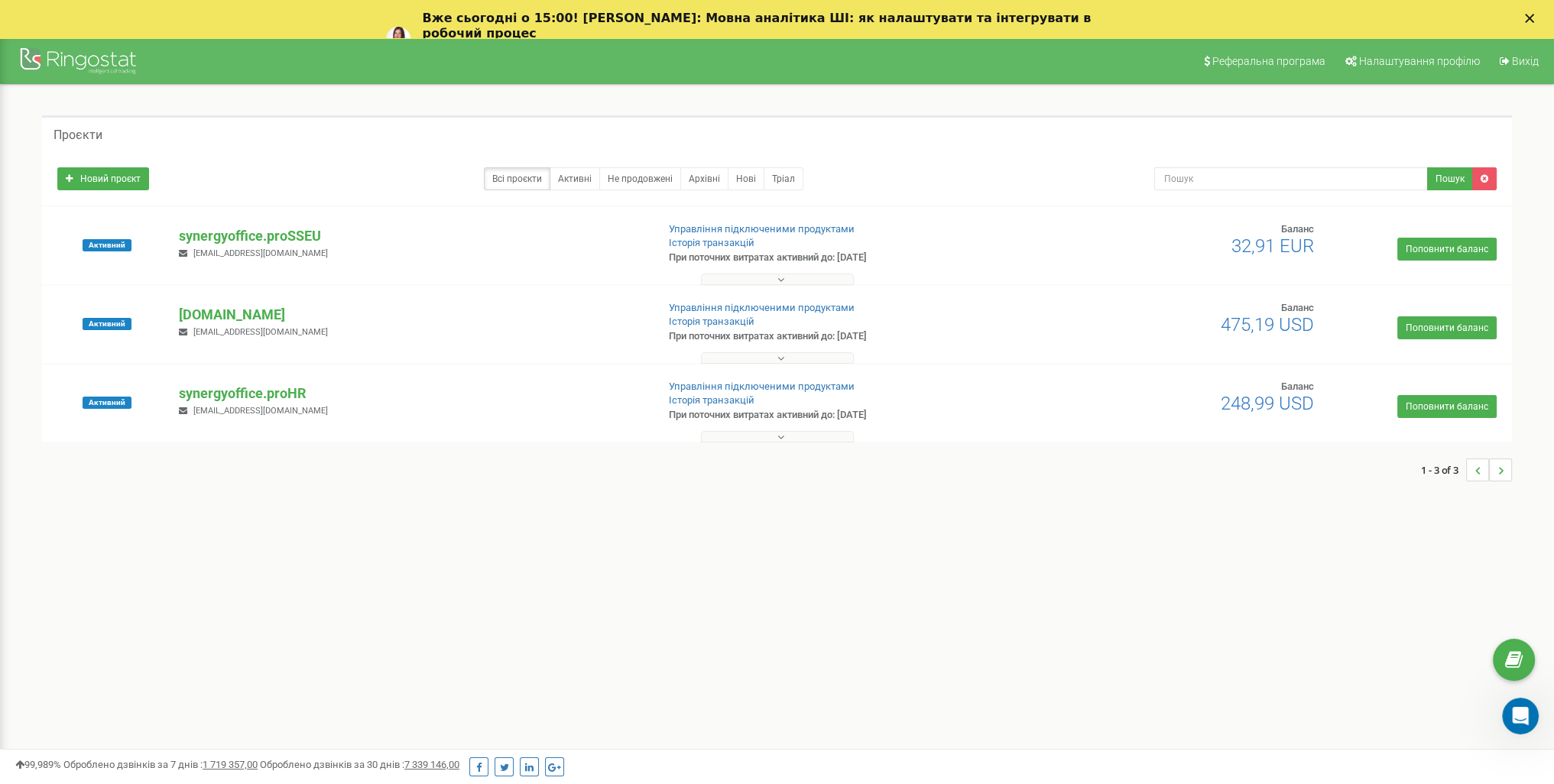
click at [393, 286] on div "Активний [DOMAIN_NAME] [EMAIL_ADDRESS][DOMAIN_NAME] Управління підключеними про…" at bounding box center [777, 324] width 1470 height 77
click at [392, 325] on div "[DOMAIN_NAME] [EMAIL_ADDRESS][DOMAIN_NAME]" at bounding box center [411, 321] width 488 height 33
click at [1444, 62] on span "Налаштування профілю" at bounding box center [1420, 61] width 121 height 12
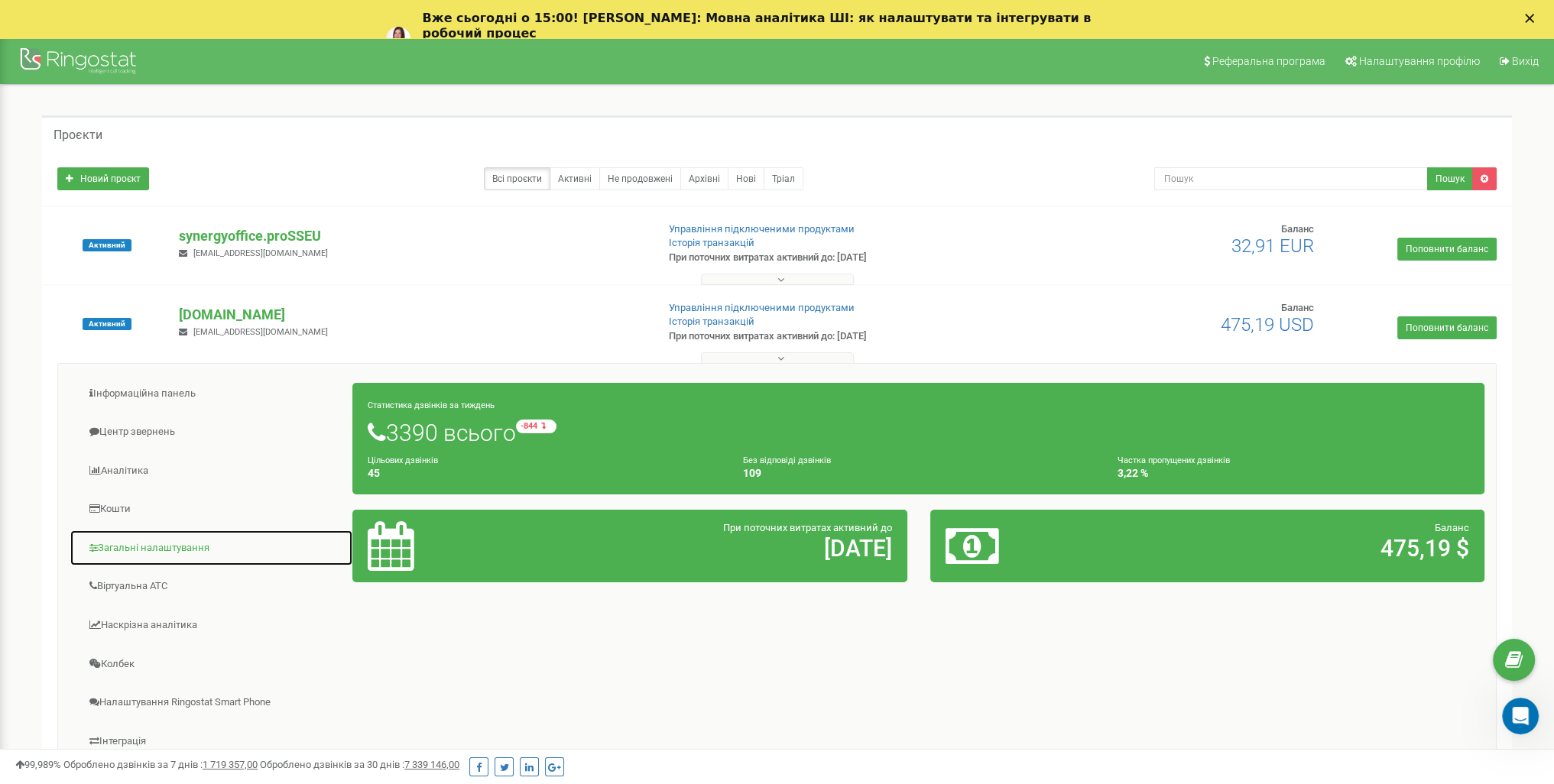
click at [184, 536] on link "Загальні налаштування" at bounding box center [211, 548] width 283 height 37
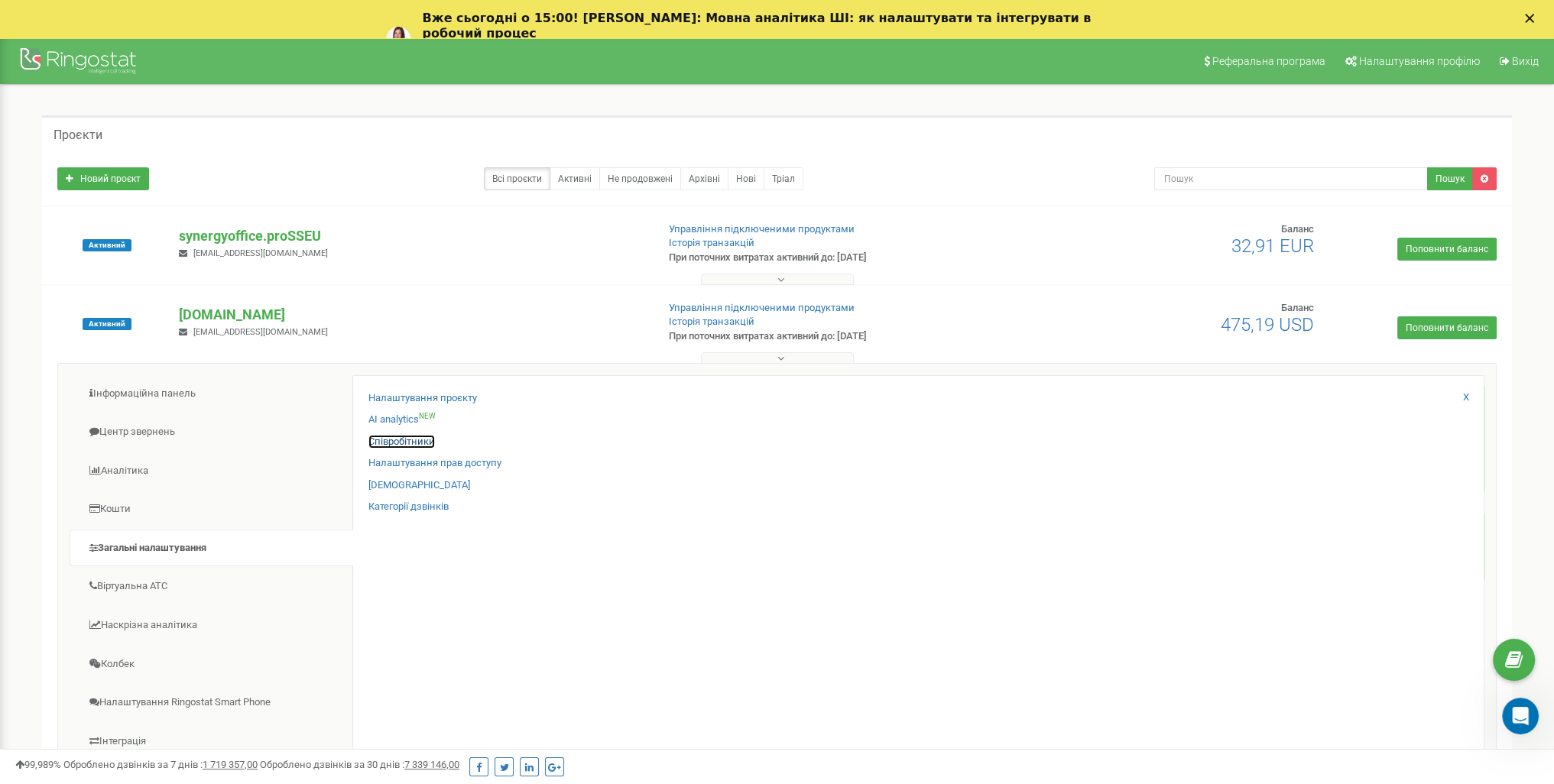
click at [407, 440] on link "Співробітники" at bounding box center [402, 442] width 67 height 15
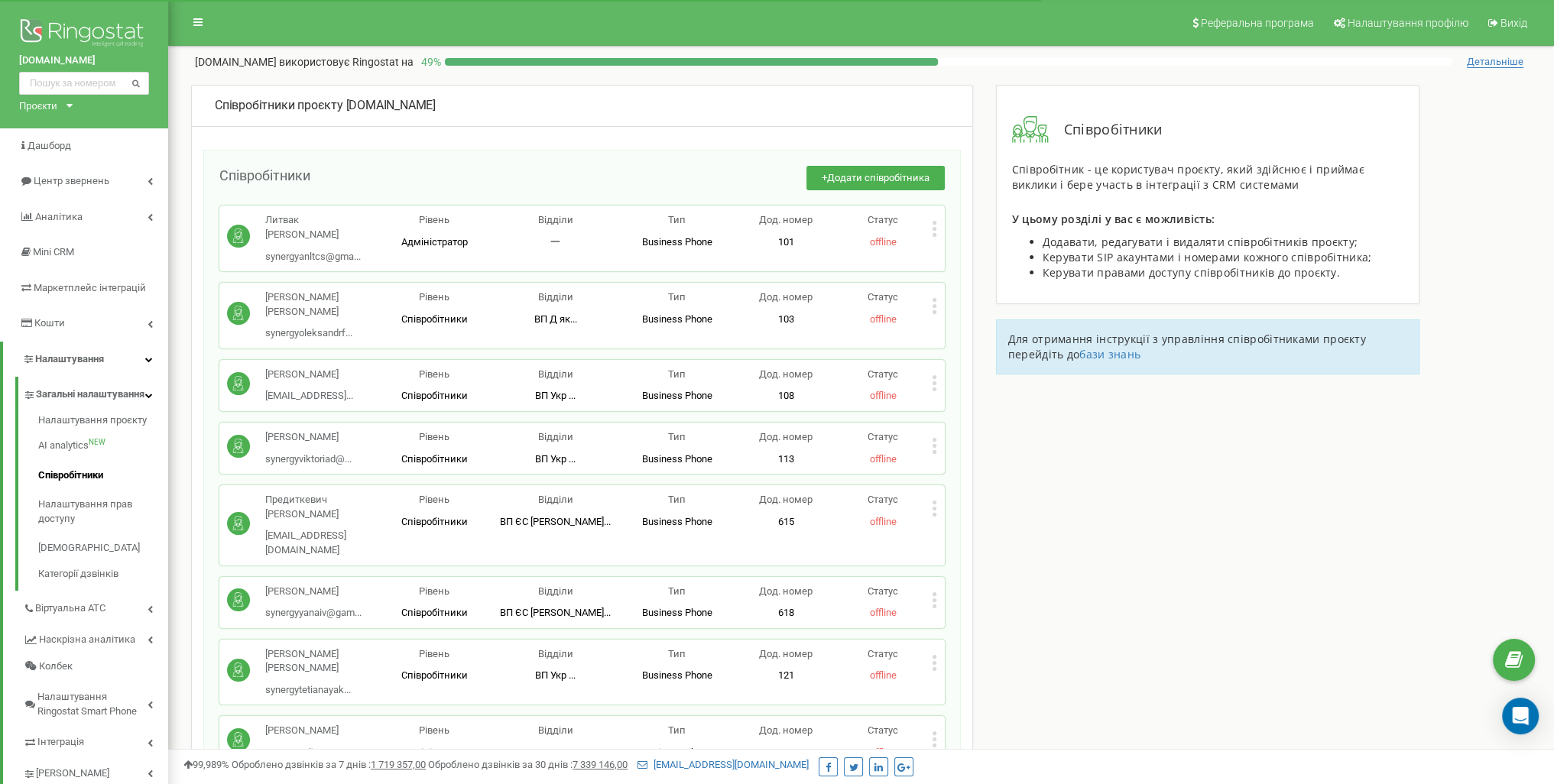
scroll to position [4907, 0]
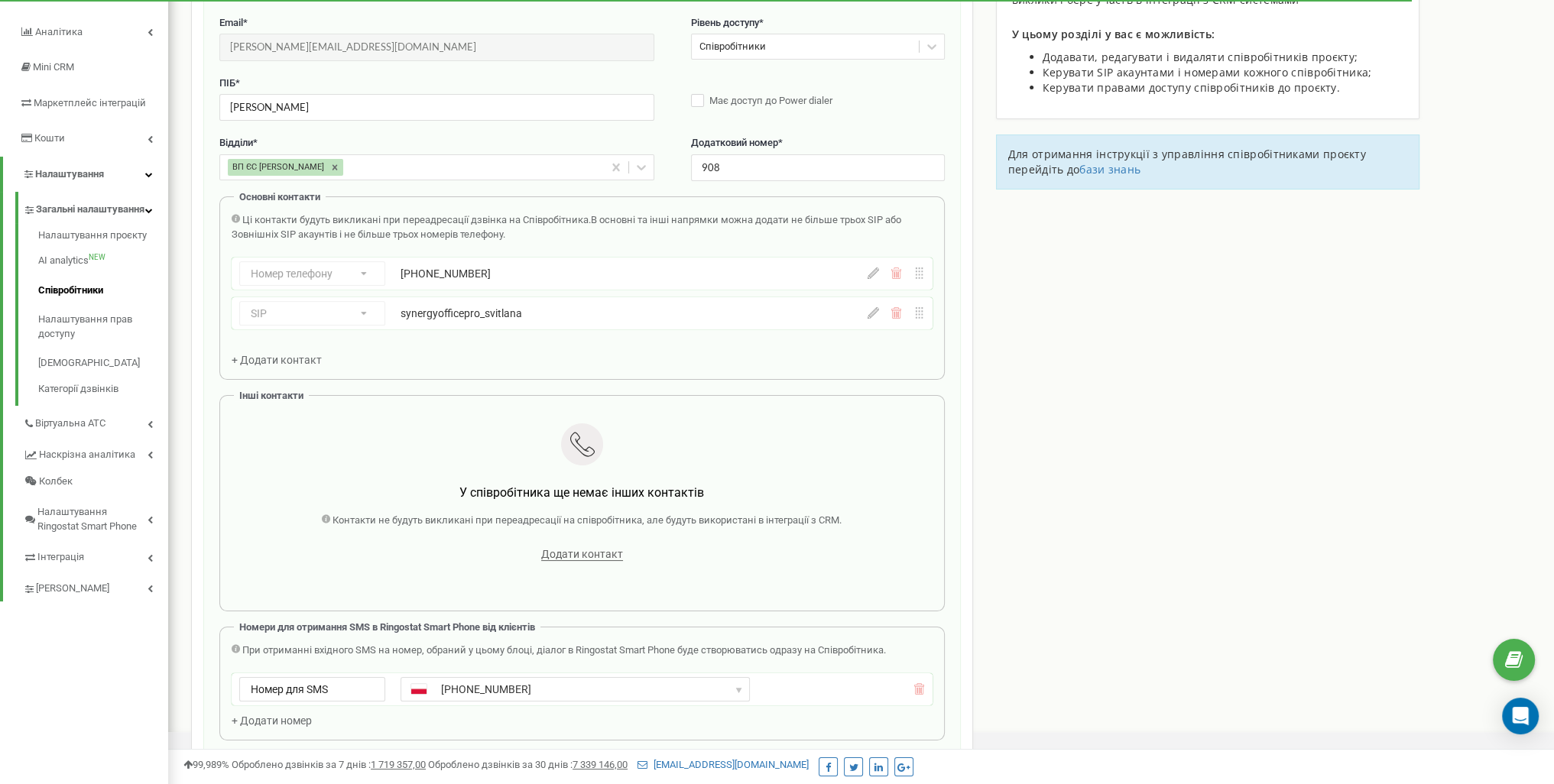
scroll to position [152, 0]
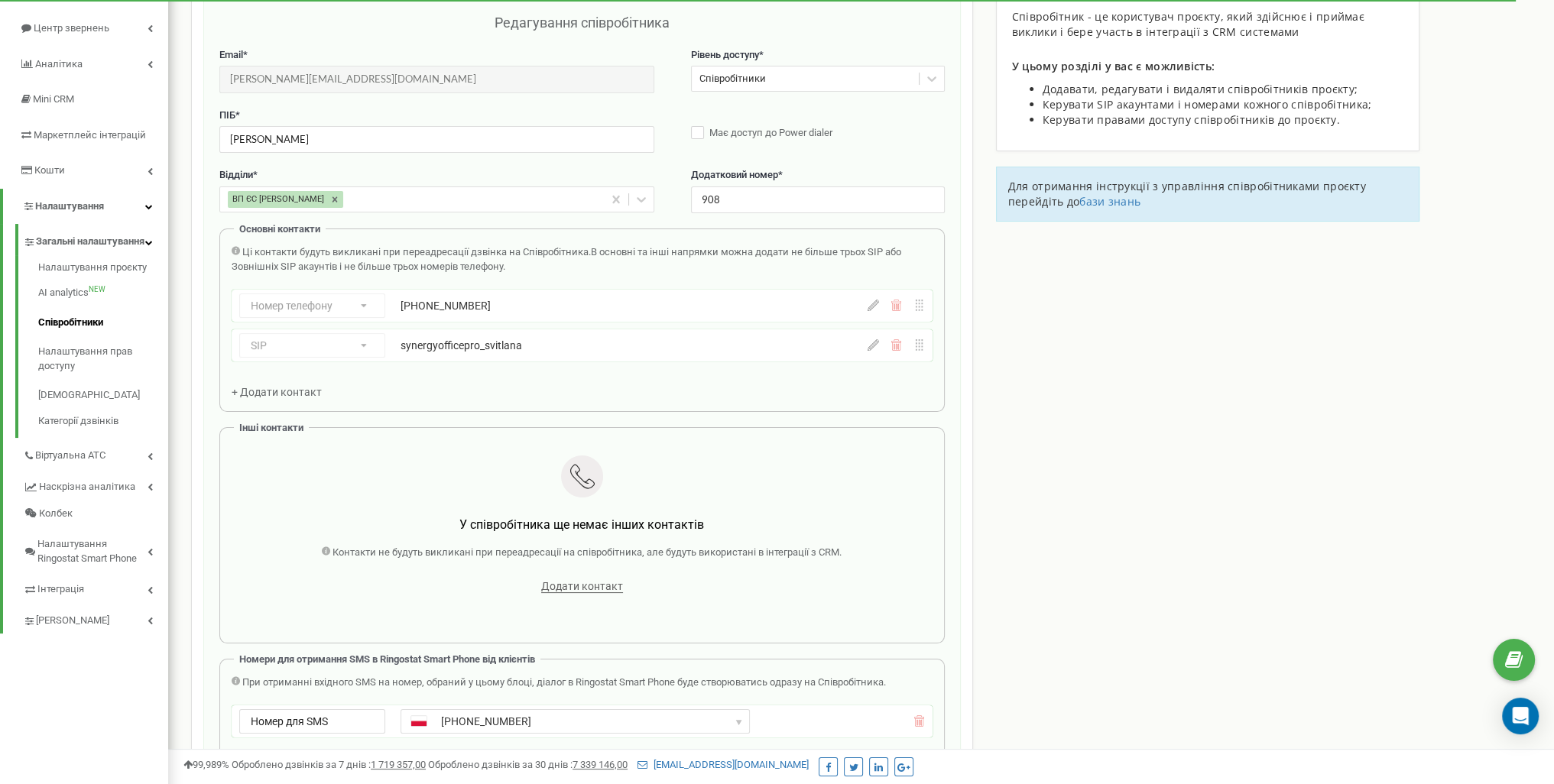
click at [875, 349] on icon at bounding box center [873, 344] width 12 height 12
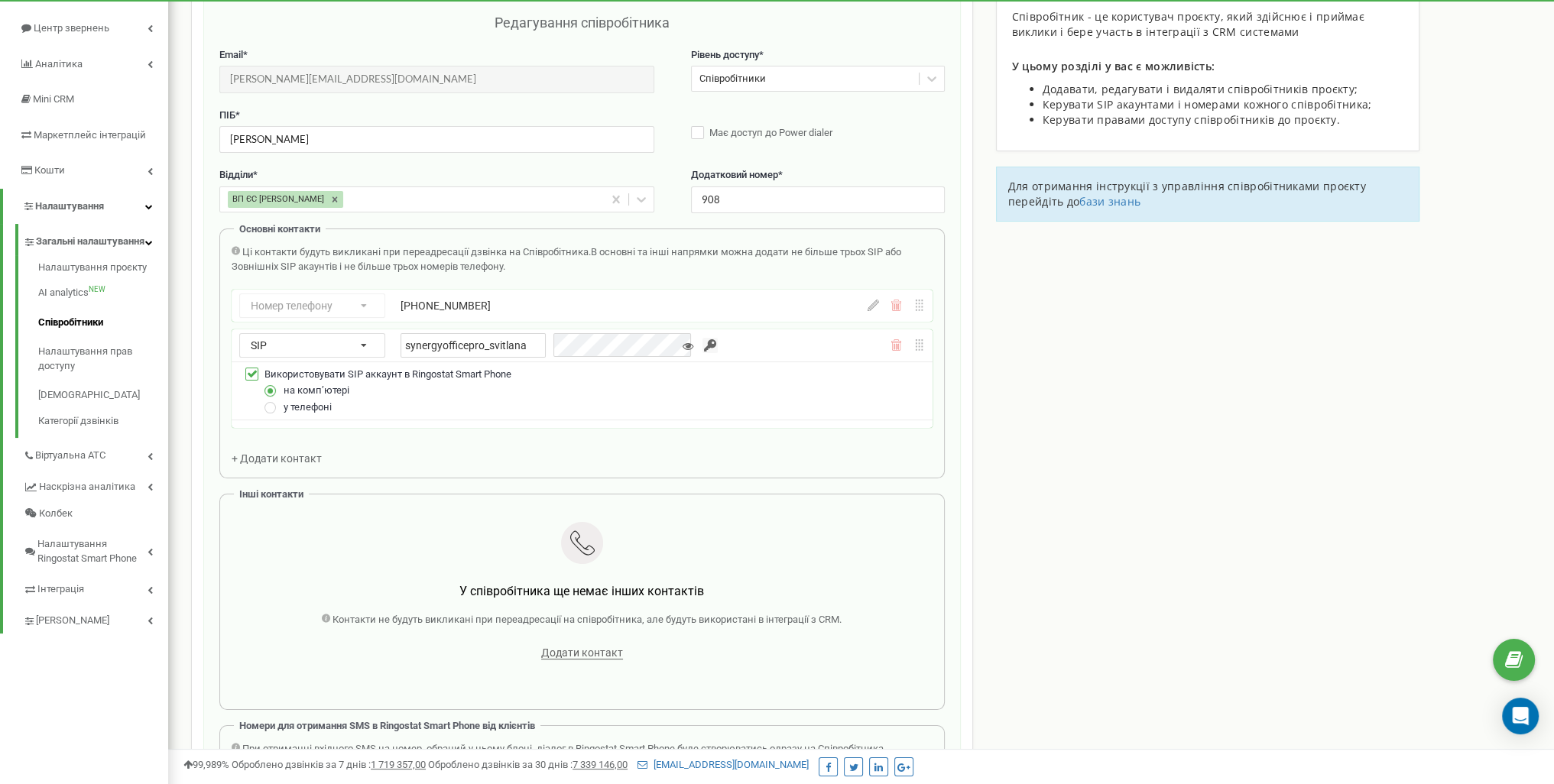
click at [523, 358] on div "SIP Номер телефону SIP Зовнішній SIP synergyofficepro_svitlana" at bounding box center [581, 345] width 701 height 32
click at [528, 347] on input "synergyofficepro_svitlana" at bounding box center [473, 345] width 146 height 25
click at [683, 344] on icon at bounding box center [688, 346] width 11 height 11
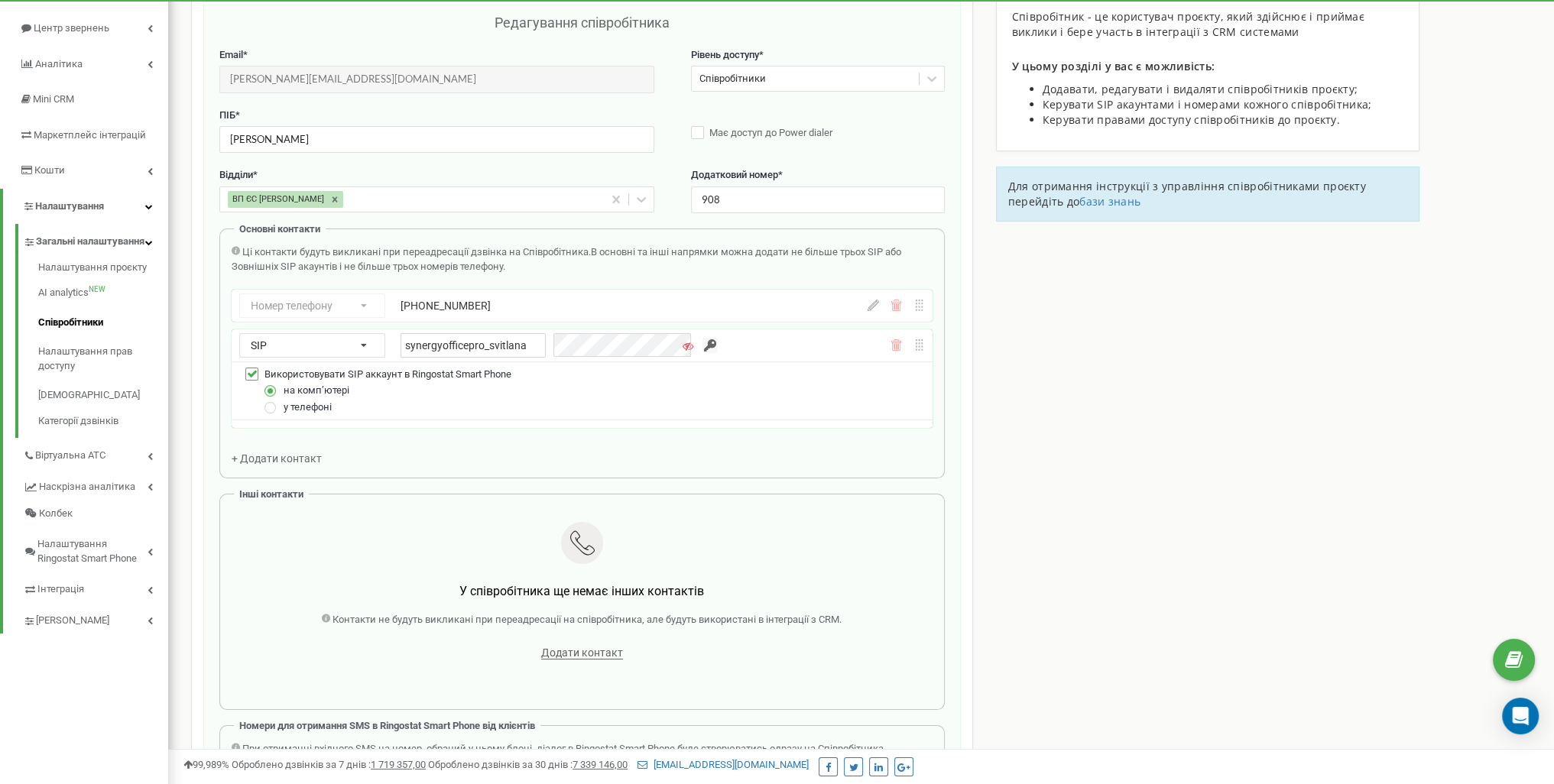
drag, startPoint x: 671, startPoint y: 344, endPoint x: 697, endPoint y: 345, distance: 26.0
click at [683, 344] on icon at bounding box center [688, 346] width 11 height 11
click at [702, 341] on input "button" at bounding box center [710, 345] width 15 height 15
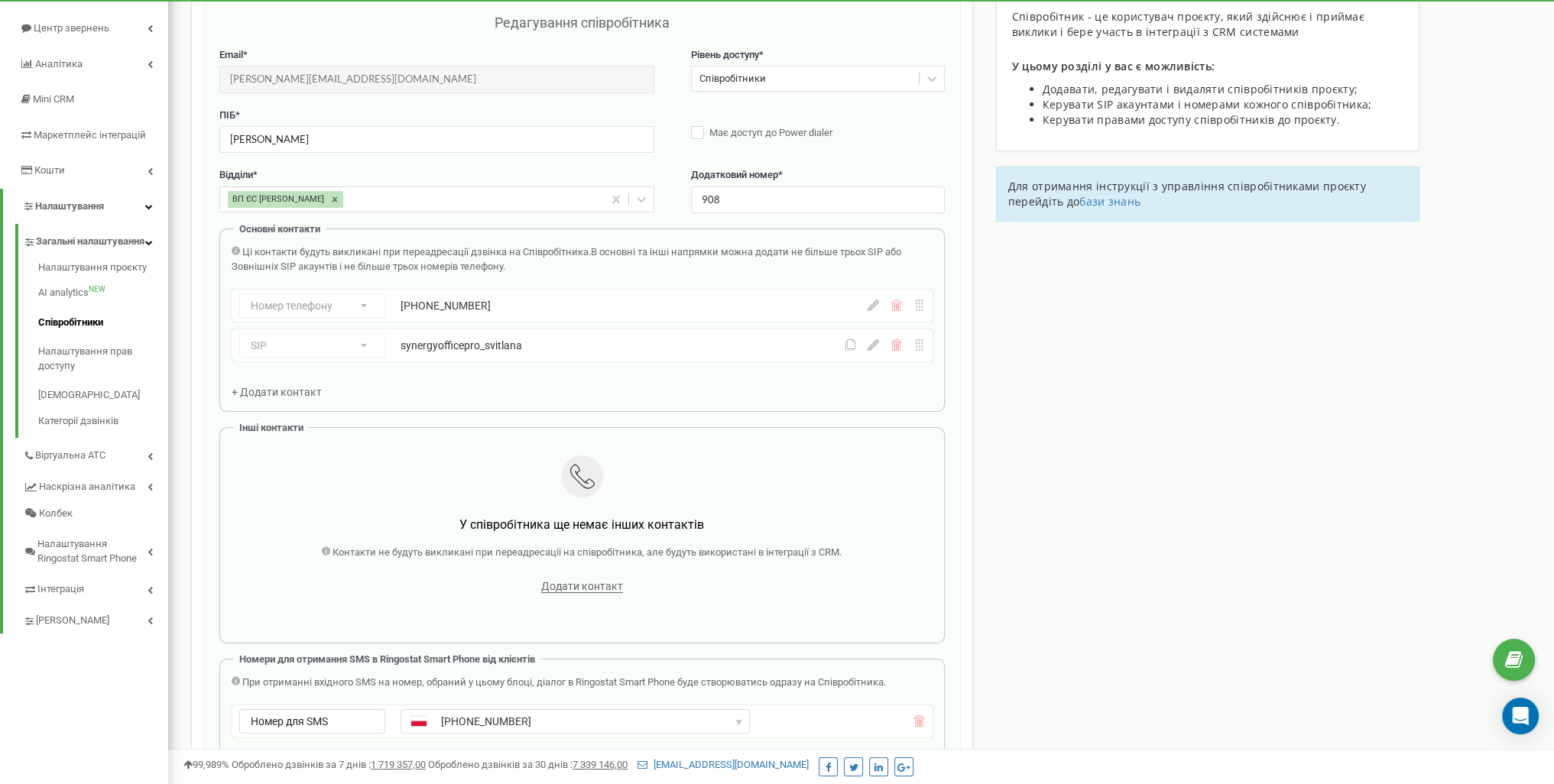
click at [873, 344] on icon at bounding box center [873, 344] width 12 height 12
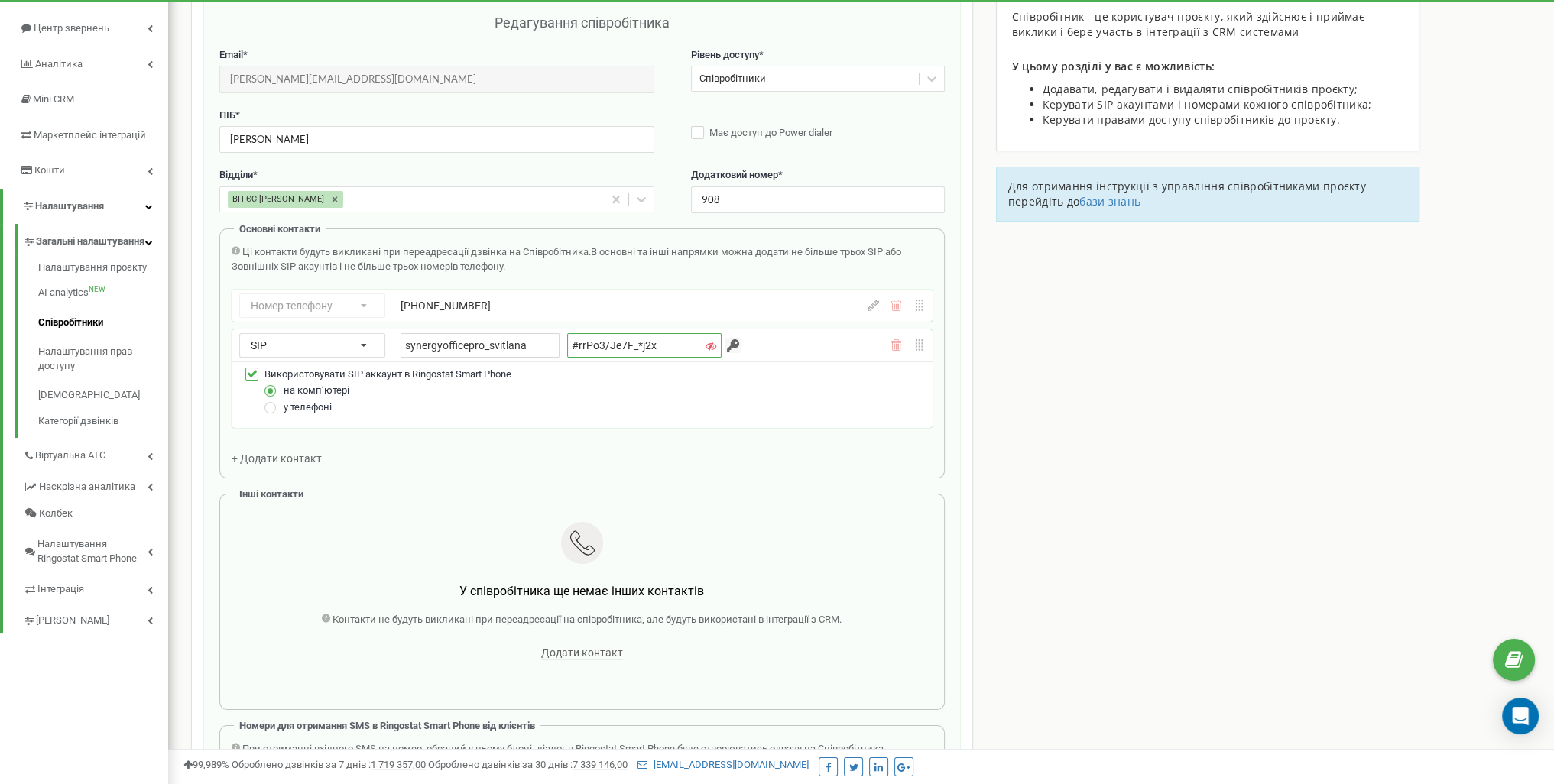
click at [657, 341] on input "#rrPo3/Je7F_*j2x" at bounding box center [644, 345] width 154 height 25
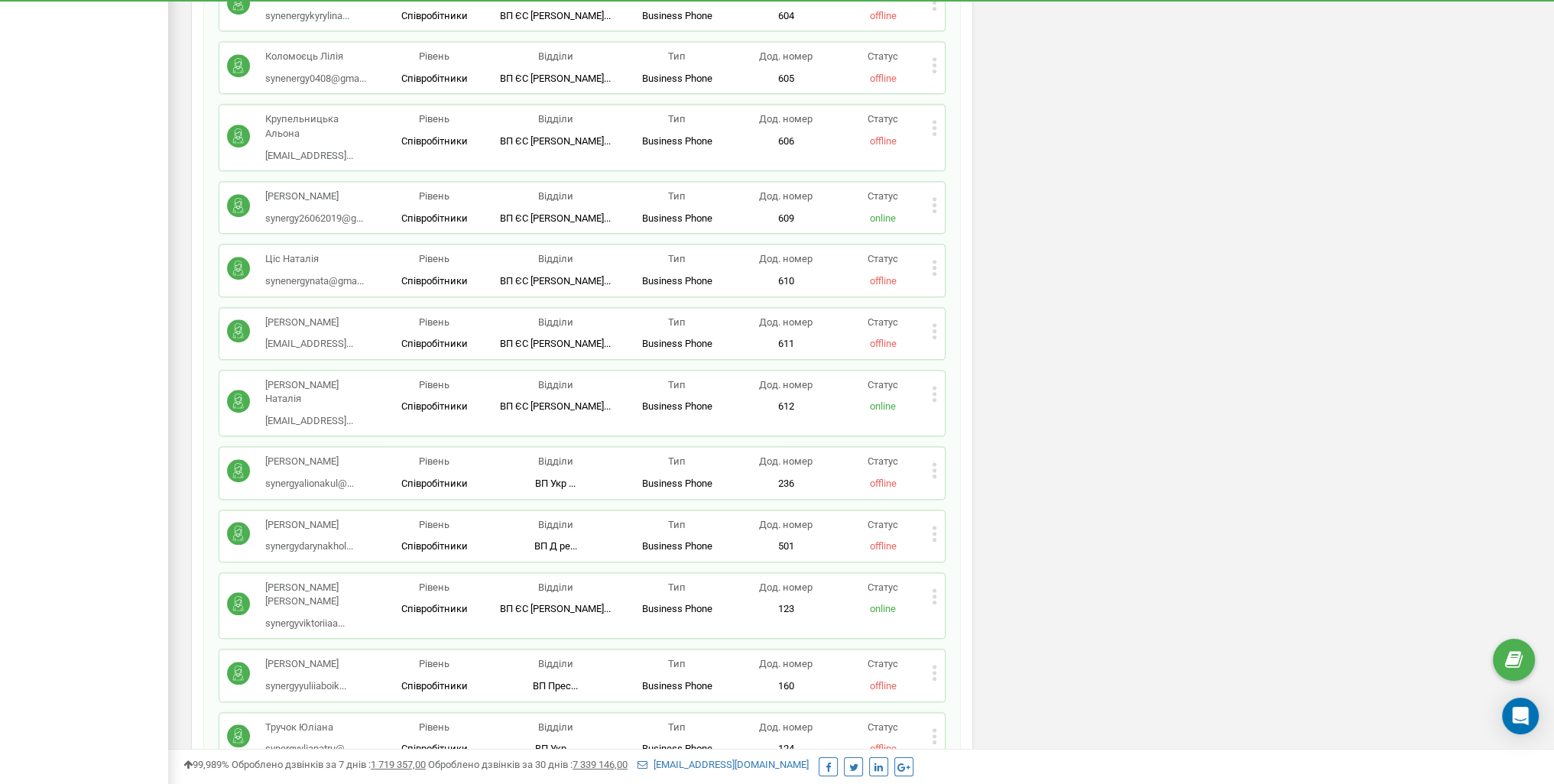
scroll to position [1452, 0]
